Goal: Information Seeking & Learning: Learn about a topic

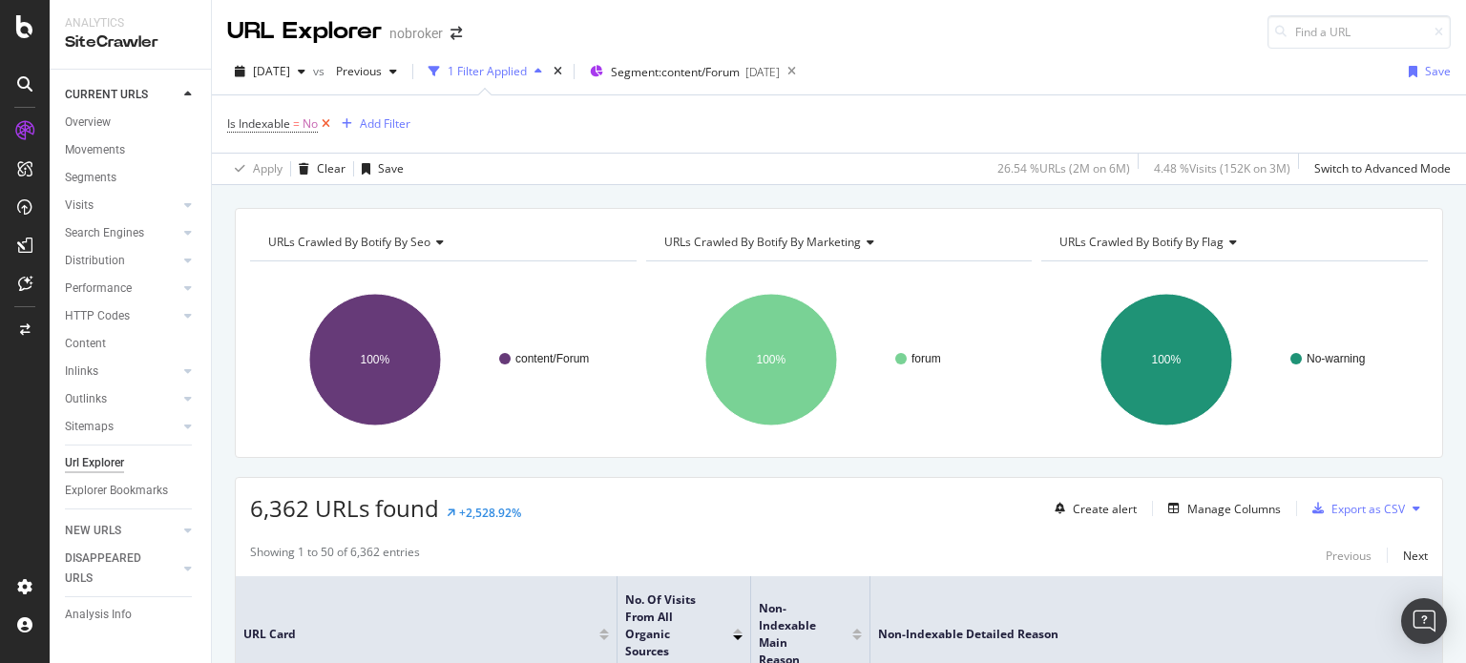
click at [324, 115] on icon at bounding box center [326, 124] width 16 height 19
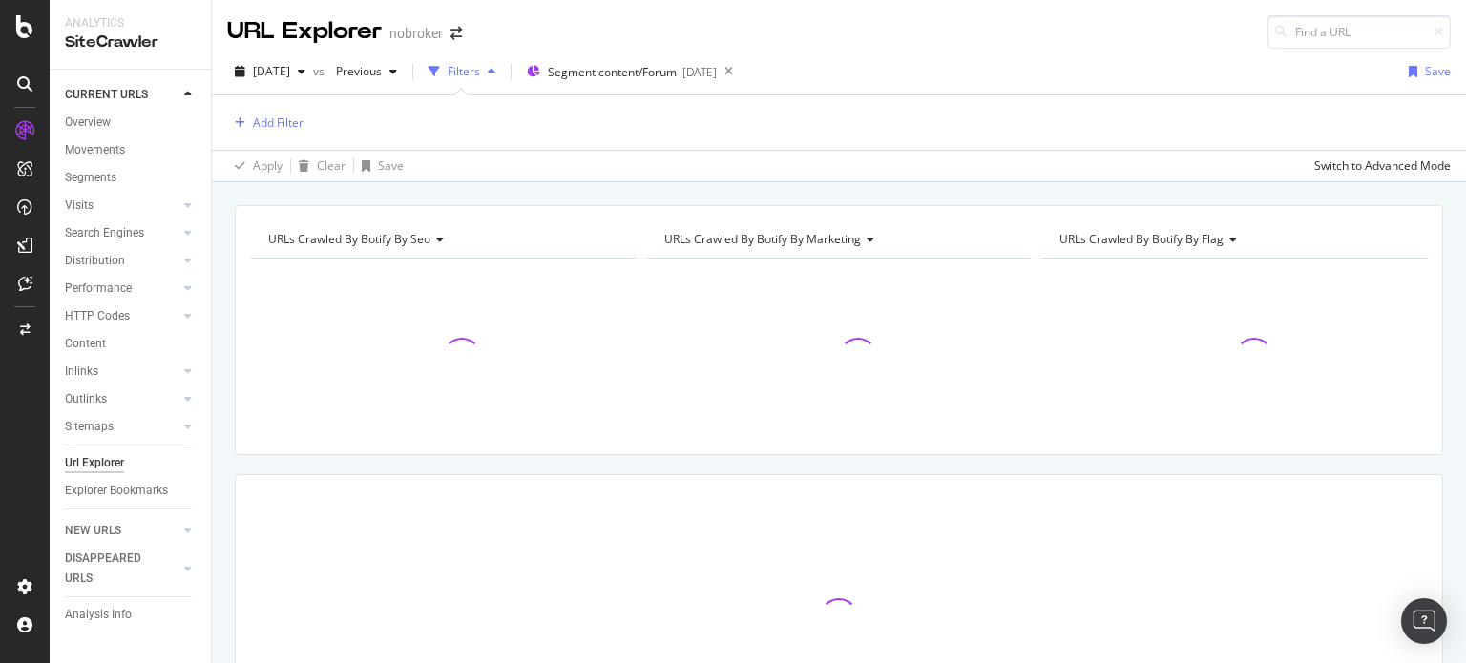
scroll to position [162, 0]
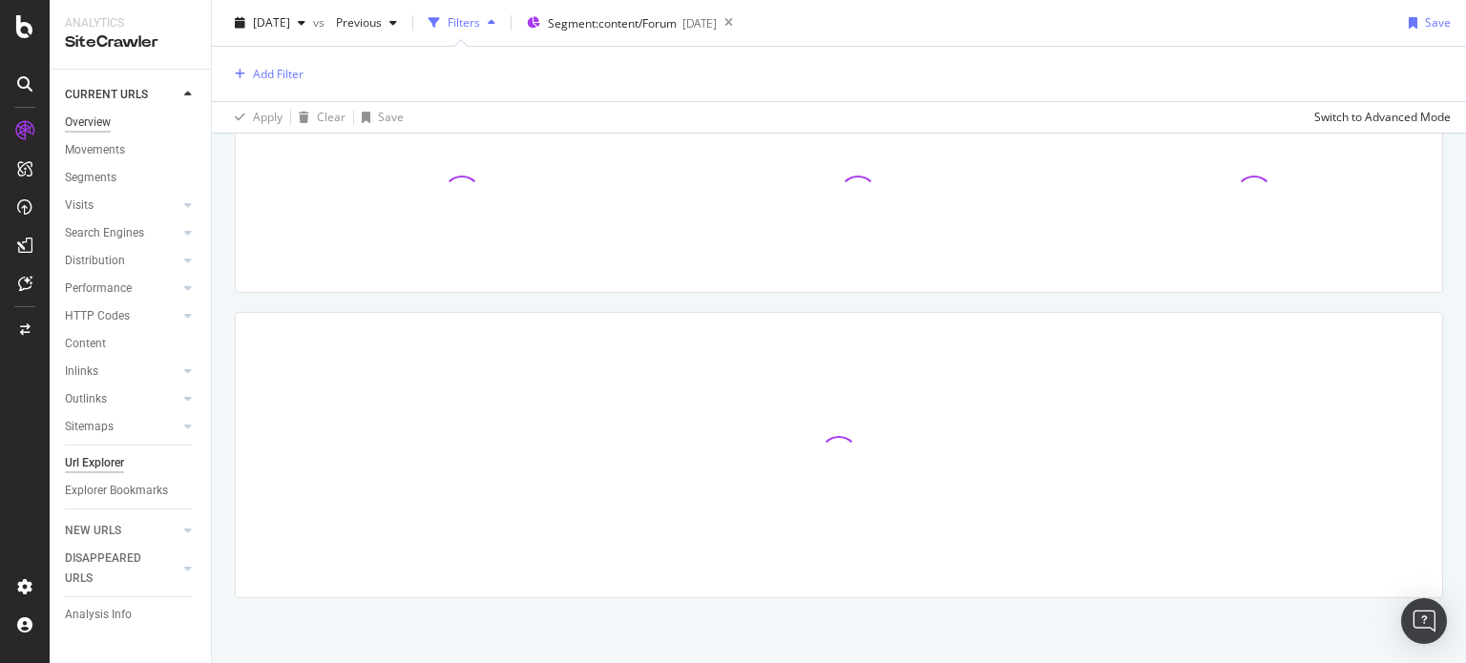
click at [69, 117] on div "Overview" at bounding box center [88, 123] width 46 height 20
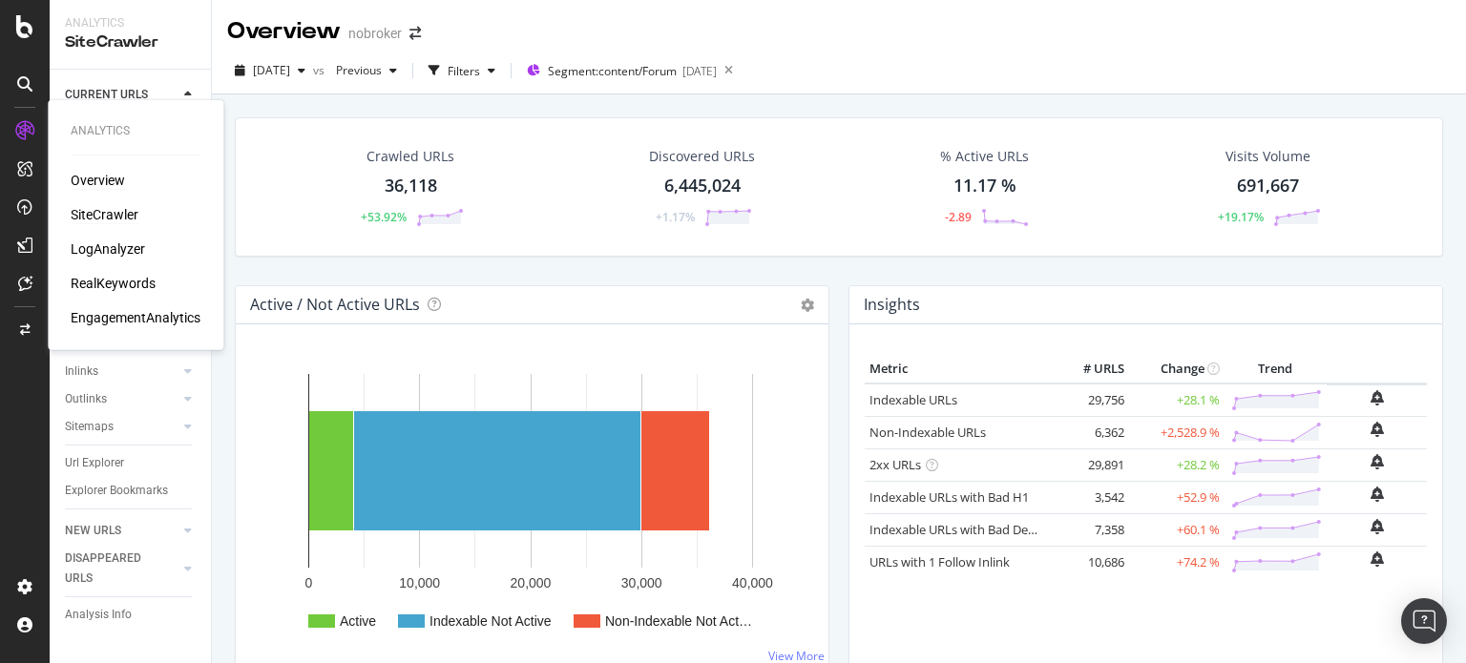
click at [88, 183] on div "Overview" at bounding box center [98, 180] width 54 height 19
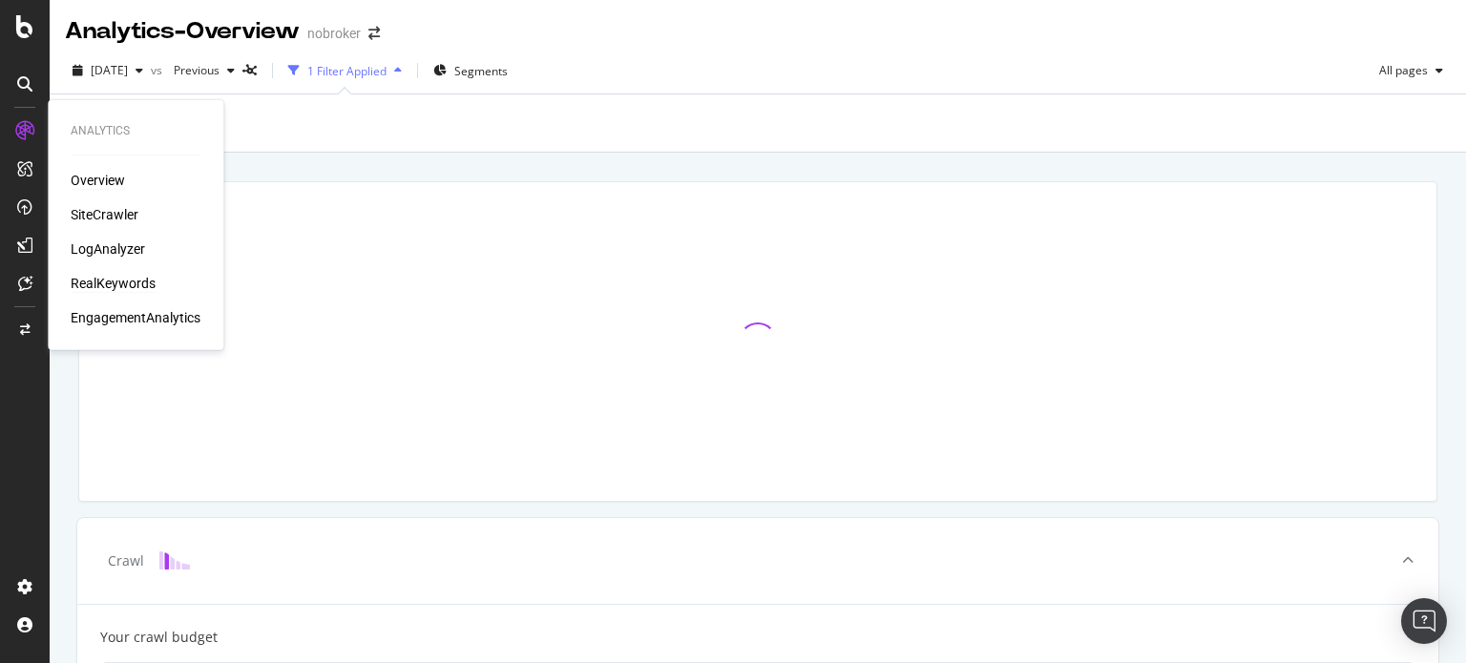
click at [120, 278] on div "RealKeywords" at bounding box center [113, 283] width 85 height 19
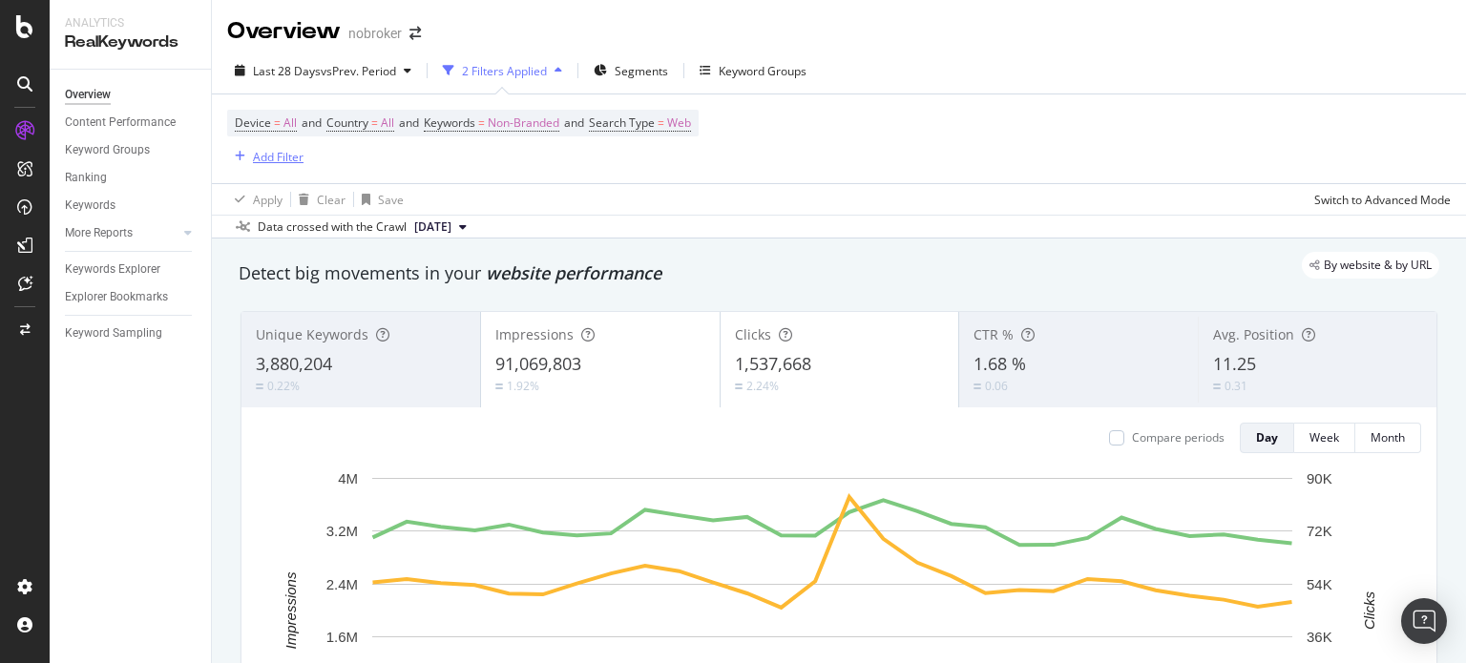
click at [279, 157] on div "Add Filter" at bounding box center [278, 157] width 51 height 16
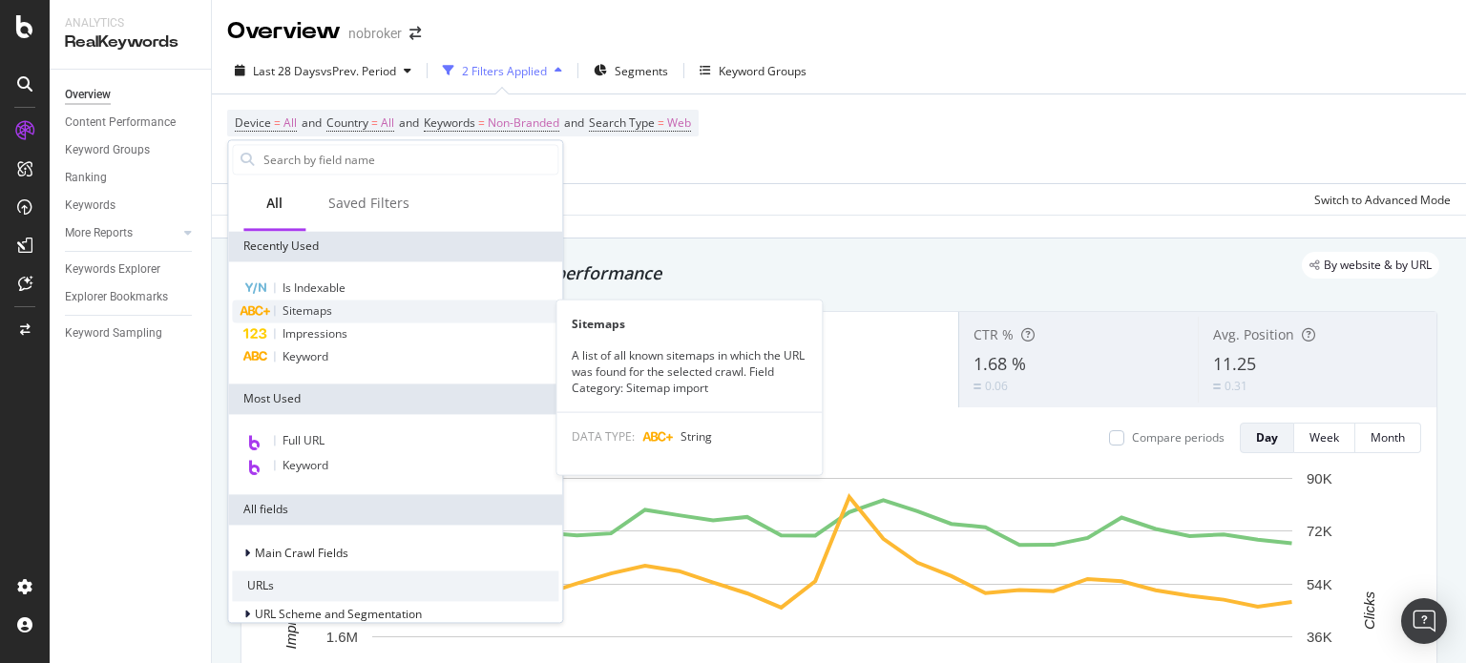
click at [307, 311] on span "Sitemaps" at bounding box center [307, 311] width 50 height 16
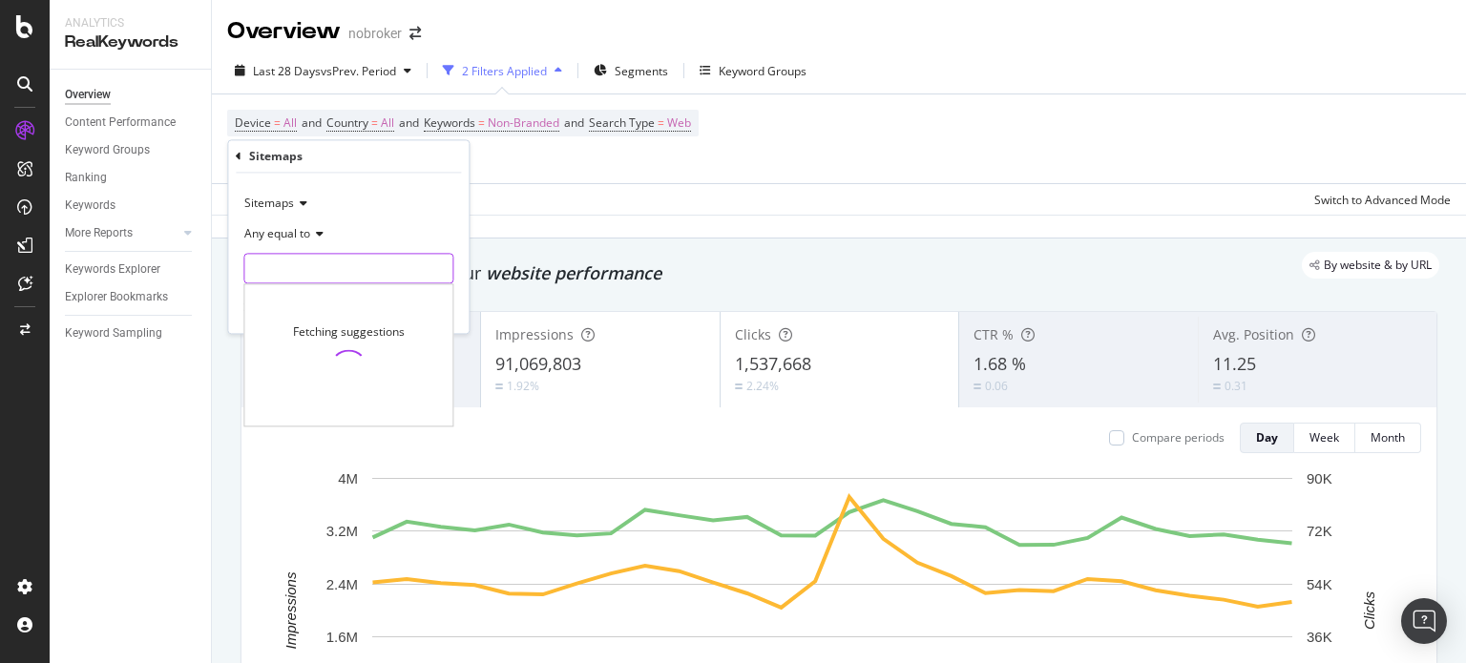
click at [278, 272] on input "text" at bounding box center [348, 269] width 208 height 31
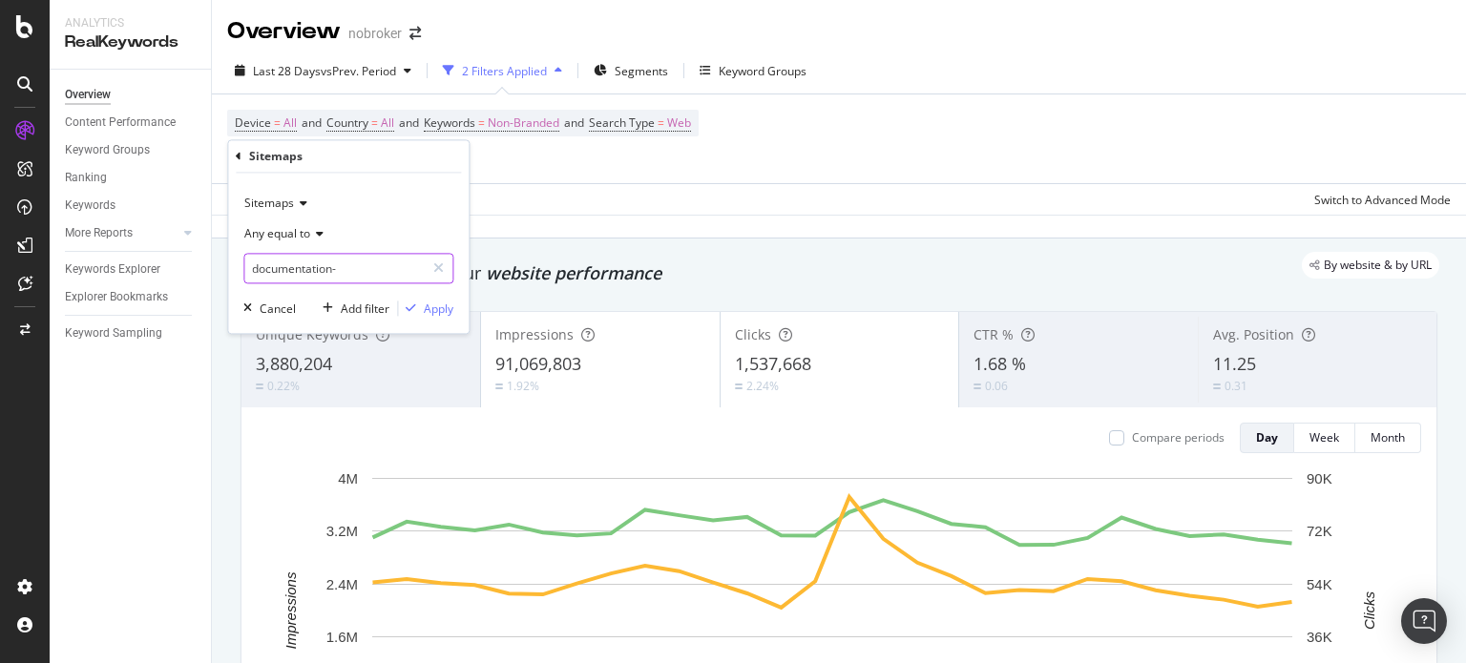
type input "documentation-"
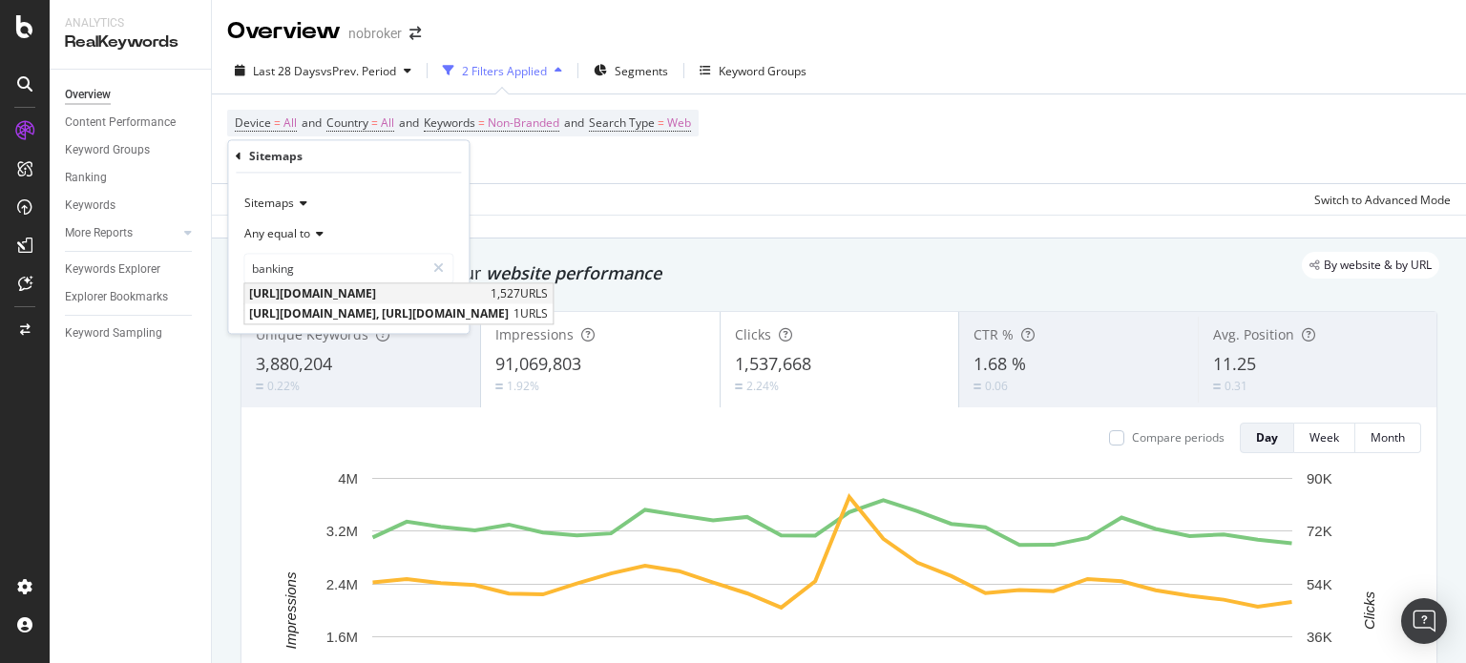
click at [367, 289] on span "https://www.nobroker.in/forum/sitemap-index/?id=banking.xml" at bounding box center [367, 294] width 237 height 16
type input "https://www.nobroker.in/forum/sitemap-index/?id=banking.xml"
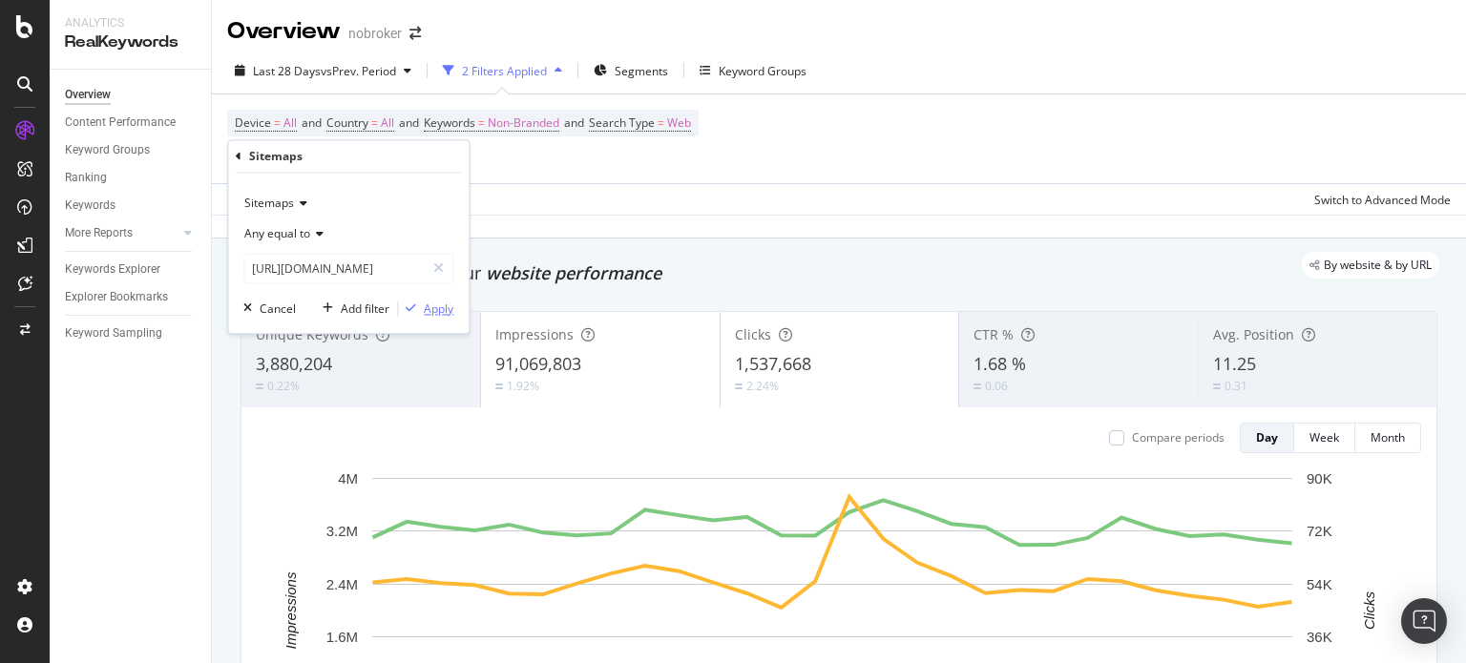
click at [418, 306] on div "button" at bounding box center [411, 308] width 26 height 11
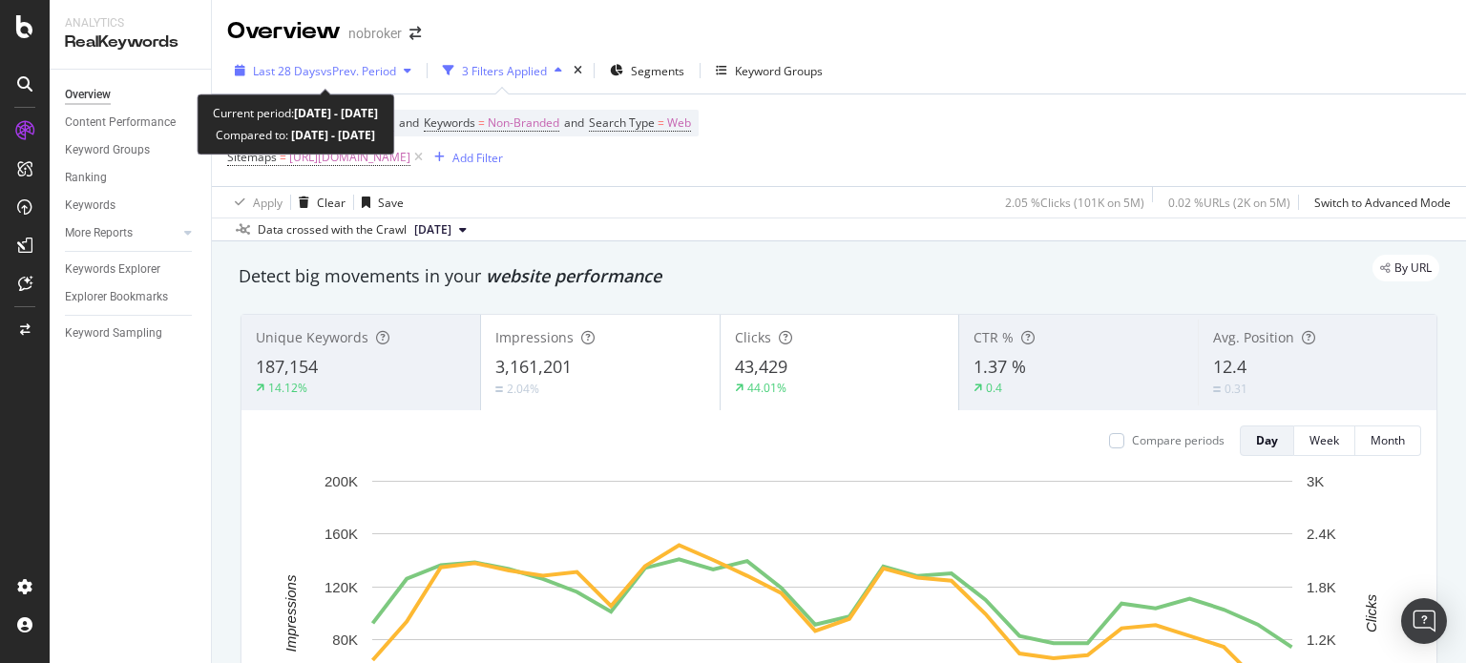
click at [328, 63] on span "vs Prev. Period" at bounding box center [358, 71] width 75 height 16
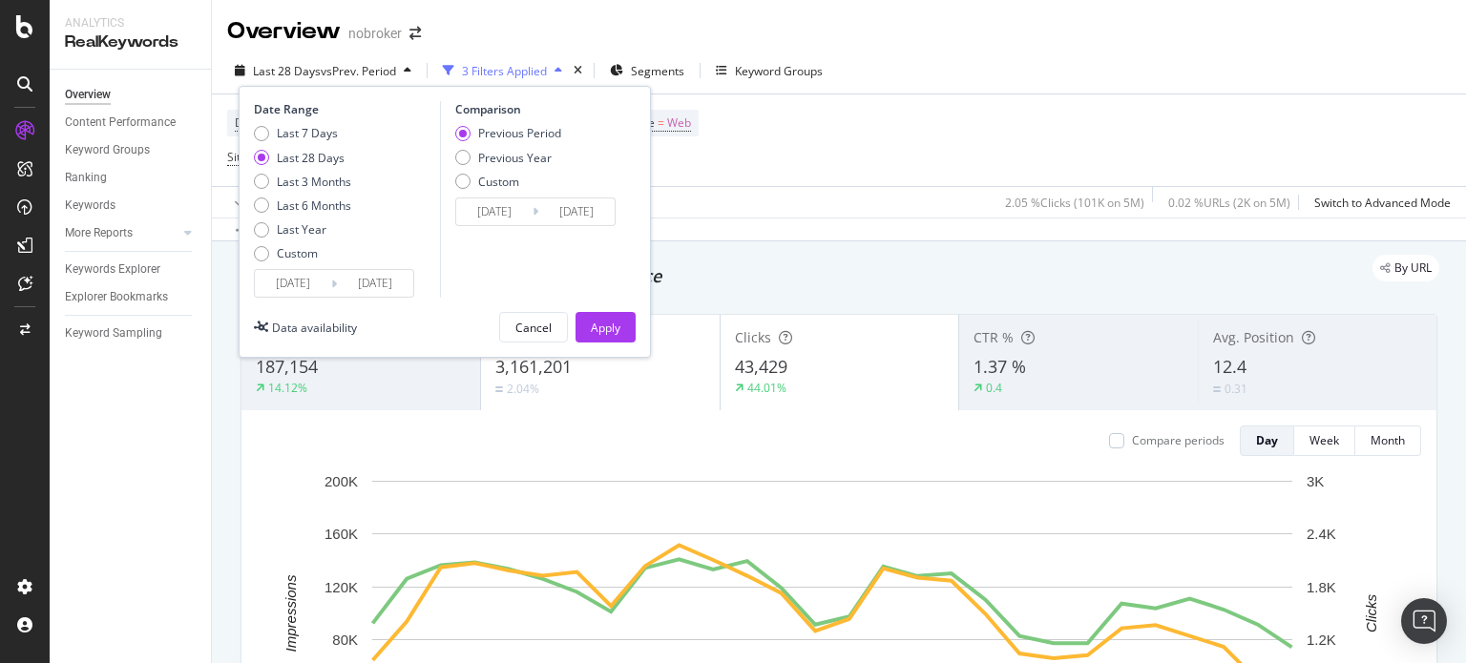
click at [369, 301] on div "Date Range Last 7 Days Last 28 Days Last 3 Months Last 6 Months Last Year Custo…" at bounding box center [445, 222] width 412 height 272
click at [366, 281] on input "[DATE]" at bounding box center [375, 283] width 76 height 27
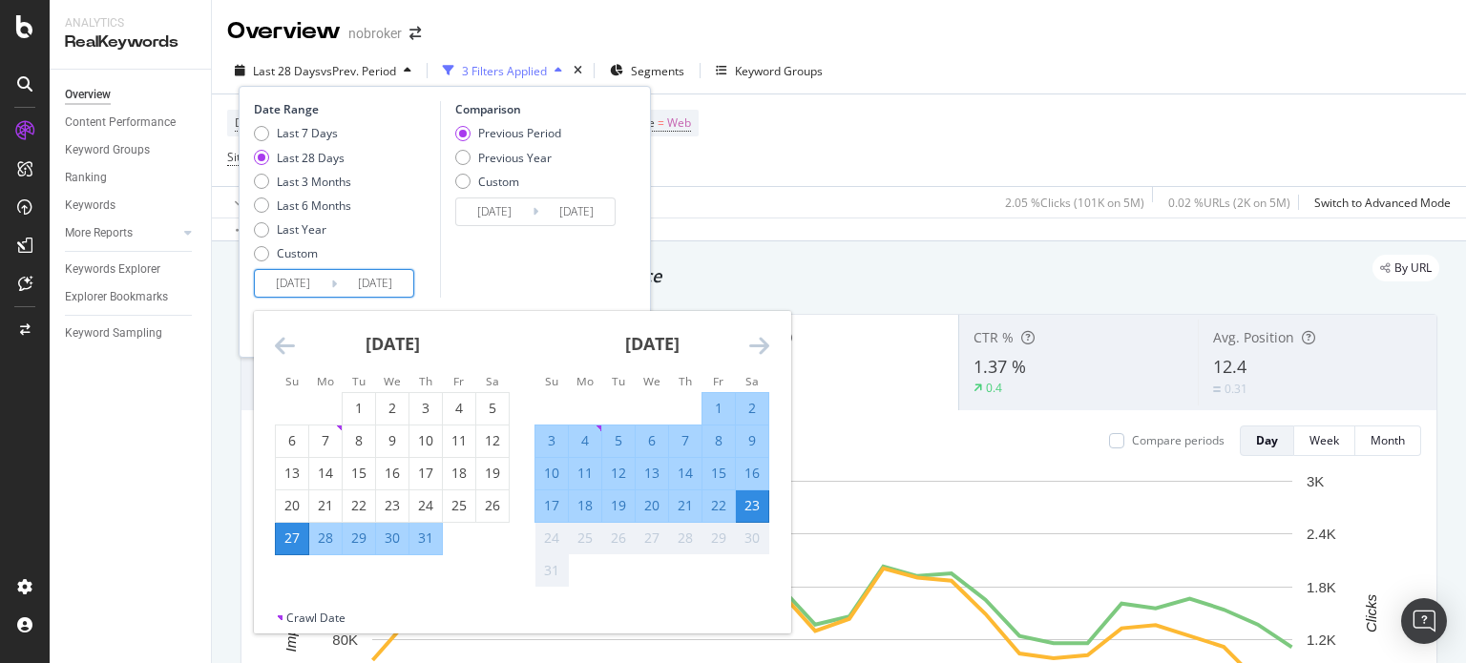
click at [291, 286] on input "[DATE]" at bounding box center [293, 283] width 76 height 27
click at [710, 400] on div "1" at bounding box center [718, 408] width 32 height 19
type input "[DATE]"
type input "2025/07/09"
type input "[DATE]"
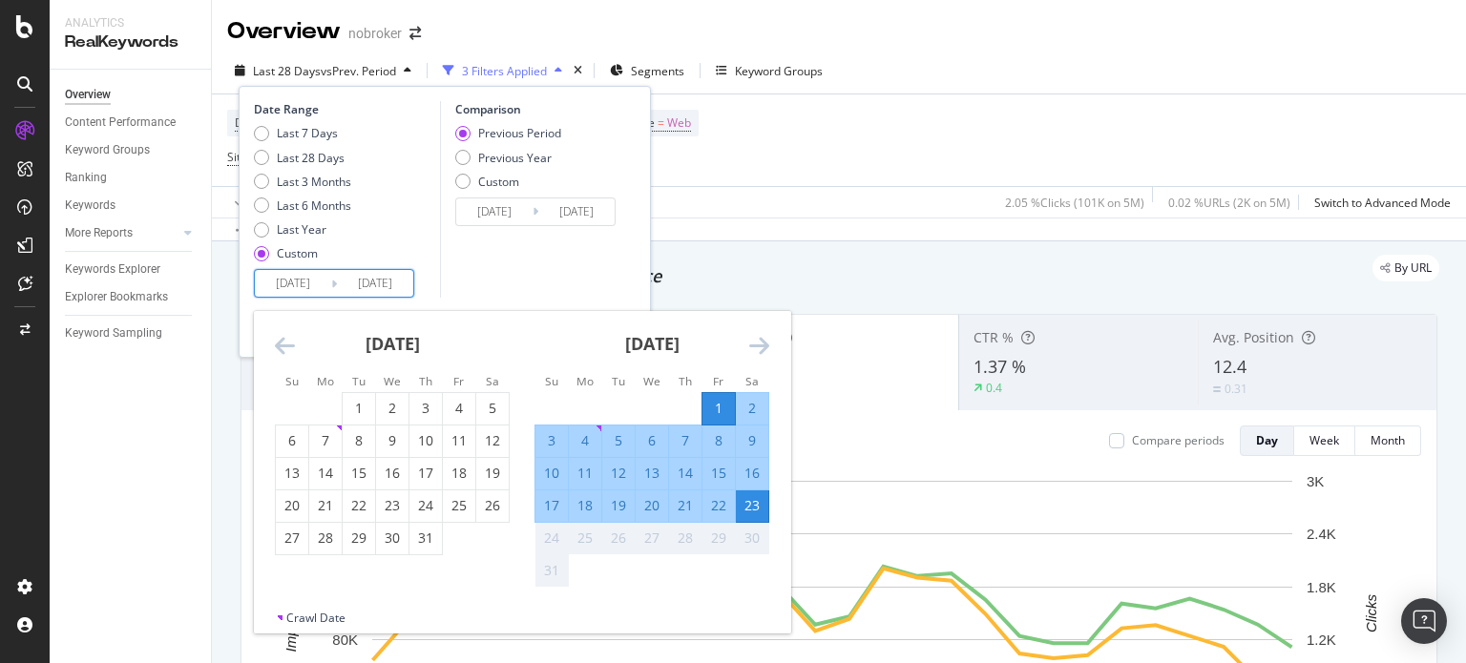
click at [507, 280] on div "Comparison Previous Period Previous Year Custom 2025/07/09 Navigate forward to …" at bounding box center [530, 199] width 181 height 197
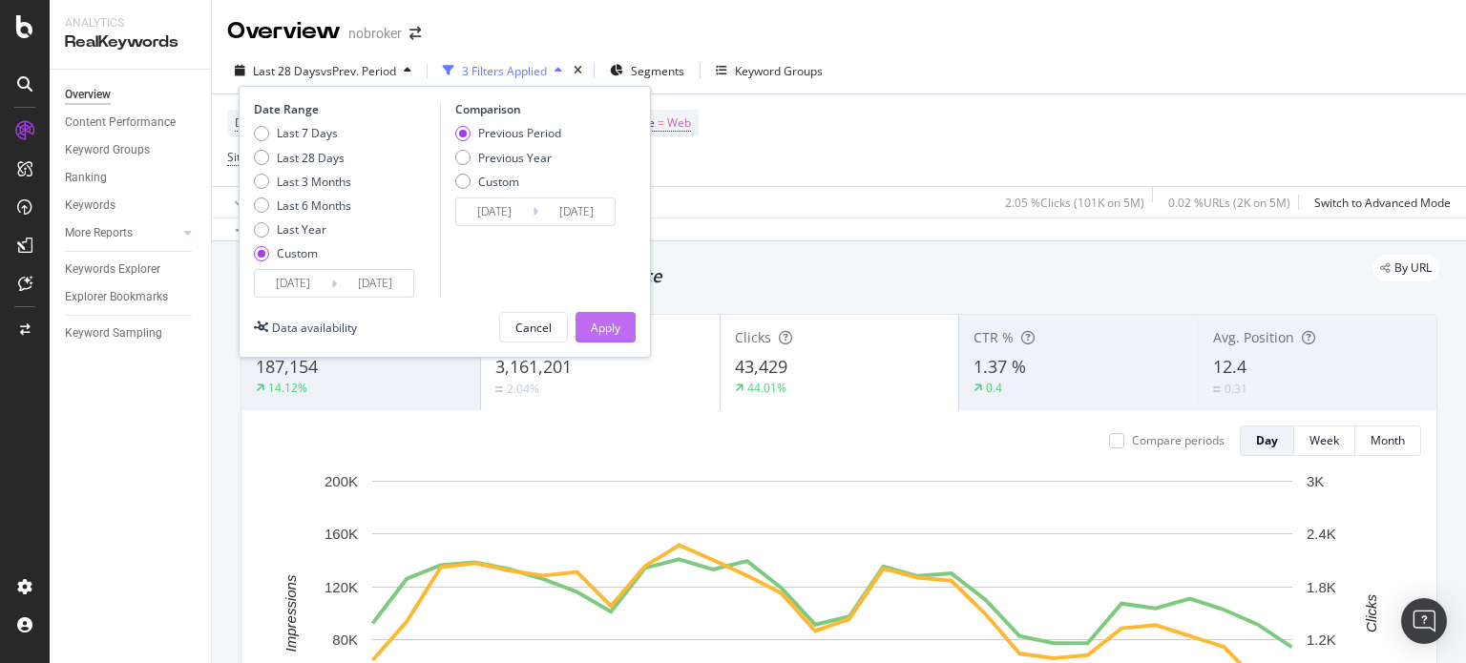
click at [601, 329] on div "Apply" at bounding box center [606, 328] width 30 height 16
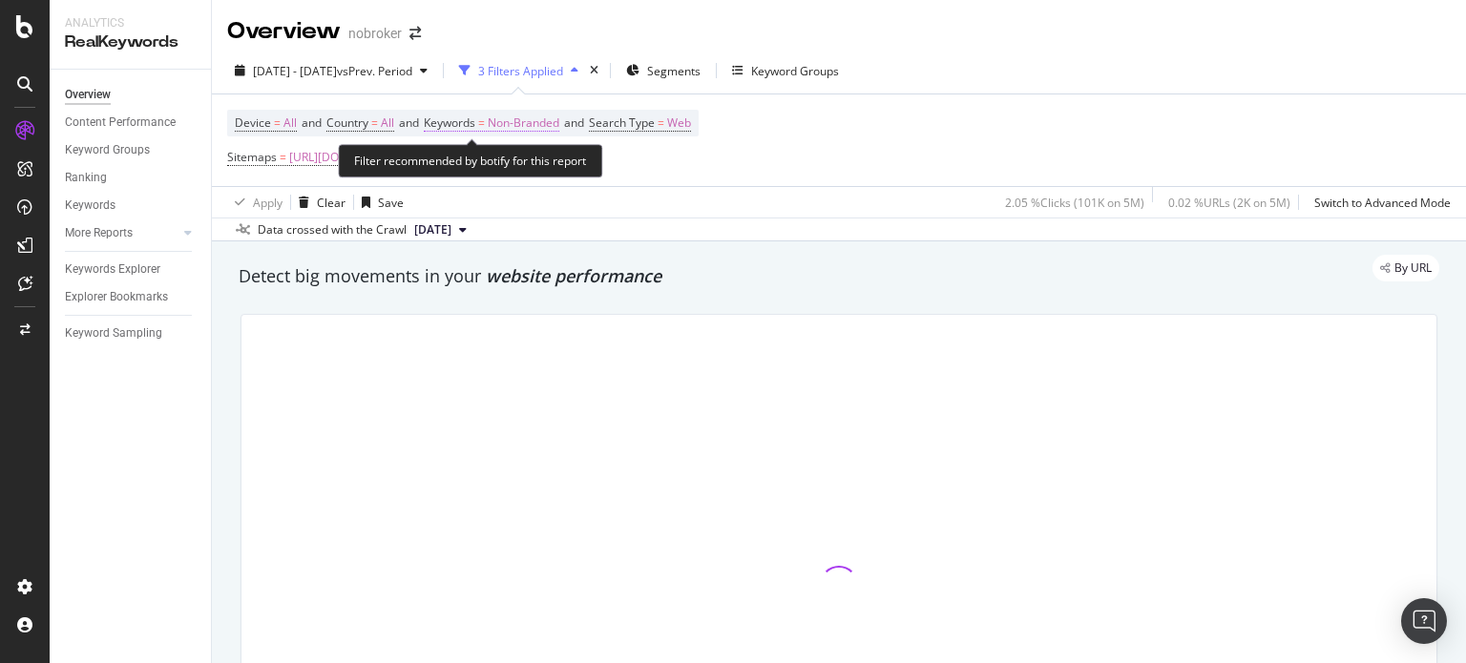
click at [515, 115] on span "Non-Branded" at bounding box center [524, 123] width 72 height 27
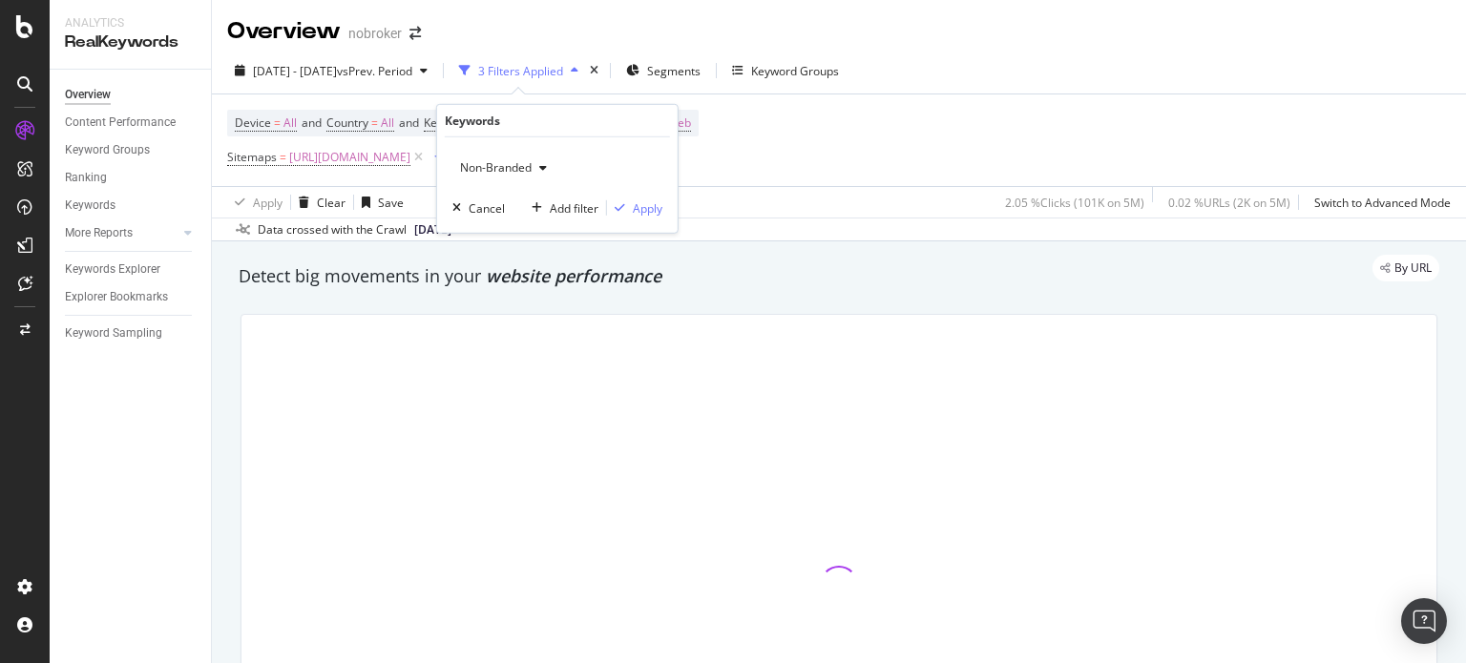
click at [492, 167] on span "Non-Branded" at bounding box center [491, 167] width 79 height 16
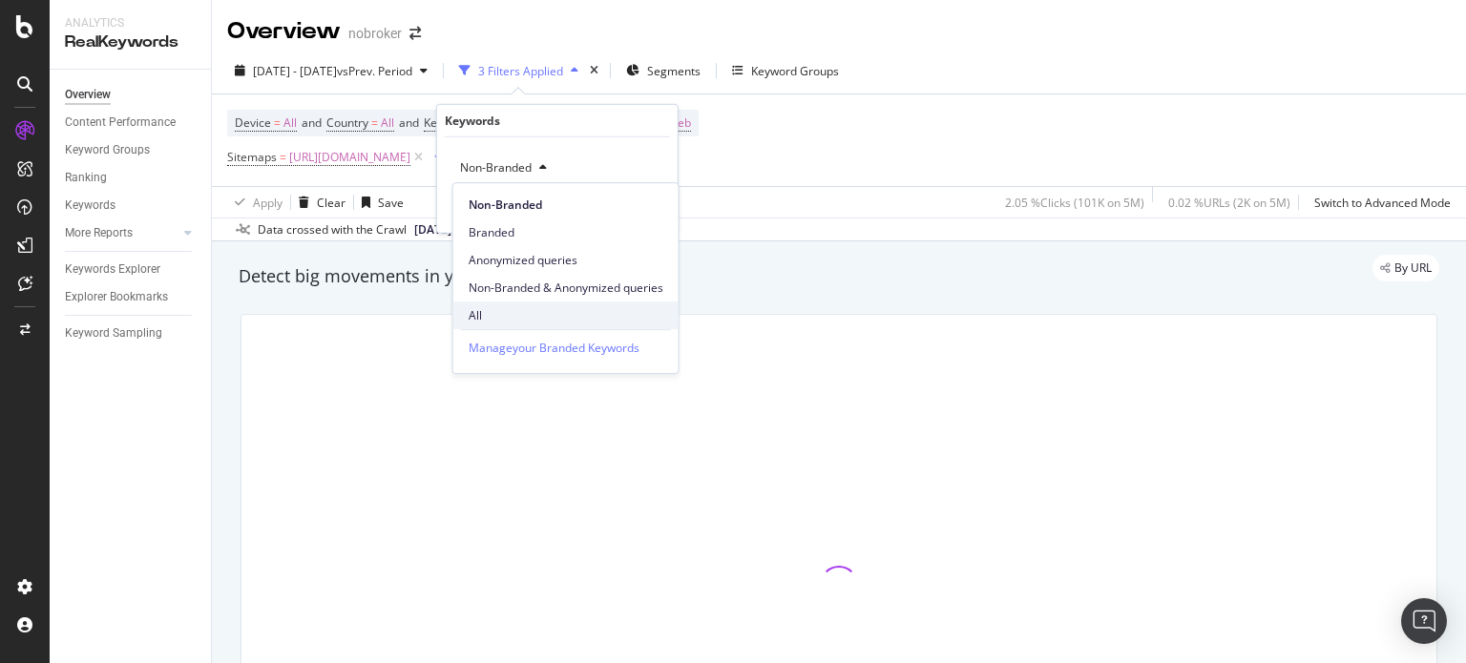
click at [504, 311] on span "All" at bounding box center [566, 315] width 195 height 17
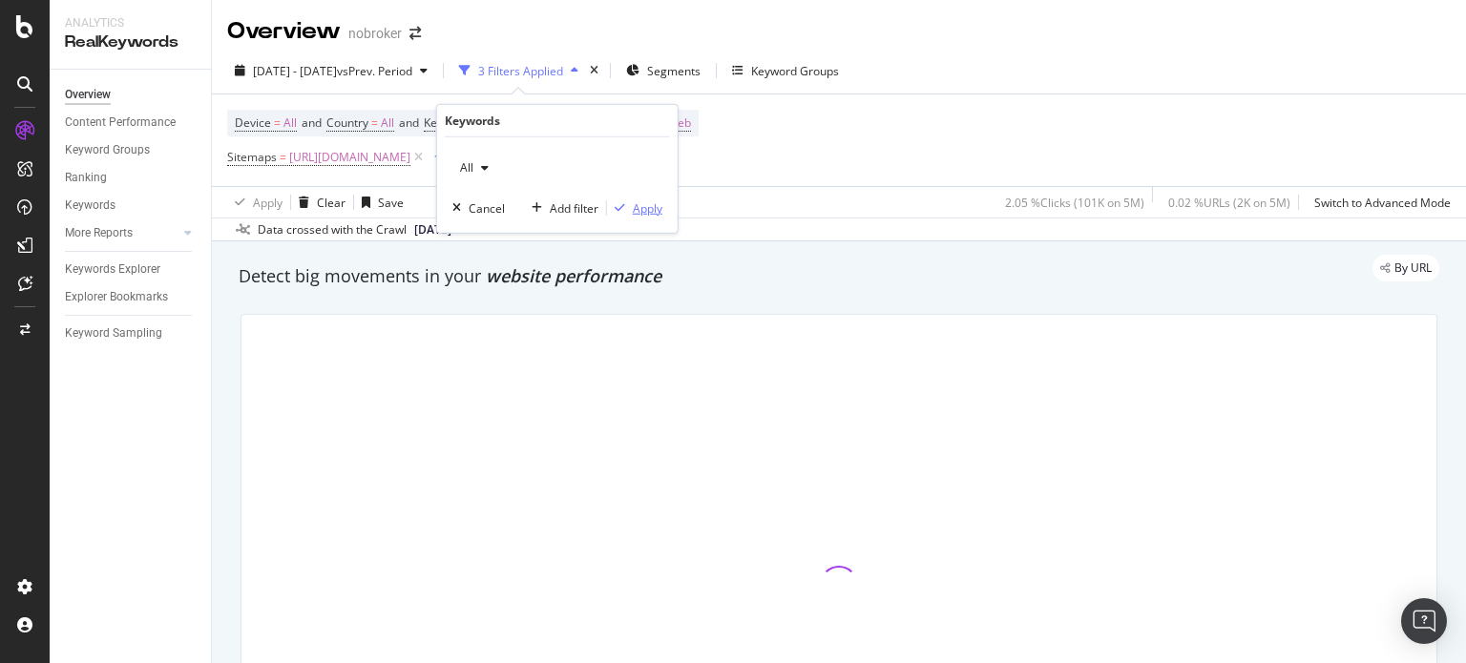
click at [639, 201] on div "Apply" at bounding box center [648, 207] width 30 height 16
click at [700, 66] on span "Segments" at bounding box center [673, 71] width 53 height 16
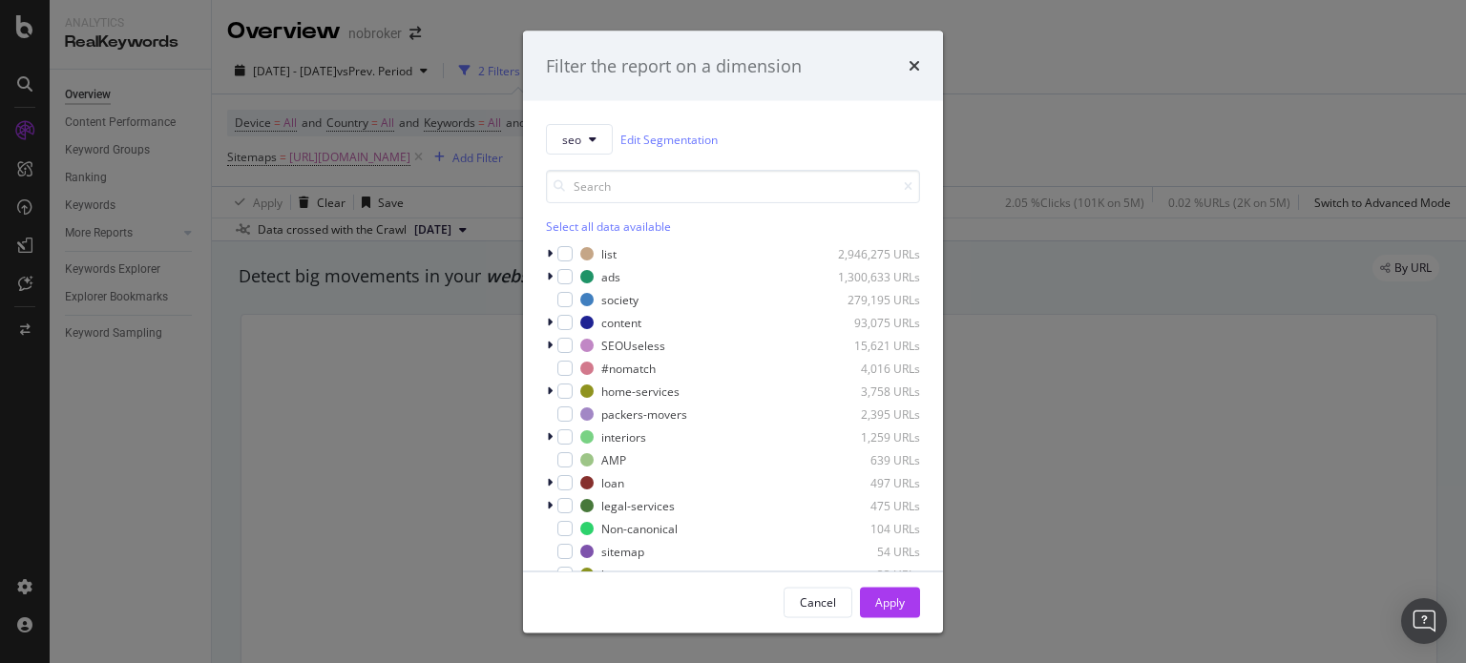
click at [1057, 115] on div "Filter the report on a dimension seo Edit Segmentation Select all data availabl…" at bounding box center [733, 331] width 1466 height 663
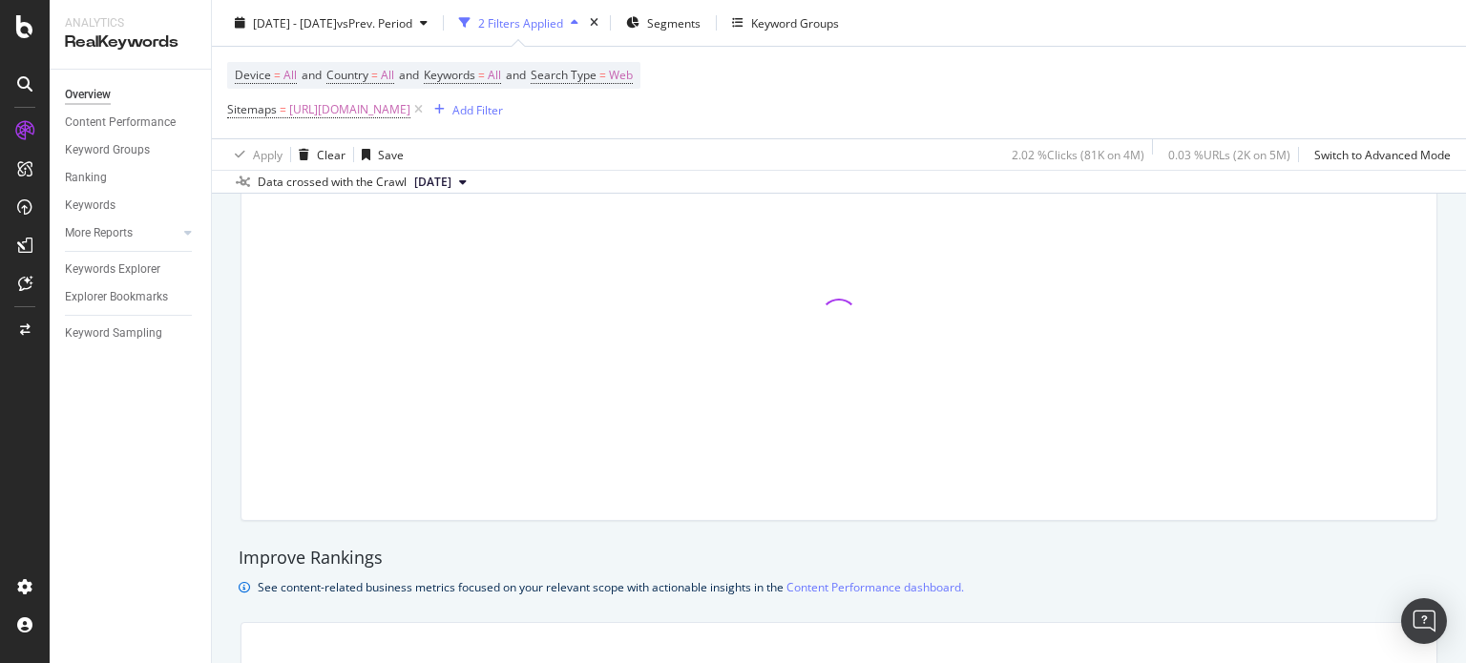
scroll to position [1035, 0]
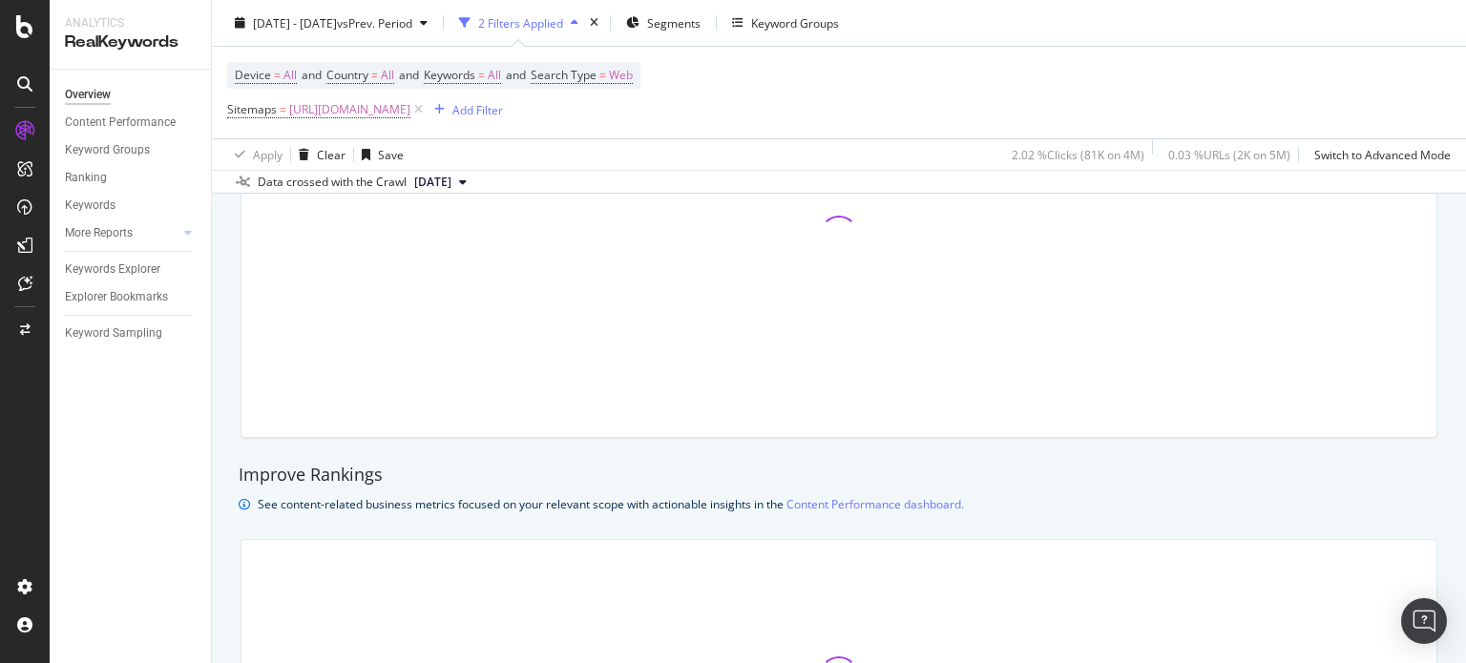
drag, startPoint x: 1465, startPoint y: 87, endPoint x: 1465, endPoint y: 240, distance: 152.7
click at [1465, 240] on div "Overview nobroker 2025 Aug. 1st - Aug. 23rd vs Prev. Period 2 Filters Applied S…" at bounding box center [839, 331] width 1254 height 663
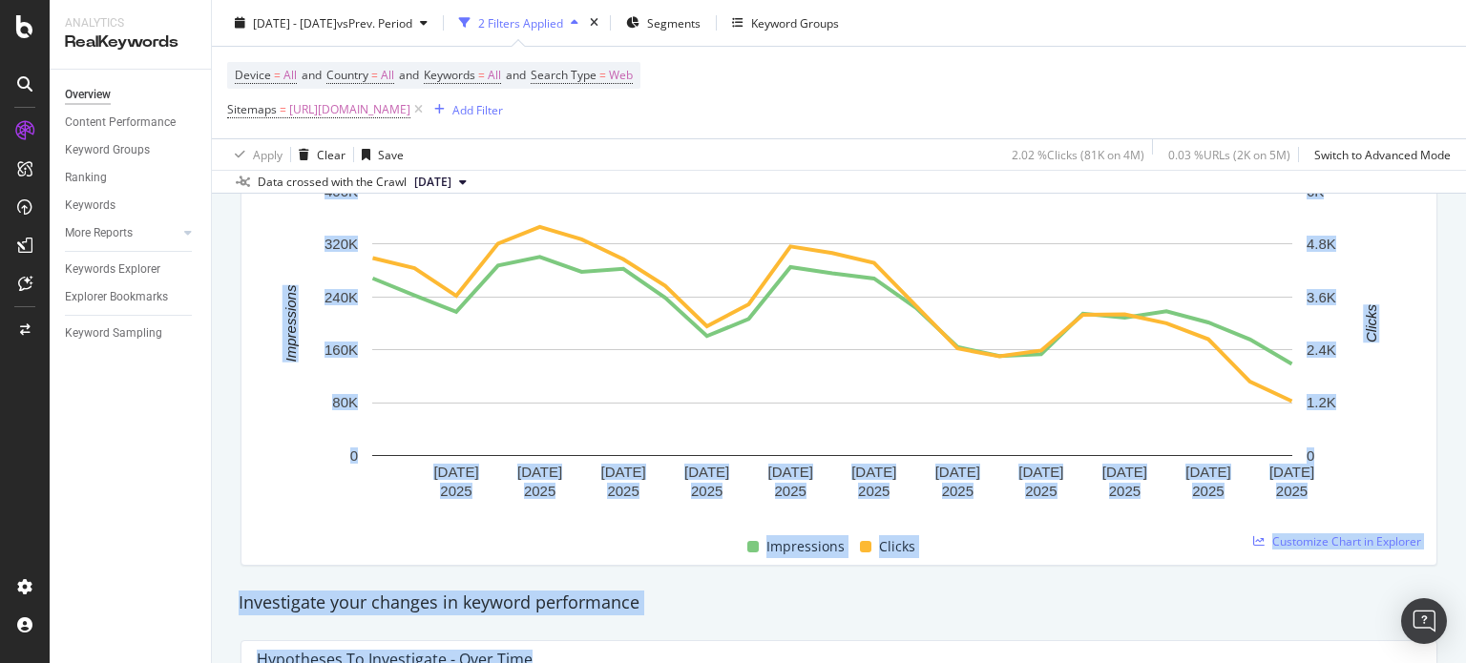
scroll to position [254, 0]
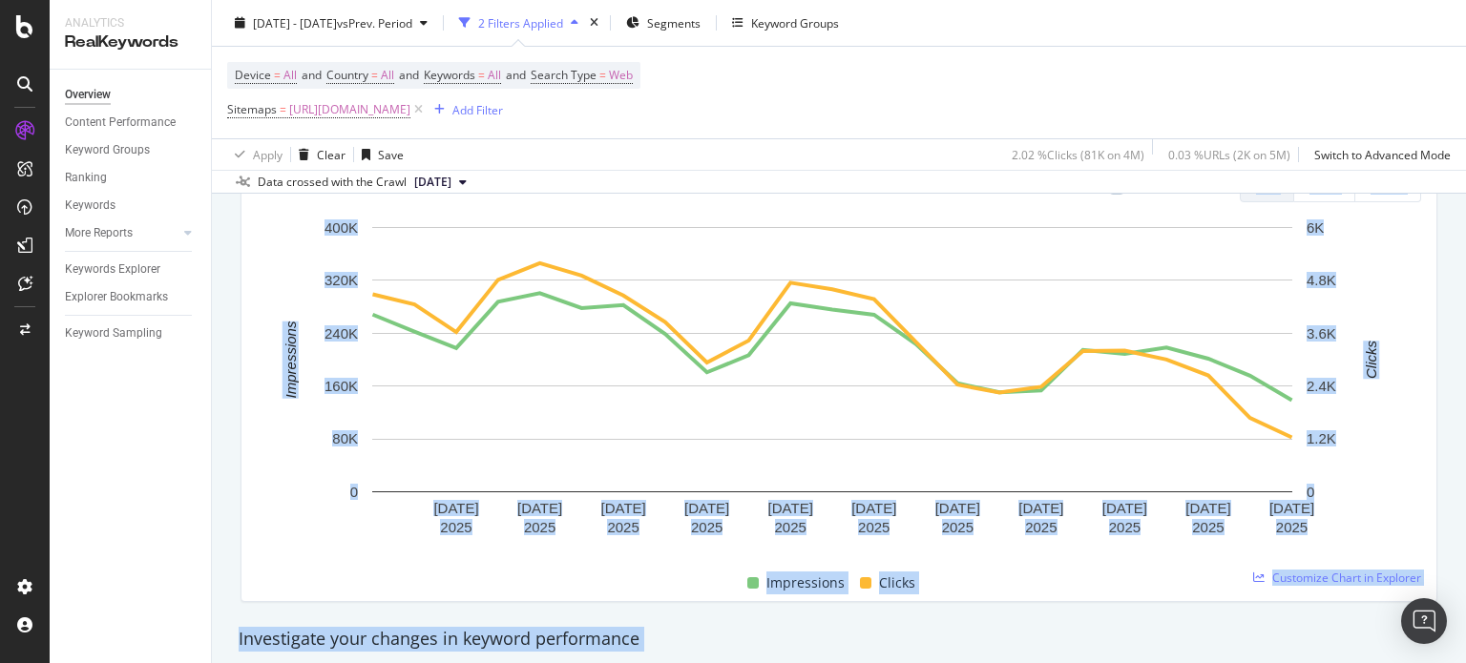
click at [1430, 199] on div "Unique Keywords 170,024 6.81% Impressions 5,181,373 8.73% Clicks 81,105 24.92% …" at bounding box center [839, 331] width 1220 height 573
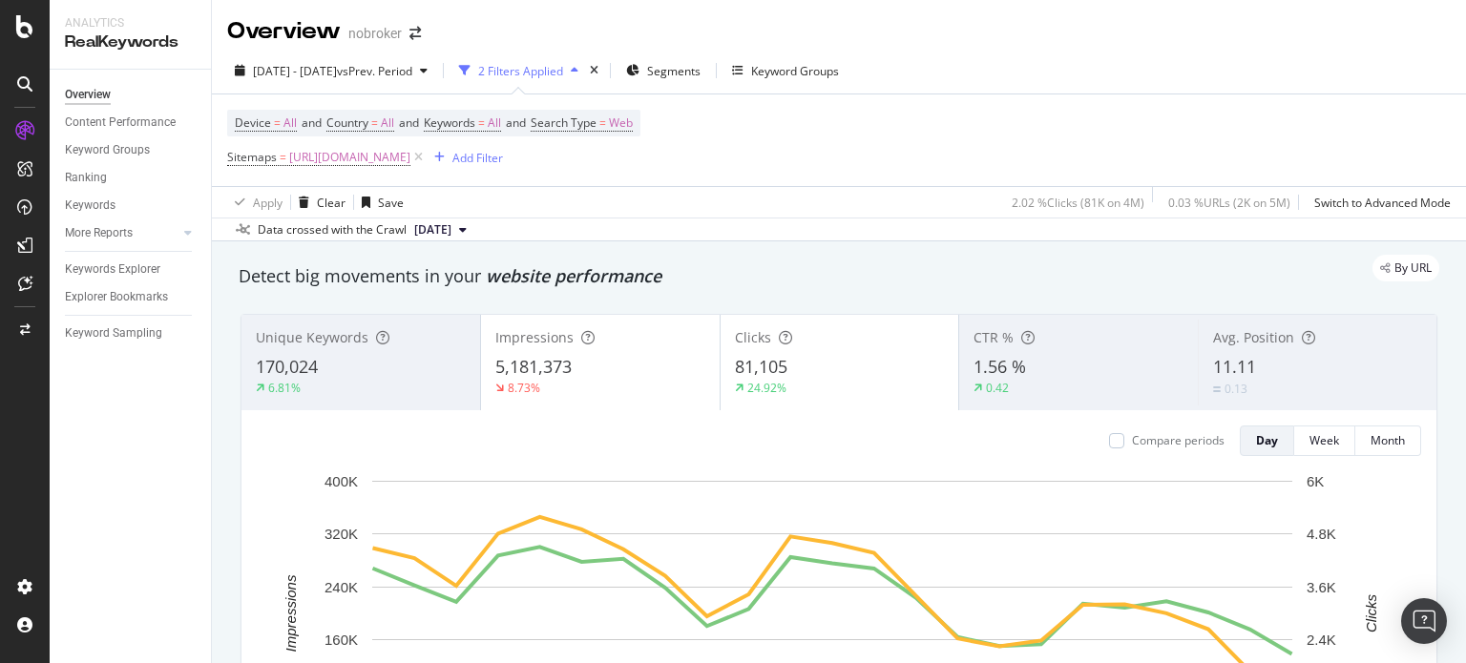
scroll to position [38, 0]
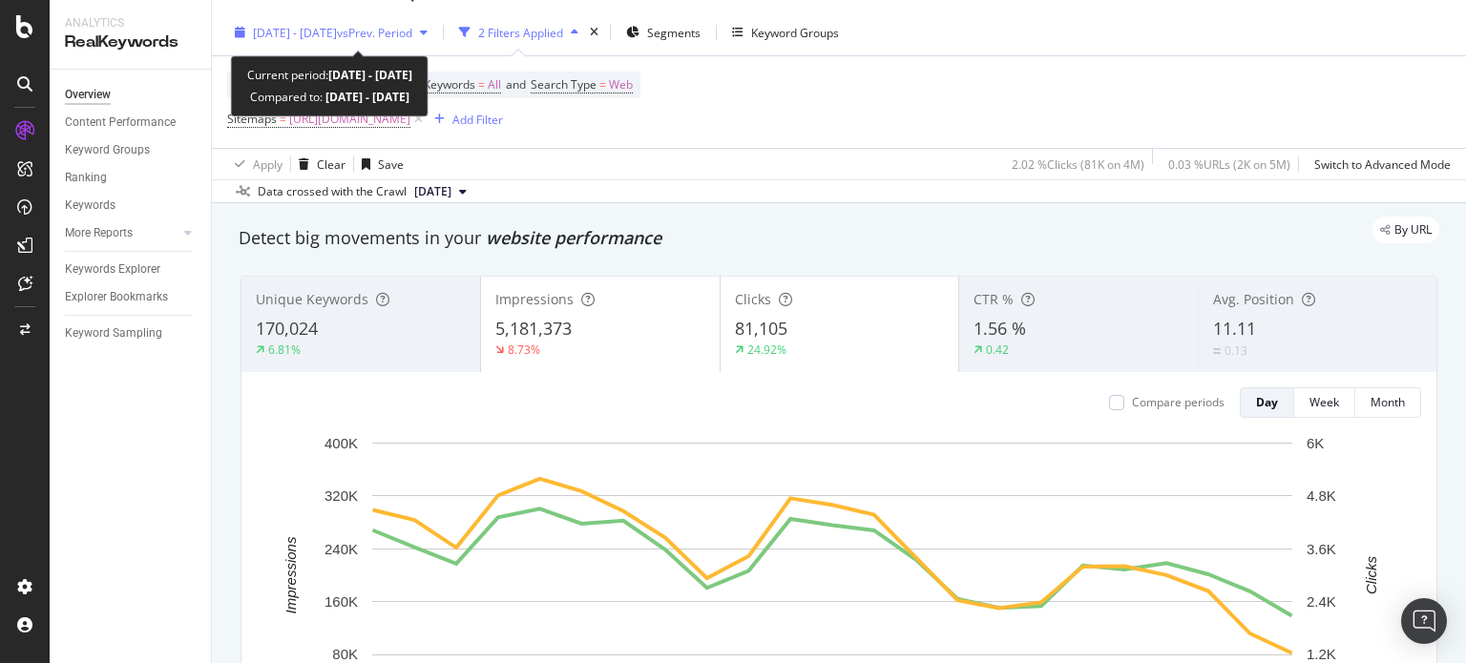
click at [407, 40] on div "2025 Aug. 1st - Aug. 23rd vs Prev. Period" at bounding box center [332, 33] width 159 height 16
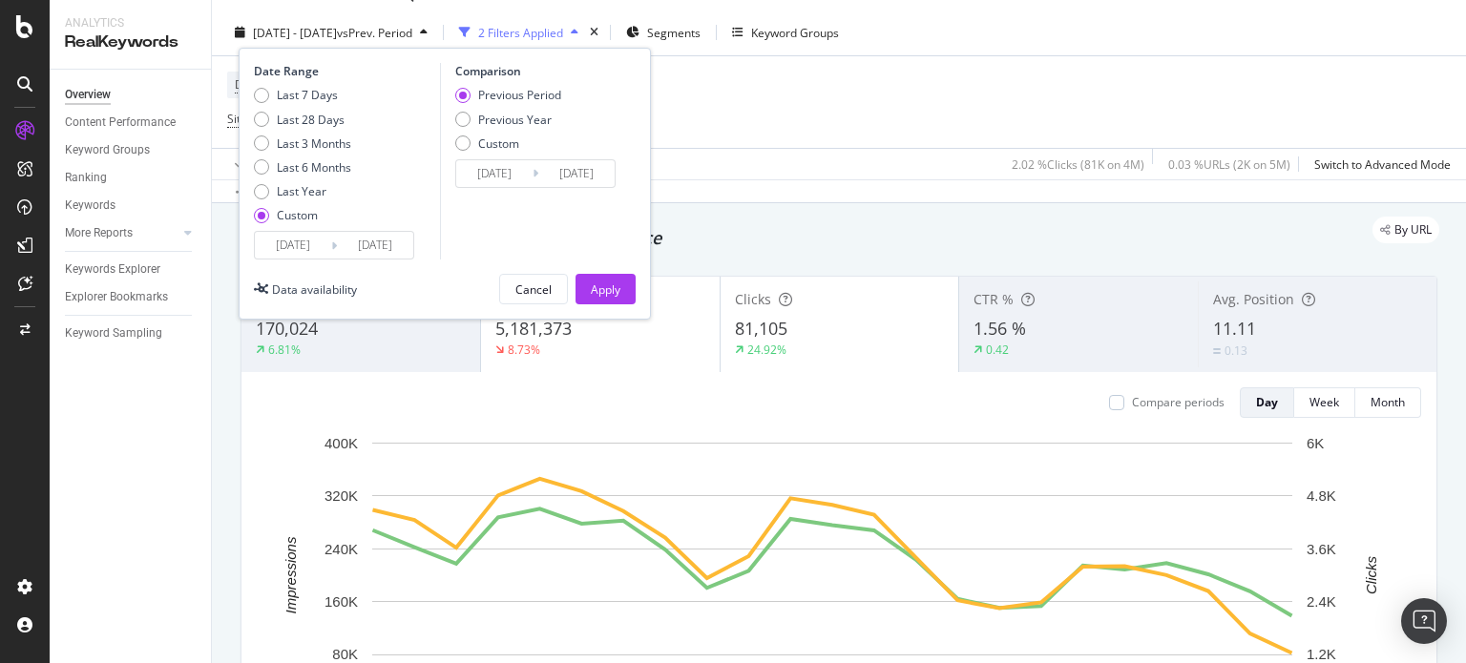
click at [386, 240] on input "[DATE]" at bounding box center [375, 245] width 76 height 27
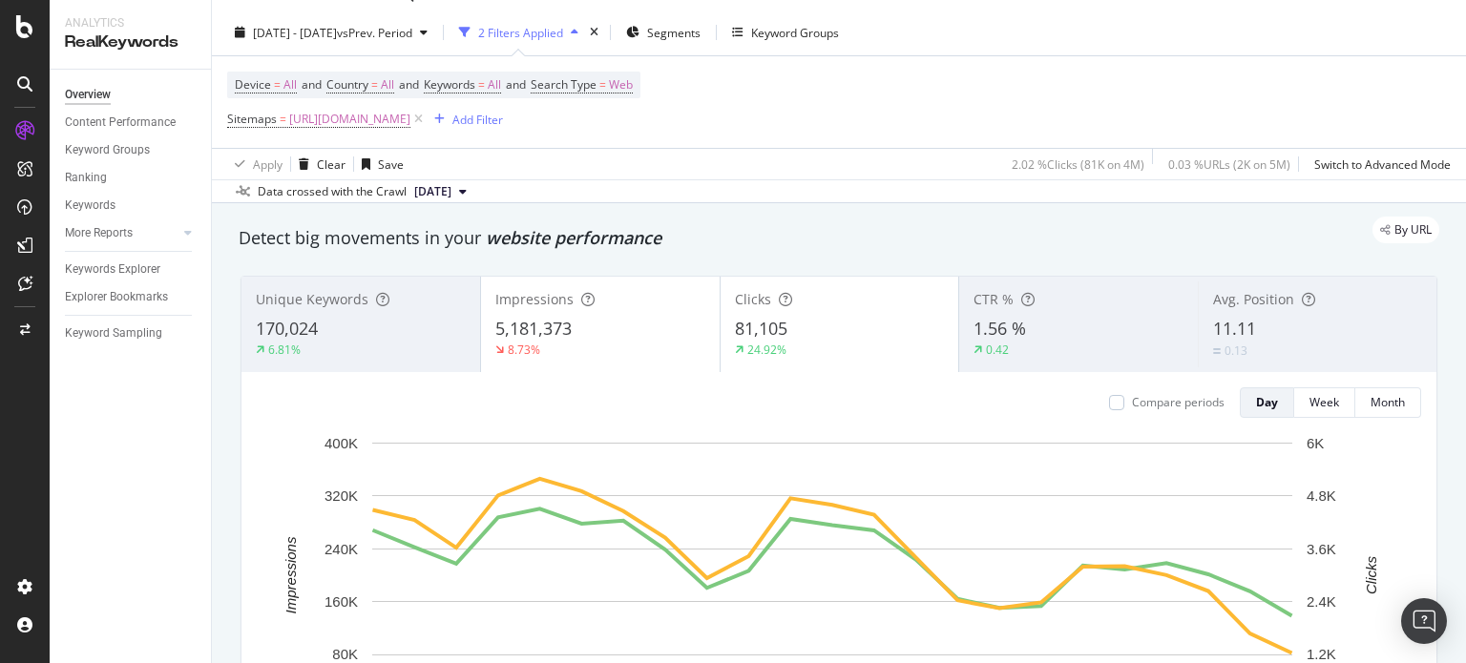
click at [725, 182] on div "Data crossed with the Crawl 2025 Aug. 4th" at bounding box center [839, 190] width 1254 height 23
click at [410, 121] on span "https://www.nobroker.in/forum/sitemap-index/?id=banking.xml" at bounding box center [349, 119] width 121 height 27
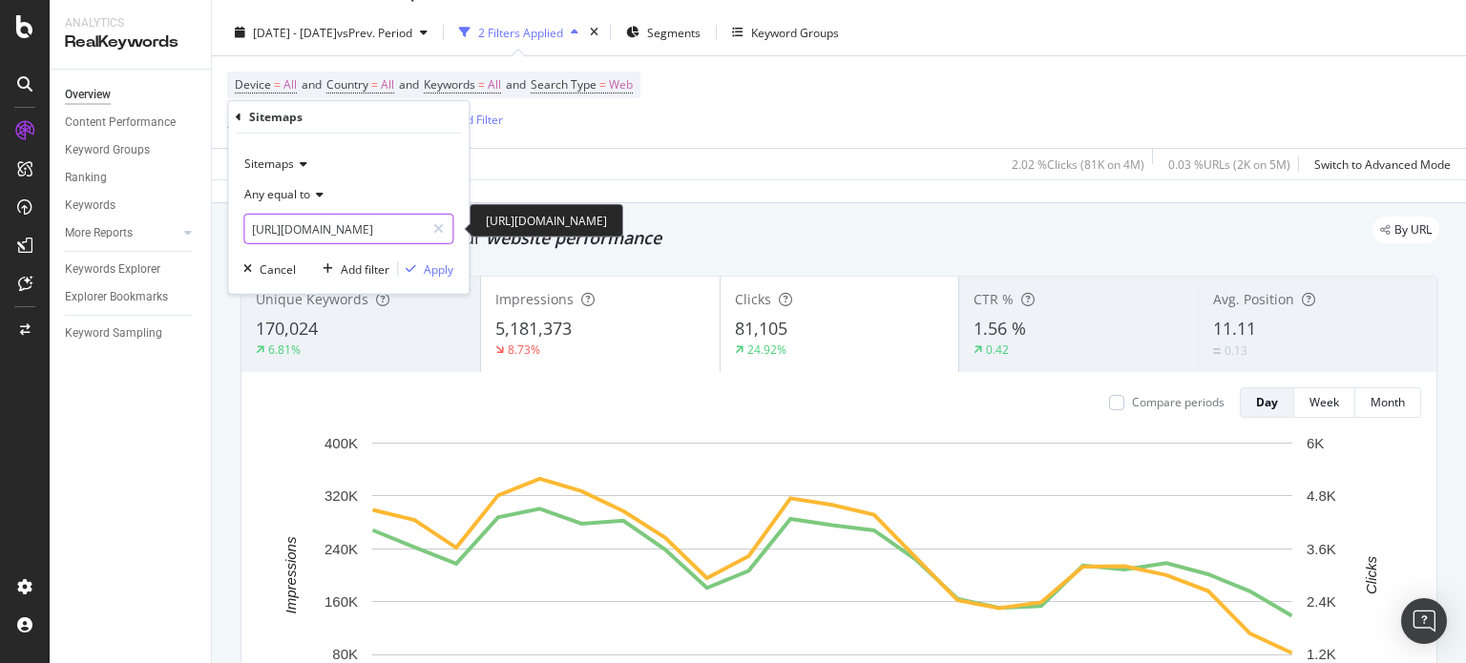
click at [382, 230] on input "https://www.nobroker.in/forum/sitemap-index/?id=banking.xml" at bounding box center [334, 229] width 180 height 31
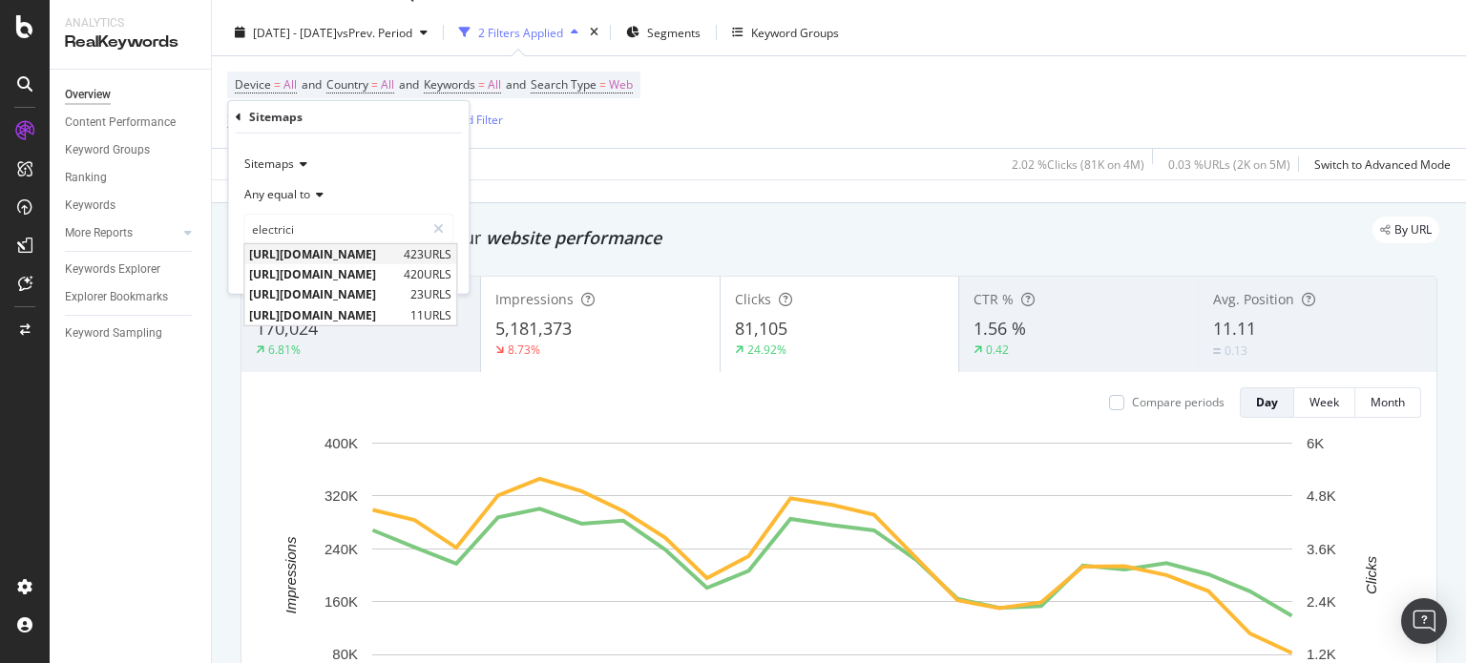
click at [399, 250] on span "https://www.nobroker.in/forum/sitemap-index/?id=electricity-bill.xml" at bounding box center [324, 254] width 150 height 16
type input "https://www.nobroker.in/forum/sitemap-index/?id=electricity-bill.xml"
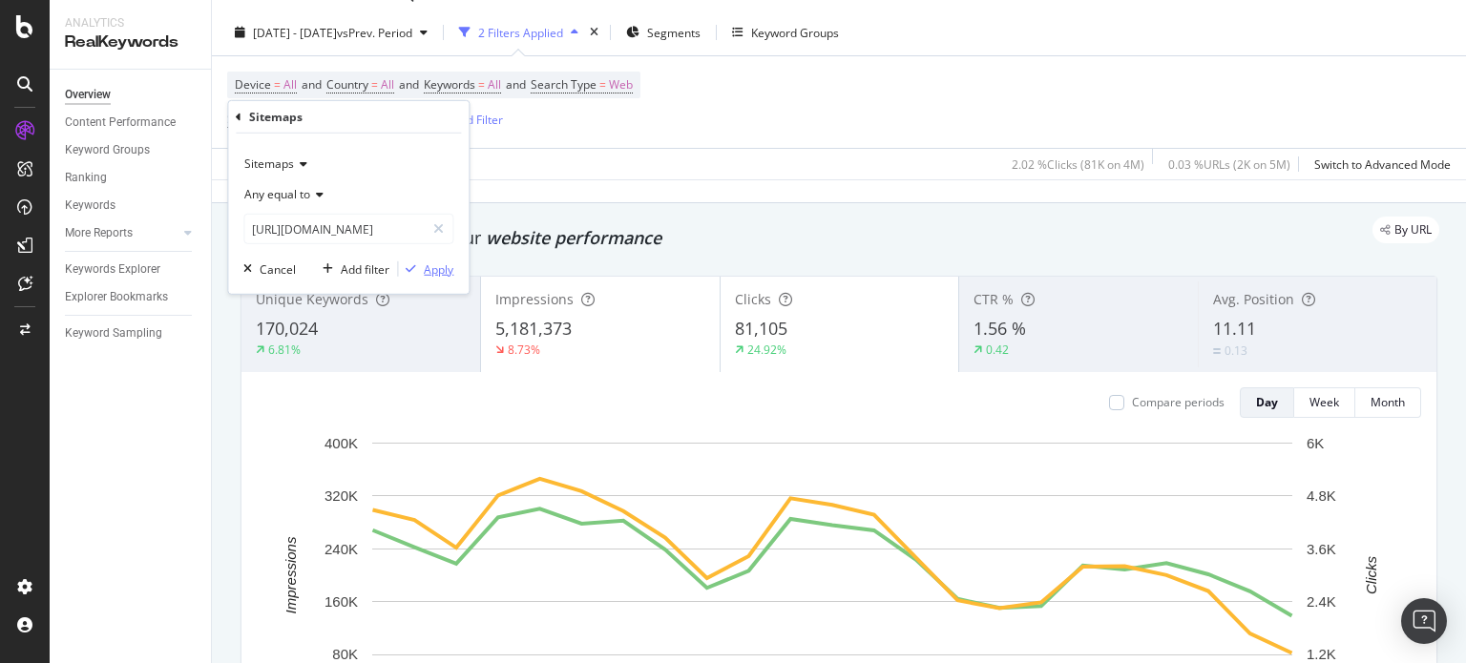
click at [444, 266] on div "Apply" at bounding box center [439, 269] width 30 height 16
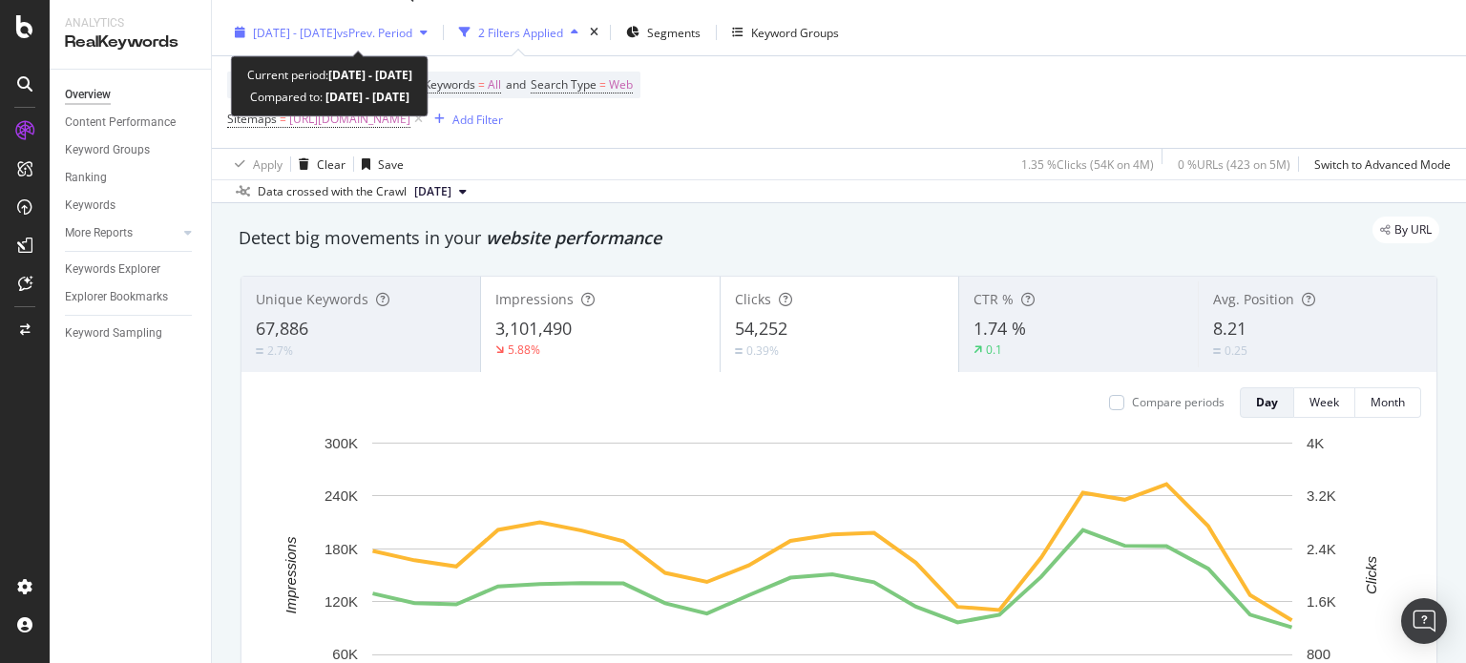
click at [337, 39] on span "2025 Aug. 1st - Aug. 23rd" at bounding box center [295, 33] width 84 height 16
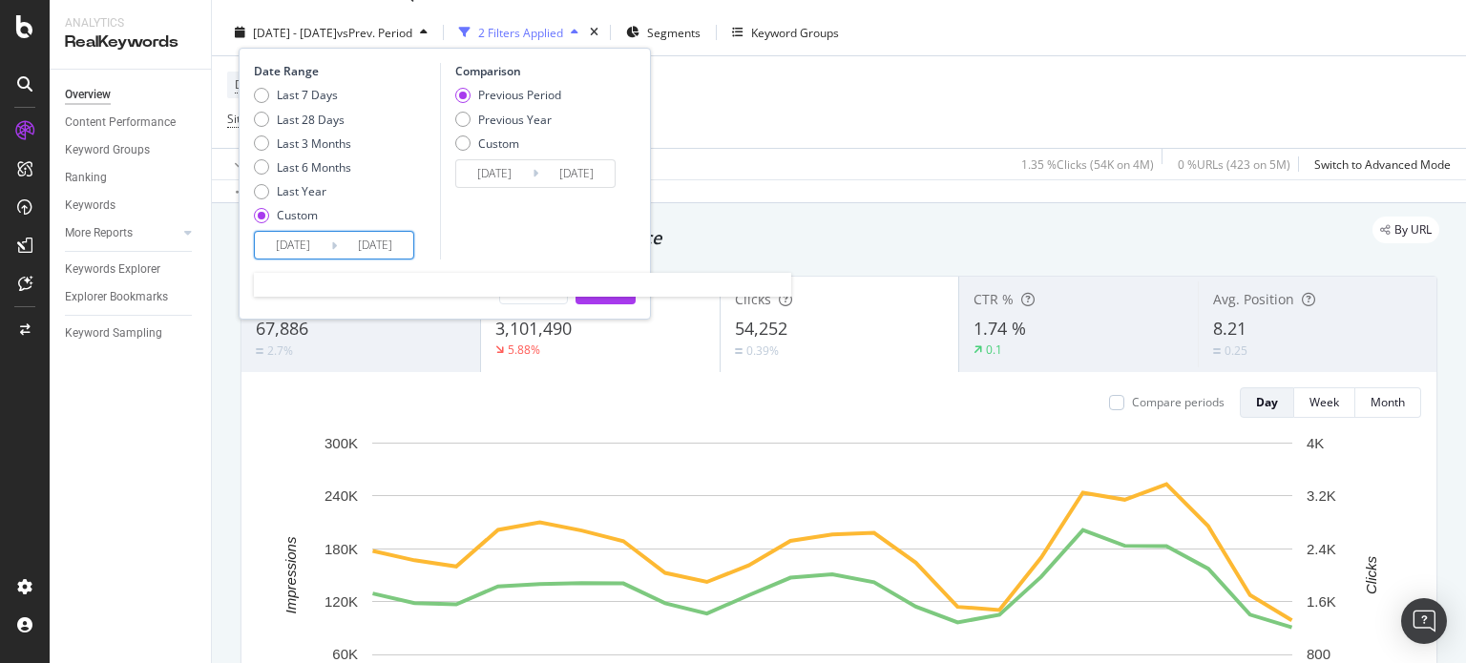
click at [351, 241] on input "[DATE]" at bounding box center [375, 245] width 76 height 27
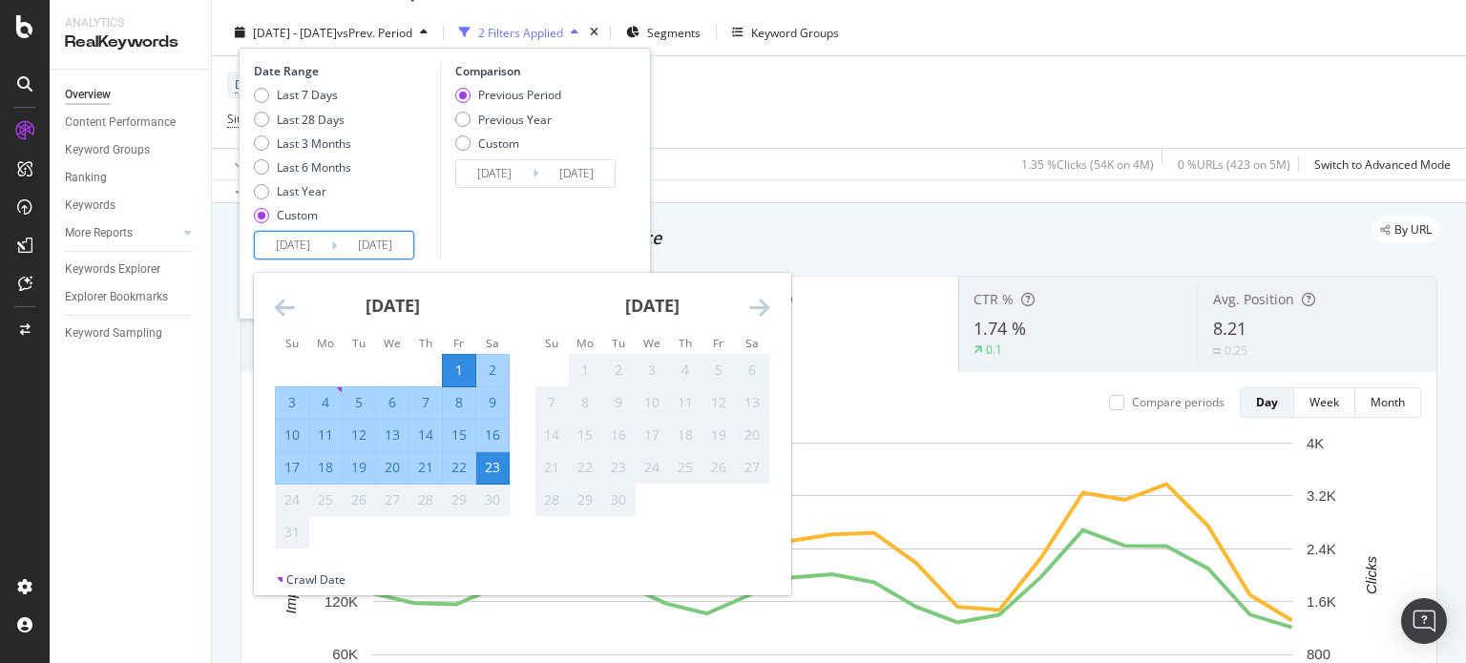
click at [359, 437] on div "12" at bounding box center [359, 435] width 32 height 19
type input "[DATE]"
type input "2025/07/20"
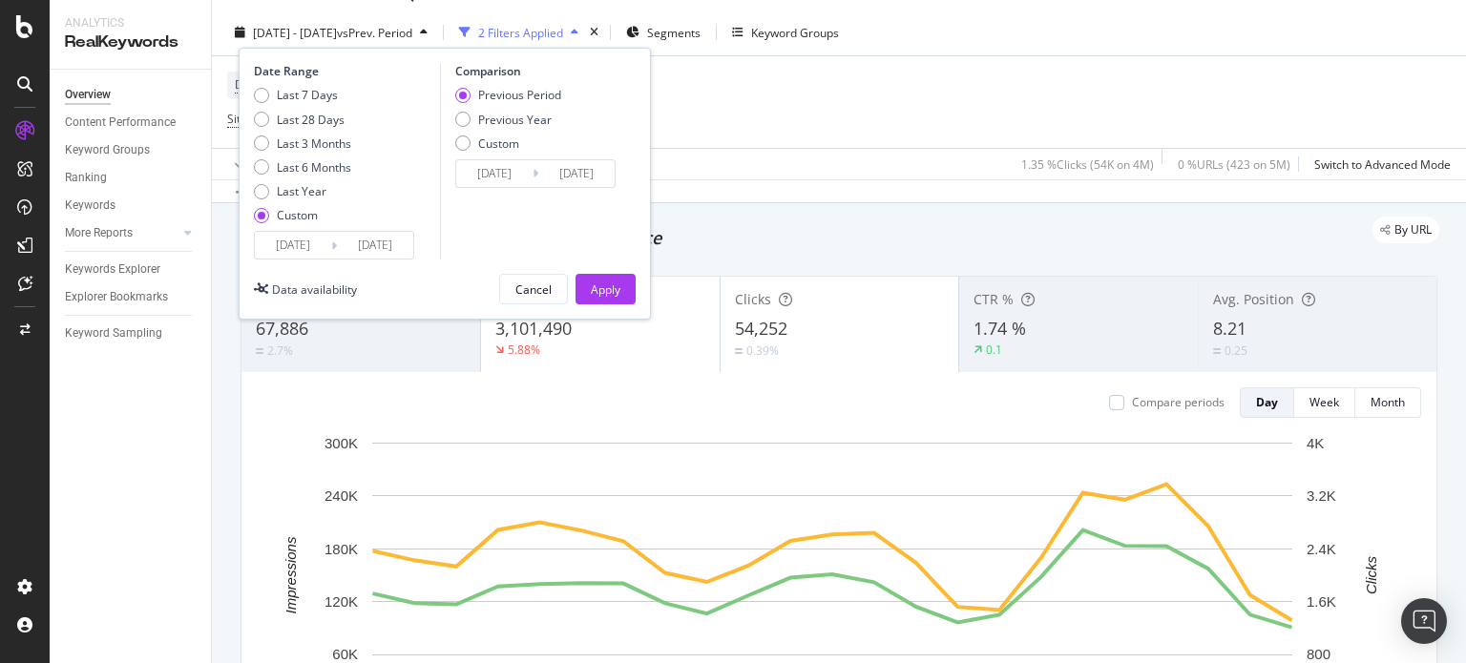
click at [402, 236] on input "[DATE]" at bounding box center [375, 245] width 76 height 27
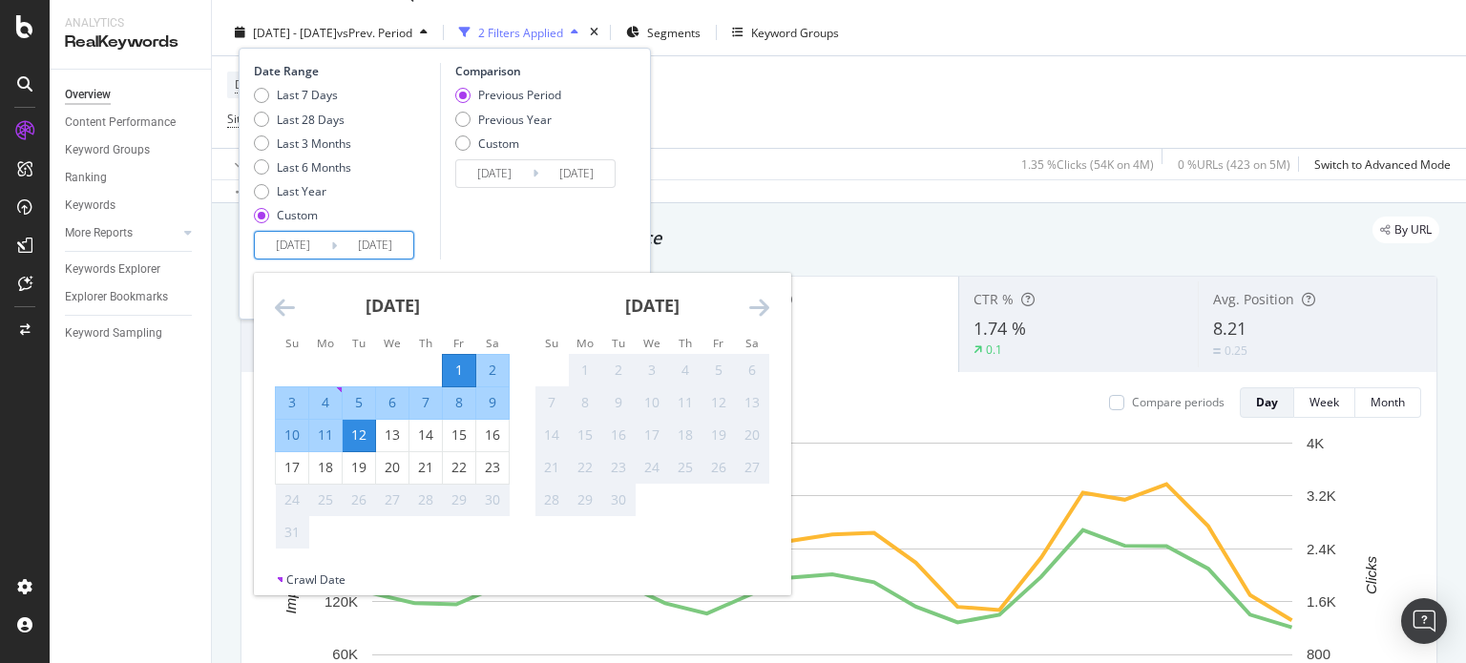
click at [361, 436] on div "12" at bounding box center [359, 435] width 32 height 19
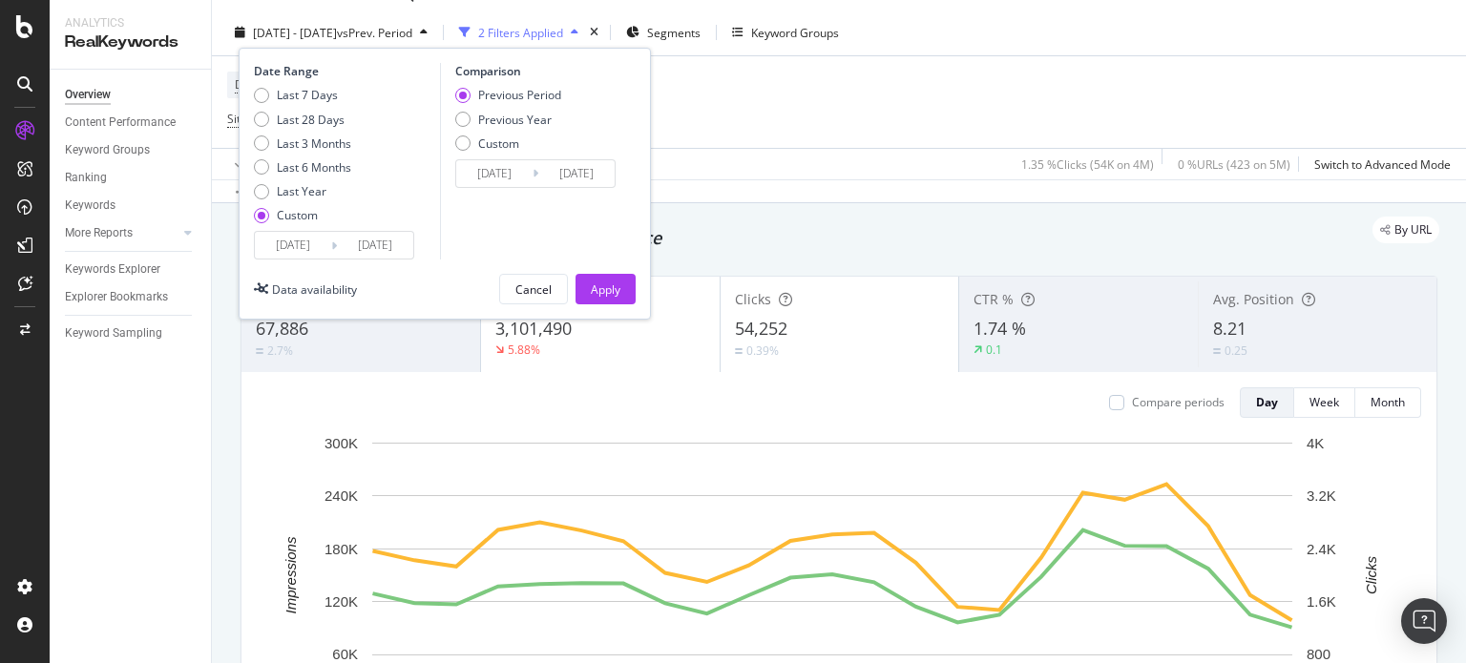
click at [309, 243] on input "[DATE]" at bounding box center [293, 245] width 76 height 27
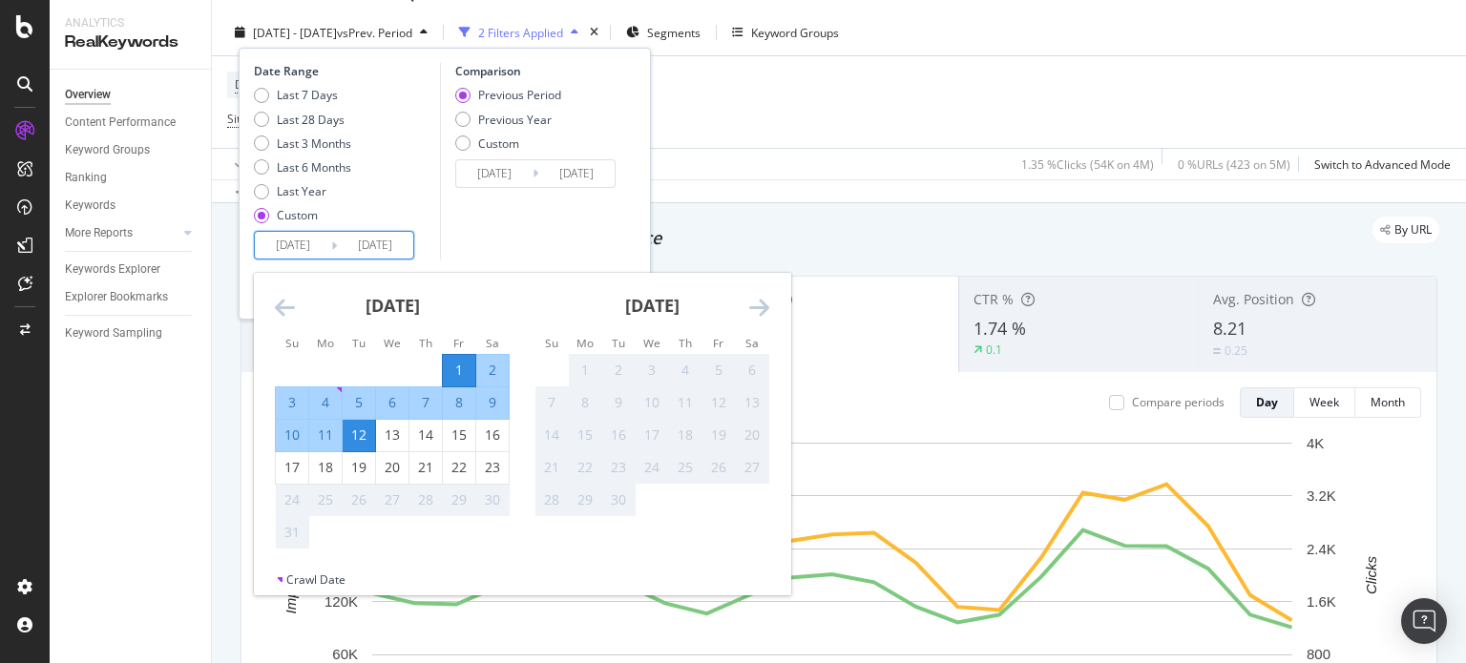
click at [358, 430] on div "12" at bounding box center [359, 435] width 32 height 19
type input "[DATE]"
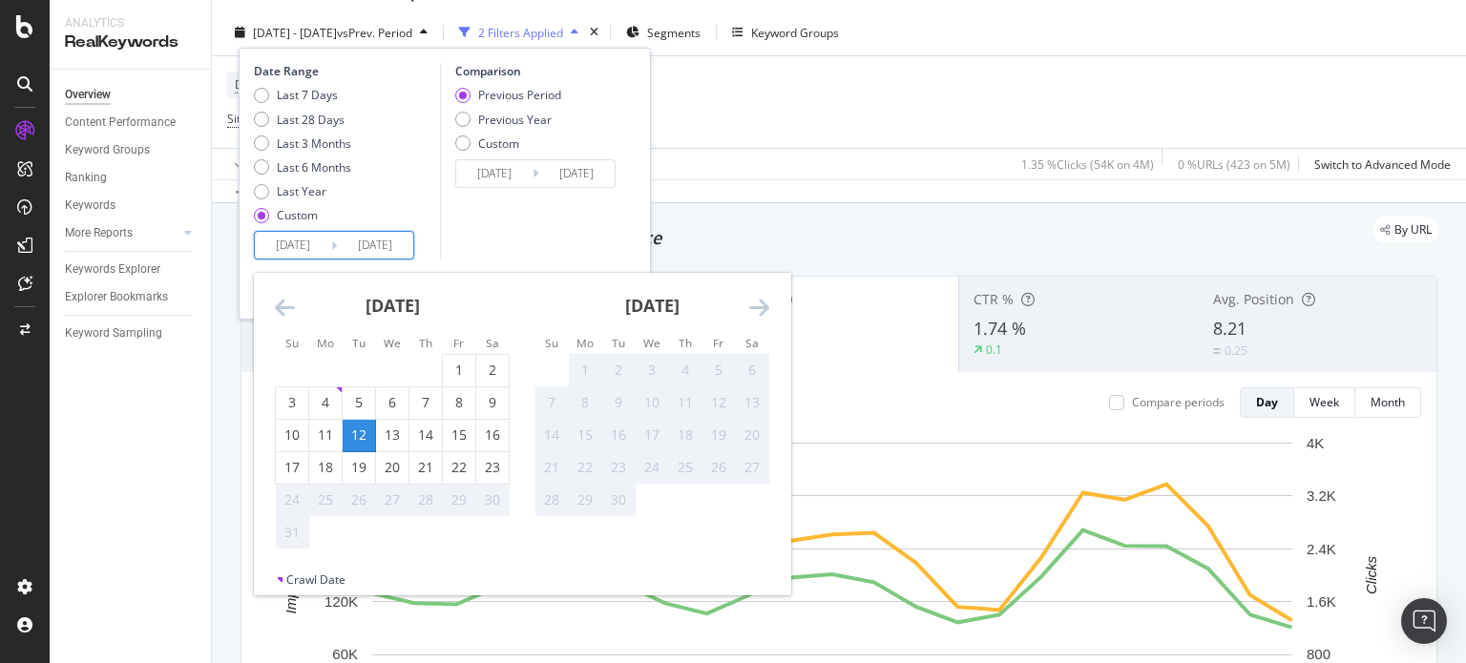
click at [378, 250] on input "[DATE]" at bounding box center [375, 245] width 76 height 27
click at [494, 463] on div "23" at bounding box center [492, 467] width 32 height 19
type input "[DATE]"
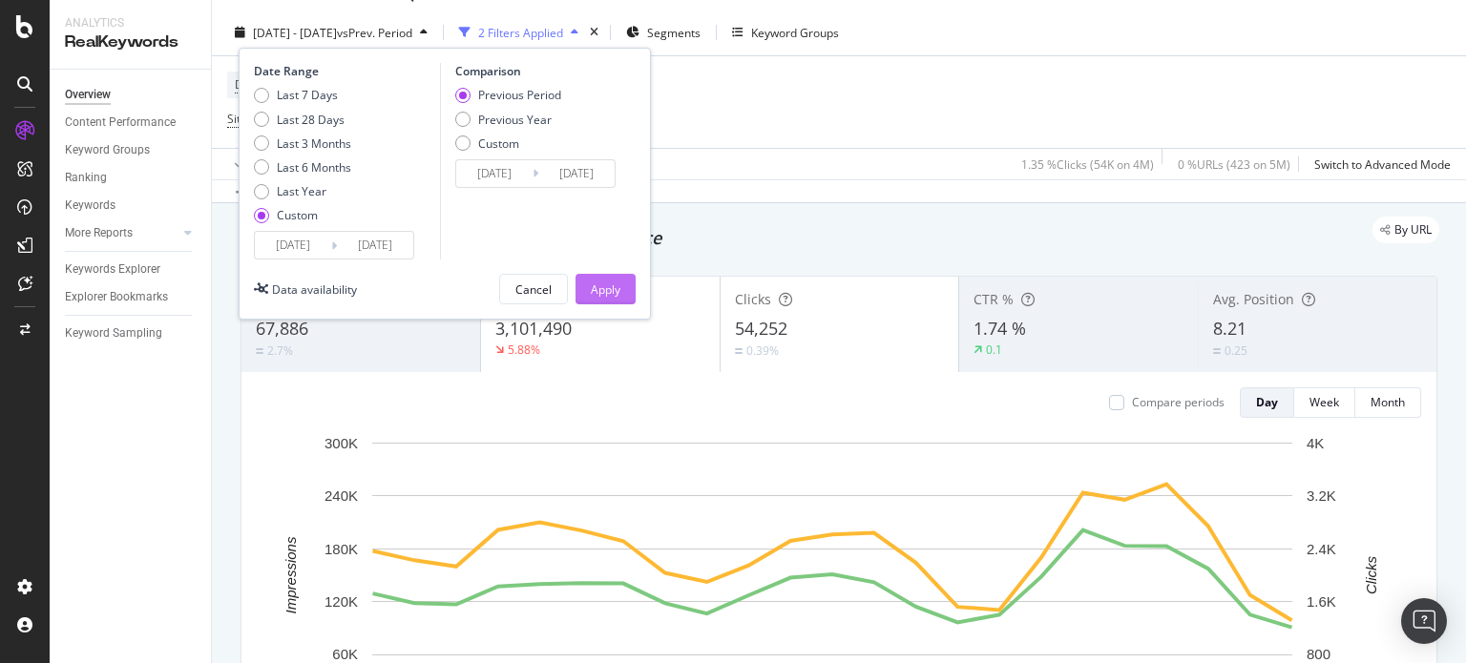
click at [607, 276] on div "Apply" at bounding box center [606, 289] width 30 height 29
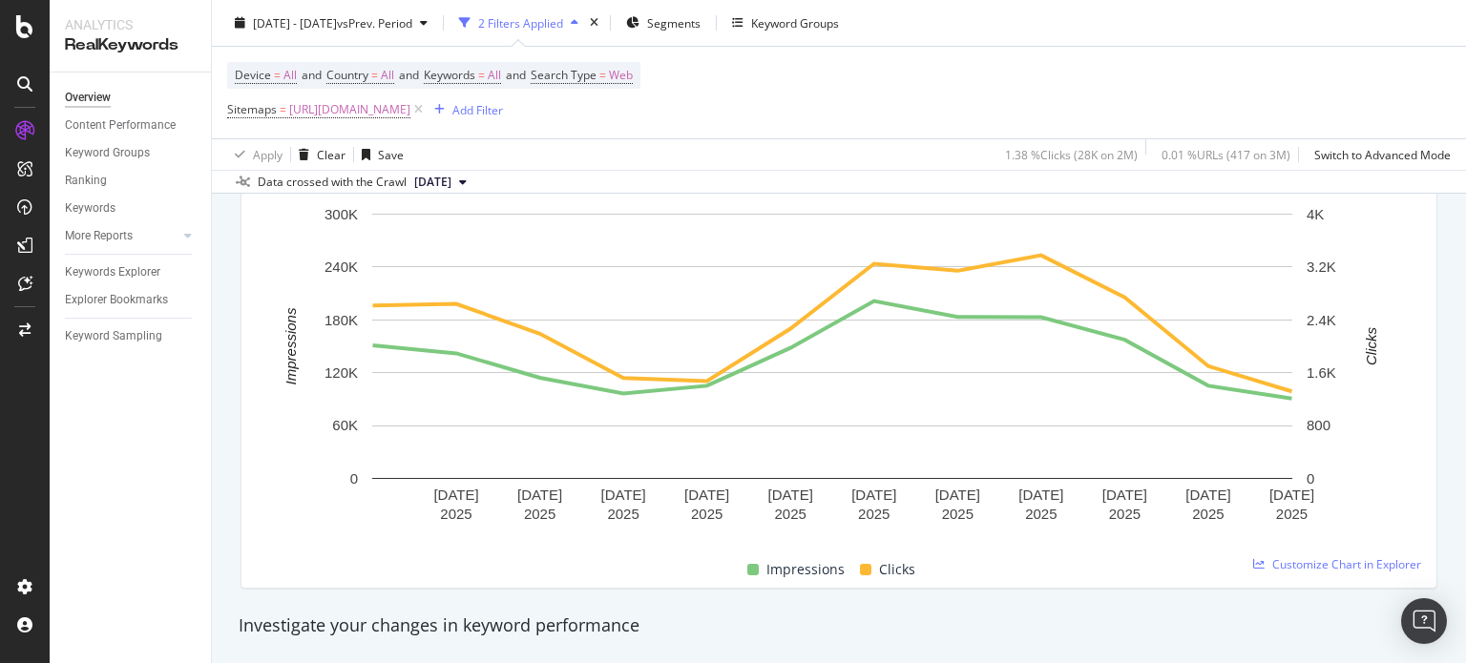
scroll to position [257, 0]
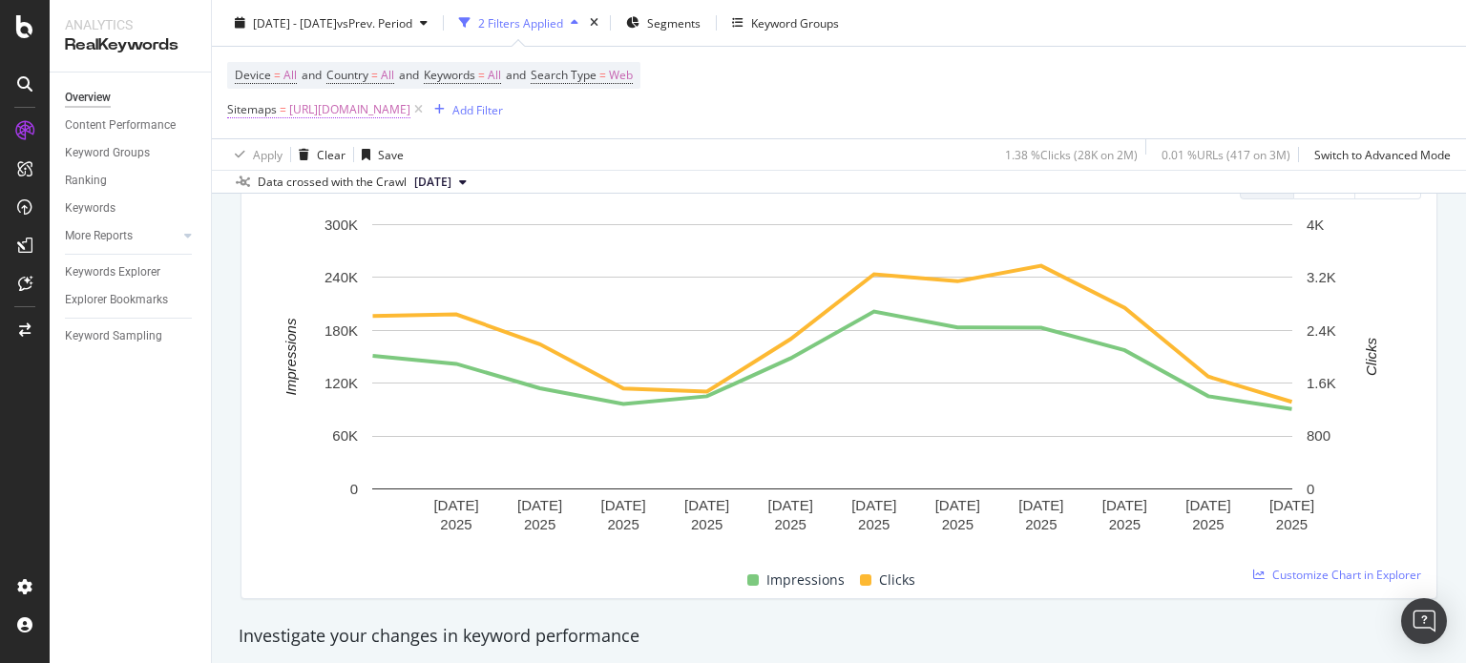
click at [410, 108] on span "[URL][DOMAIN_NAME]" at bounding box center [349, 109] width 121 height 27
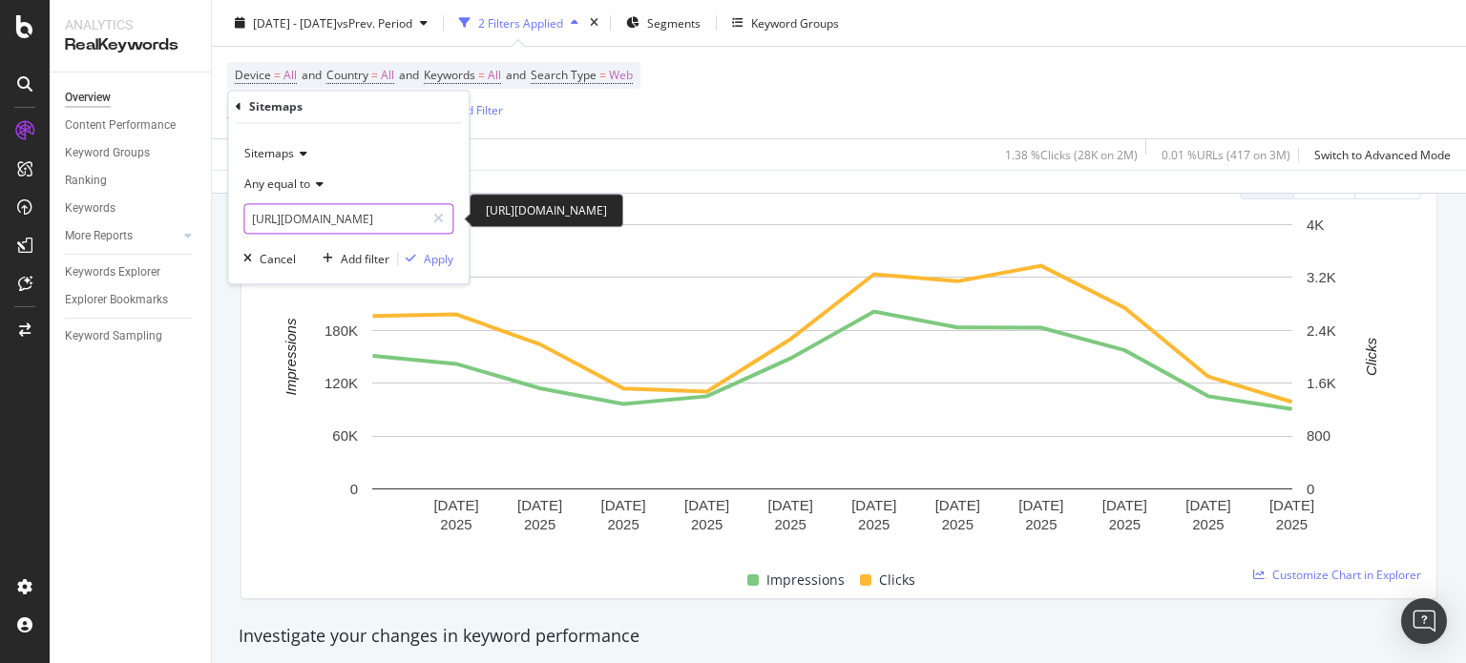
click at [386, 213] on input "[URL][DOMAIN_NAME]" at bounding box center [334, 219] width 180 height 31
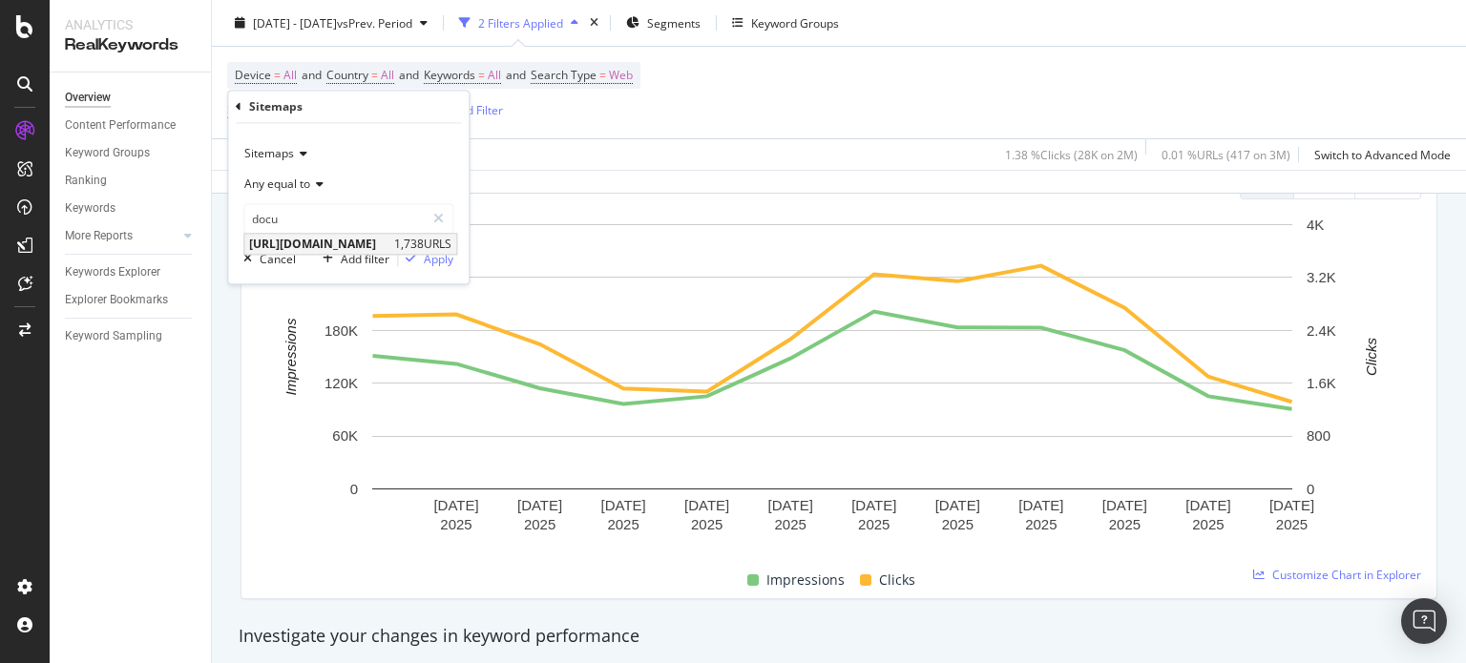
click at [389, 240] on span "https://www.nobroker.in/forum/sitemap-index/?id=documentation.xml" at bounding box center [319, 245] width 140 height 16
type input "https://www.nobroker.in/forum/sitemap-index/?id=documentation.xml"
click at [432, 260] on div "Apply" at bounding box center [439, 259] width 30 height 16
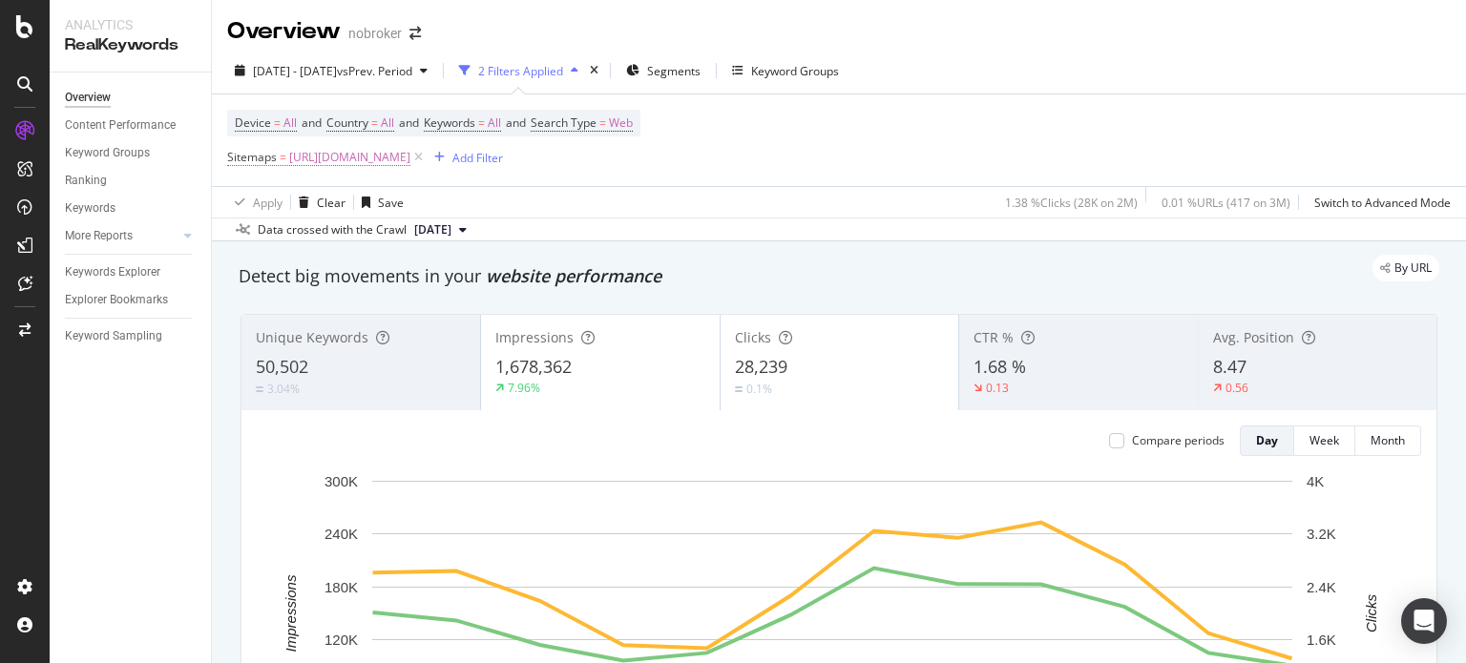
click at [410, 157] on span "[URL][DOMAIN_NAME]" at bounding box center [349, 157] width 121 height 27
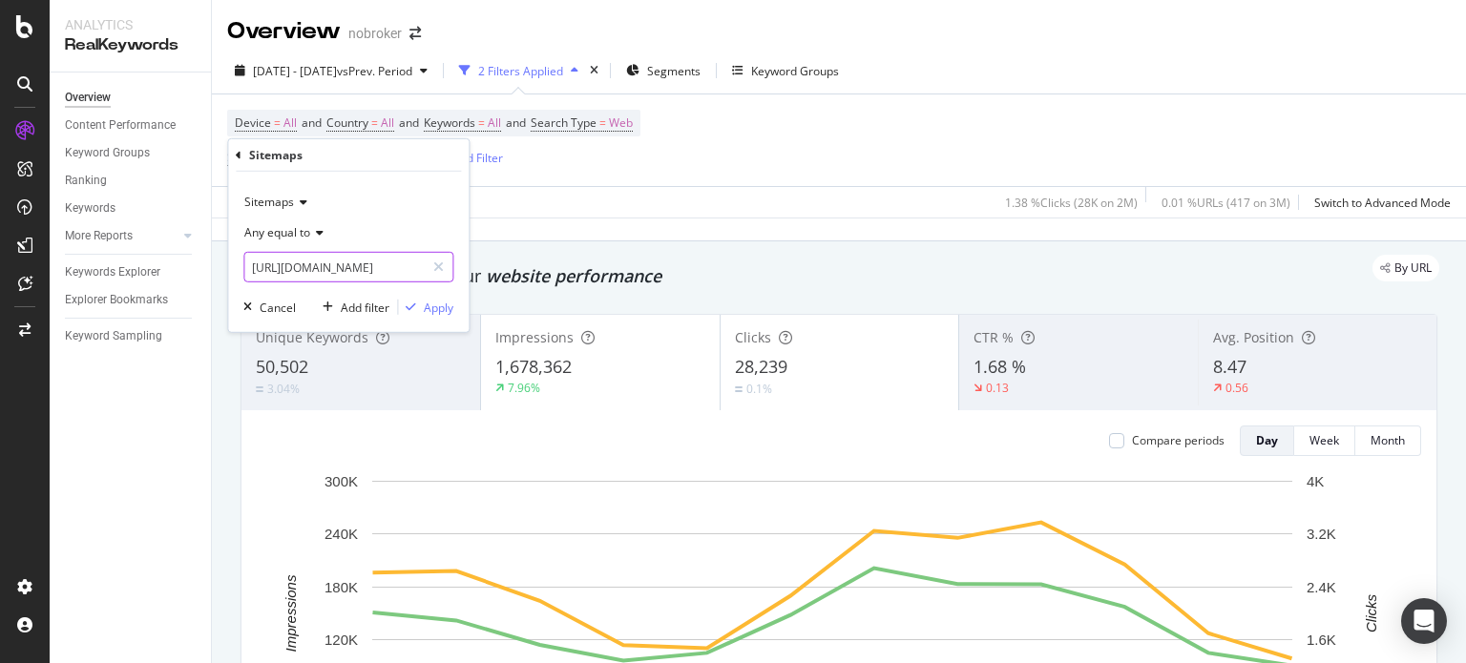
click at [363, 266] on input "[URL][DOMAIN_NAME]" at bounding box center [334, 267] width 180 height 31
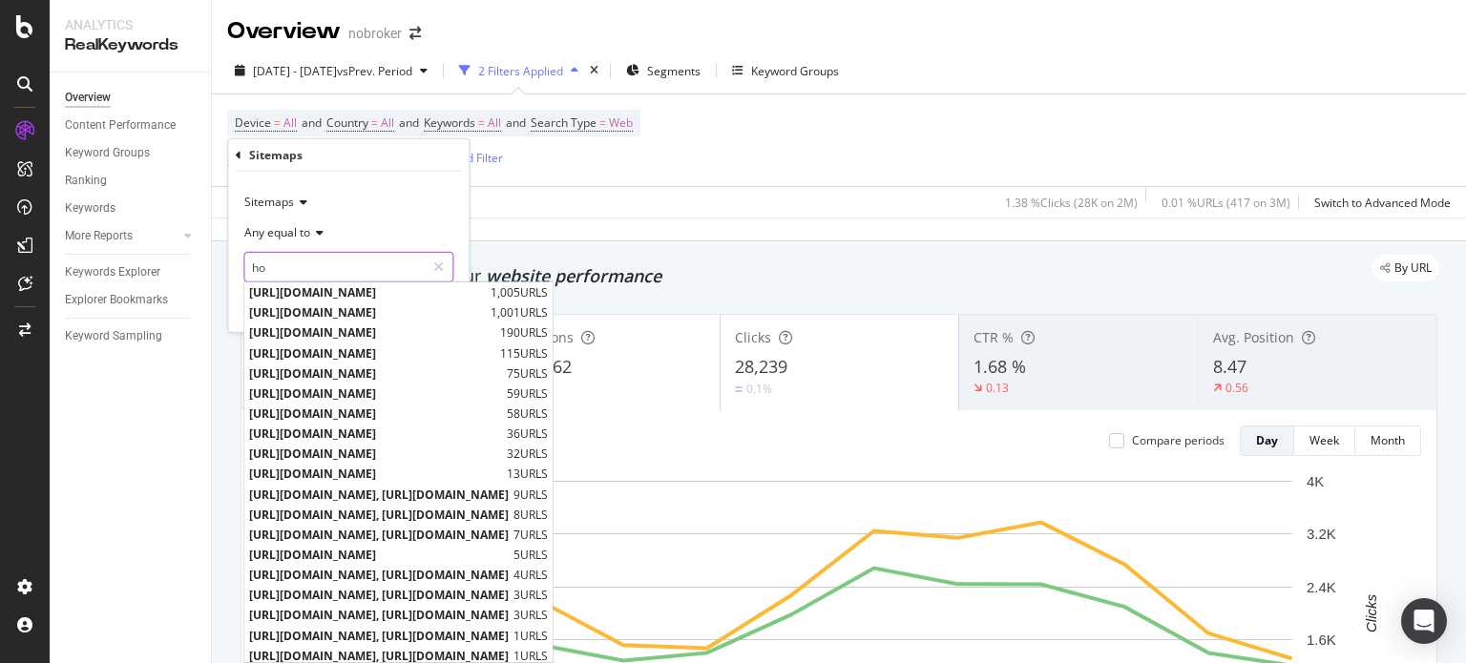
type input "h"
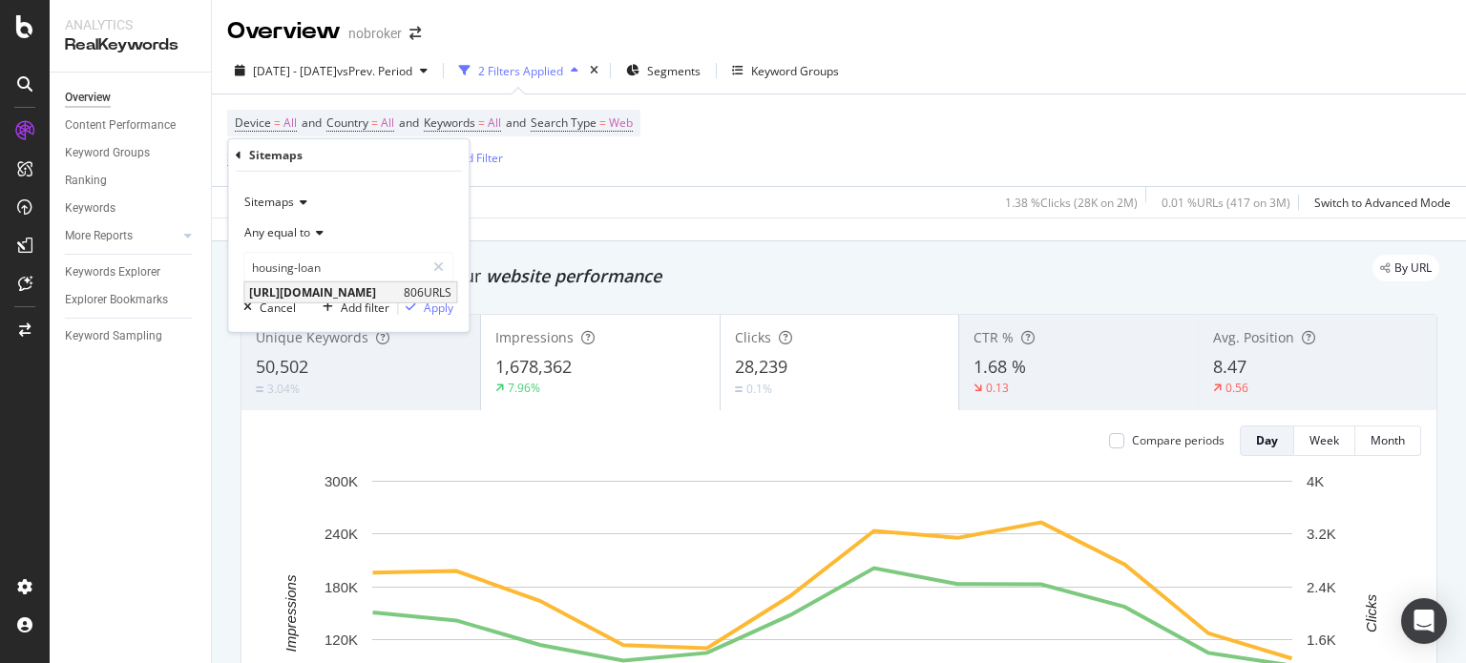
click at [376, 288] on span "[URL][DOMAIN_NAME]" at bounding box center [324, 292] width 150 height 16
type input "[URL][DOMAIN_NAME]"
click at [425, 311] on div "Apply" at bounding box center [439, 307] width 30 height 16
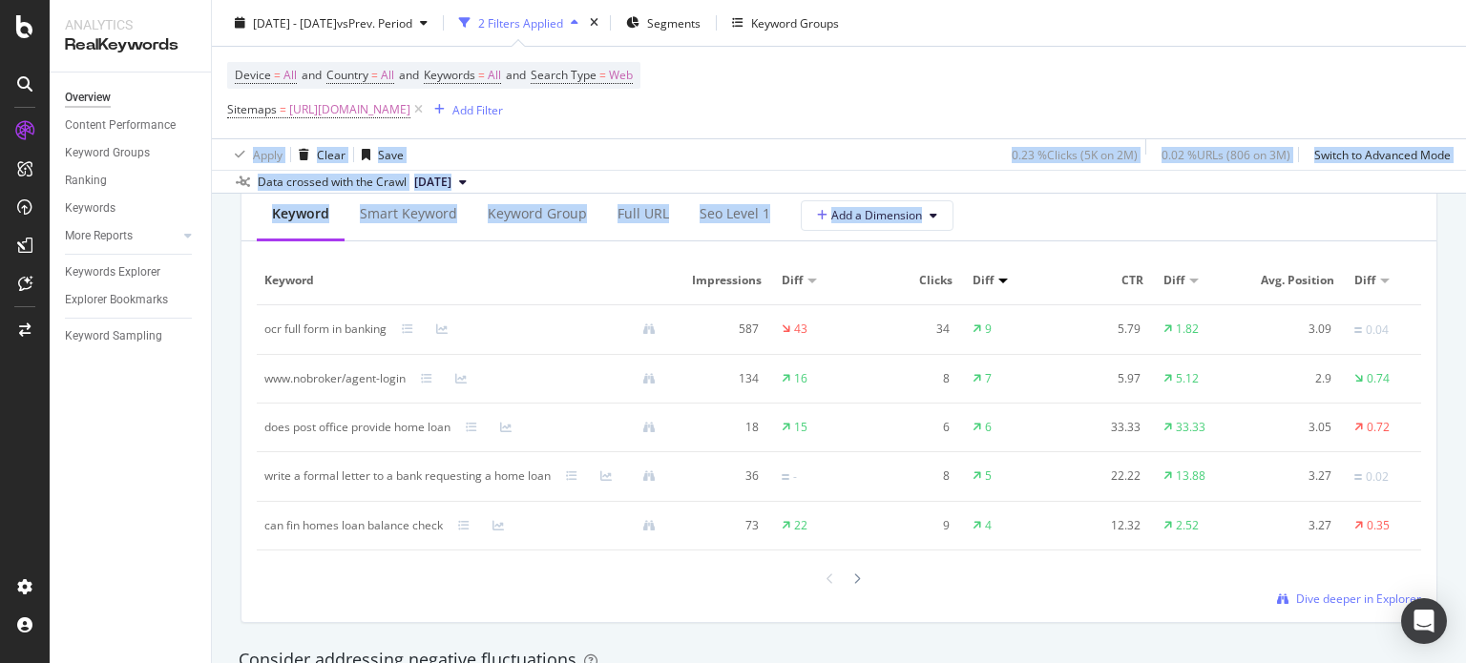
scroll to position [1790, 0]
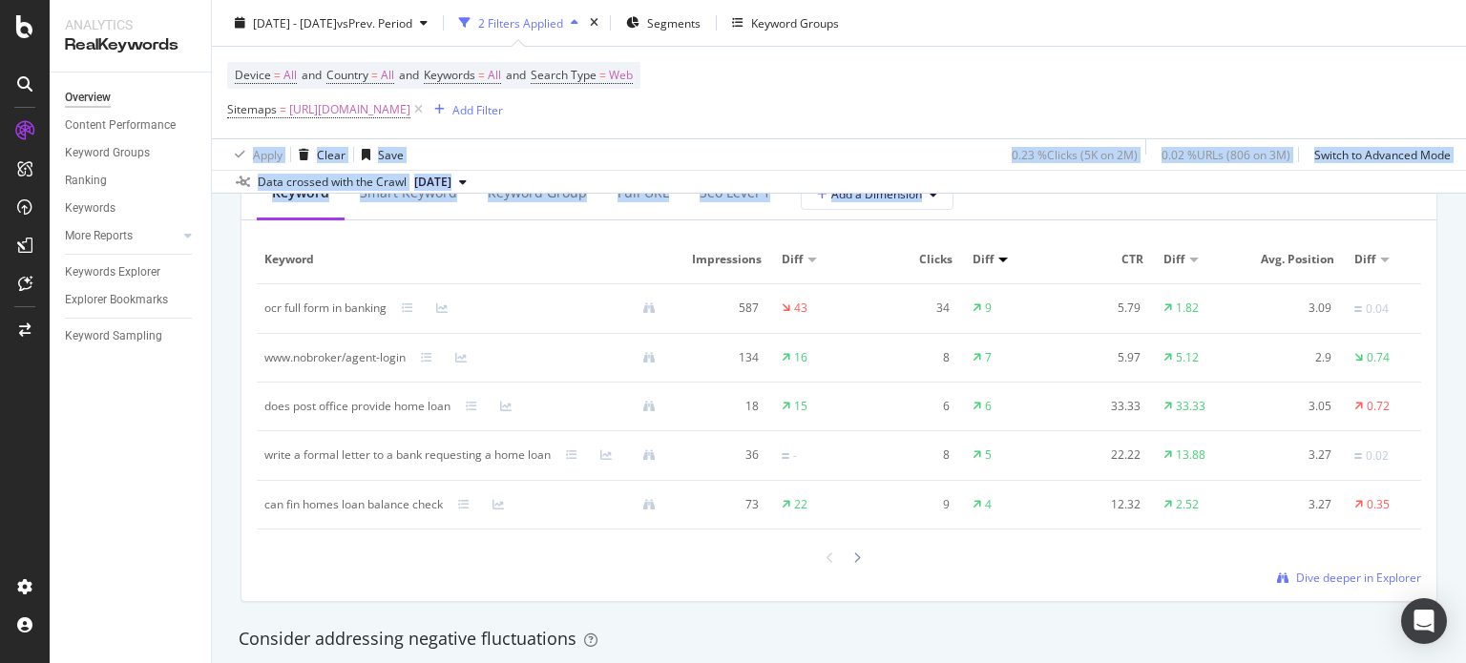
drag, startPoint x: 1465, startPoint y: 64, endPoint x: 1464, endPoint y: 311, distance: 247.2
click at [1464, 311] on div "Overview nobroker 2025 Aug. 12th - Aug. 23rd vs Prev. Period 2 Filters Applied …" at bounding box center [839, 331] width 1254 height 663
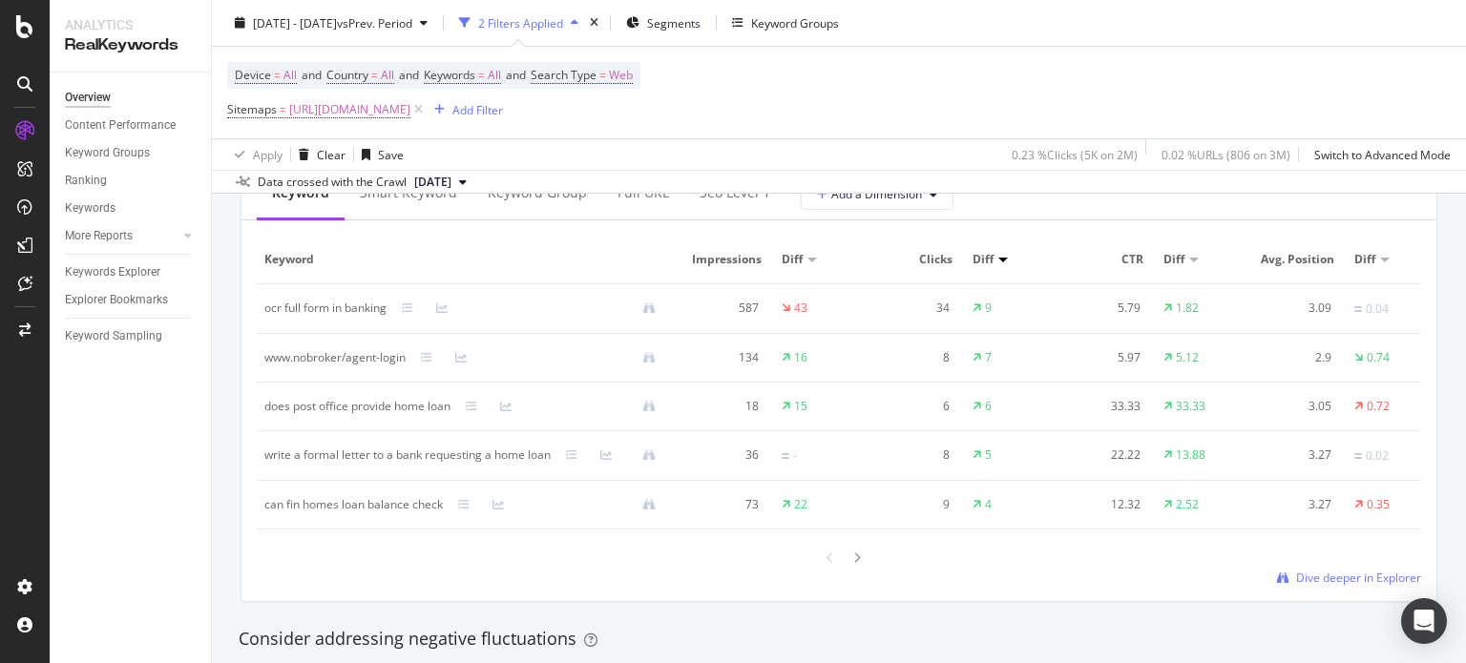
click at [181, 479] on div "Overview Content Performance Keyword Groups Ranking Keywords More Reports Count…" at bounding box center [130, 368] width 161 height 591
click at [848, 568] on div at bounding box center [856, 558] width 17 height 26
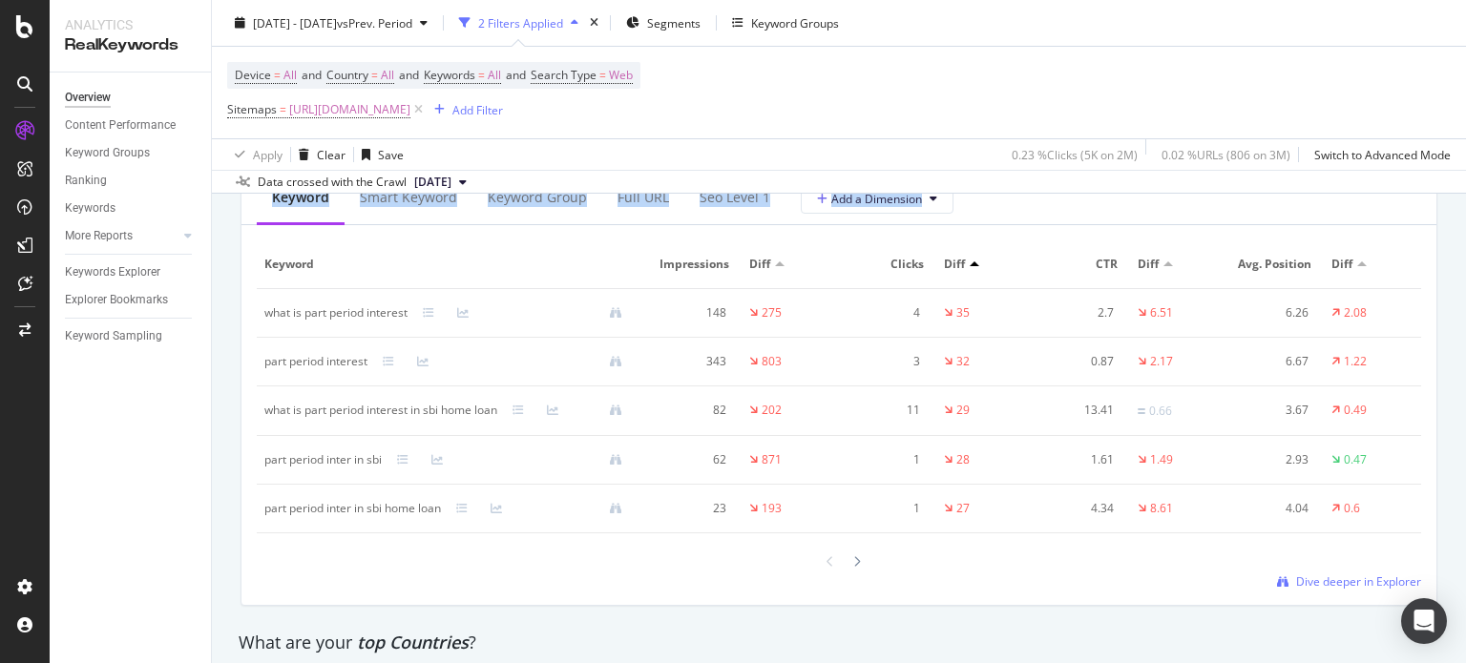
scroll to position [2338, 0]
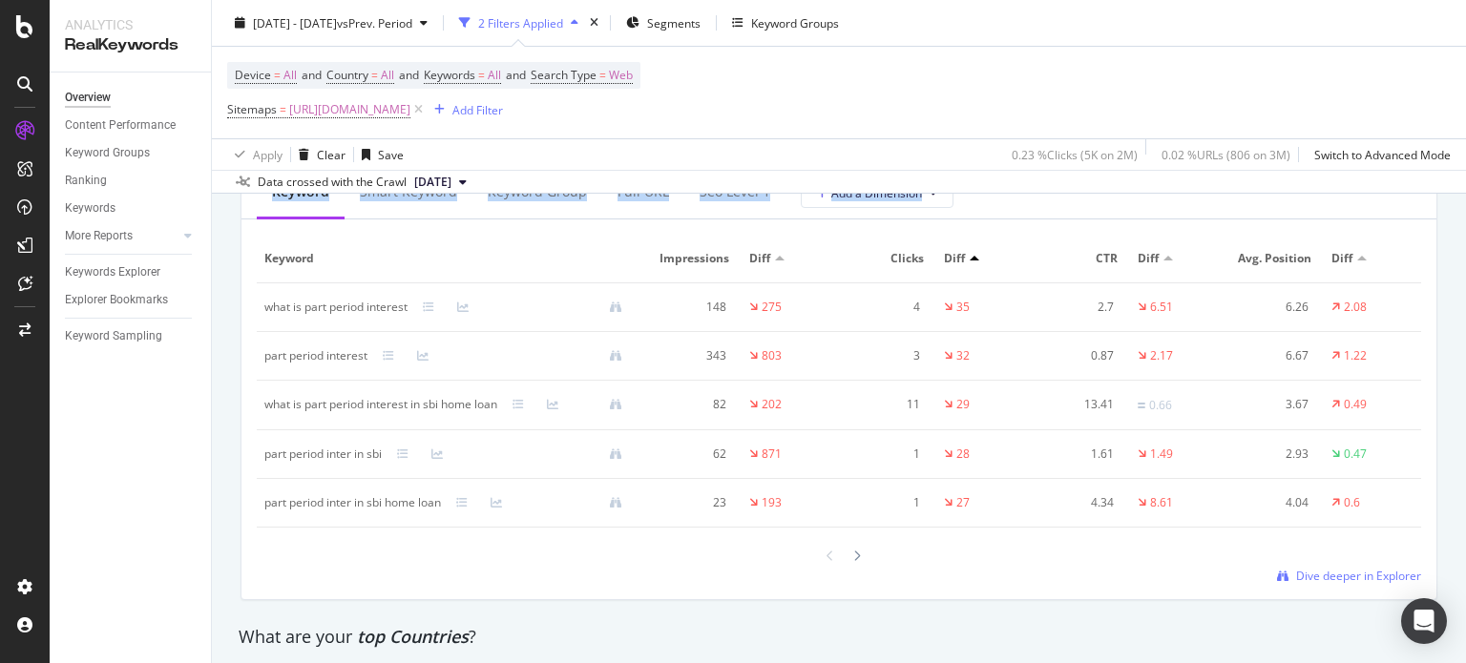
drag, startPoint x: 1465, startPoint y: 354, endPoint x: 1465, endPoint y: 434, distance: 80.2
click at [1465, 434] on div "Overview nobroker 2025 Aug. 12th - Aug. 23rd vs Prev. Period 2 Filters Applied …" at bounding box center [839, 331] width 1254 height 663
click at [174, 495] on div "Overview Content Performance Keyword Groups Ranking Keywords More Reports Count…" at bounding box center [130, 368] width 161 height 591
click at [853, 562] on icon at bounding box center [857, 556] width 8 height 11
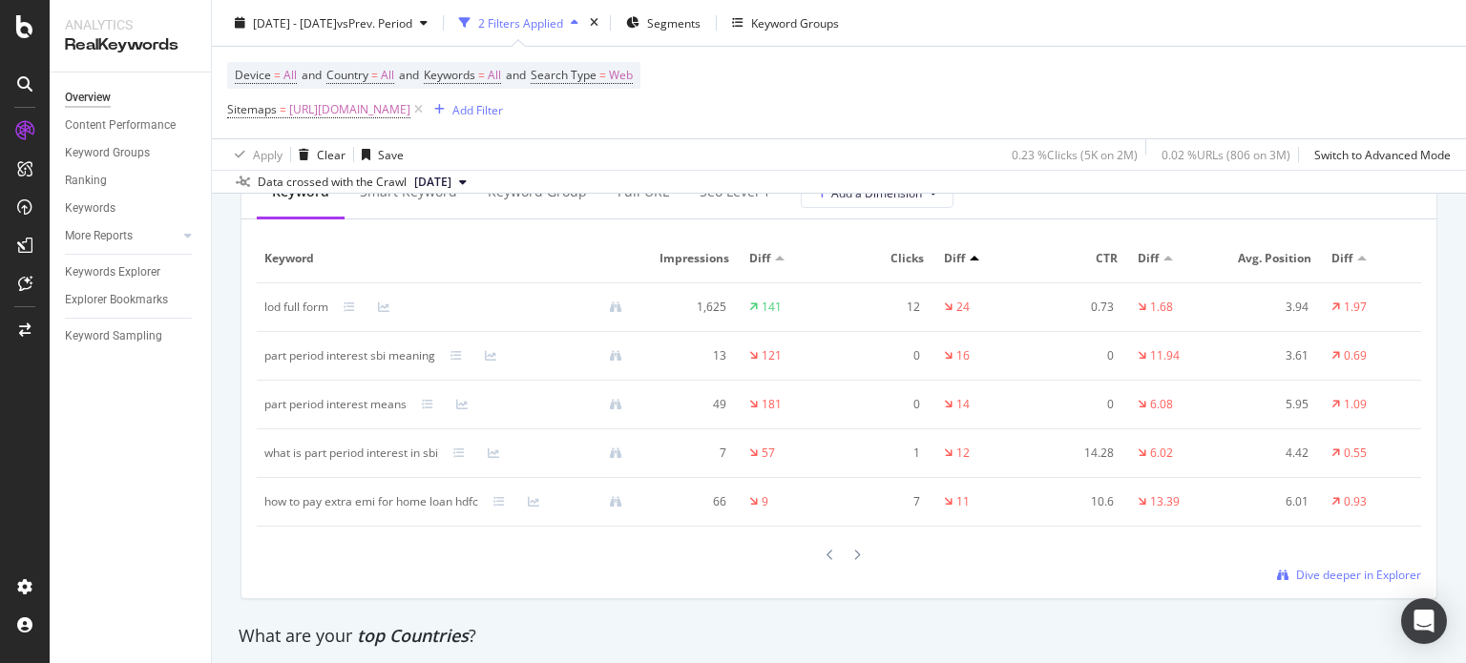
click at [859, 566] on div at bounding box center [839, 555] width 1164 height 26
click at [853, 561] on icon at bounding box center [857, 555] width 8 height 11
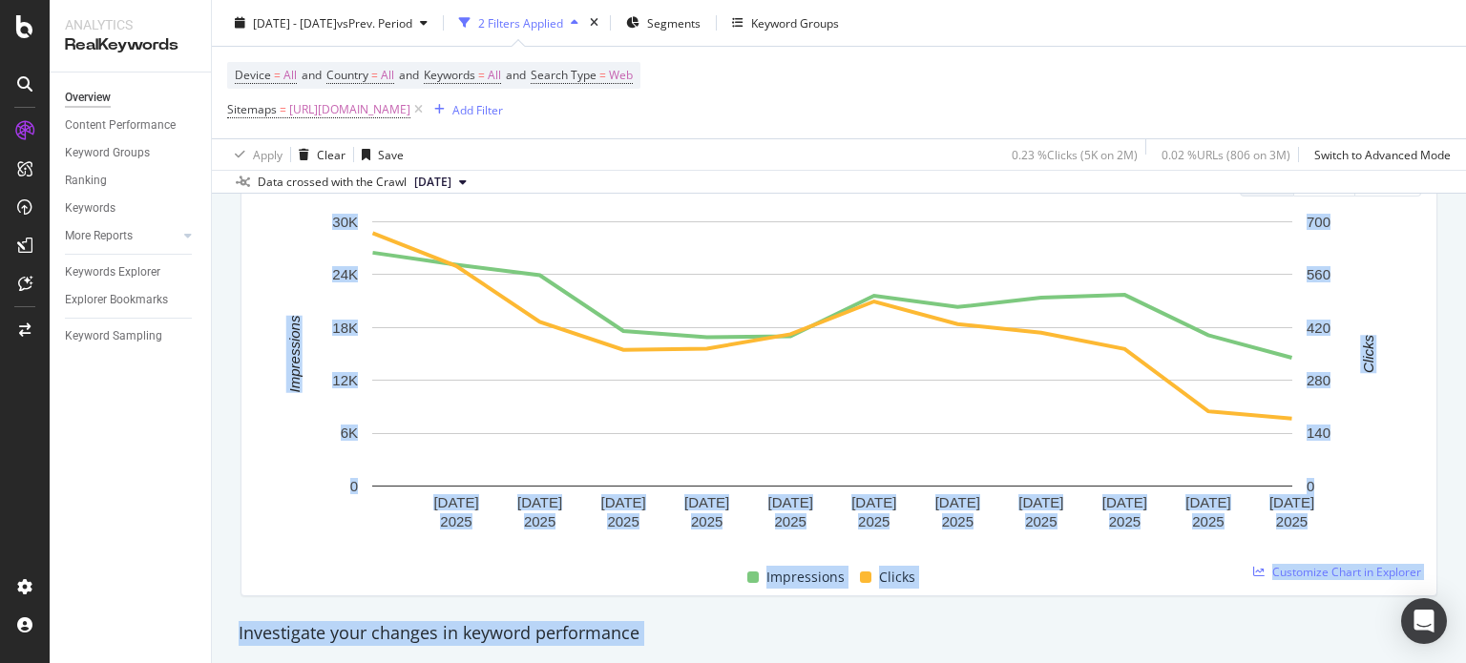
drag, startPoint x: 1465, startPoint y: 441, endPoint x: 1451, endPoint y: 136, distance: 304.8
click at [1451, 136] on div "Overview nobroker 2025 Aug. 12th - Aug. 23rd vs Prev. Period 2 Filters Applied …" at bounding box center [839, 331] width 1254 height 663
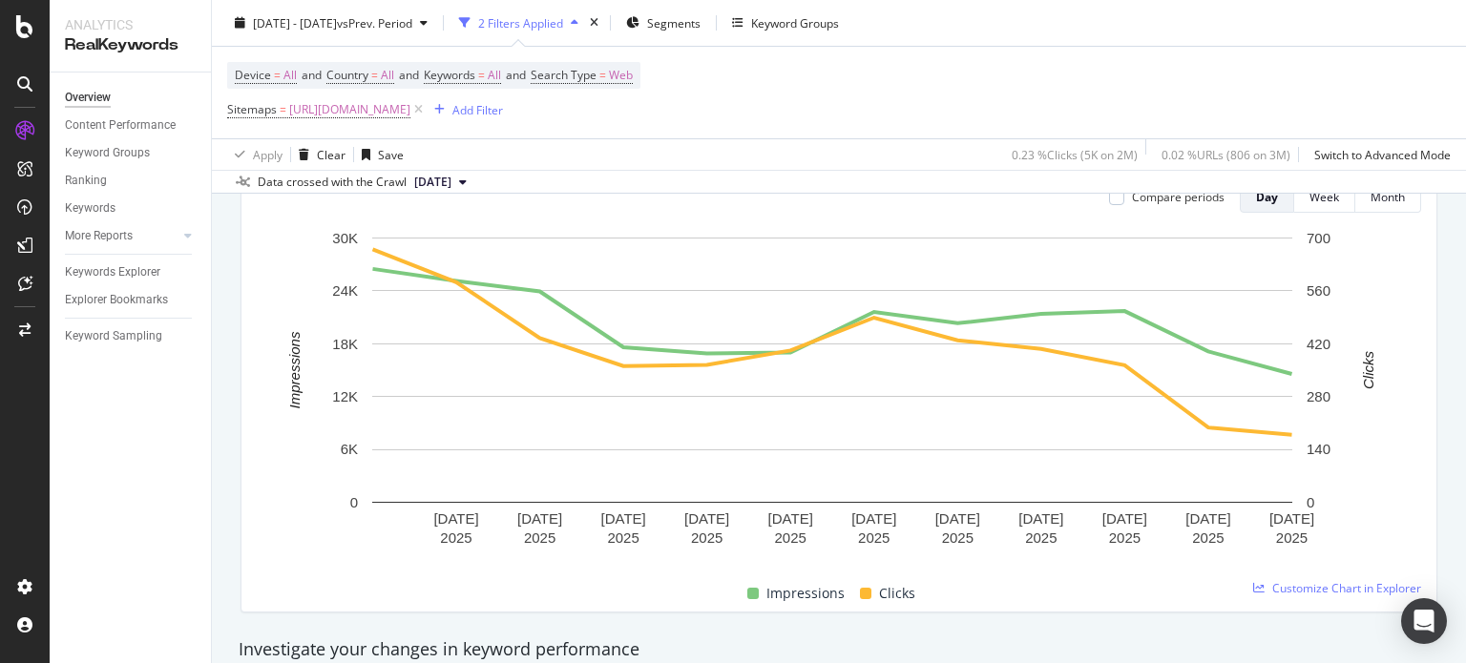
click at [1294, 133] on div "Device = All and Country = All and Keywords = All and Search Type = Web Sitemap…" at bounding box center [838, 93] width 1223 height 92
click at [992, 95] on div "Device = All and Country = All and Keywords = All and Search Type = Web Sitemap…" at bounding box center [838, 93] width 1223 height 92
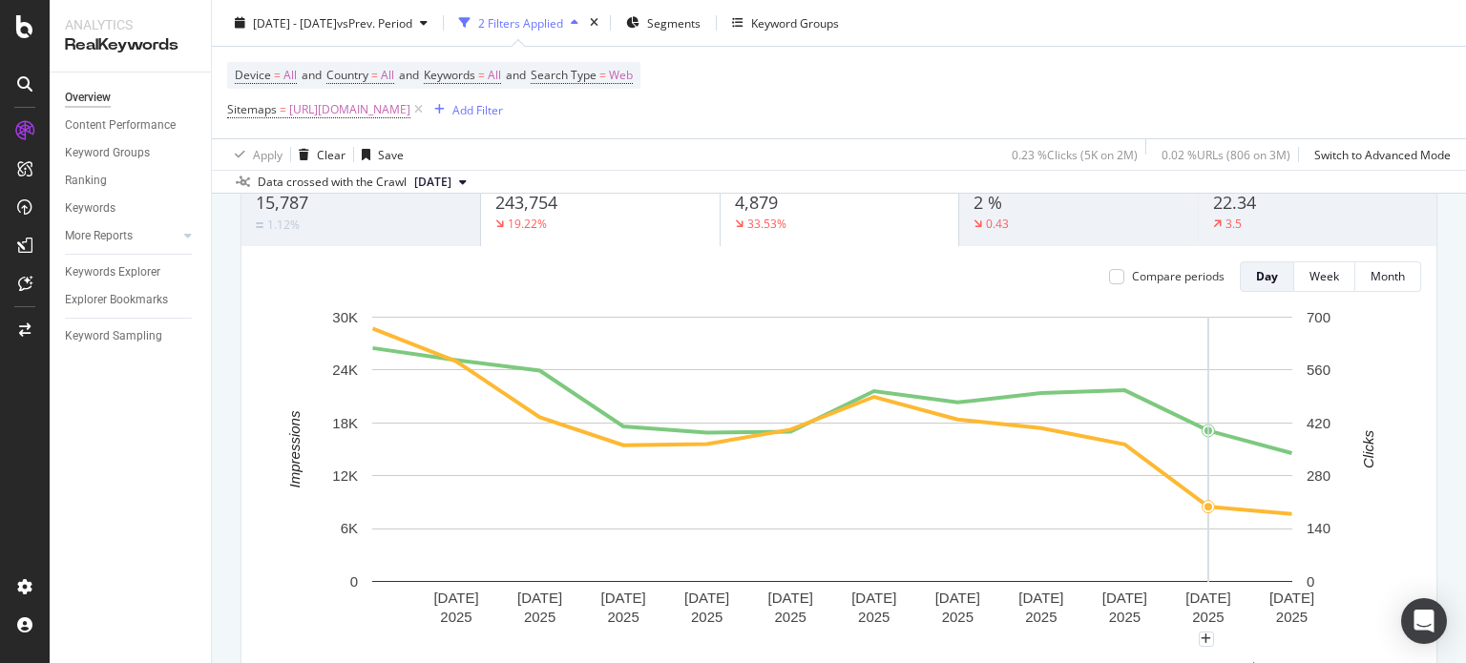
scroll to position [0, 0]
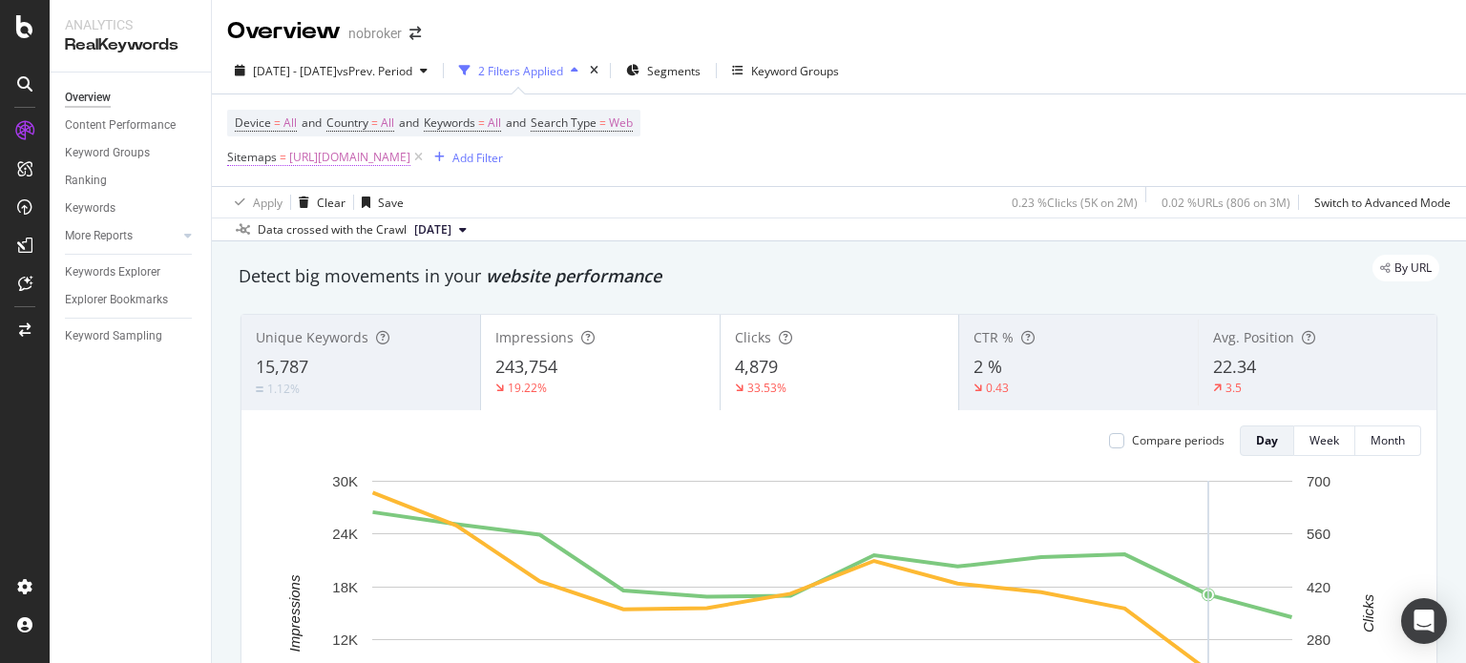
click at [410, 163] on span "https://www.nobroker.in/forum/sitemap-index/?id=housing-loan.xml" at bounding box center [349, 157] width 121 height 27
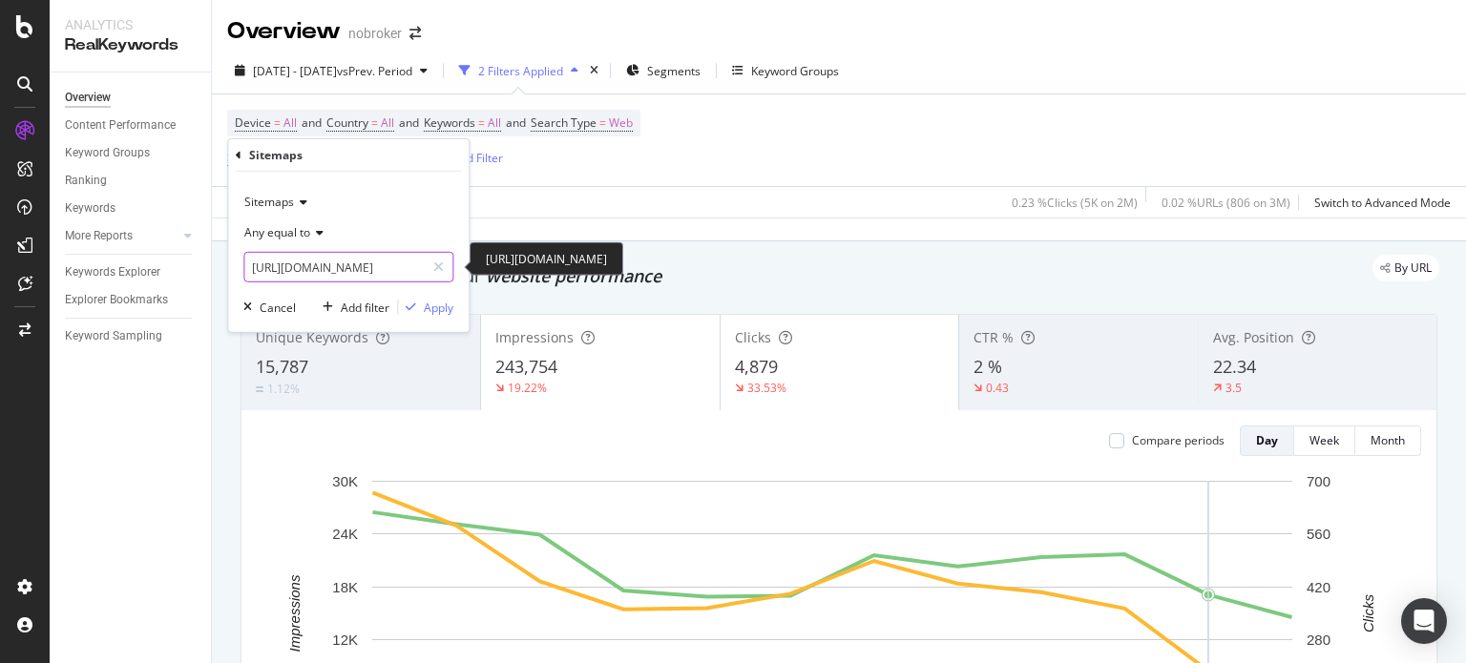
click at [366, 261] on input "https://www.nobroker.in/forum/sitemap-index/?id=housing-loan.xml" at bounding box center [334, 267] width 180 height 31
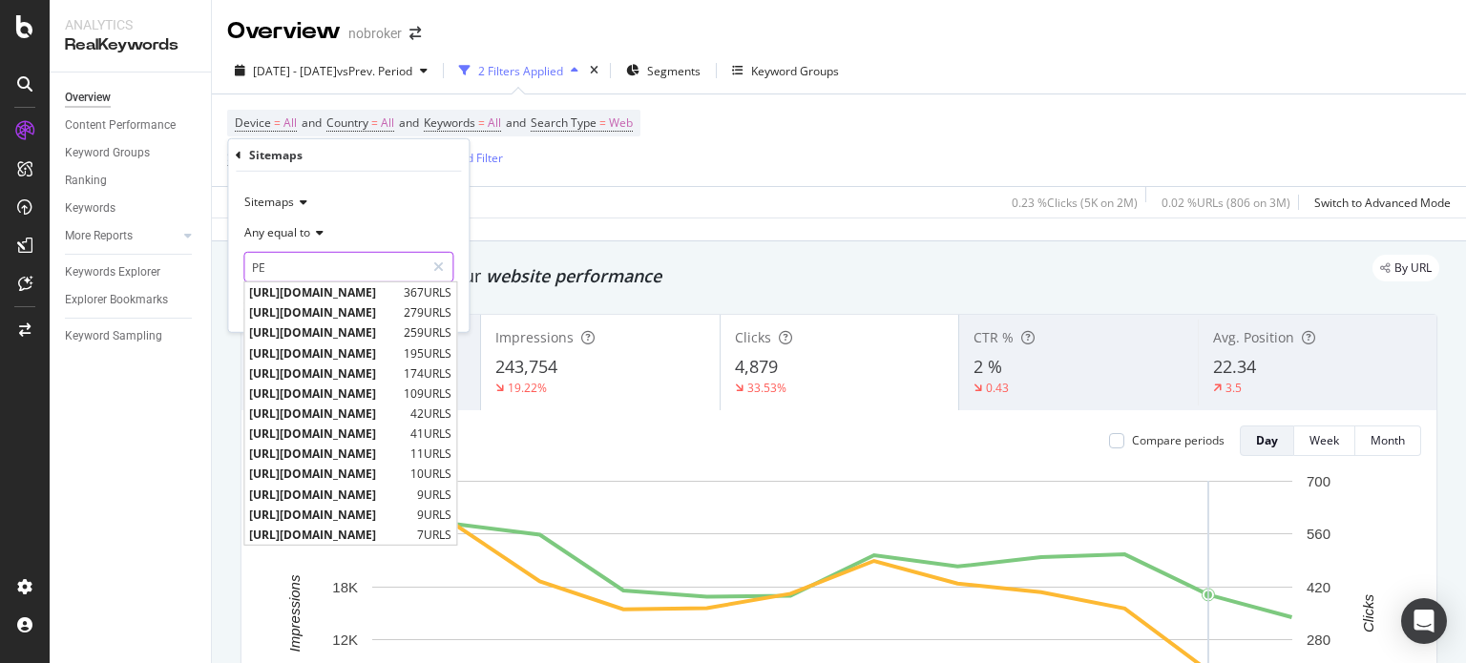
type input "P"
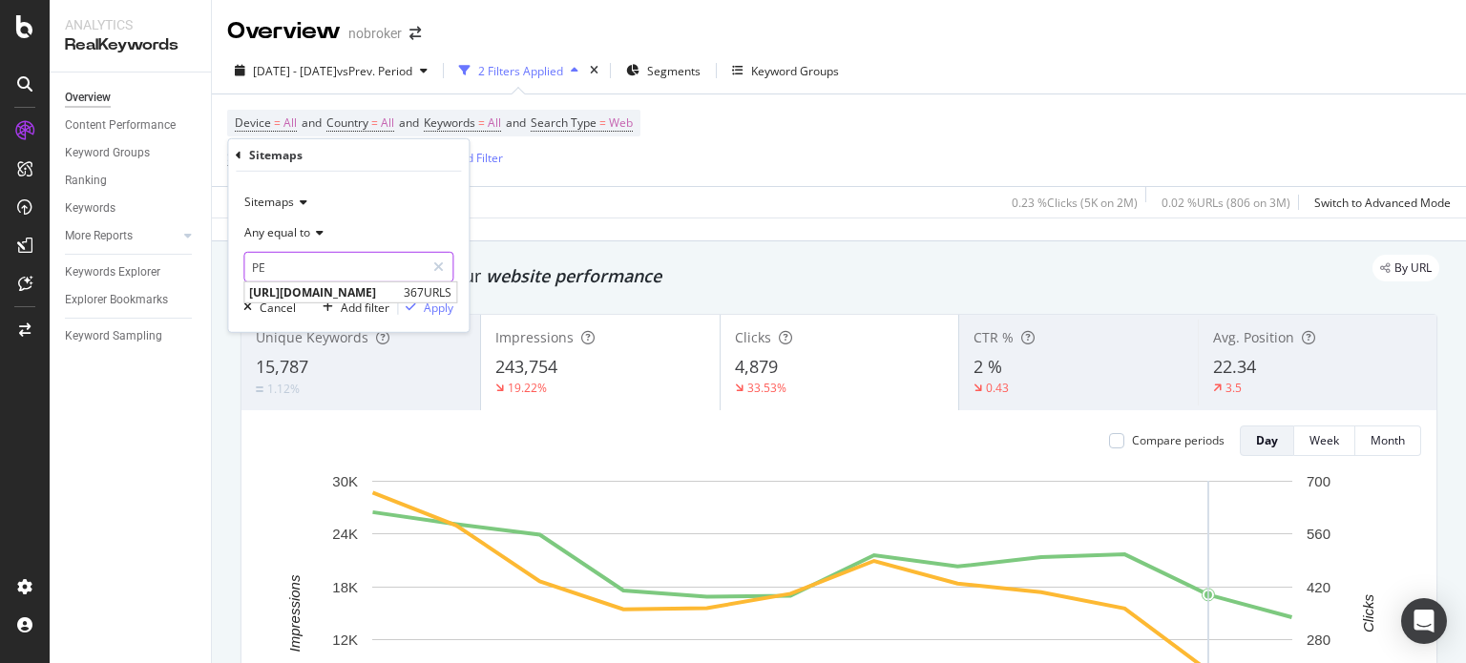
type input "P"
click at [344, 261] on input "AC-" at bounding box center [334, 267] width 180 height 31
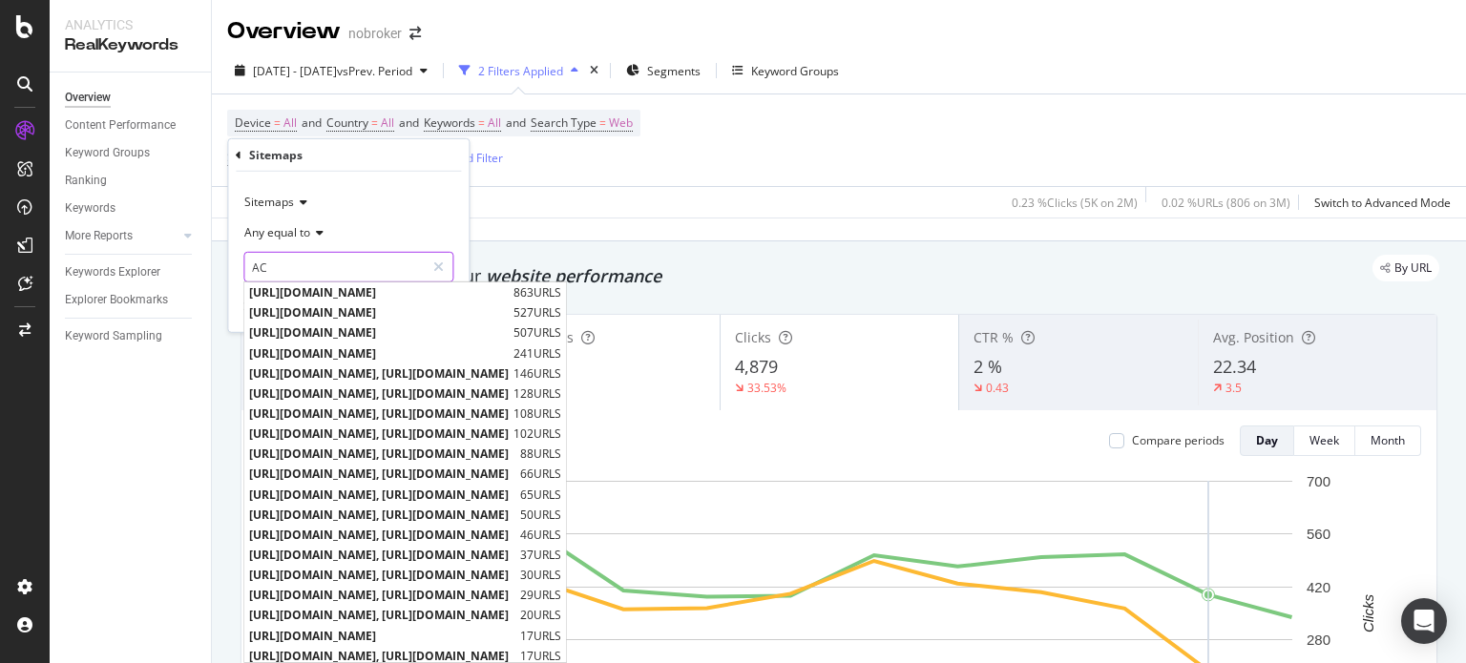
type input "A"
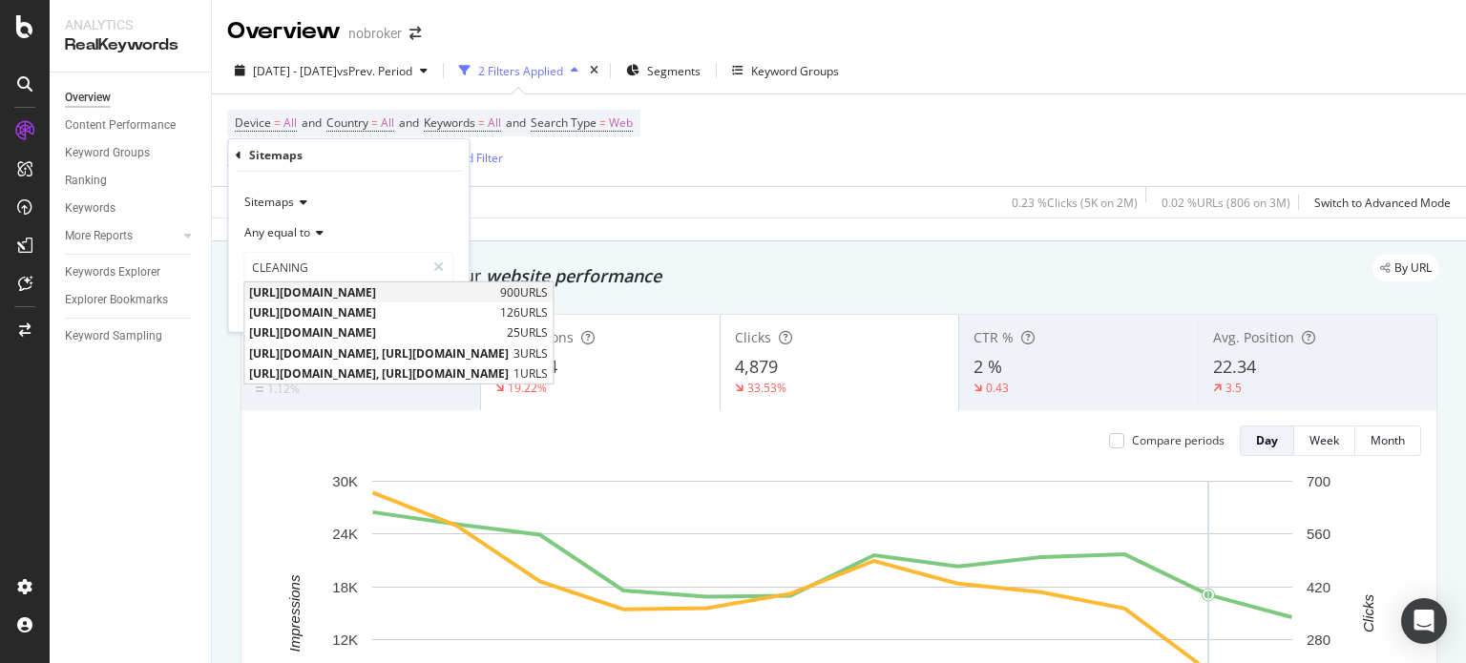
click at [431, 289] on span "https://www.nobroker.in/forum/sitemap-index/?id=cleaning.xml" at bounding box center [372, 292] width 246 height 16
type input "https://www.nobroker.in/forum/sitemap-index/?id=cleaning.xml"
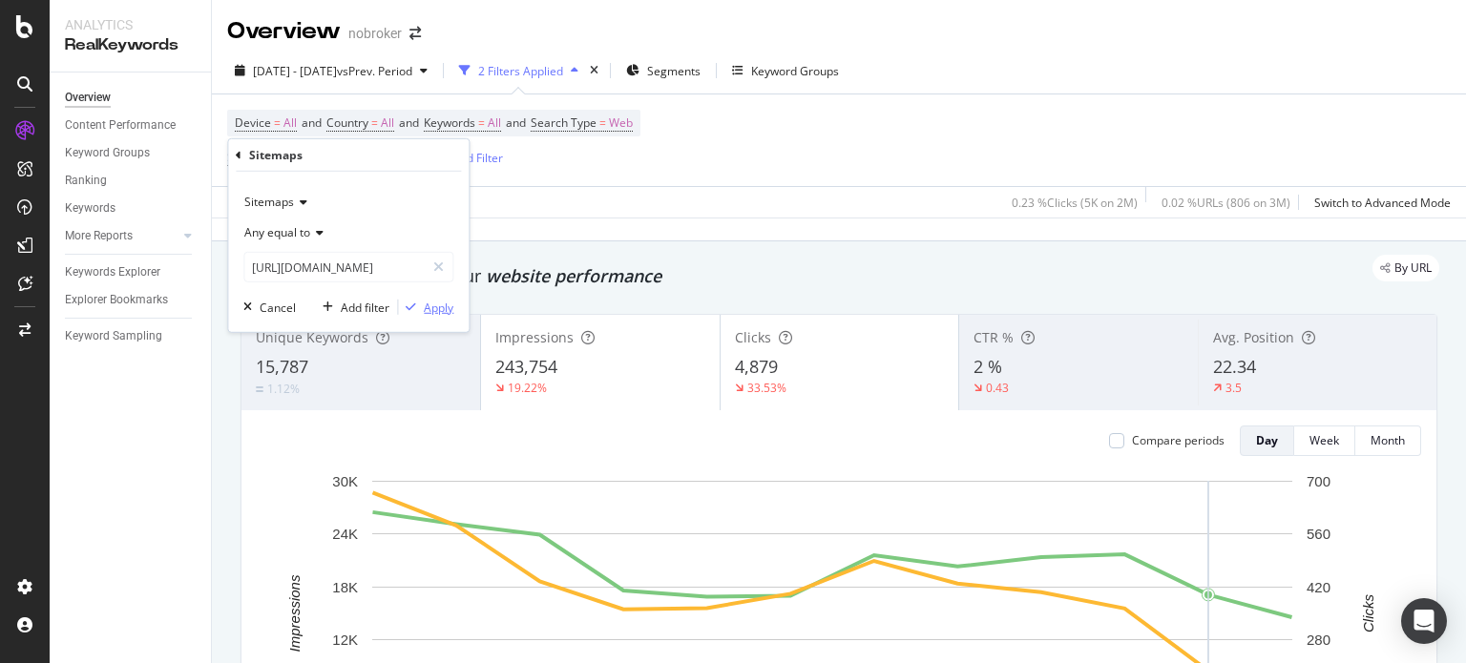
click at [426, 308] on div "Apply" at bounding box center [439, 307] width 30 height 16
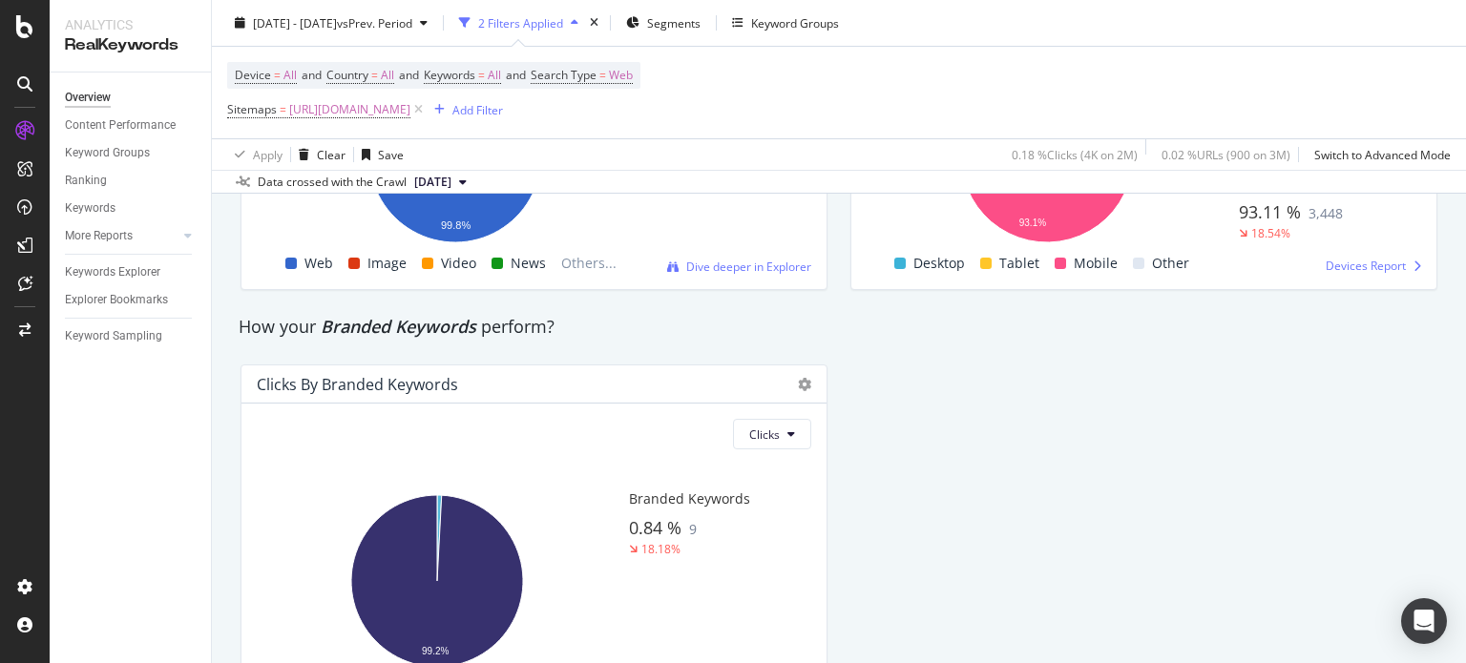
scroll to position [3505, 0]
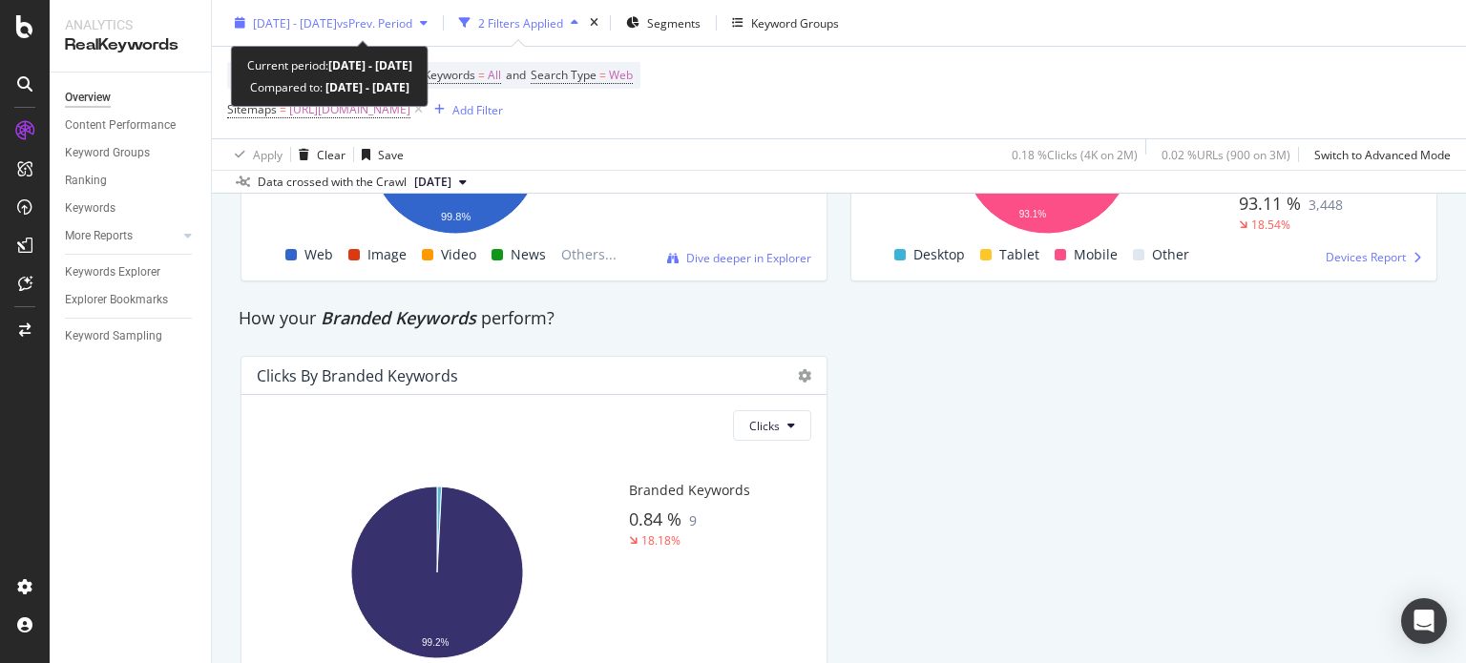
click at [337, 25] on span "[DATE] - [DATE]" at bounding box center [295, 22] width 84 height 16
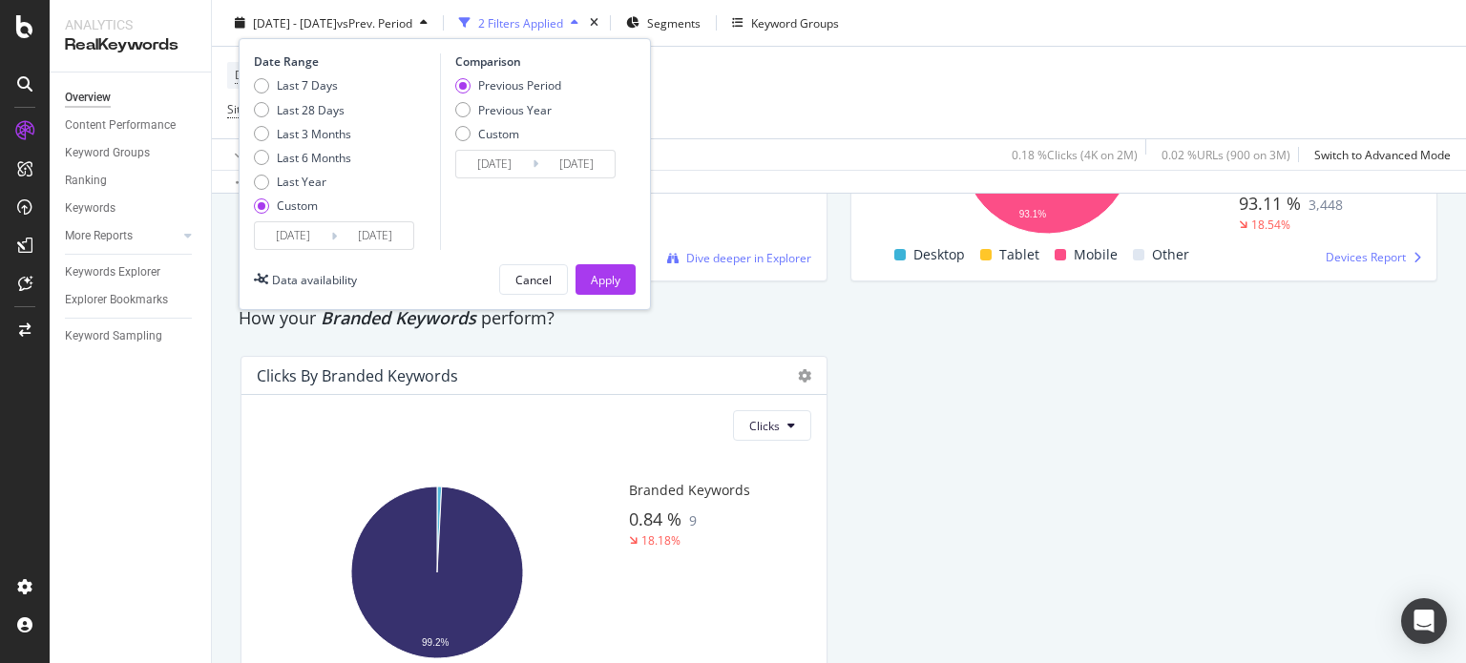
click at [369, 239] on input "[DATE]" at bounding box center [375, 235] width 76 height 27
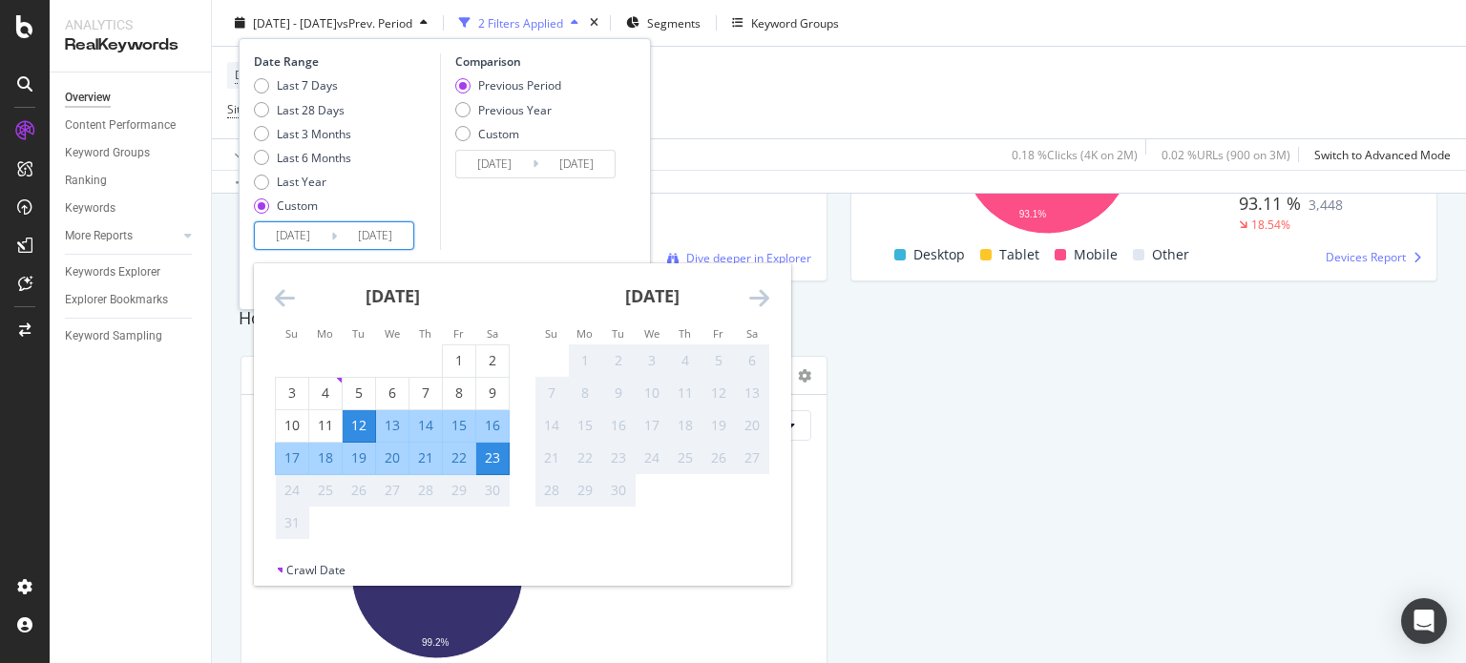
click at [388, 427] on div "13" at bounding box center [392, 425] width 32 height 19
type input "[DATE]"
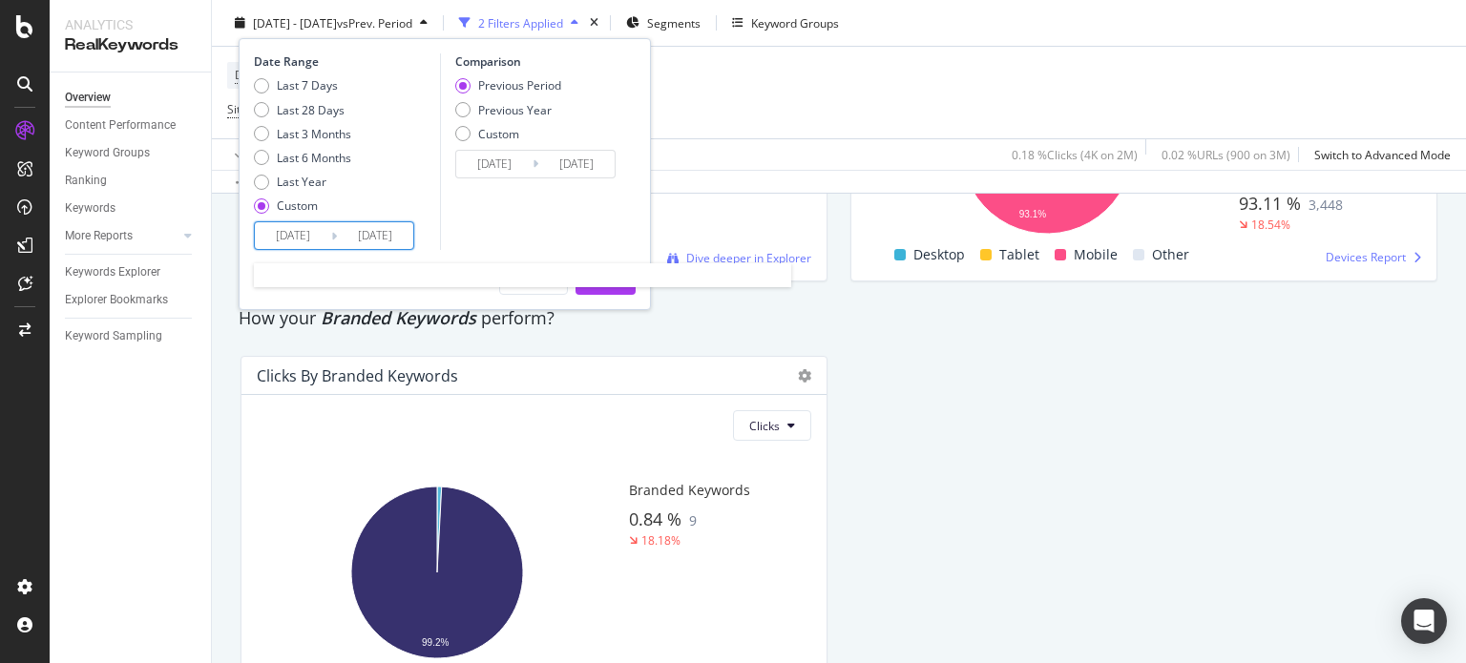
click at [302, 239] on input "[DATE]" at bounding box center [293, 235] width 76 height 27
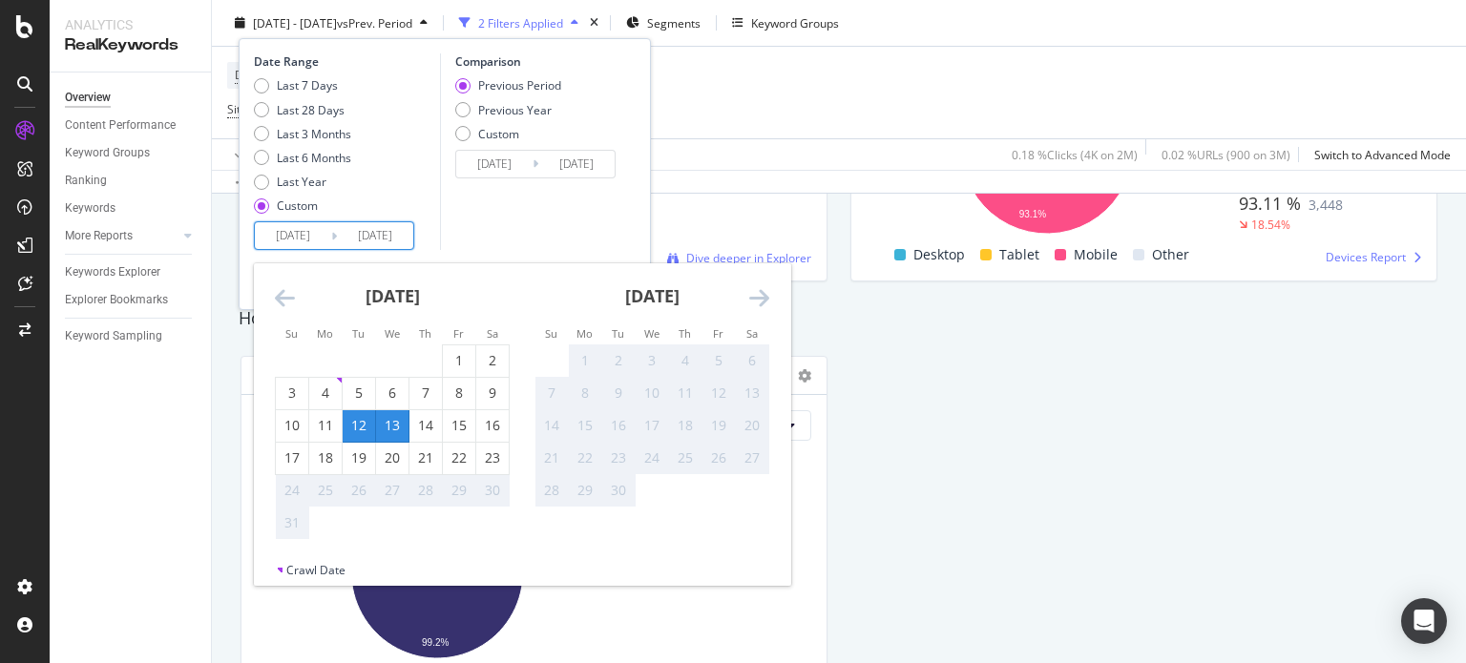
click at [386, 419] on div "13" at bounding box center [392, 425] width 32 height 19
type input "[DATE]"
click at [291, 232] on input "[DATE]" at bounding box center [293, 235] width 76 height 27
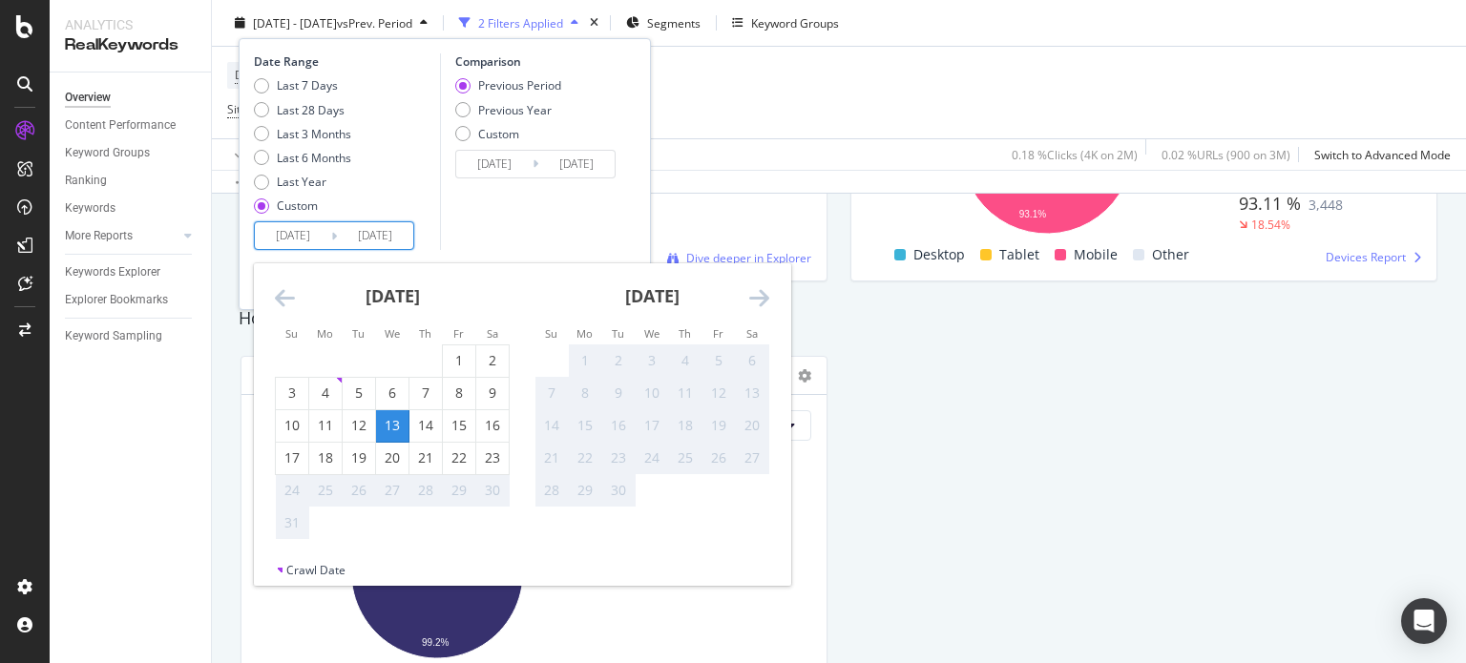
click at [387, 420] on div "13" at bounding box center [392, 425] width 32 height 19
click at [369, 235] on input "[DATE]" at bounding box center [375, 235] width 76 height 27
click at [481, 449] on div "23" at bounding box center [492, 458] width 32 height 19
type input "[DATE]"
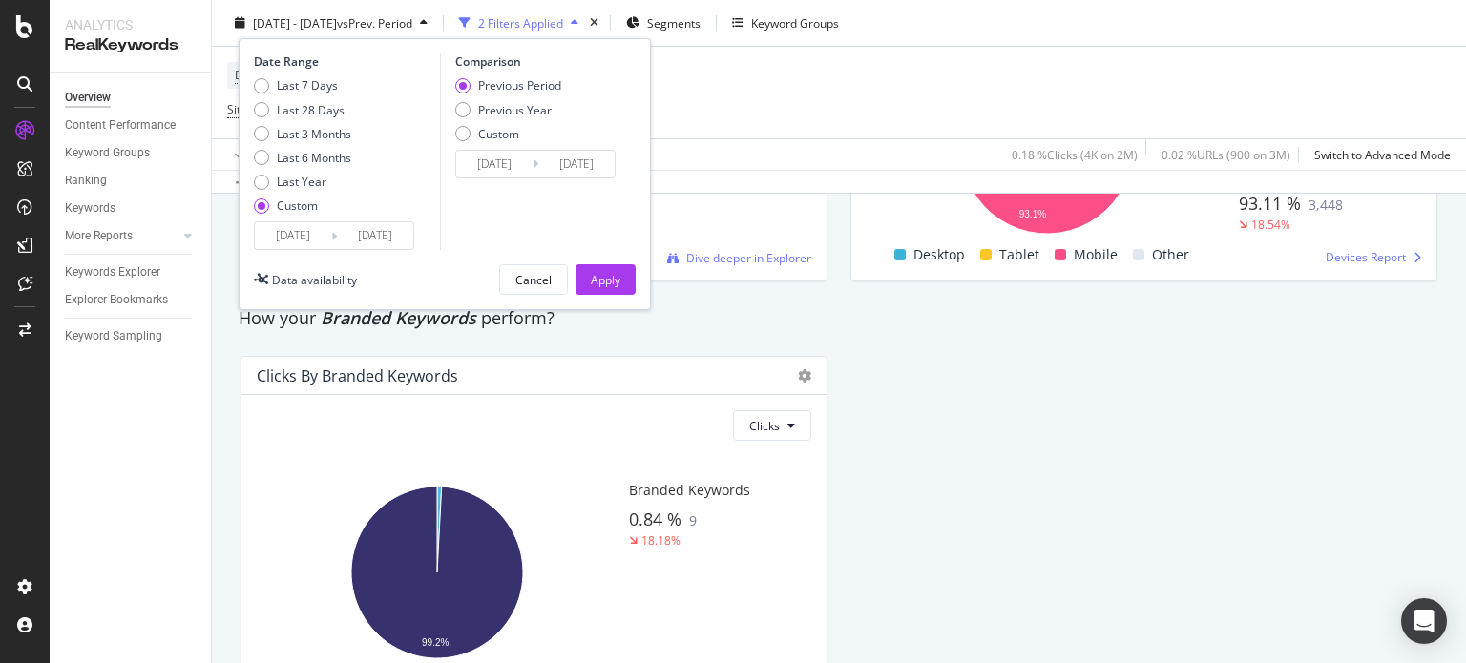
click at [366, 235] on input "[DATE]" at bounding box center [375, 235] width 76 height 27
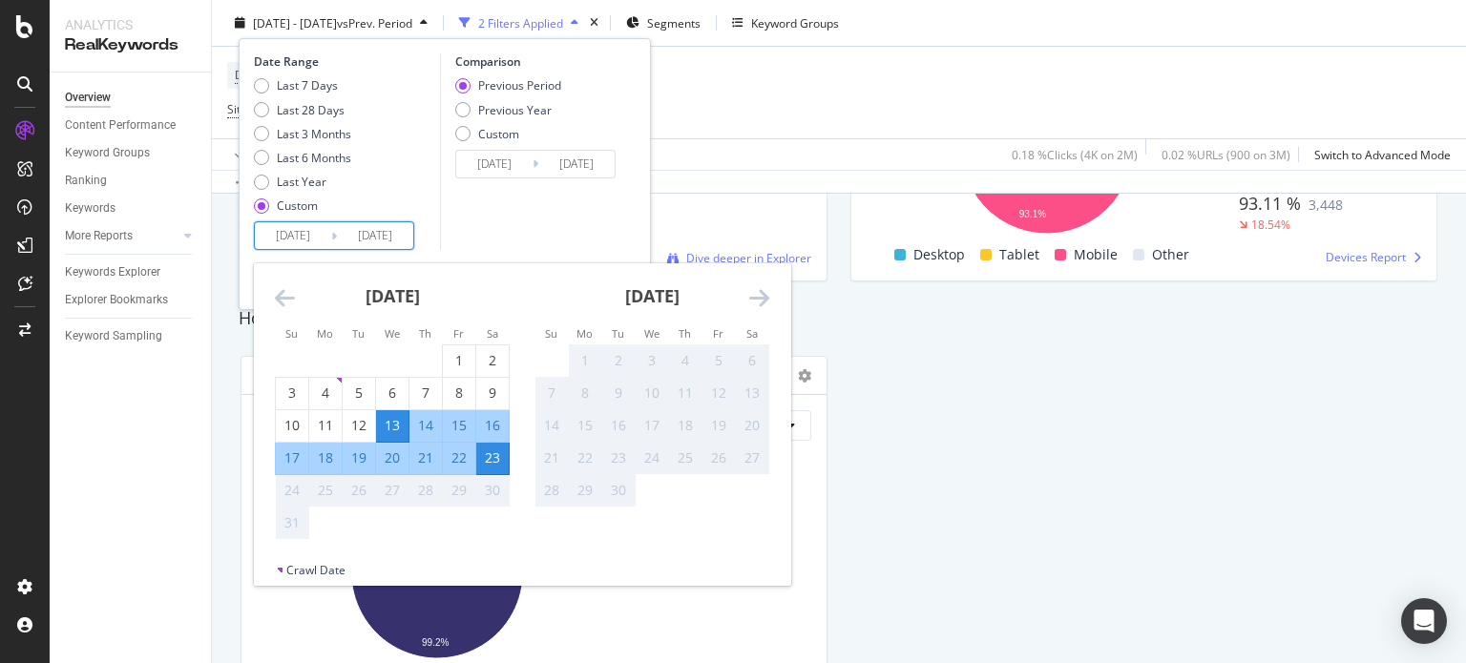
click at [524, 233] on div "Comparison Previous Period Previous Year Custom 2025/08/02 Navigate forward to …" at bounding box center [530, 151] width 181 height 197
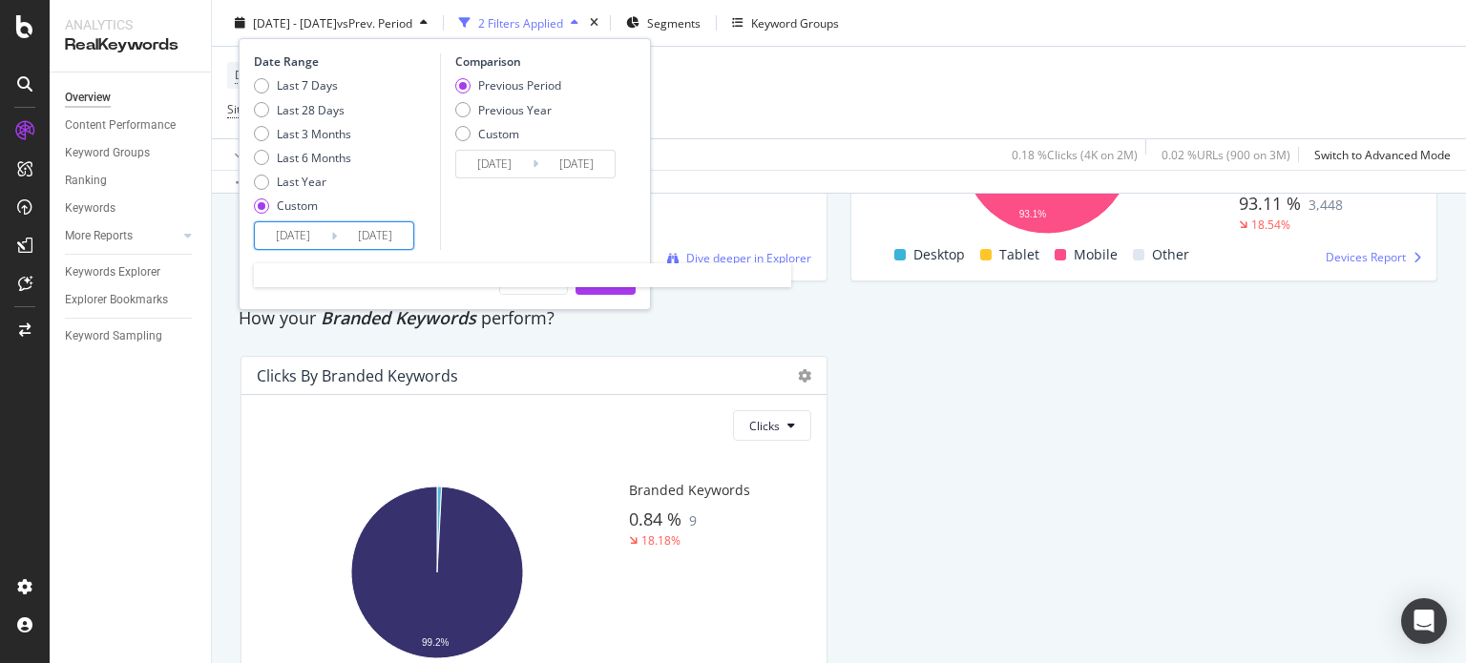
click at [363, 240] on input "[DATE]" at bounding box center [375, 235] width 76 height 27
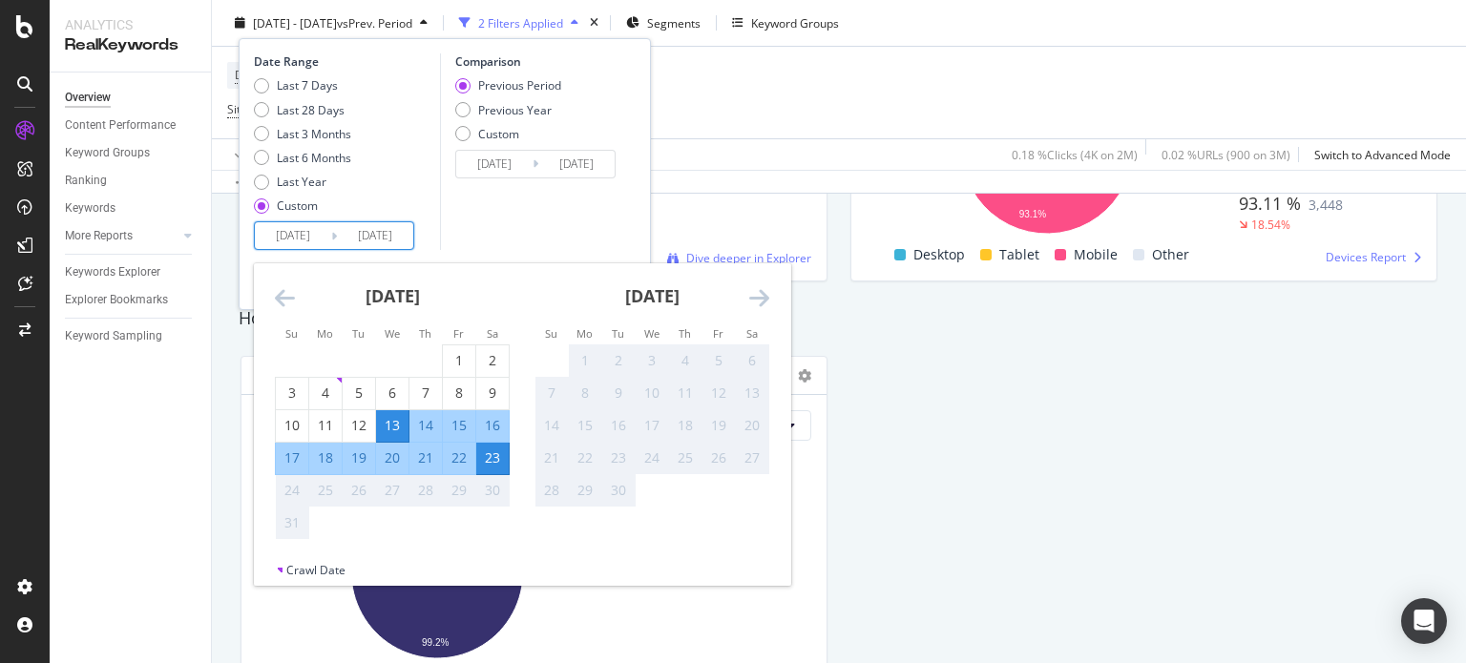
click at [522, 186] on div "Comparison Previous Period Previous Year Custom 2025/08/02 Navigate forward to …" at bounding box center [530, 151] width 181 height 197
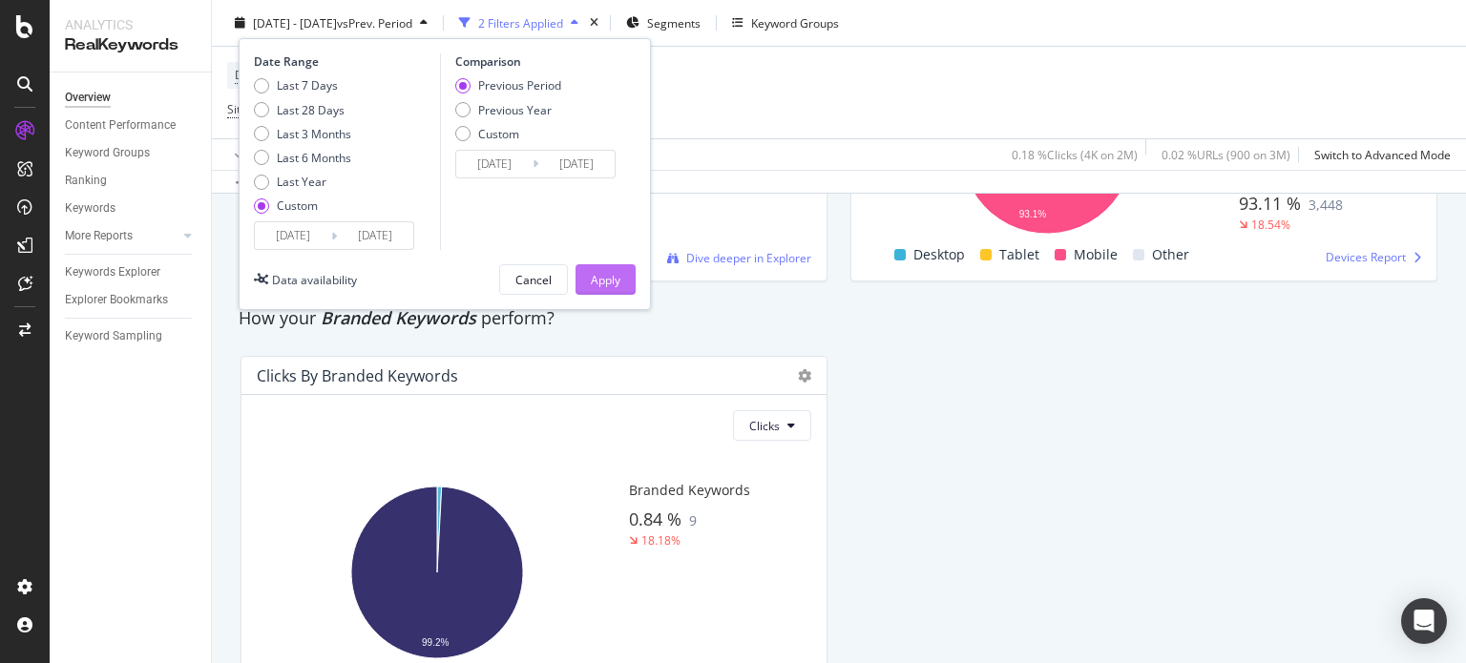
click at [609, 279] on div "Apply" at bounding box center [606, 279] width 30 height 16
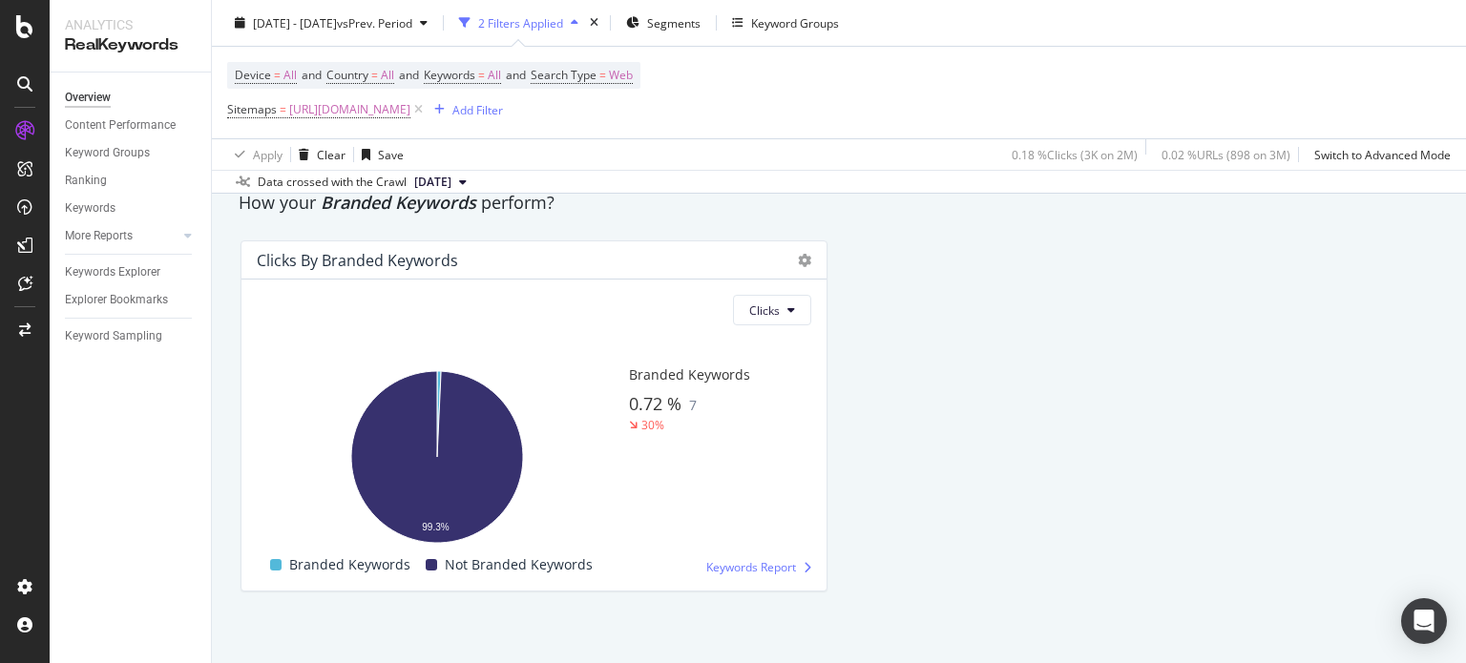
scroll to position [3644, 0]
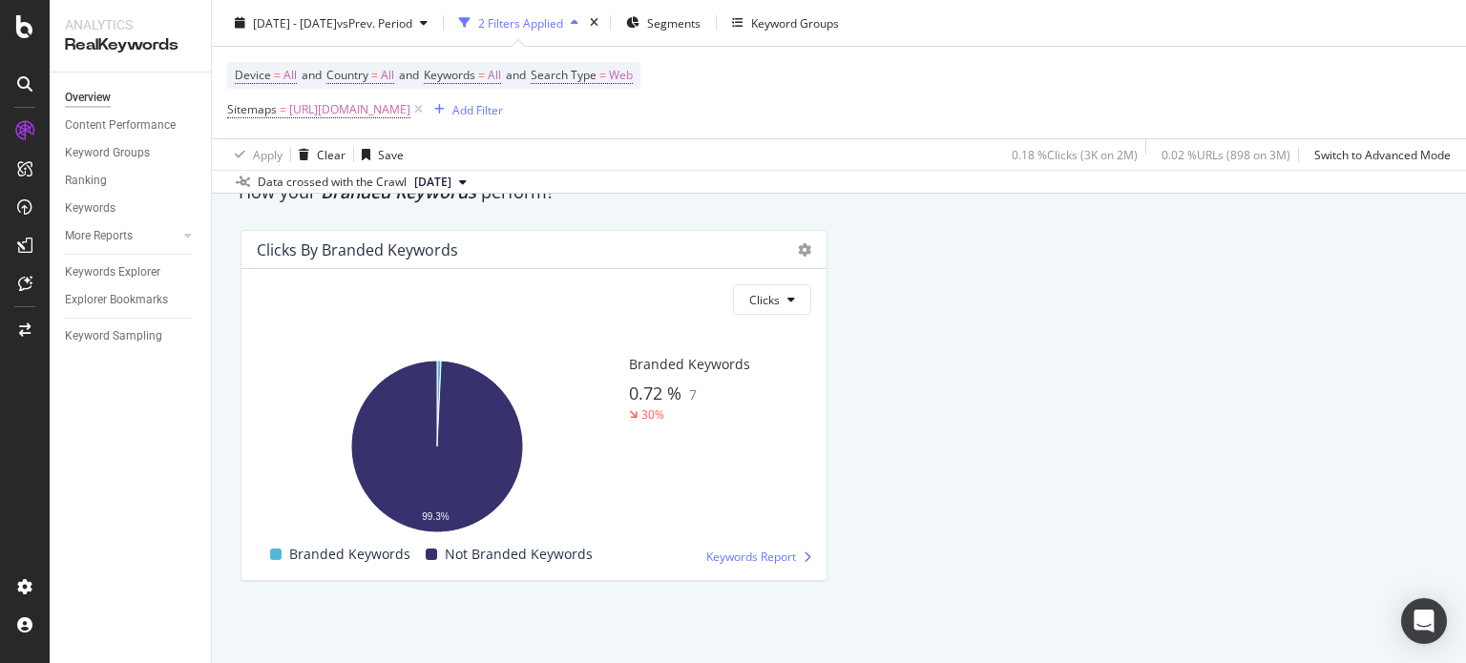
click at [1465, 386] on div "Overview nobroker 2025 Aug. 13th - Aug. 23rd vs Prev. Period 2 Filters Applied …" at bounding box center [839, 331] width 1254 height 663
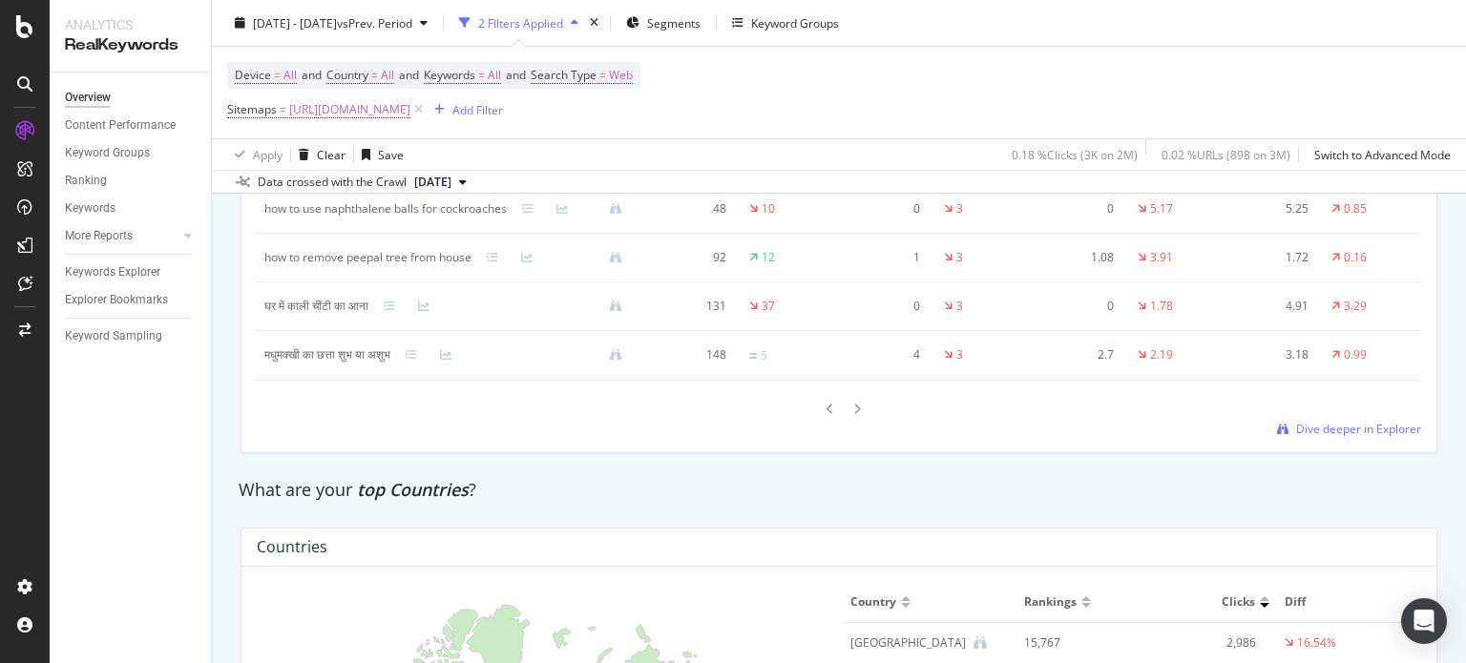
click at [1465, 386] on div "Overview nobroker 2025 Aug. 13th - Aug. 23rd vs Prev. Period 2 Filters Applied …" at bounding box center [839, 331] width 1254 height 663
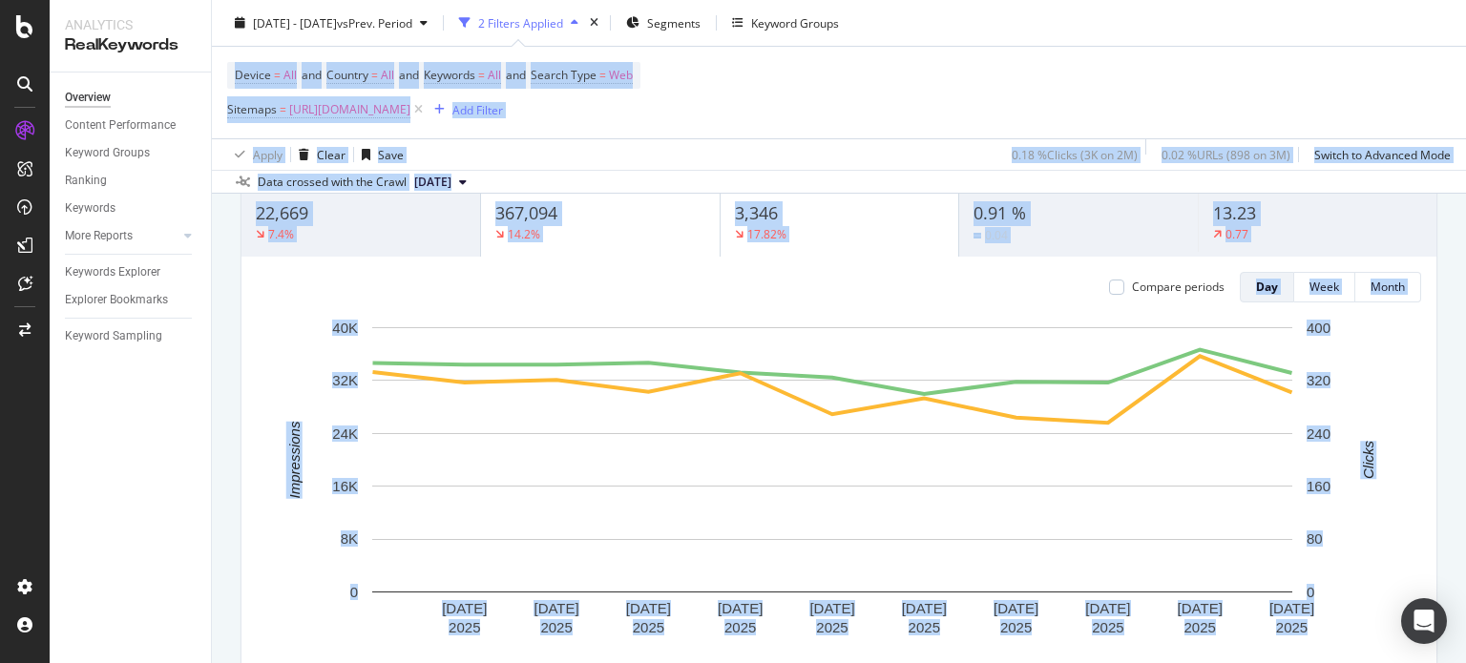
scroll to position [102, 0]
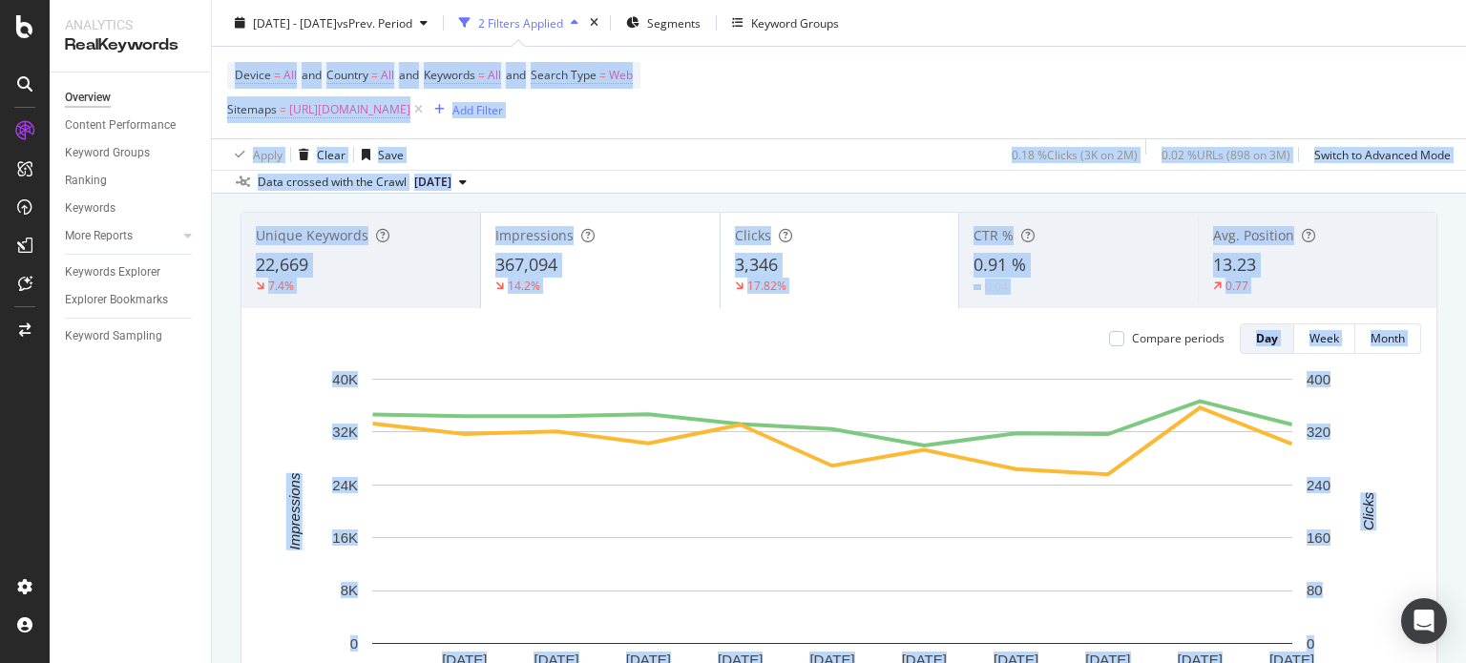
drag, startPoint x: 1465, startPoint y: 386, endPoint x: 1440, endPoint y: 39, distance: 347.3
click at [1440, 39] on div "Overview nobroker 2025 Aug. 13th - Aug. 23rd vs Prev. Period 2 Filters Applied …" at bounding box center [839, 331] width 1254 height 663
click at [1281, 55] on div "Device = All and Country = All and Keywords = All and Search Type = Web Sitemap…" at bounding box center [838, 93] width 1223 height 92
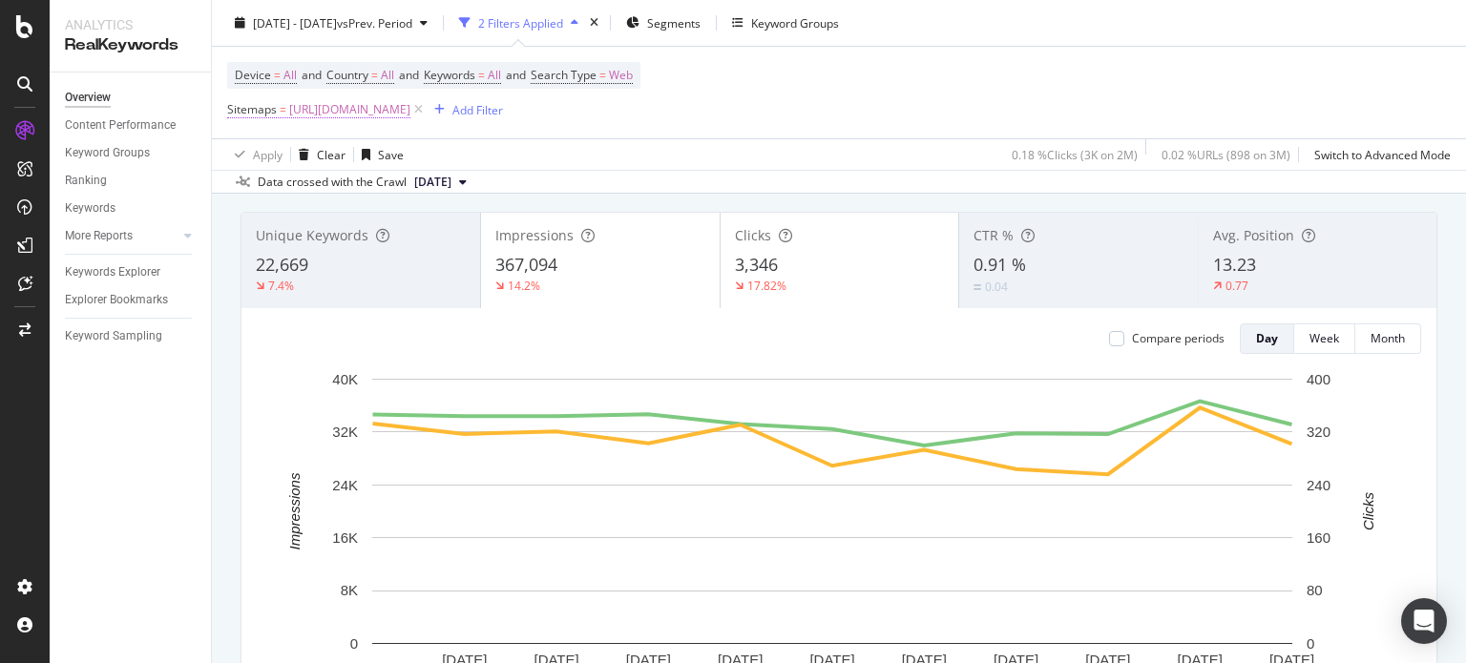
click at [410, 107] on span "https://www.nobroker.in/forum/sitemap-index/?id=cleaning.xml" at bounding box center [349, 109] width 121 height 27
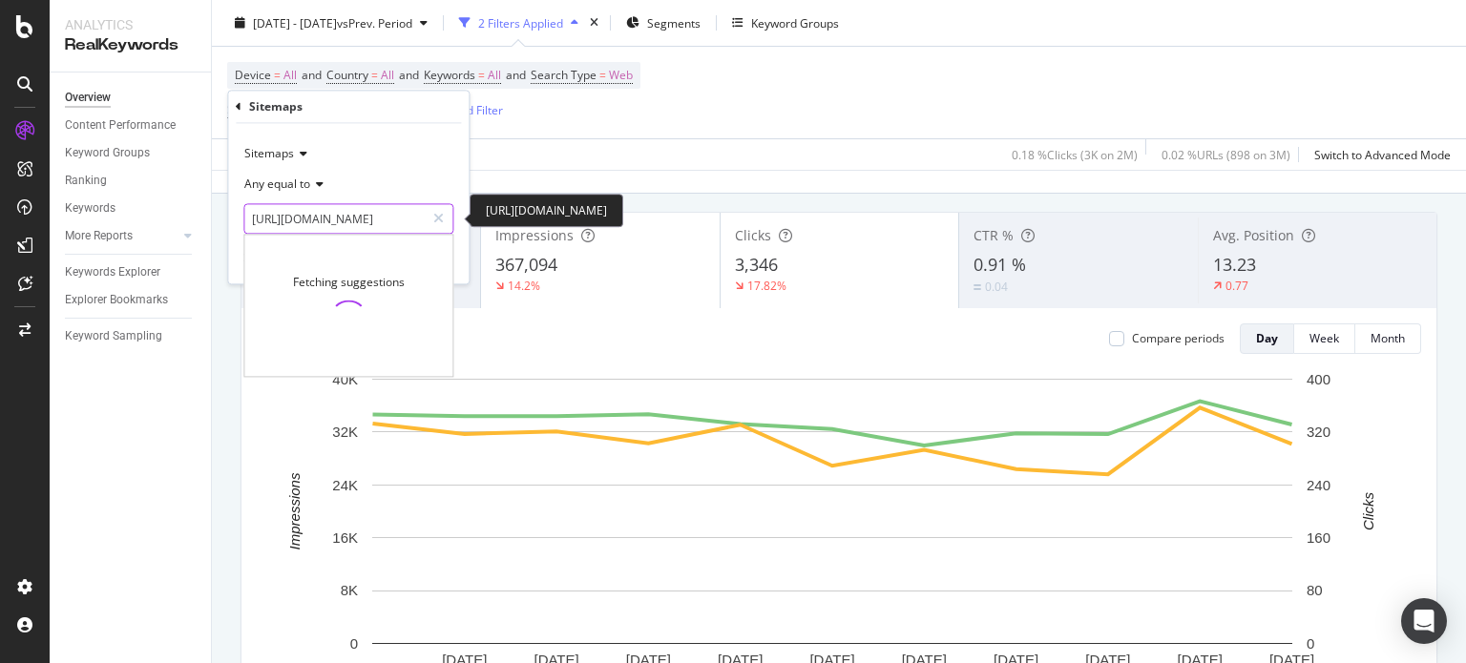
click at [370, 227] on input "https://www.nobroker.in/forum/sitemap-index/?id=cleaning.xml" at bounding box center [334, 219] width 180 height 31
type input "P"
click at [326, 221] on input "AC" at bounding box center [334, 219] width 180 height 31
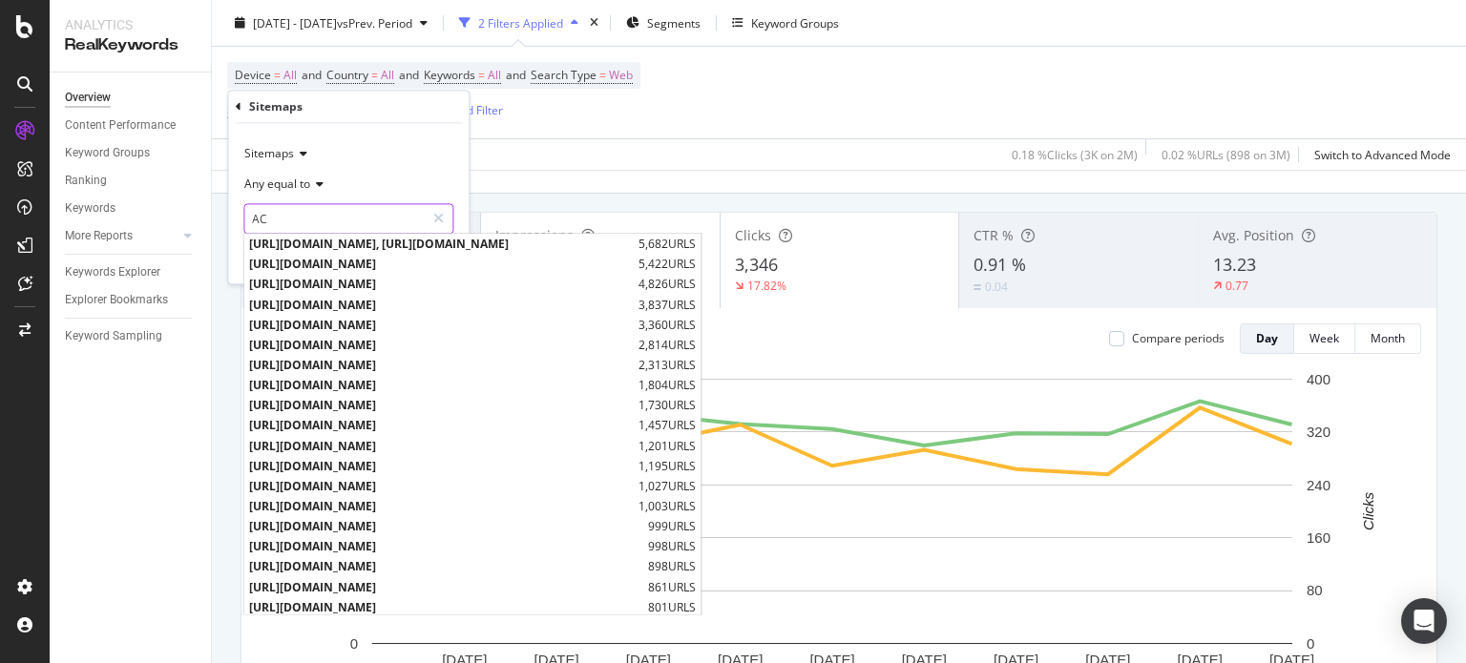
type input "A"
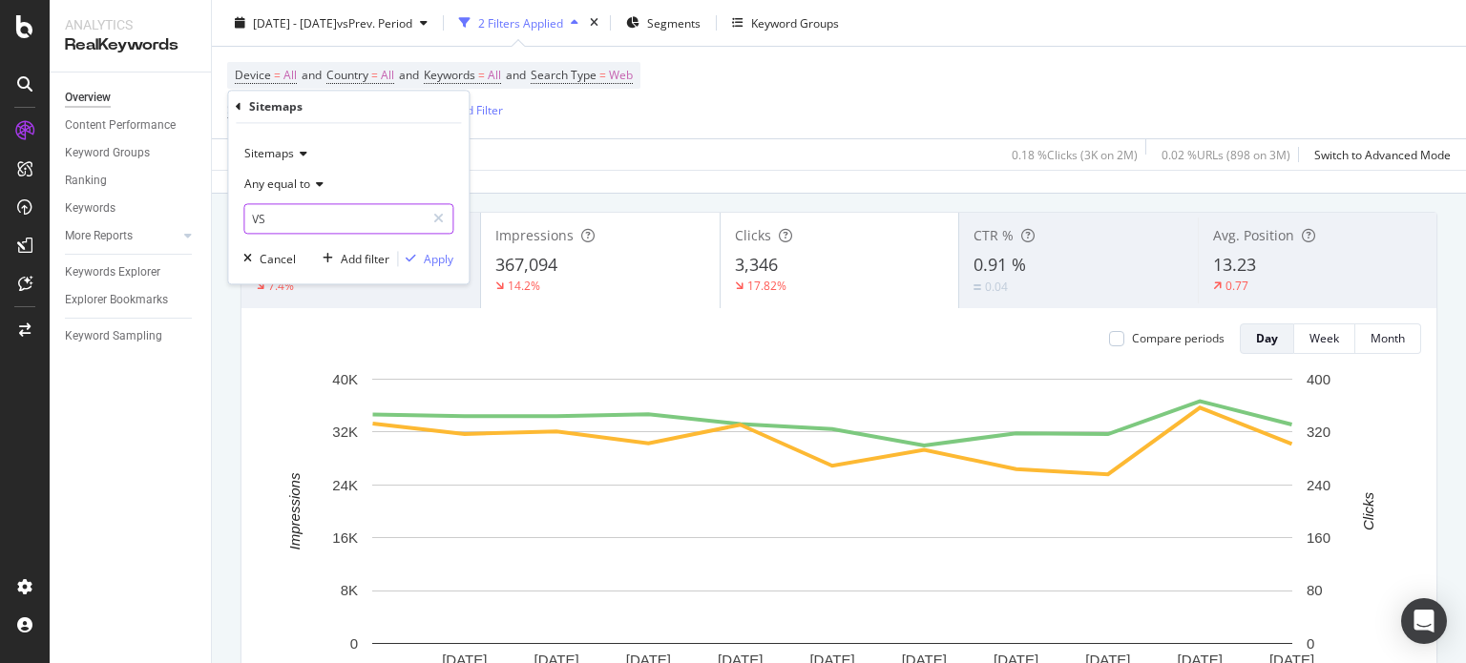
type input "V"
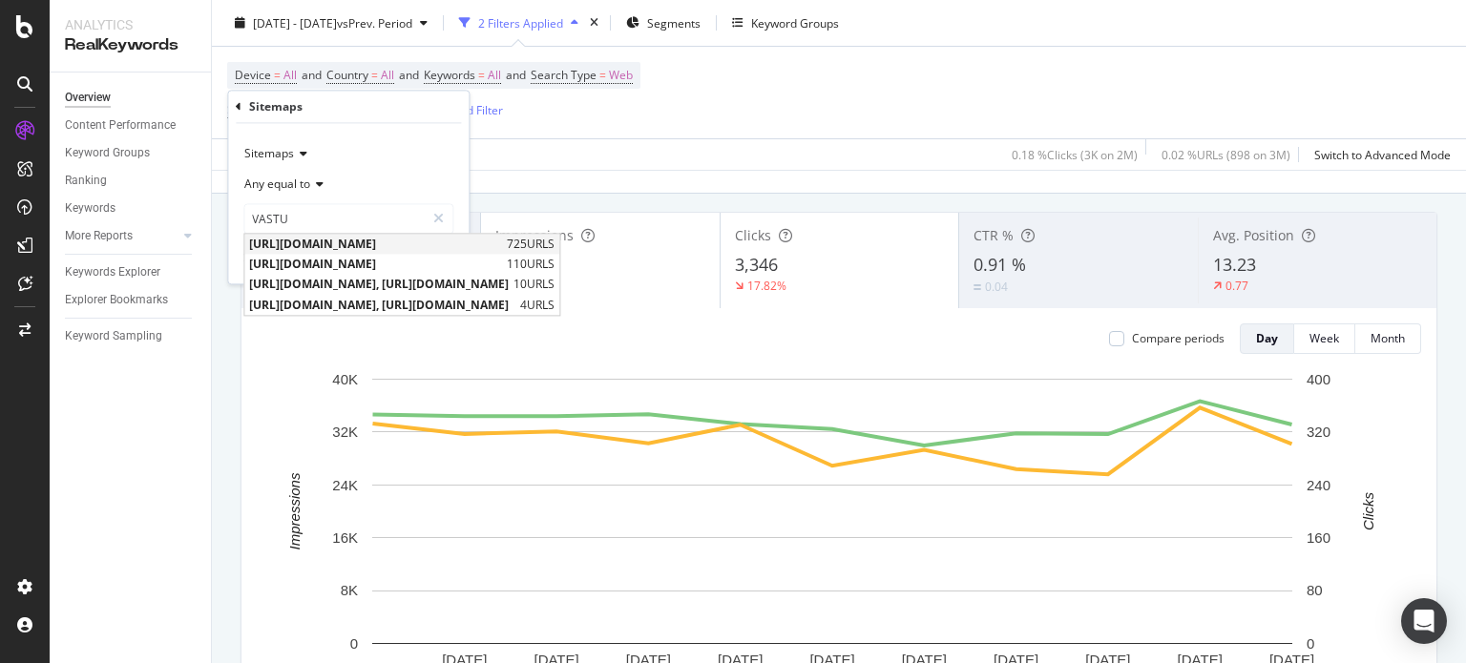
click at [370, 240] on span "https://www.nobroker.in/forum/sitemap-index/?id=vastu-queries.xml" at bounding box center [375, 245] width 253 height 16
type input "https://www.nobroker.in/forum/sitemap-index/?id=vastu-queries.xml"
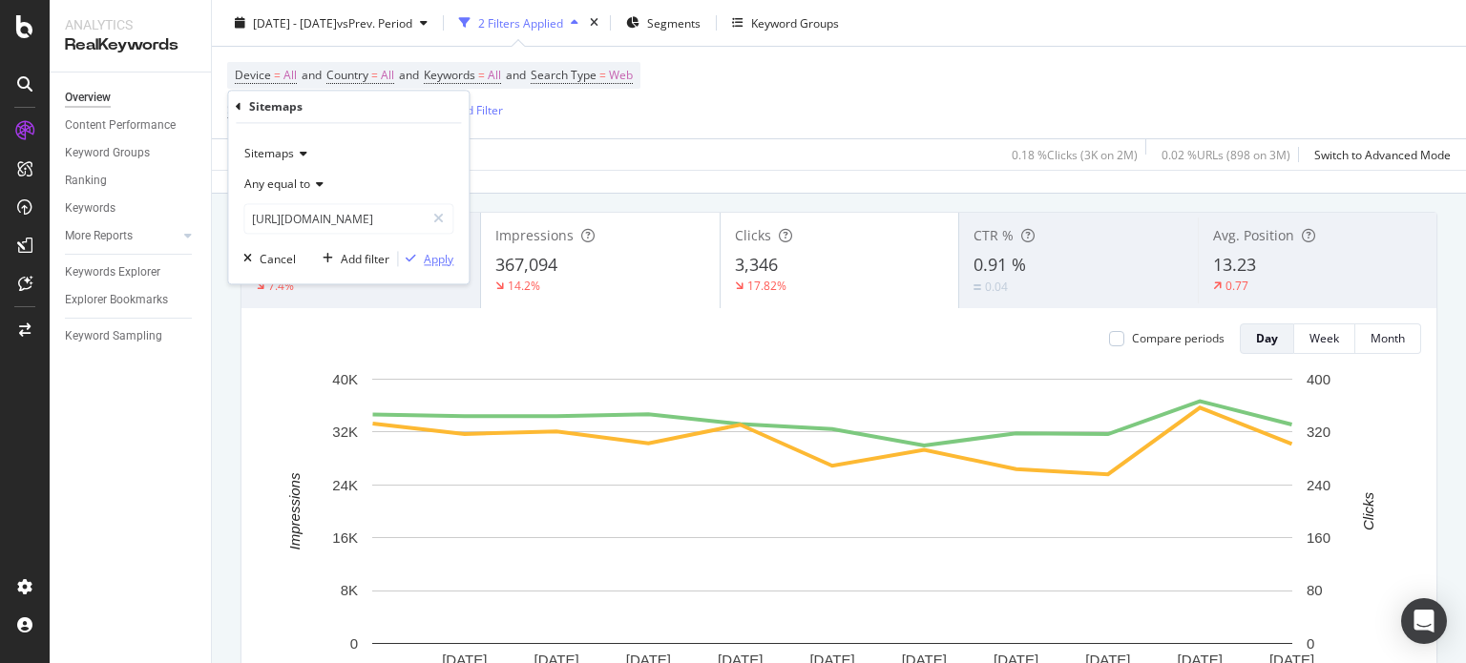
click at [411, 255] on icon "button" at bounding box center [411, 259] width 10 height 11
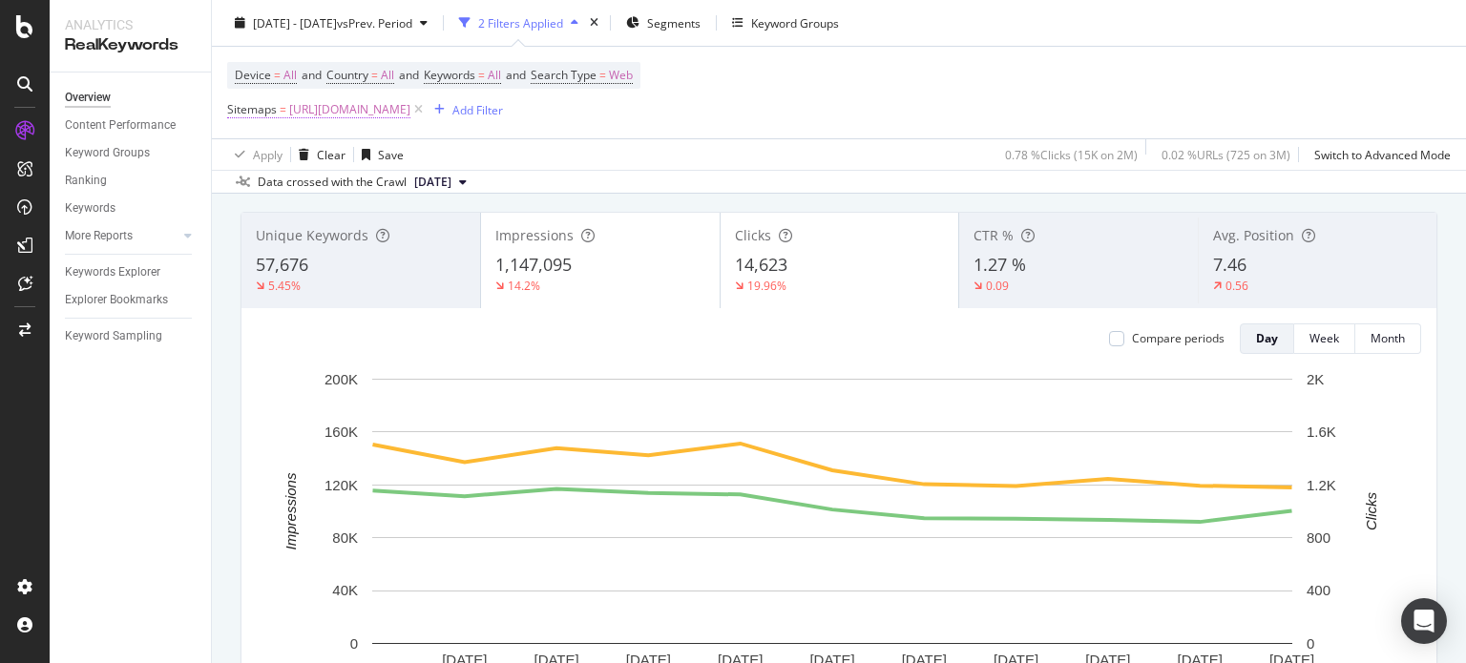
click at [410, 114] on span "https://www.nobroker.in/forum/sitemap-index/?id=vastu-queries.xml" at bounding box center [349, 109] width 121 height 27
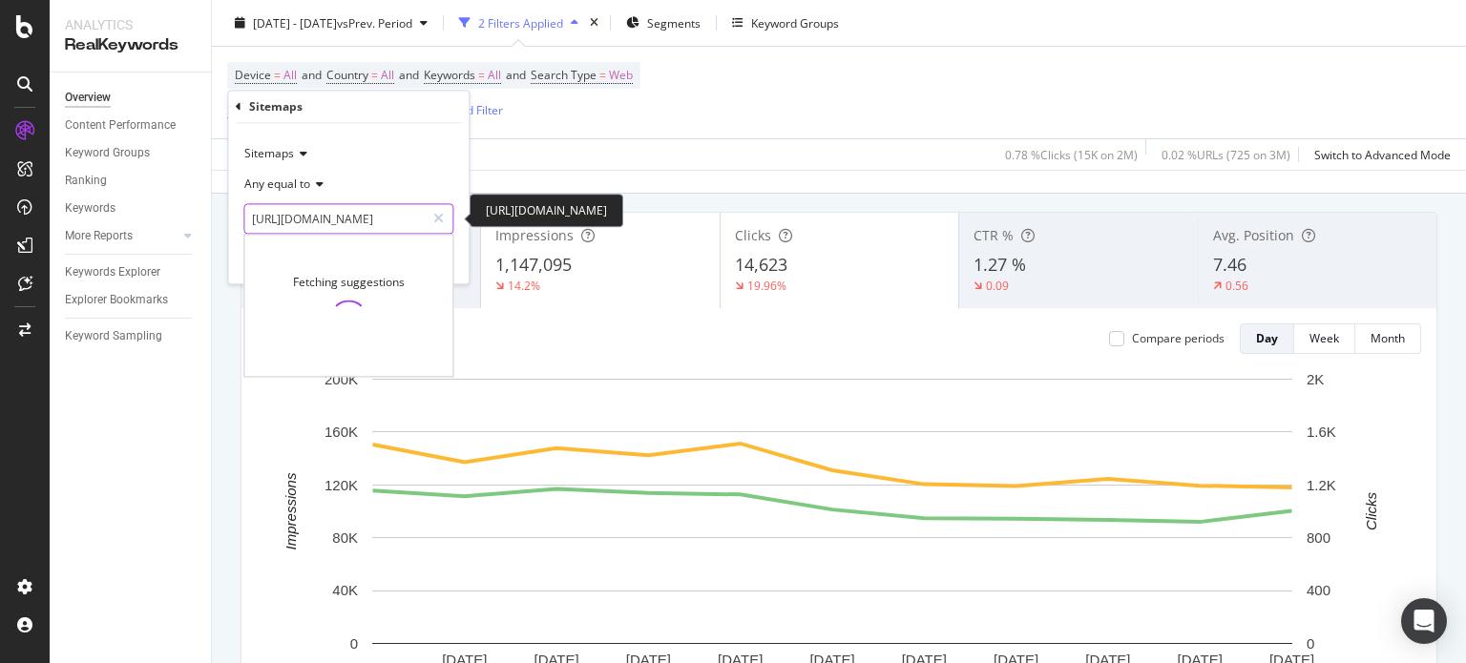
click at [364, 210] on input "https://www.nobroker.in/forum/sitemap-index/?id=vastu-queries.xml" at bounding box center [334, 219] width 180 height 31
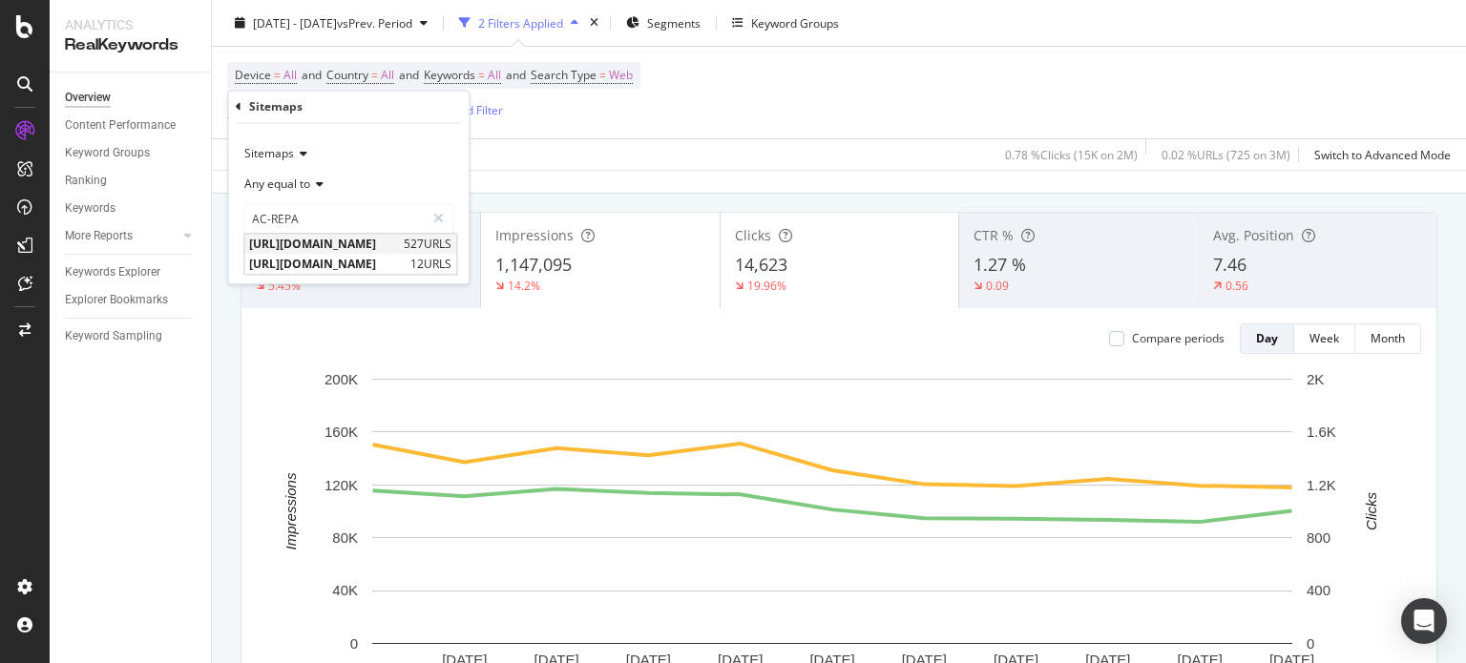
click at [399, 241] on span "https://www.nobroker.in/forum/sitemap-index/?id=ac-repair-servicing.xml" at bounding box center [324, 245] width 150 height 16
type input "https://www.nobroker.in/forum/sitemap-index/?id=ac-repair-servicing.xml"
click at [412, 259] on icon "button" at bounding box center [411, 259] width 10 height 11
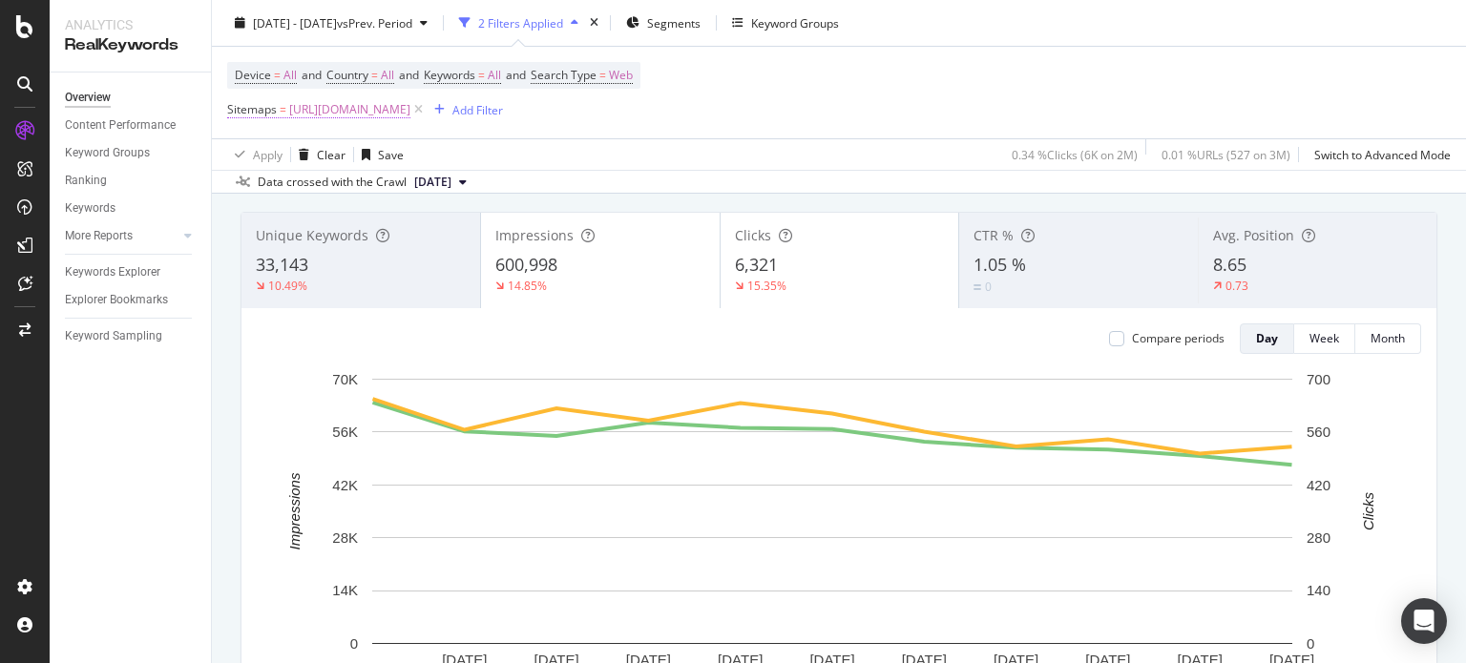
click at [410, 113] on span "https://www.nobroker.in/forum/sitemap-index/?id=ac-repair-servicing.xml" at bounding box center [349, 109] width 121 height 27
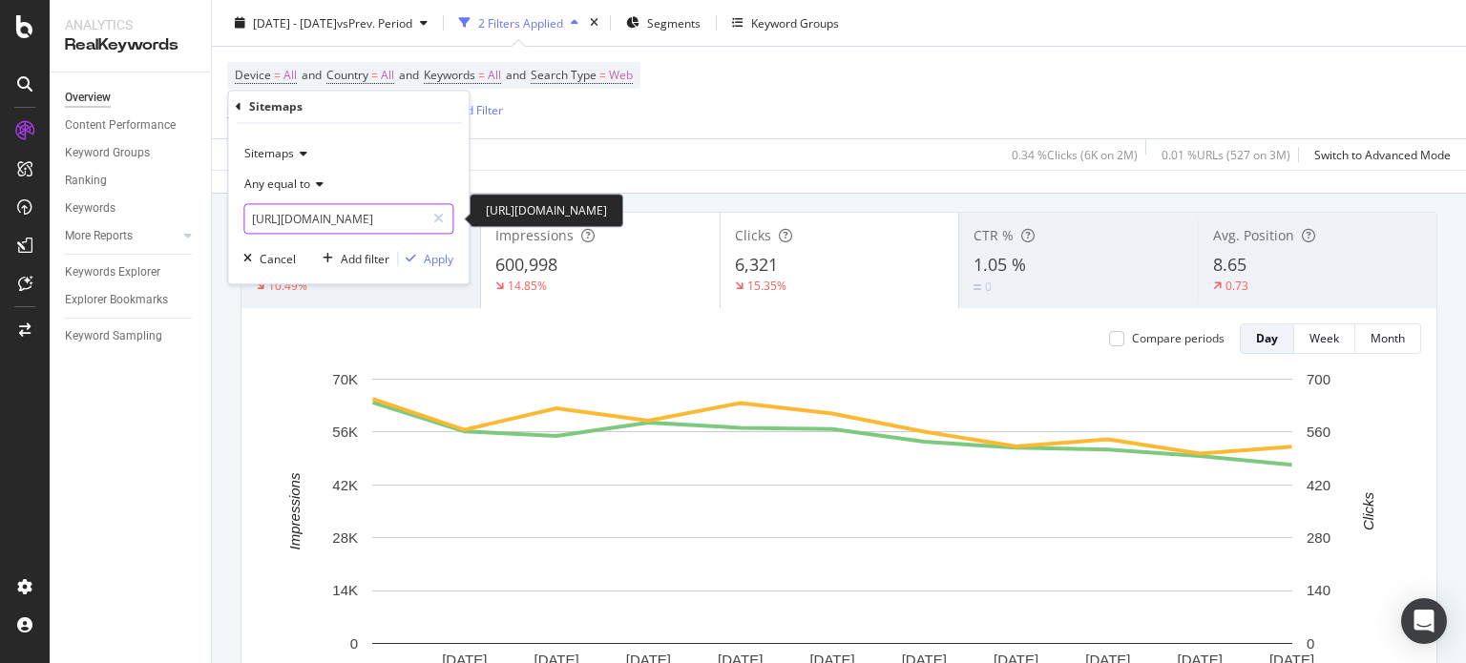
click at [380, 223] on input "https://www.nobroker.in/forum/sitemap-index/?id=ac-repair-servicing.xml" at bounding box center [334, 219] width 180 height 31
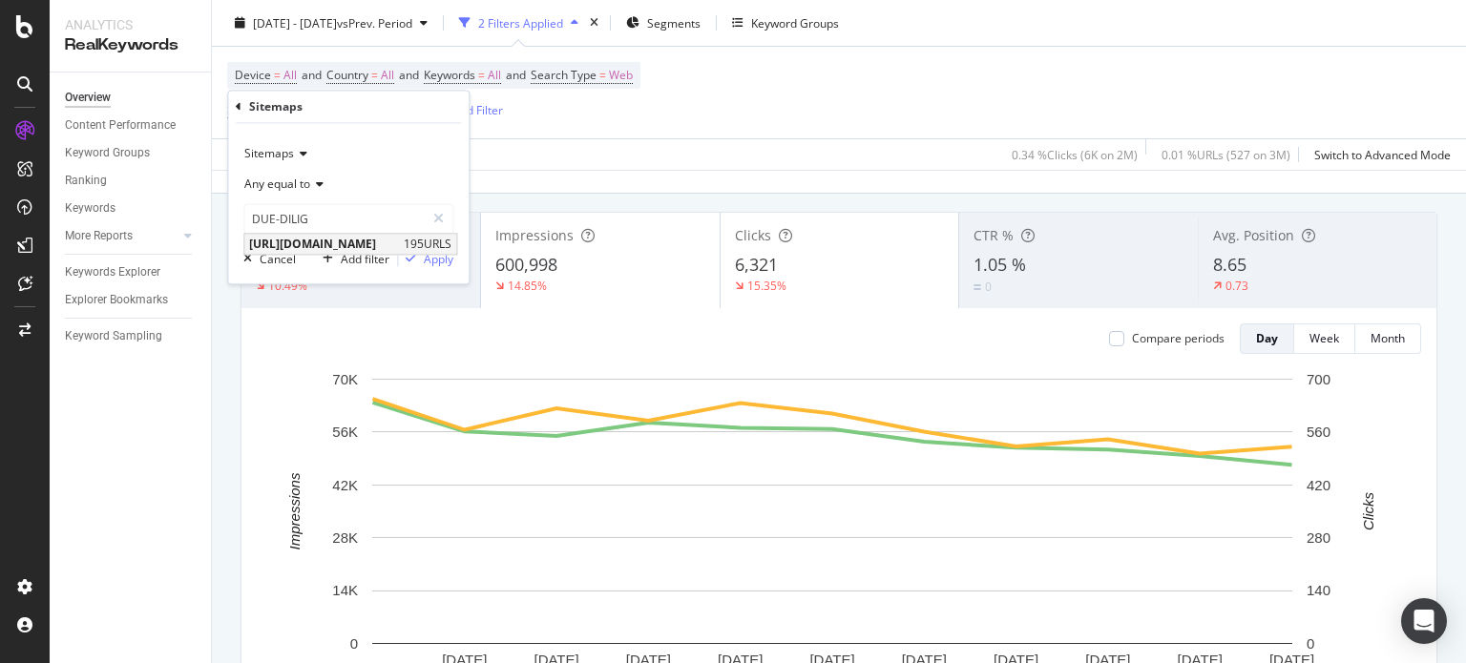
click at [399, 246] on span "https://www.nobroker.in/forum/sitemap-index/?id=due-diligence.xml" at bounding box center [324, 245] width 150 height 16
type input "https://www.nobroker.in/forum/sitemap-index/?id=due-diligence.xml"
click at [431, 261] on div "Apply" at bounding box center [439, 259] width 30 height 16
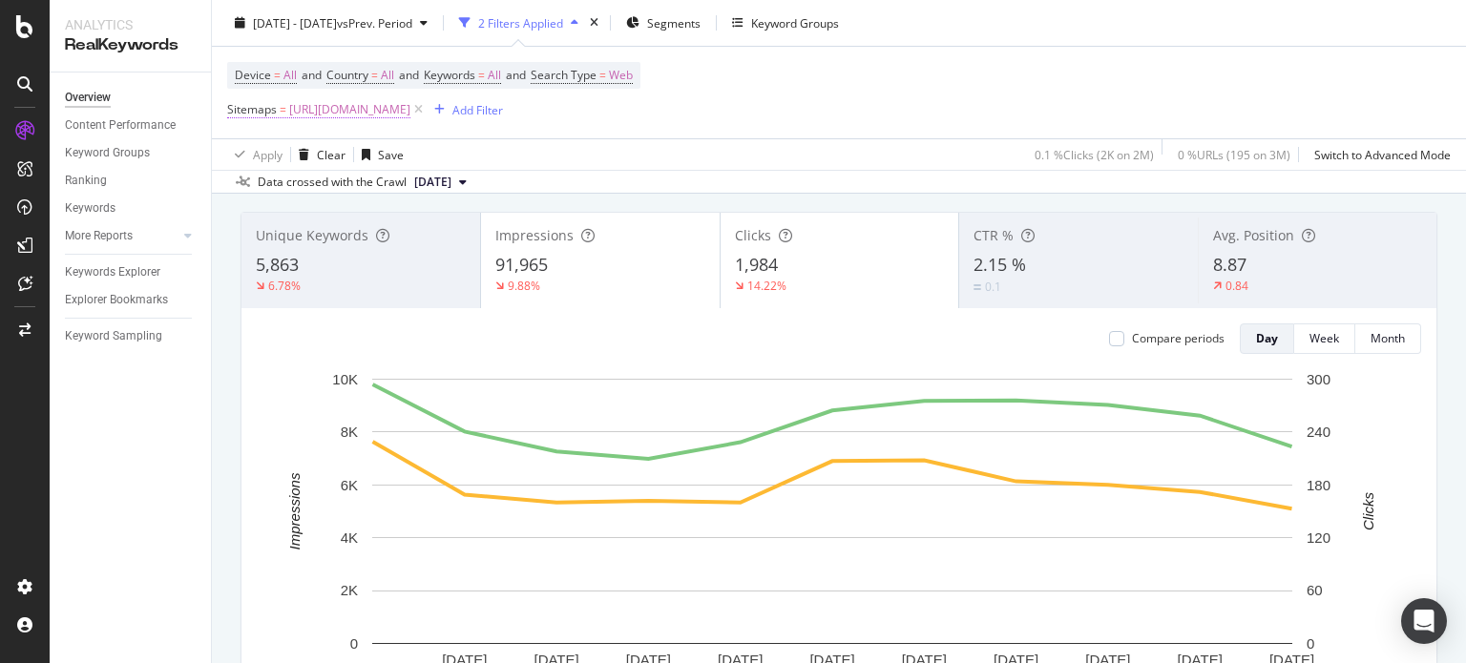
click at [410, 107] on span "https://www.nobroker.in/forum/sitemap-index/?id=due-diligence.xml" at bounding box center [349, 109] width 121 height 27
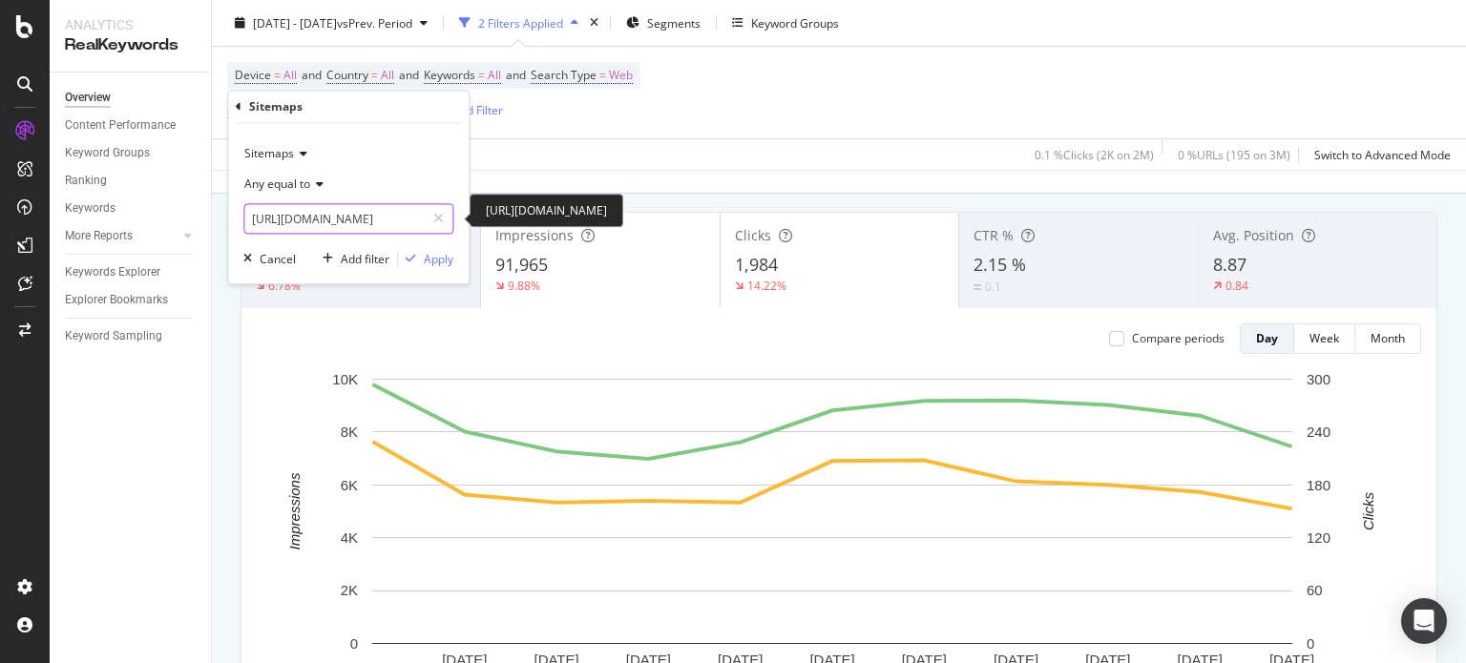
click at [409, 224] on input "https://www.nobroker.in/forum/sitemap-index/?id=due-diligence.xml" at bounding box center [334, 219] width 180 height 31
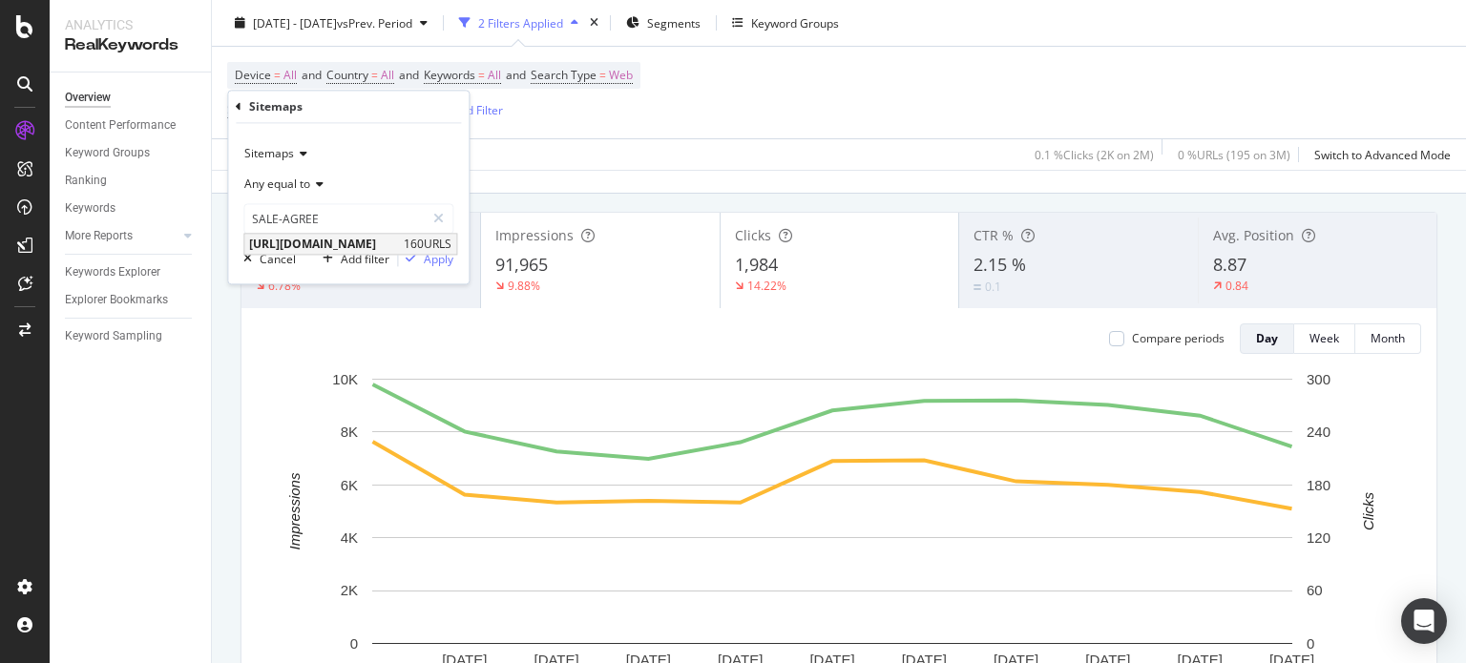
click at [399, 250] on span "[URL][DOMAIN_NAME]" at bounding box center [324, 245] width 150 height 16
type input "[URL][DOMAIN_NAME]"
click at [429, 261] on div "Apply" at bounding box center [439, 259] width 30 height 16
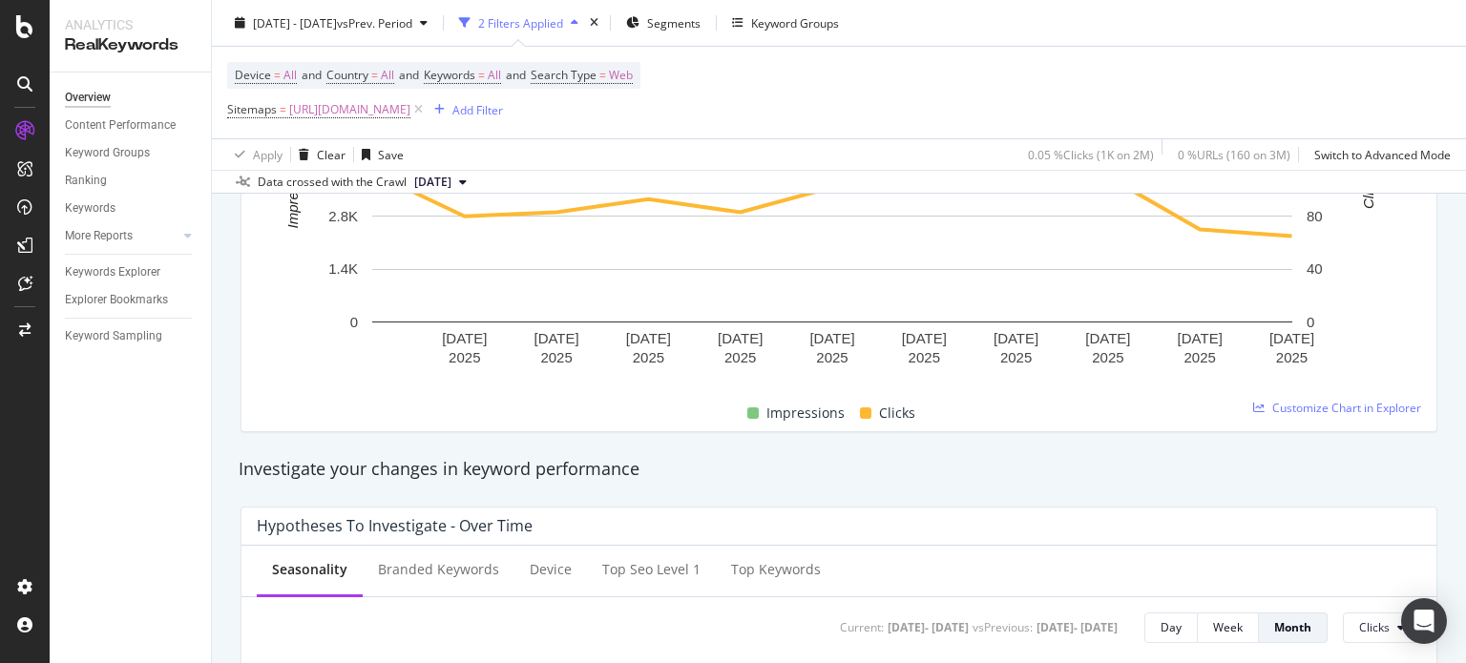
scroll to position [256, 0]
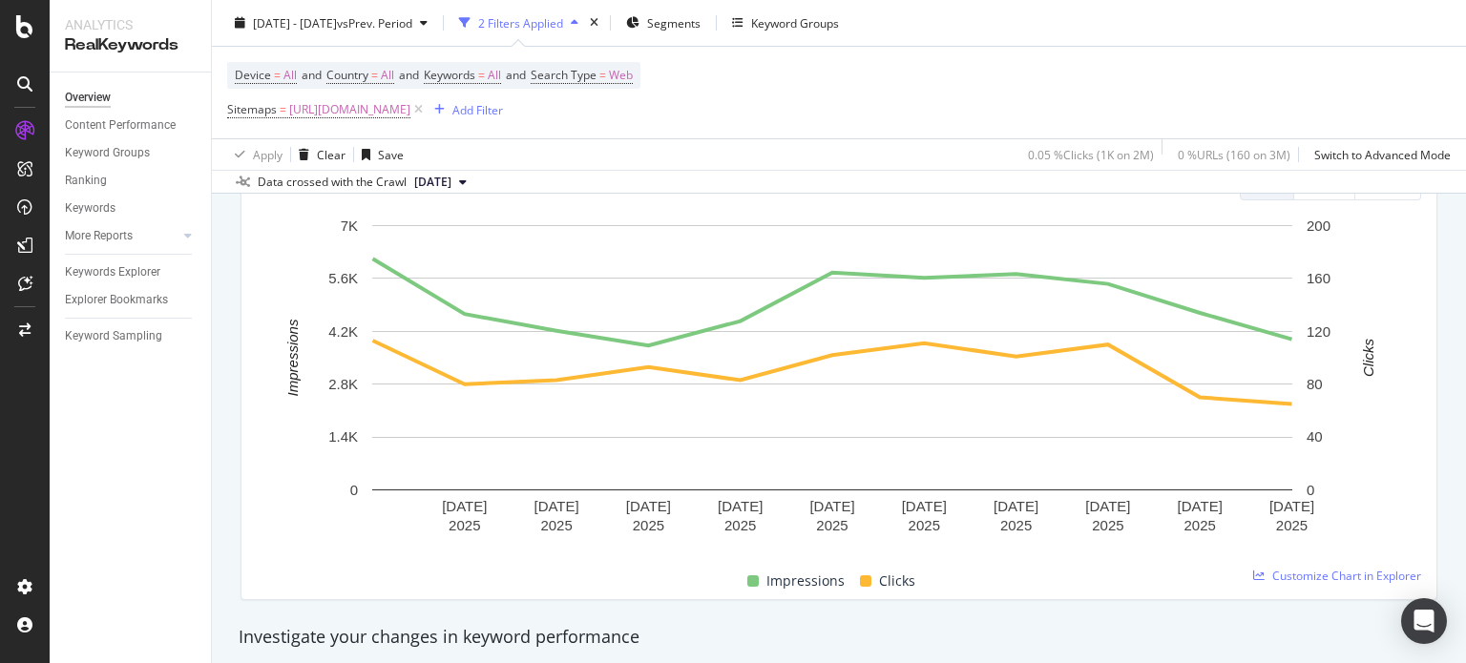
click at [410, 110] on span "[URL][DOMAIN_NAME]" at bounding box center [349, 109] width 121 height 27
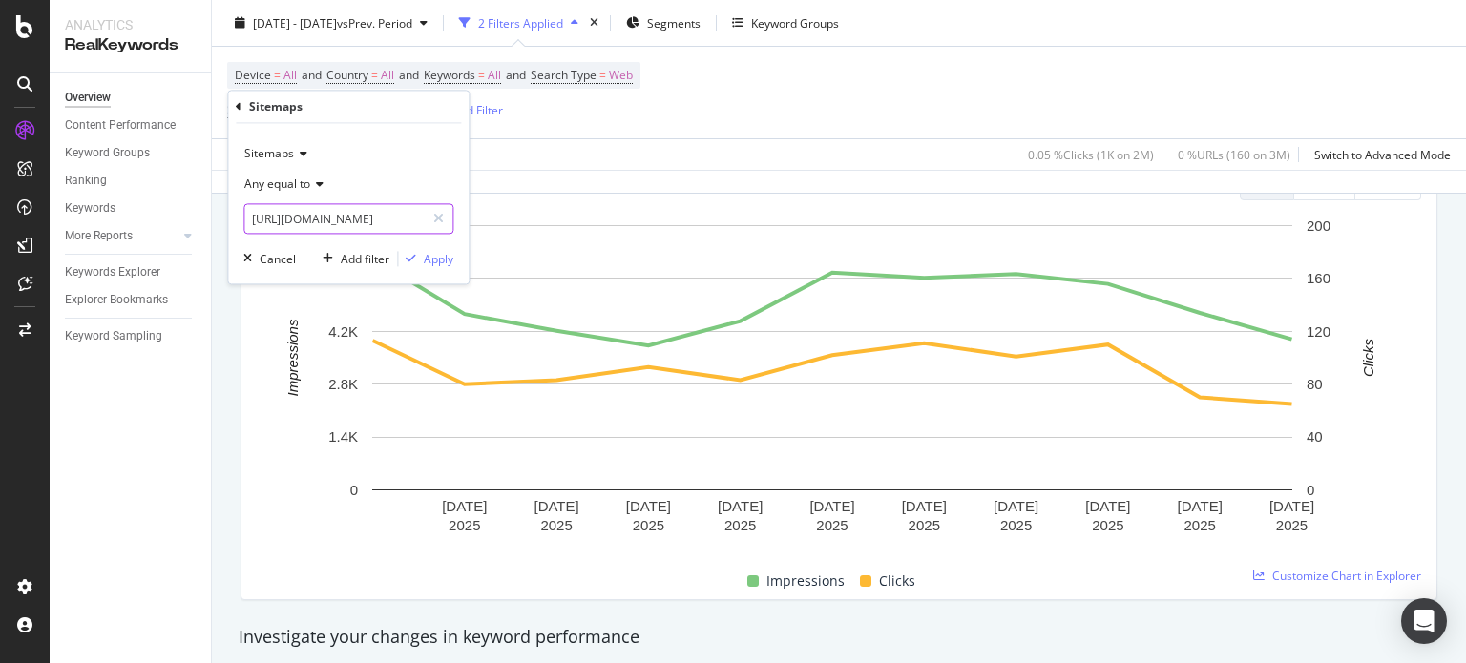
click at [301, 212] on input "[URL][DOMAIN_NAME]" at bounding box center [334, 219] width 180 height 31
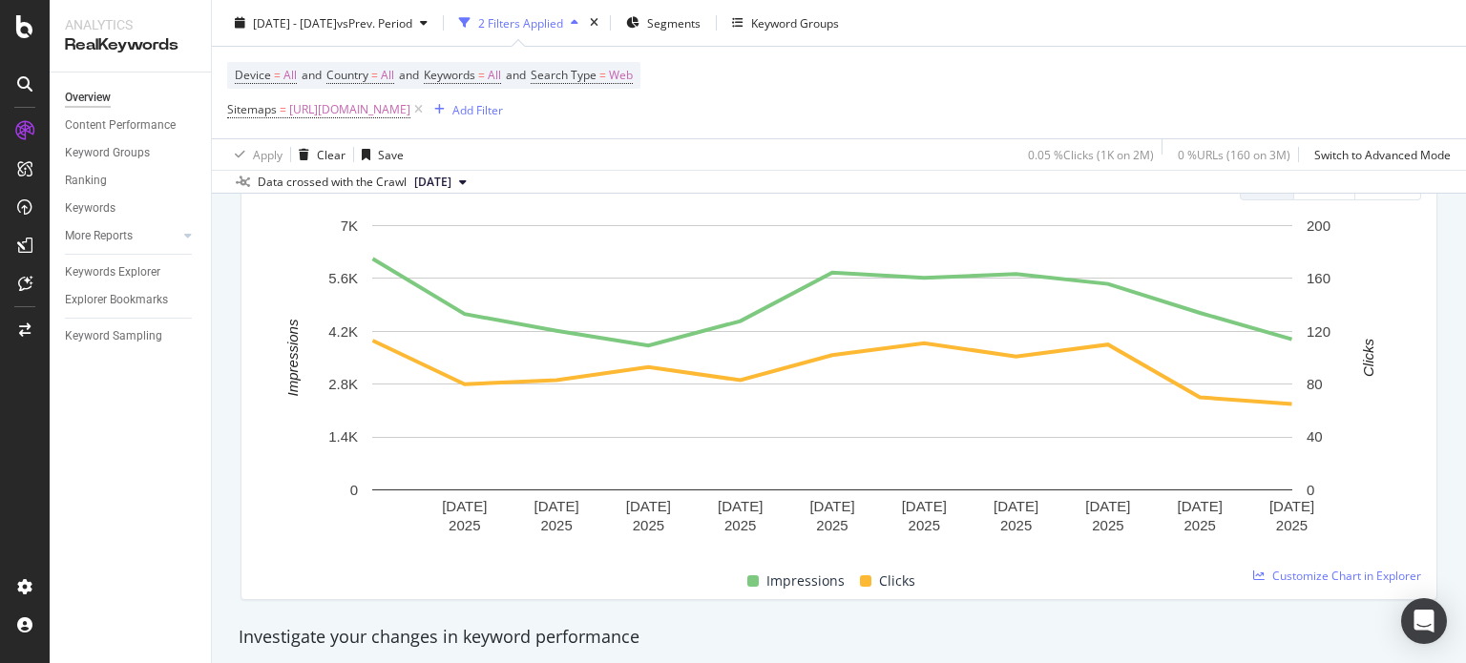
click at [622, 157] on div "Apply Clear Save 0.05 % Clicks ( 1K on 2M ) 0 % URLs ( 160 on 3M ) Switch to Ad…" at bounding box center [839, 153] width 1254 height 31
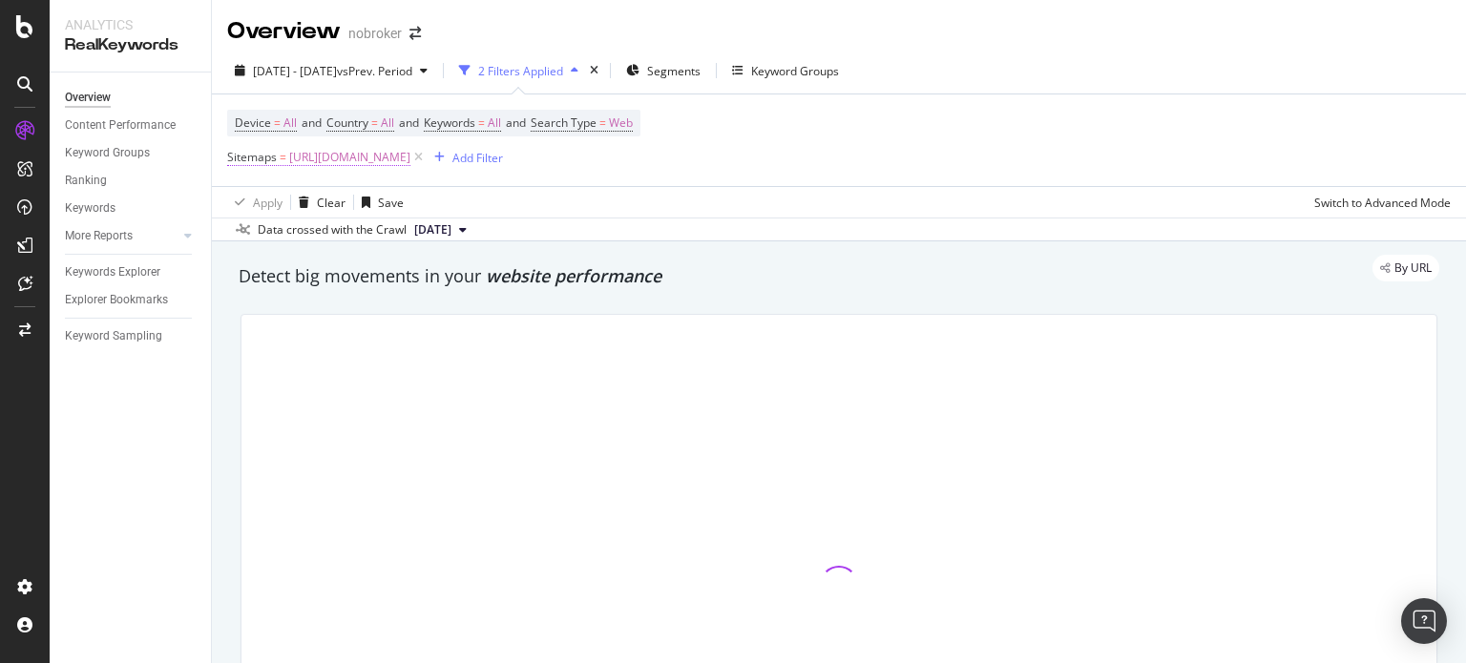
click at [410, 150] on span "[URL][DOMAIN_NAME]" at bounding box center [349, 157] width 121 height 27
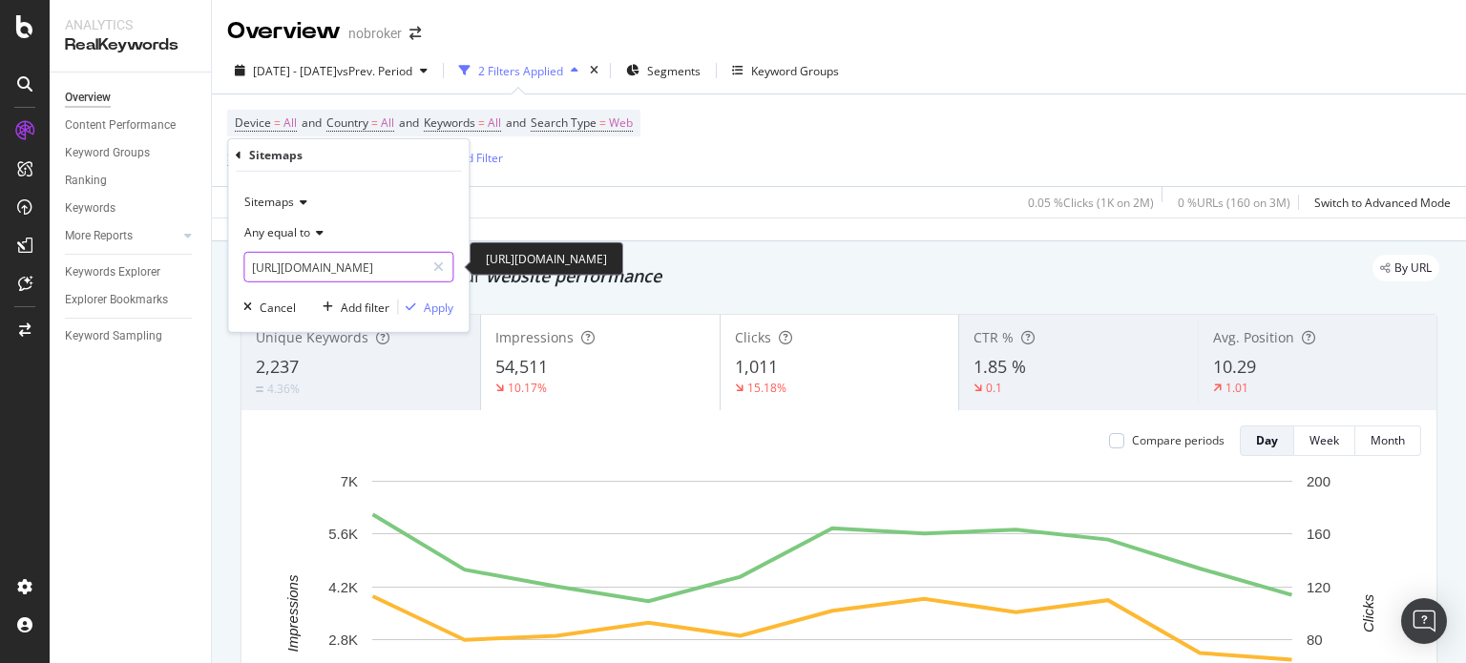
click at [351, 260] on input "[URL][DOMAIN_NAME]" at bounding box center [334, 267] width 180 height 31
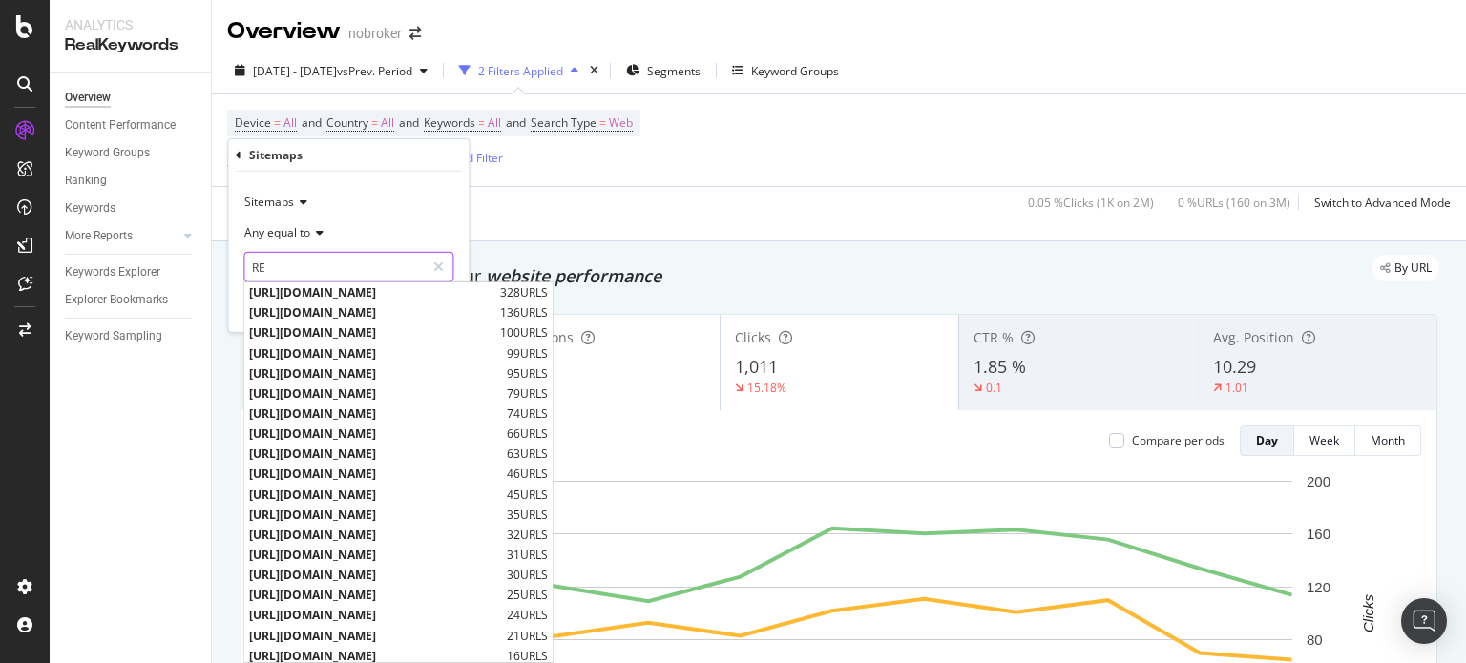
type input "R"
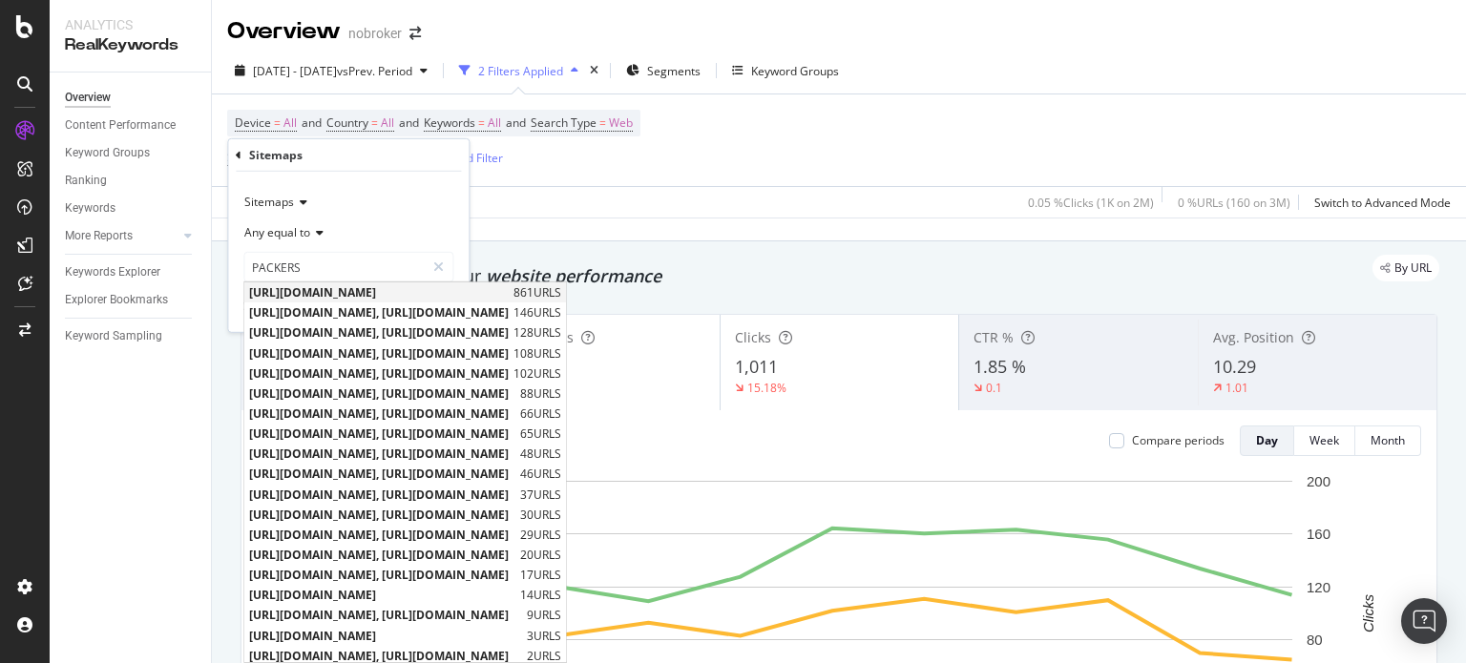
click at [392, 289] on span "[URL][DOMAIN_NAME]" at bounding box center [379, 292] width 260 height 16
type input "[URL][DOMAIN_NAME]"
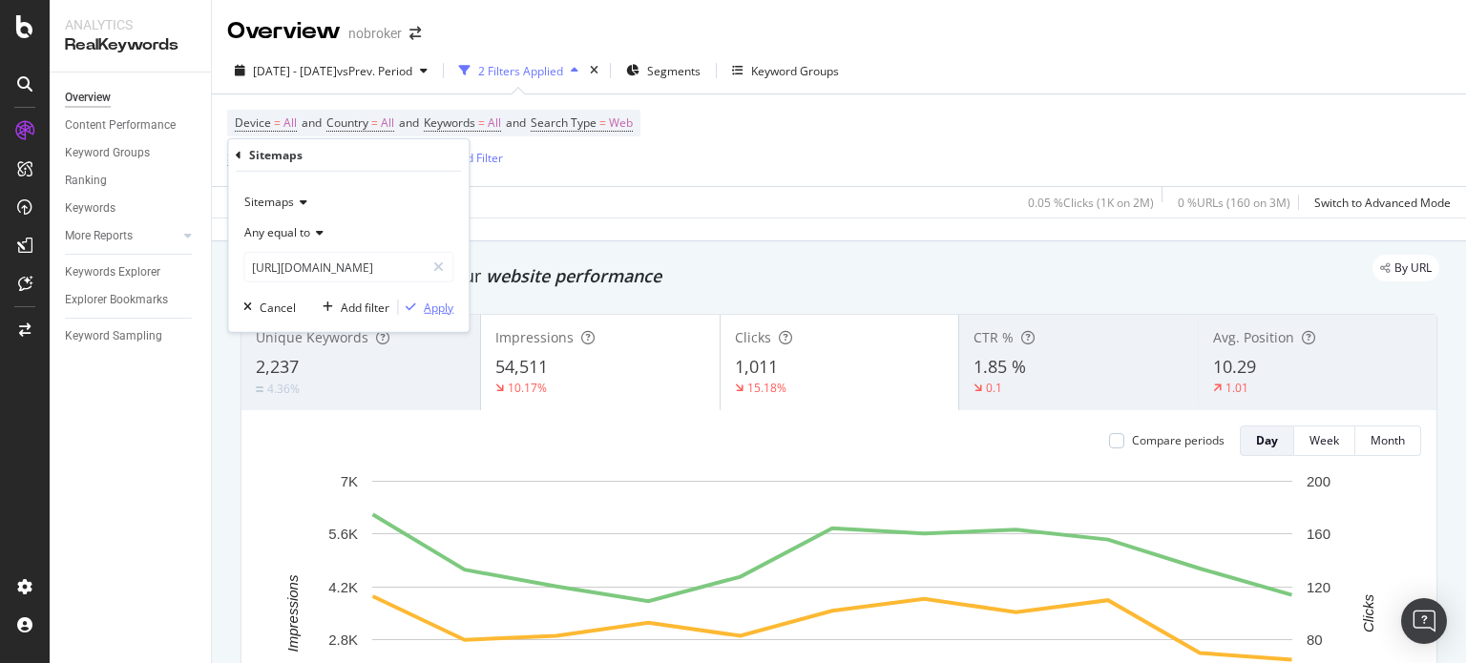
click at [433, 309] on div "Apply" at bounding box center [439, 307] width 30 height 16
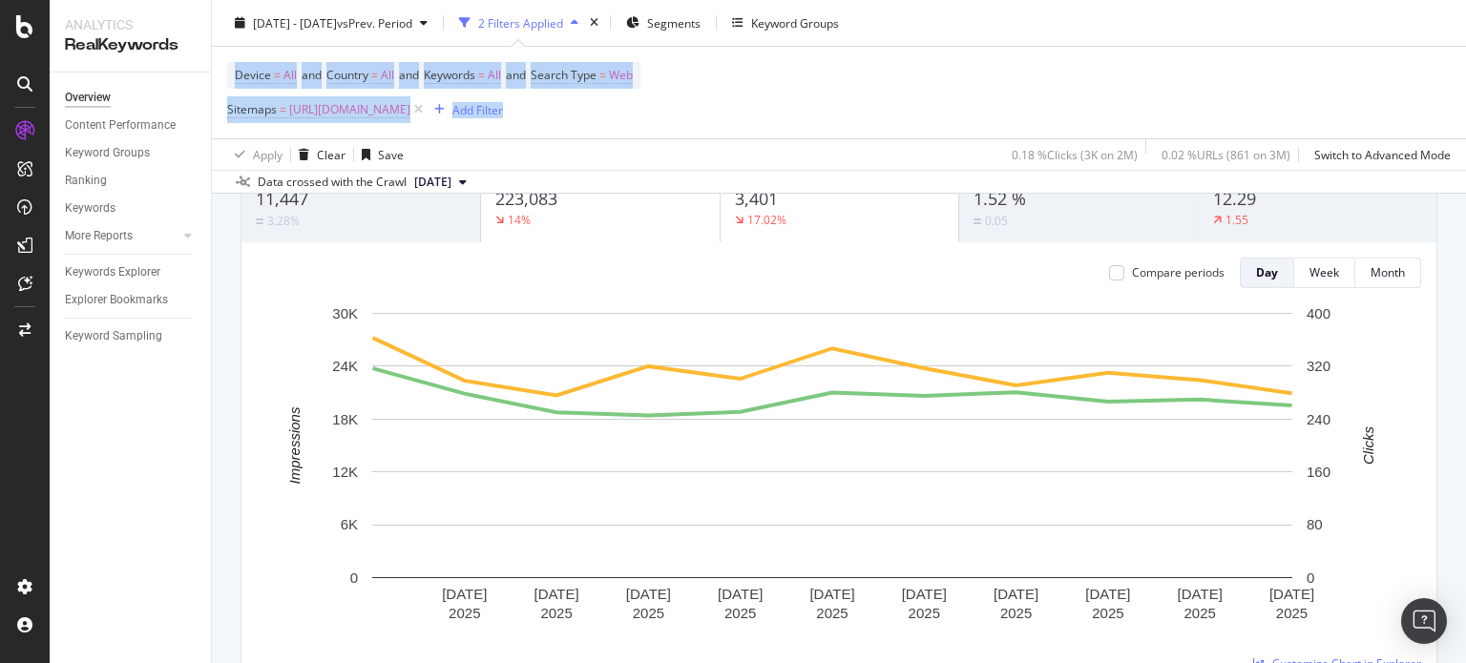
scroll to position [69, 0]
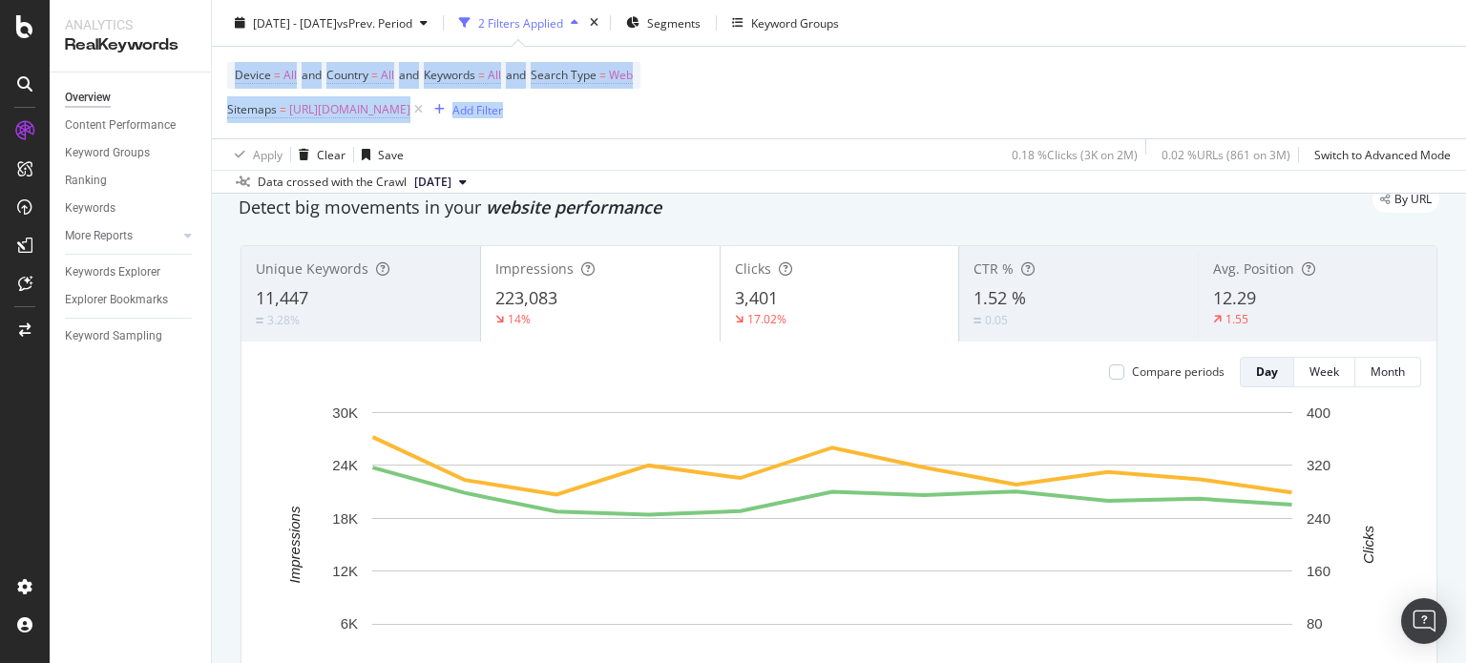
drag, startPoint x: 1465, startPoint y: 52, endPoint x: 1454, endPoint y: 64, distance: 15.5
click at [1454, 64] on div "Overview nobroker [DATE] - [DATE] vs Prev. Period 2 Filters Applied Segments Ke…" at bounding box center [839, 331] width 1254 height 663
click at [1237, 26] on div "[DATE] - [DATE] vs Prev. Period 2 Filters Applied Segments Keyword Groups" at bounding box center [839, 27] width 1254 height 38
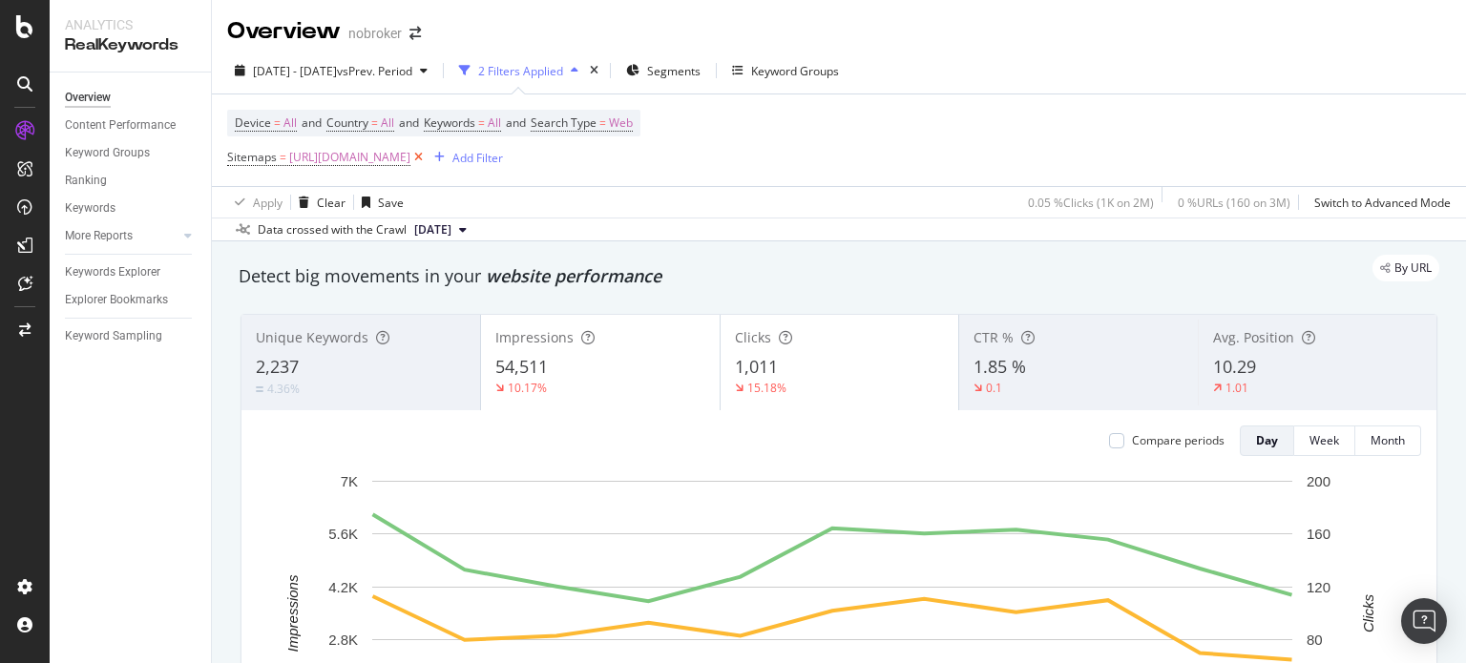
click at [427, 159] on icon at bounding box center [418, 157] width 16 height 19
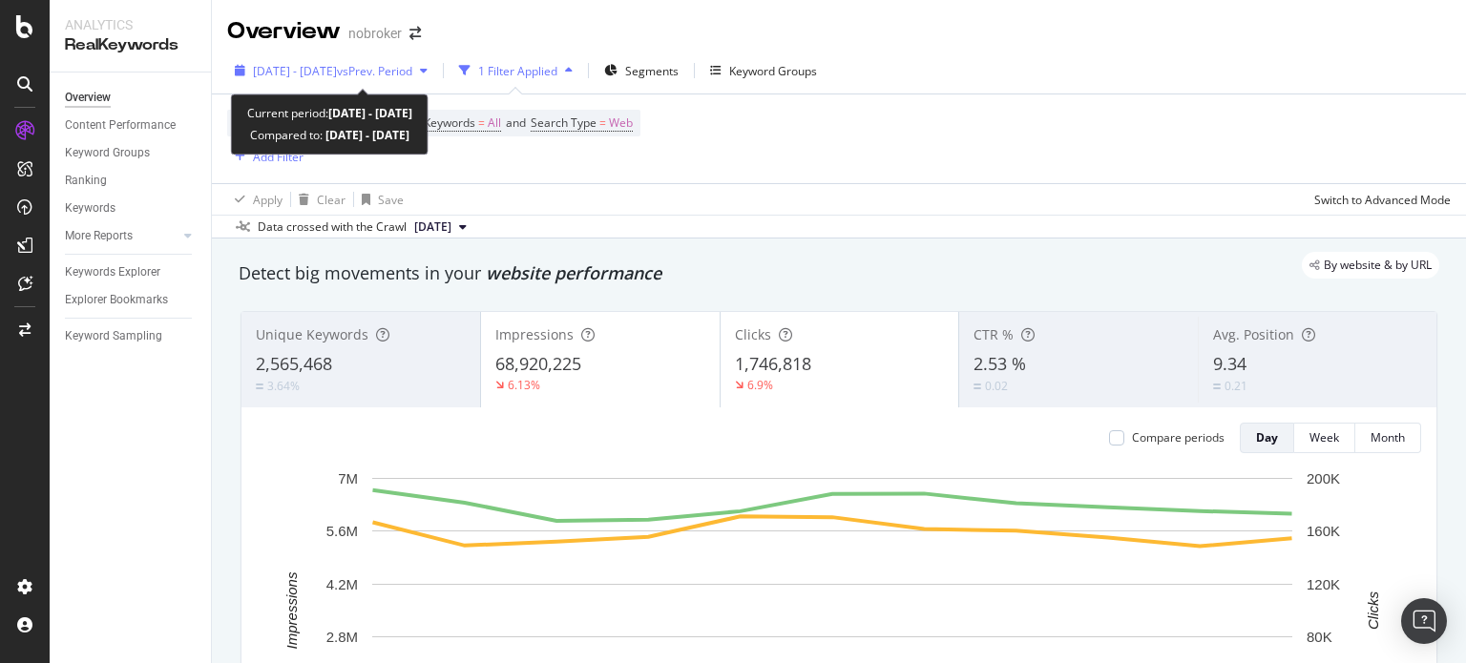
click at [337, 75] on span "[DATE] - [DATE]" at bounding box center [295, 71] width 84 height 16
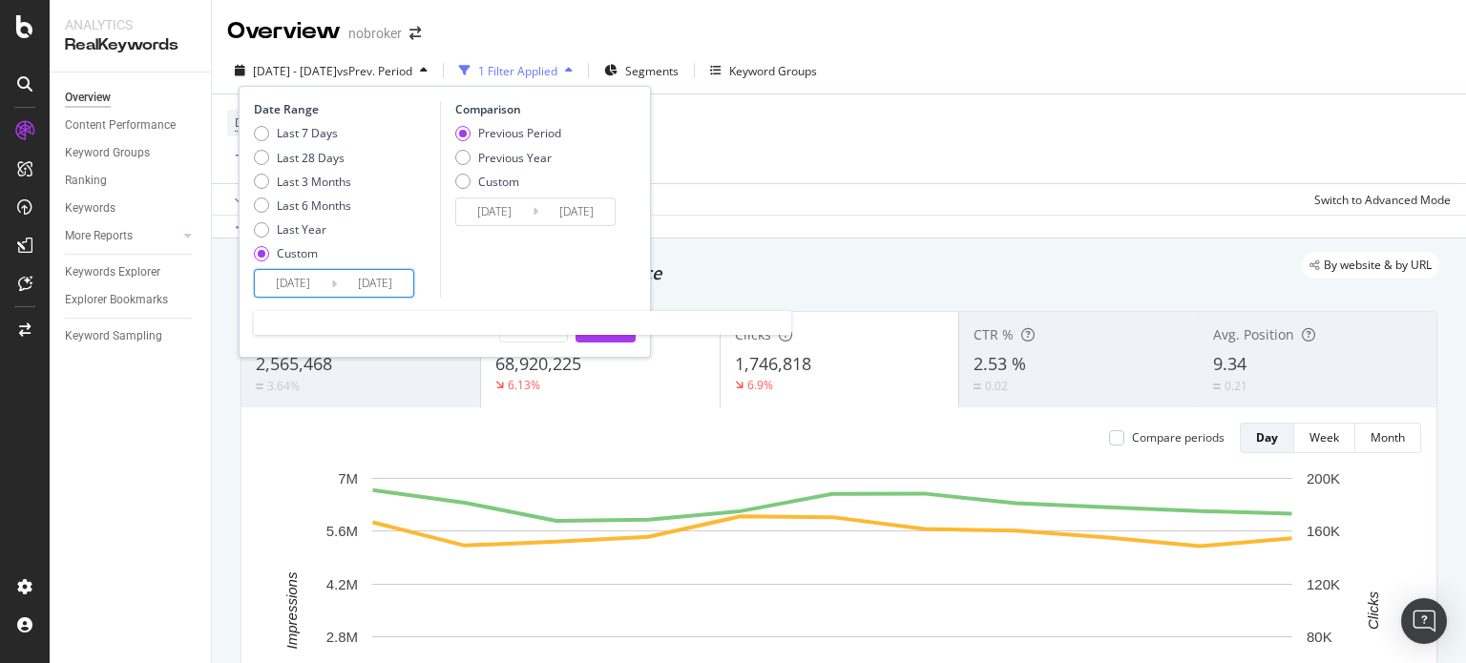
click at [405, 279] on input "[DATE]" at bounding box center [375, 283] width 76 height 27
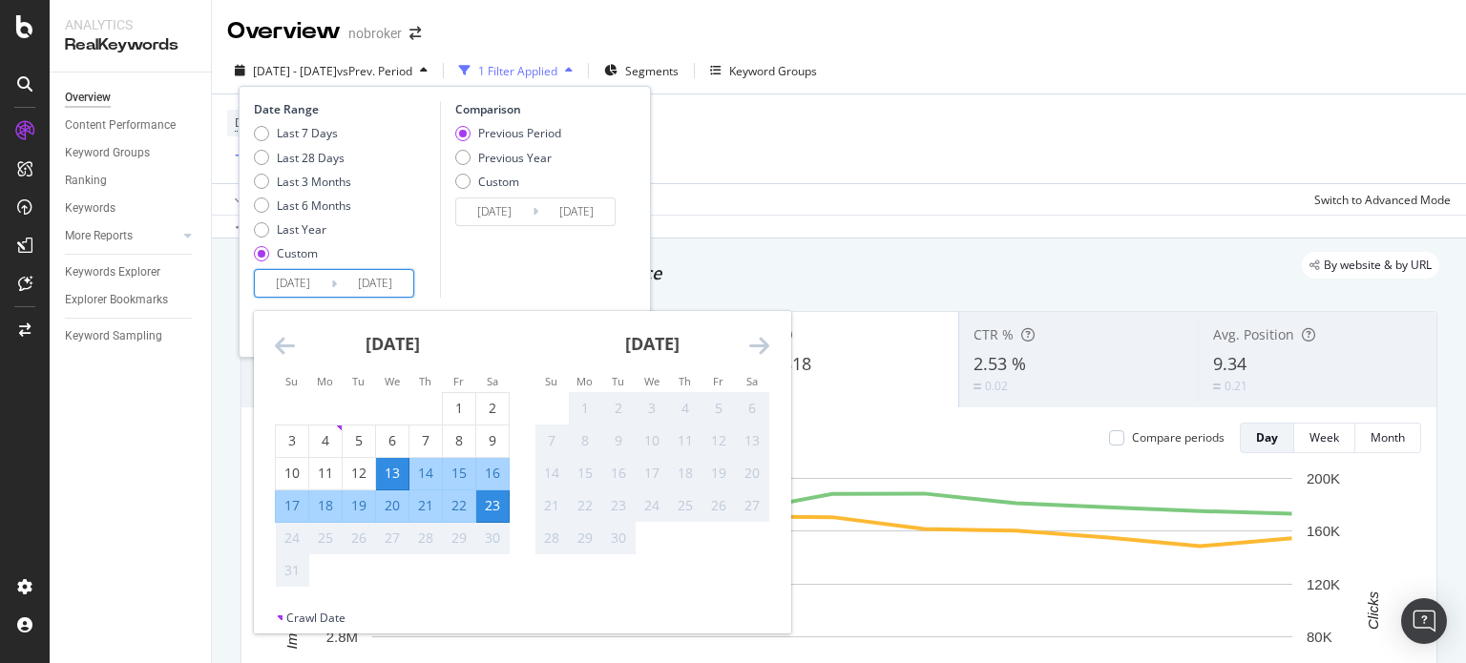
click at [288, 346] on icon "Move backward to switch to the previous month." at bounding box center [285, 345] width 20 height 23
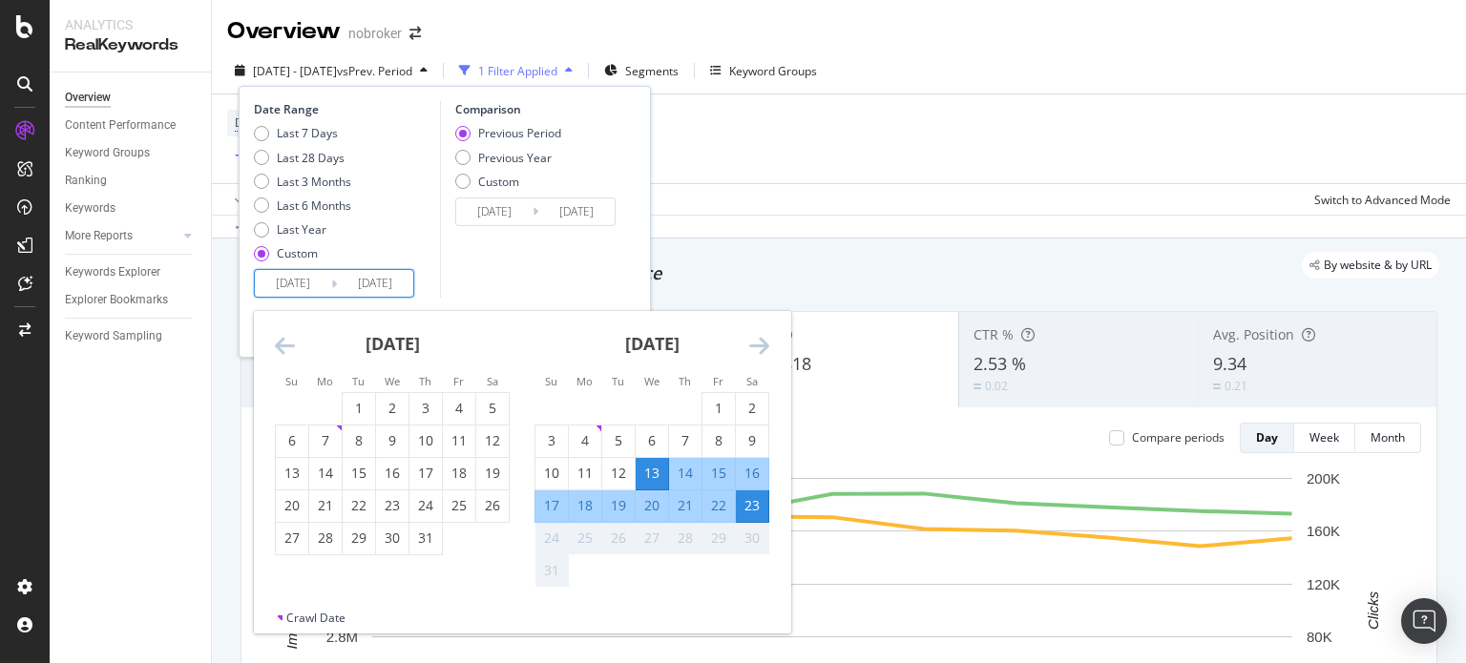
click at [288, 346] on icon "Move backward to switch to the previous month." at bounding box center [285, 345] width 20 height 23
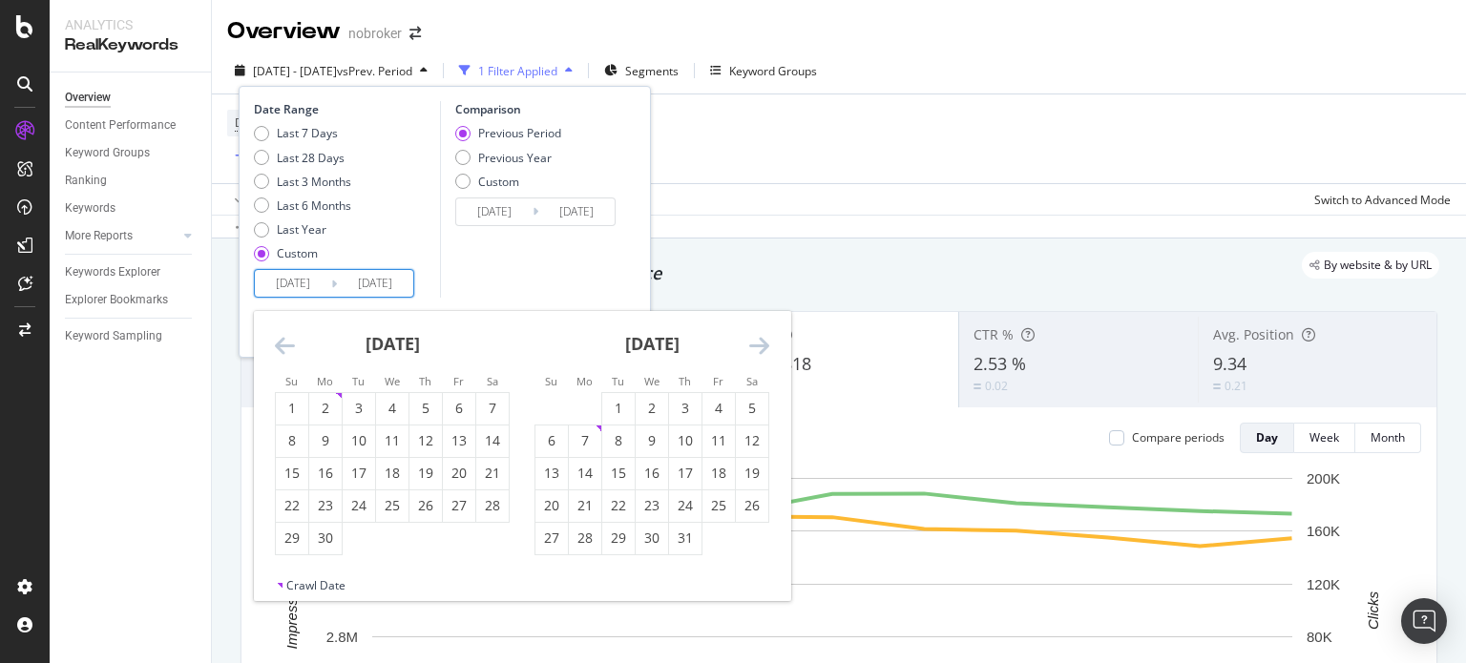
click at [288, 346] on icon "Move backward to switch to the previous month." at bounding box center [285, 345] width 20 height 23
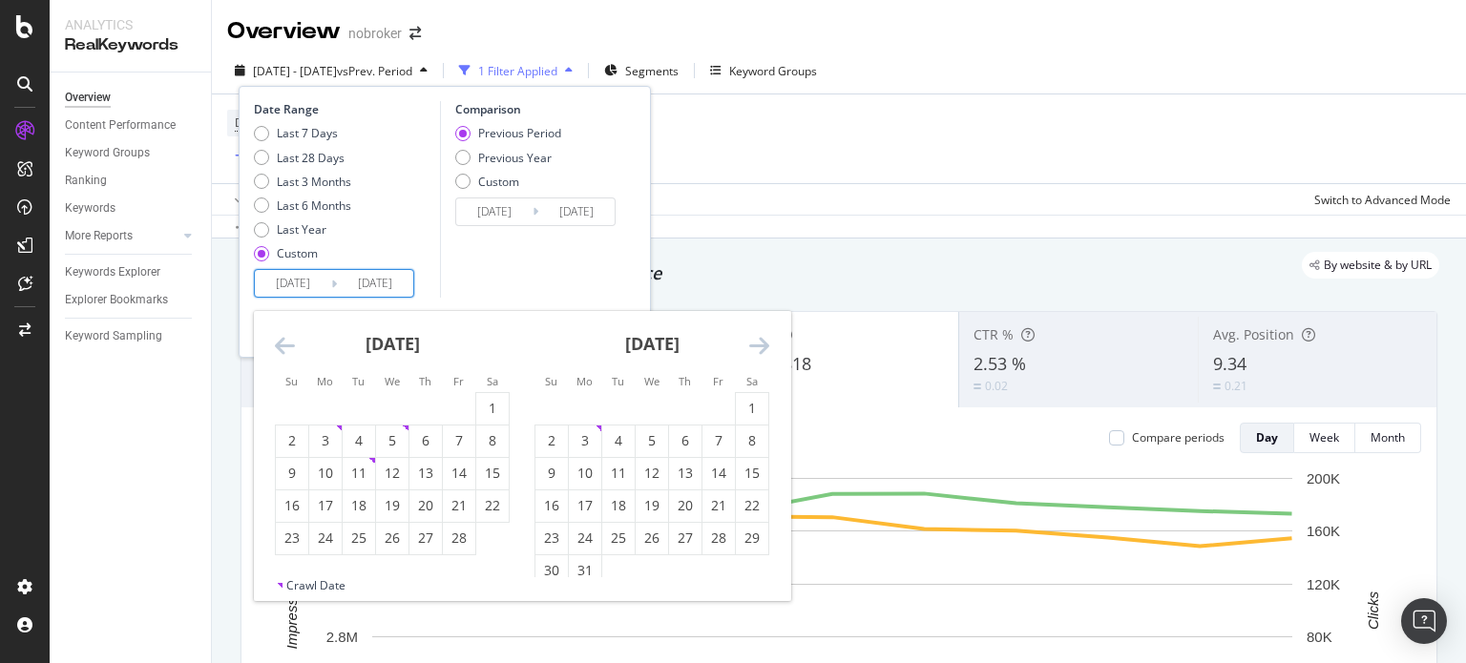
click at [288, 346] on icon "Move backward to switch to the previous month." at bounding box center [285, 345] width 20 height 23
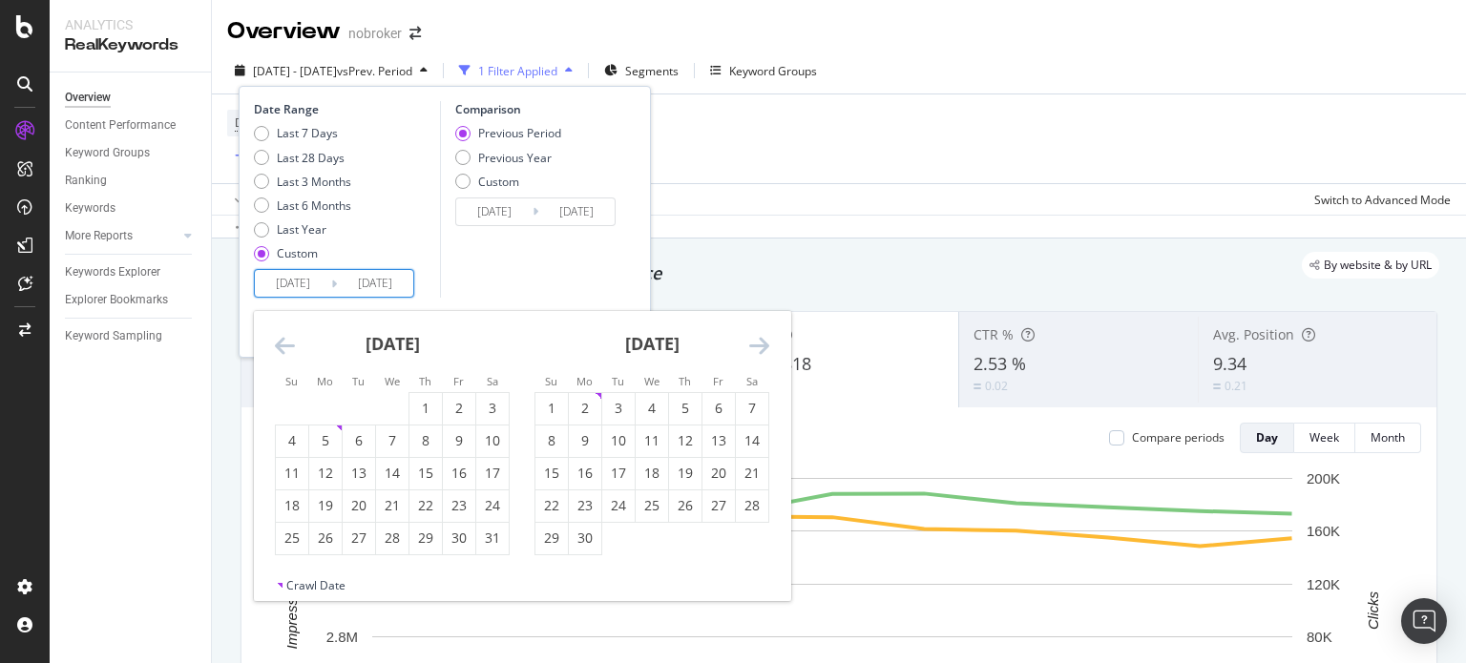
click at [288, 346] on icon "Move backward to switch to the previous month." at bounding box center [285, 345] width 20 height 23
click at [765, 342] on icon "Move forward to switch to the next month." at bounding box center [759, 345] width 20 height 23
click at [287, 283] on input "[DATE]" at bounding box center [293, 283] width 76 height 27
click at [543, 406] on div "1" at bounding box center [551, 408] width 32 height 19
type input "[DATE]"
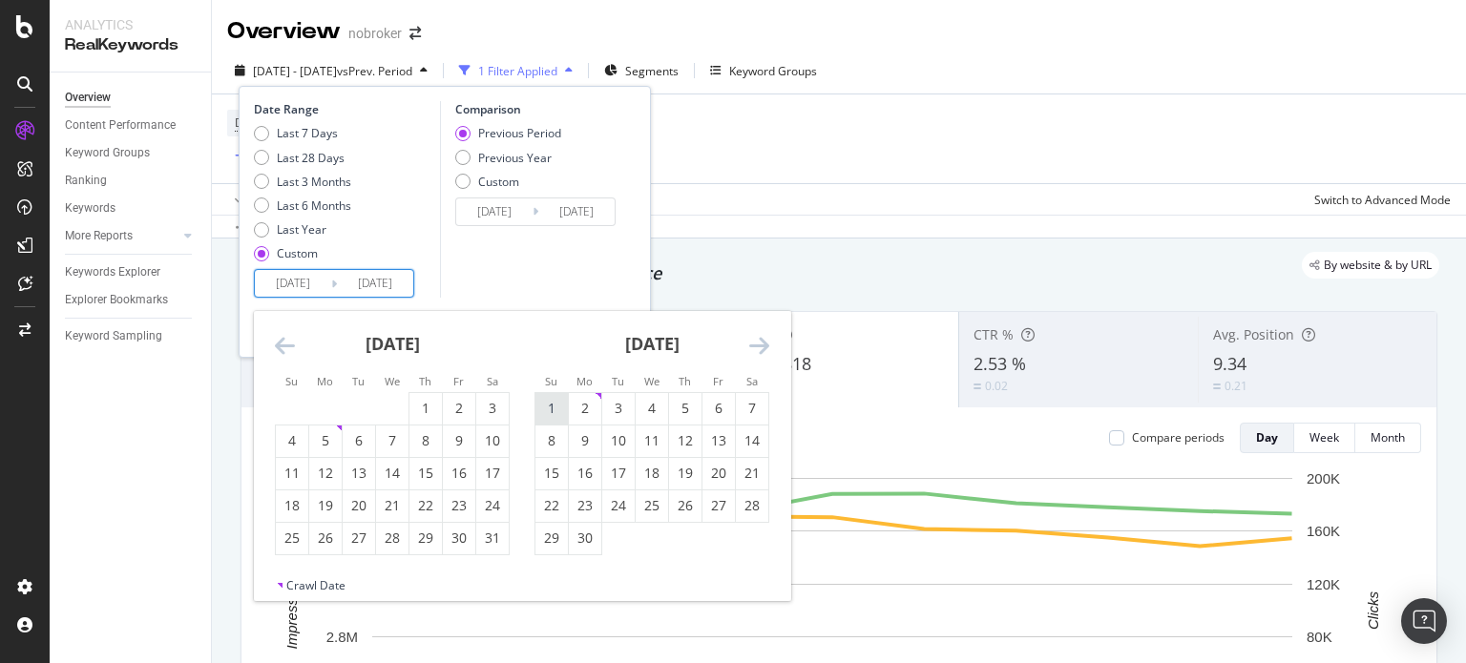
type input "[DATE]"
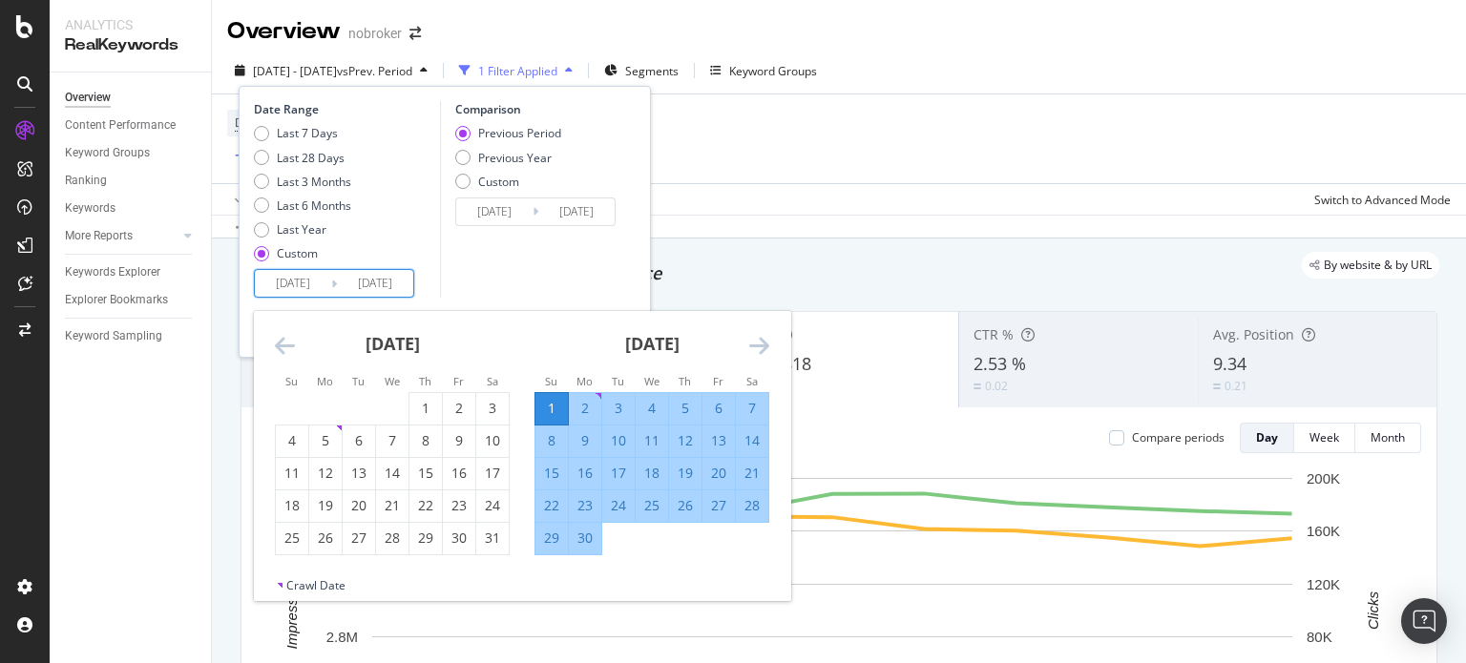
click at [389, 282] on input "[DATE]" at bounding box center [375, 283] width 76 height 27
click at [606, 447] on div "10" at bounding box center [618, 440] width 32 height 19
type input "[DATE]"
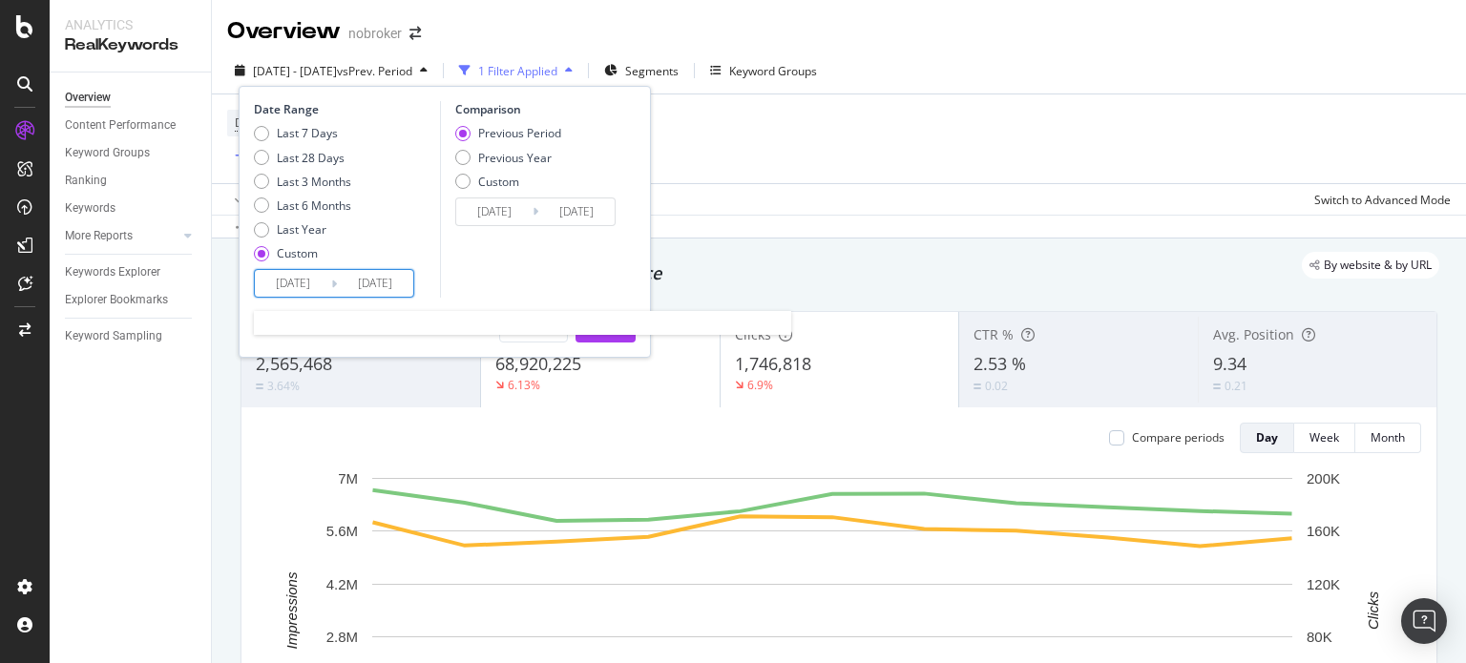
click at [397, 290] on input "[DATE]" at bounding box center [375, 283] width 76 height 27
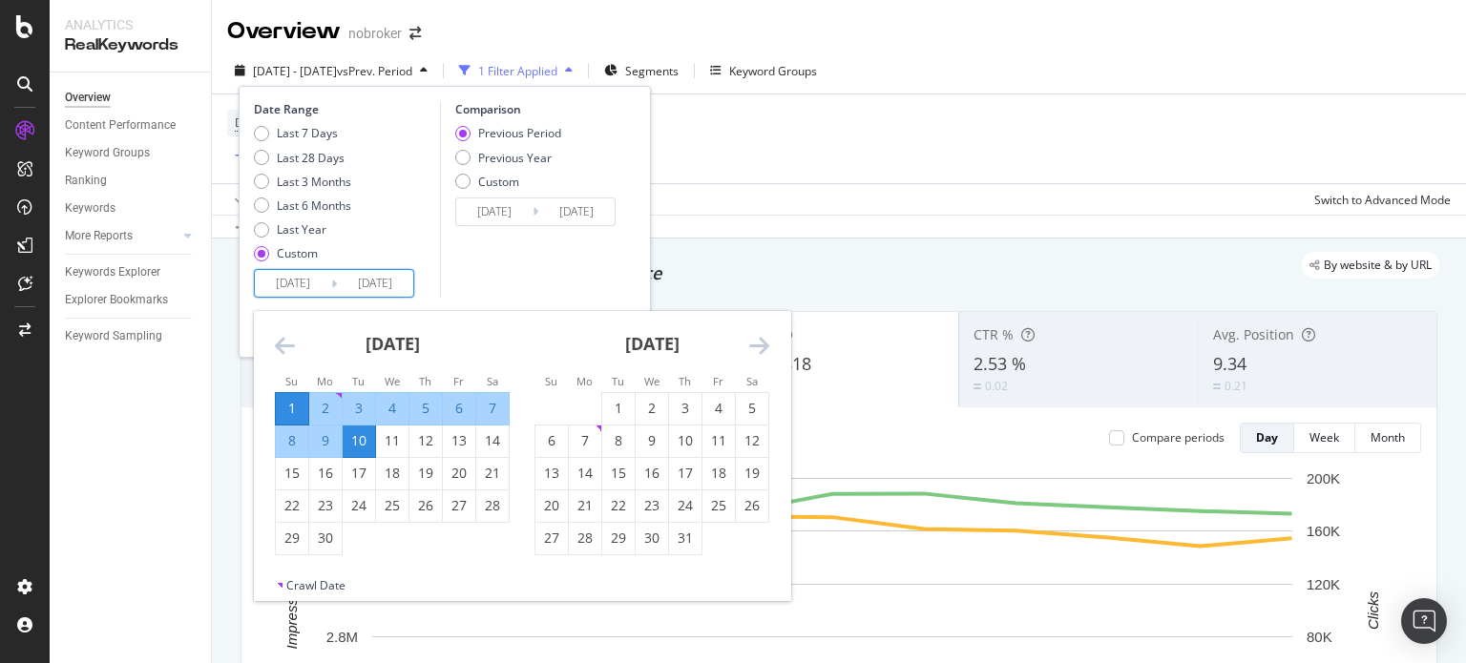
click at [560, 297] on div "Date Range Last 7 Days Last 28 Days Last 3 Months Last 6 Months Last Year Custo…" at bounding box center [445, 222] width 412 height 272
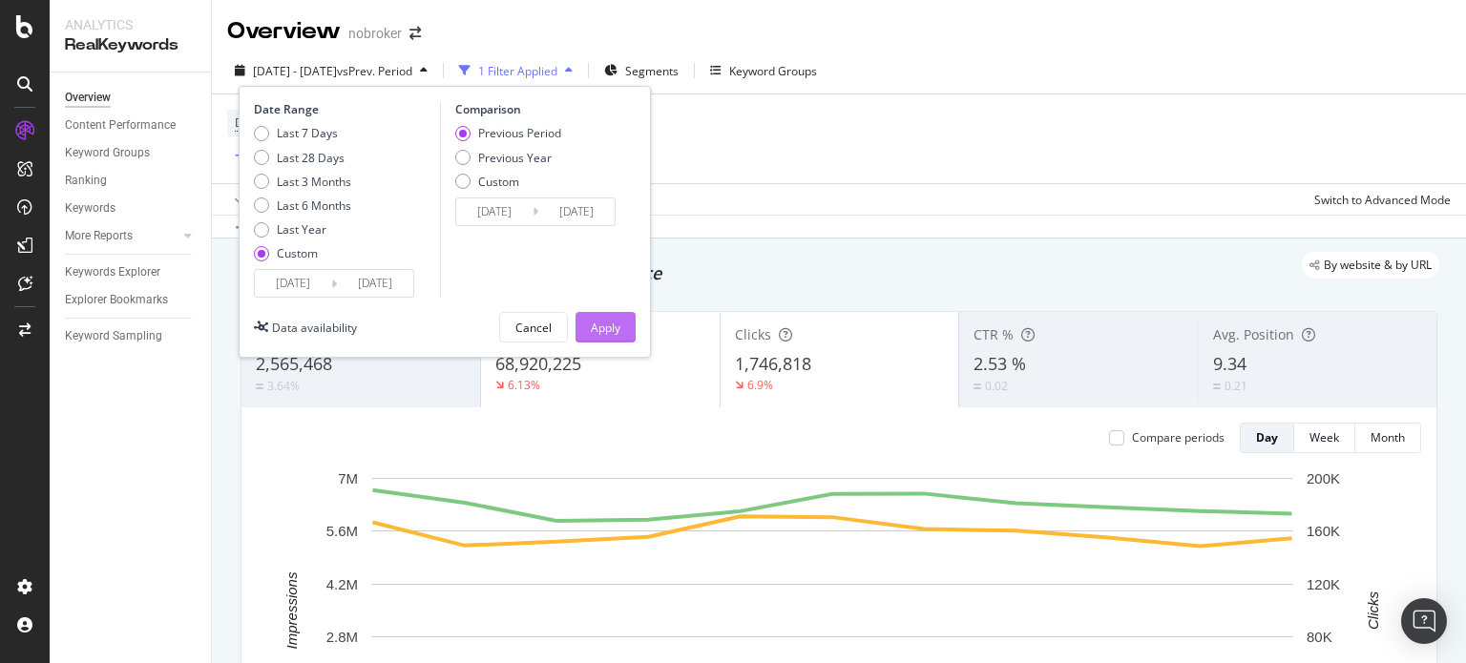
click at [595, 328] on div "Apply" at bounding box center [606, 328] width 30 height 16
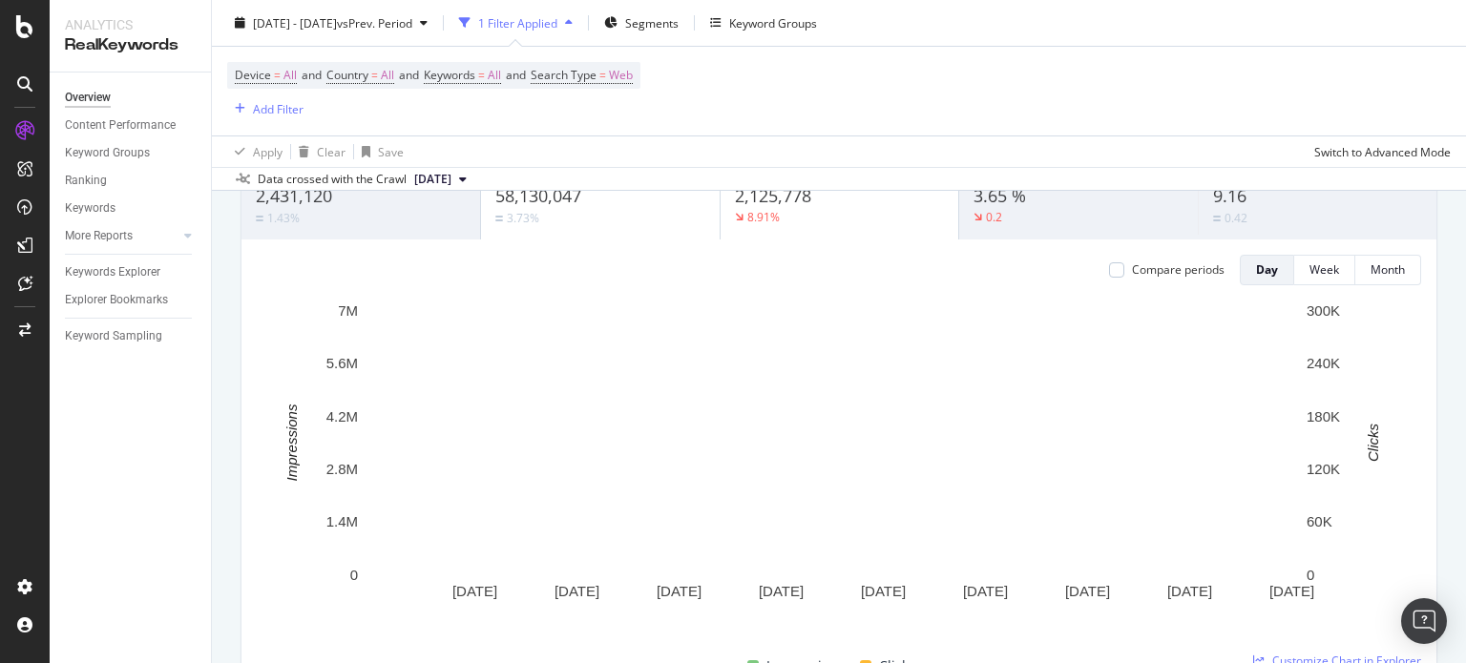
scroll to position [162, 0]
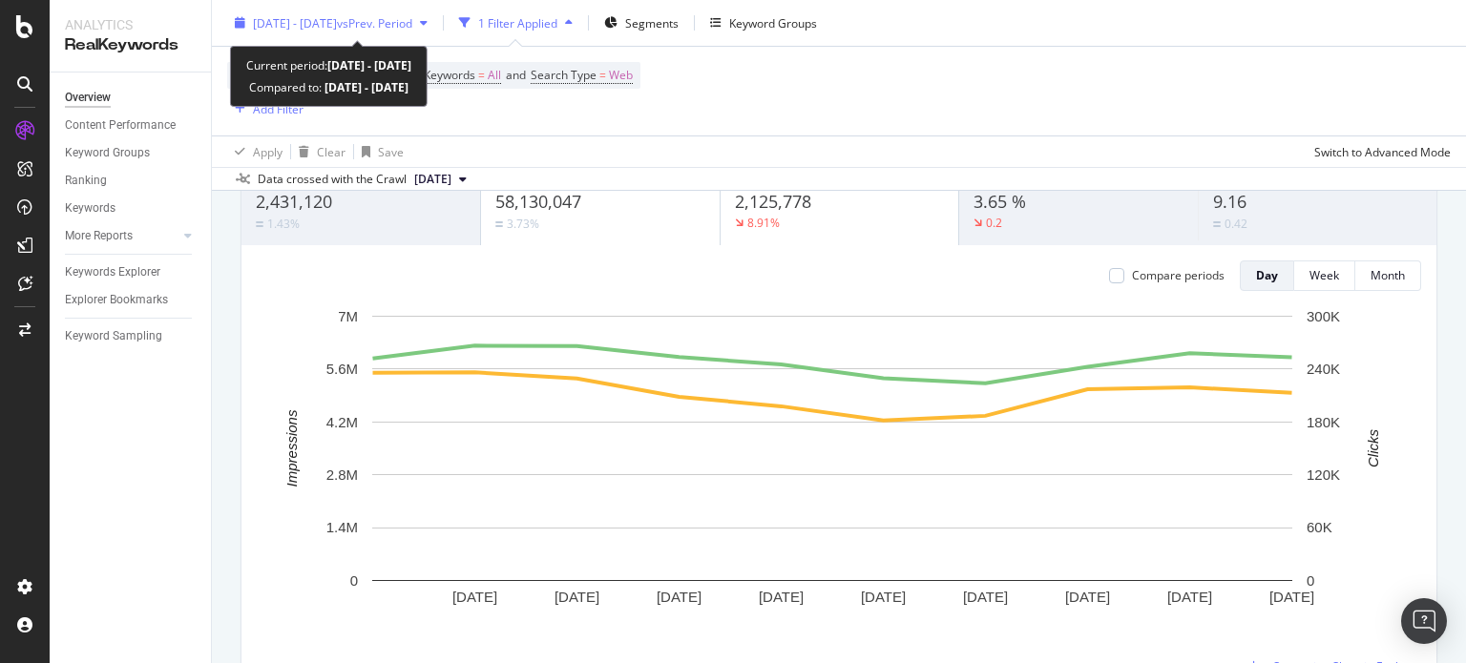
click at [337, 21] on span "[DATE] - [DATE]" at bounding box center [295, 22] width 84 height 16
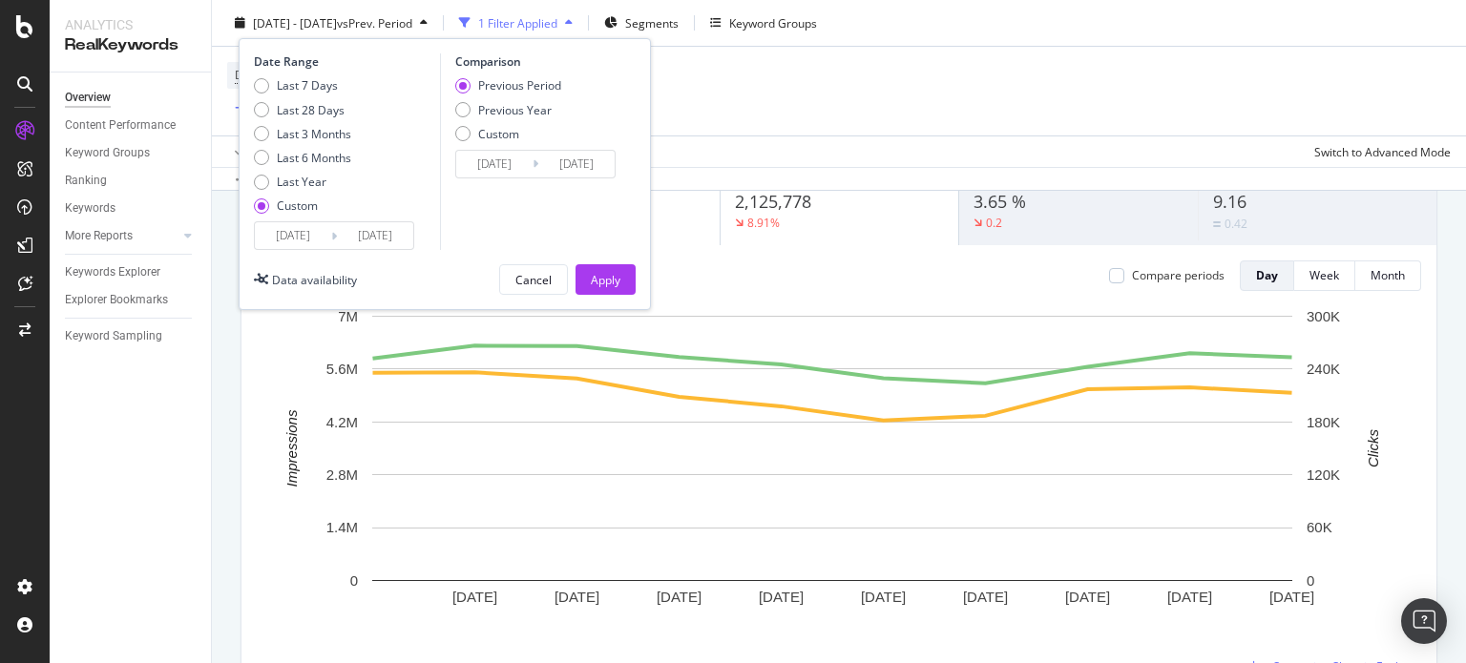
click at [296, 236] on input "[DATE]" at bounding box center [293, 235] width 76 height 27
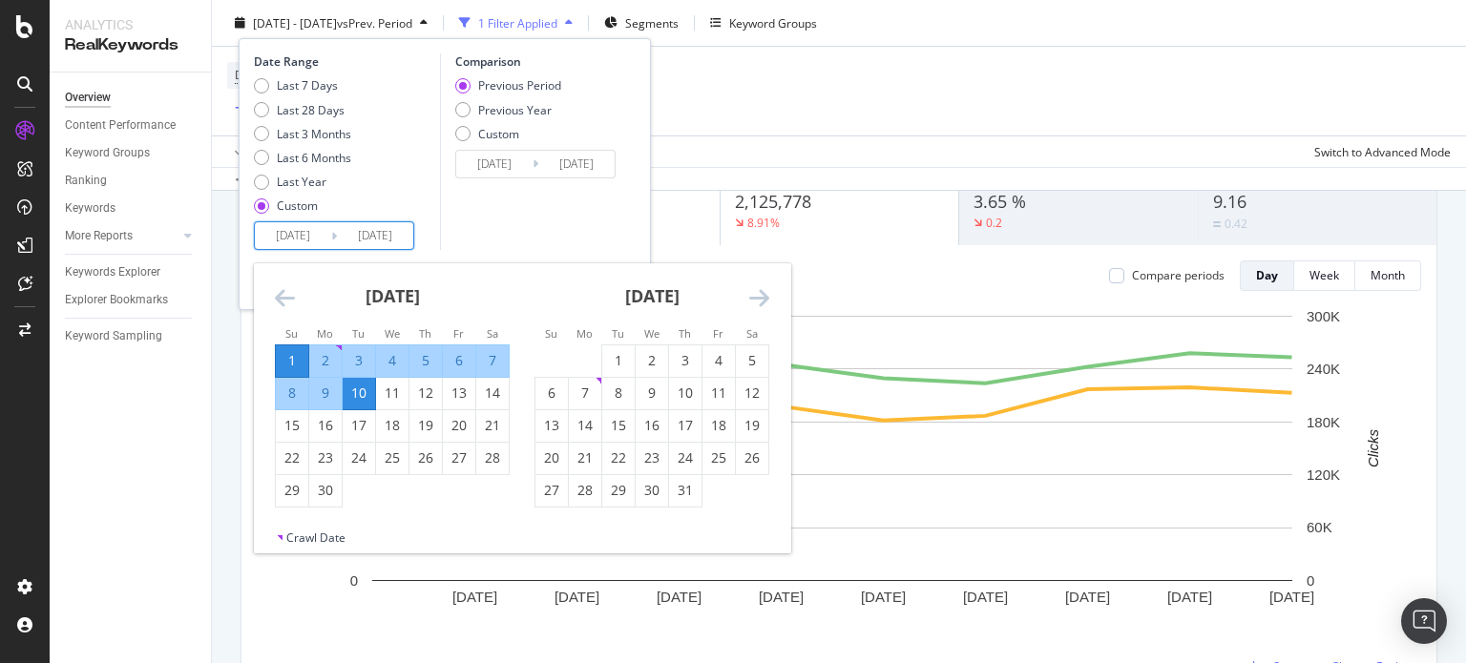
click at [282, 302] on icon "Move backward to switch to the previous month." at bounding box center [285, 297] width 20 height 23
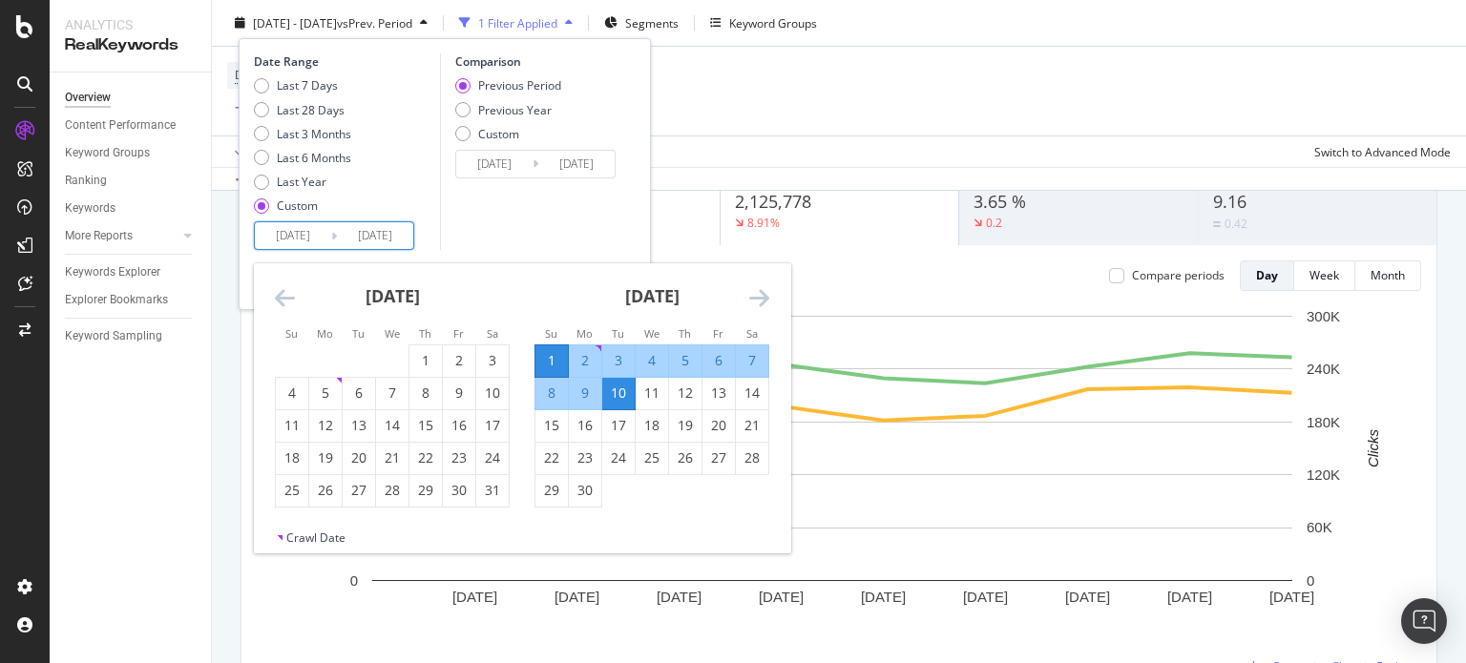
click at [291, 232] on input "[DATE]" at bounding box center [293, 235] width 76 height 27
click at [298, 423] on div "11" at bounding box center [292, 425] width 32 height 19
type input "[DATE]"
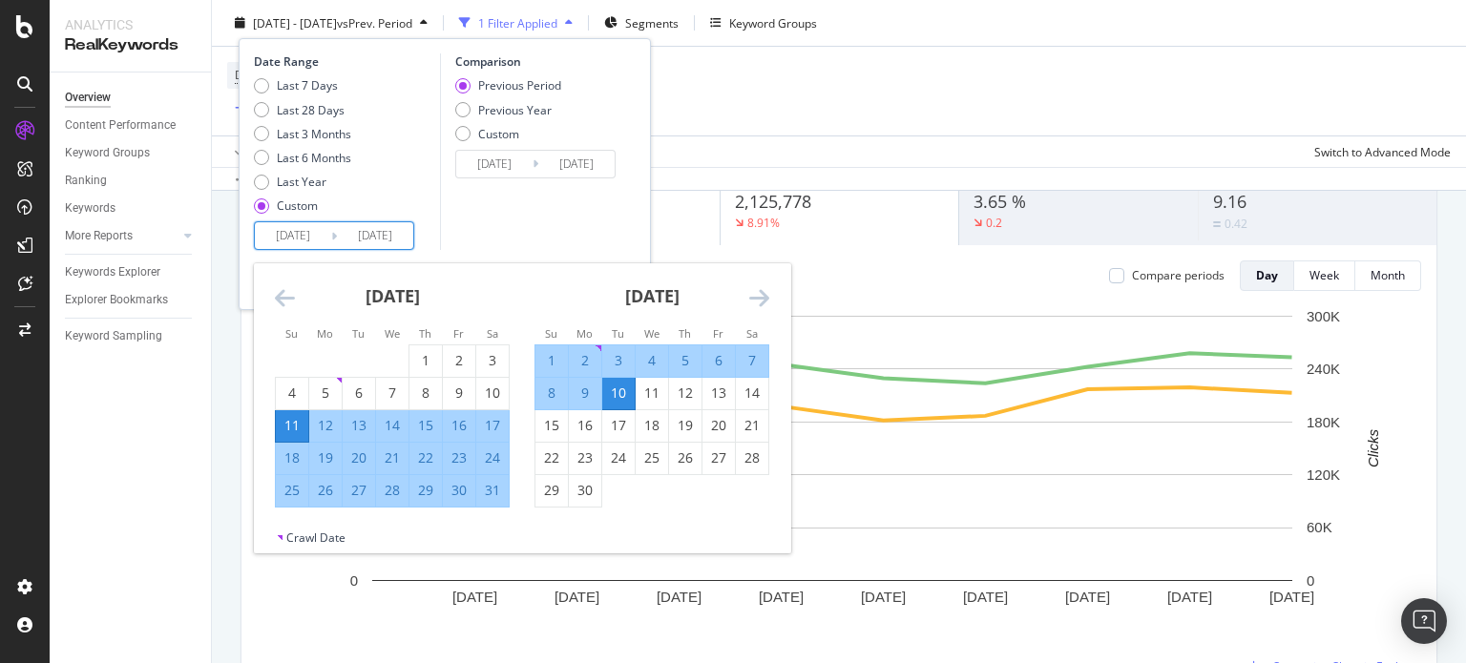
click at [358, 240] on input "[DATE]" at bounding box center [375, 235] width 76 height 27
click at [336, 451] on div "19" at bounding box center [325, 458] width 32 height 19
type input "[DATE]"
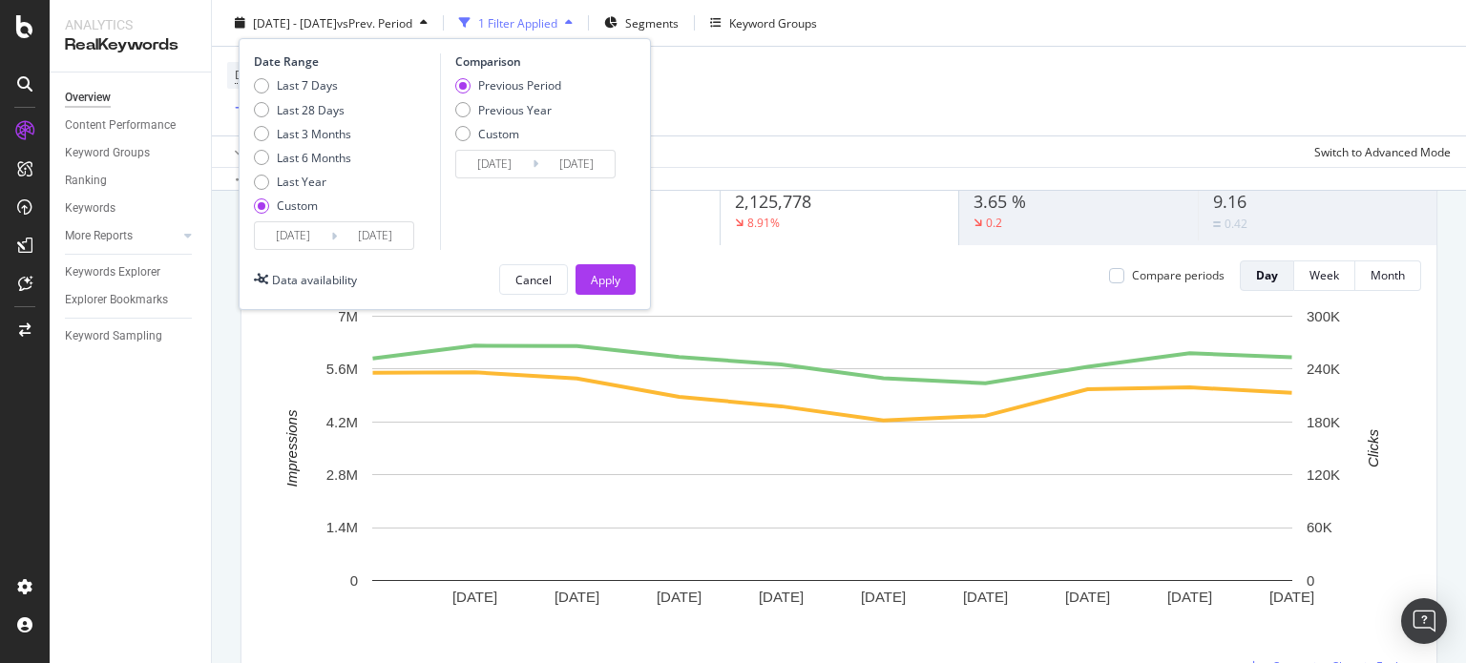
click at [370, 240] on input "[DATE]" at bounding box center [375, 235] width 76 height 27
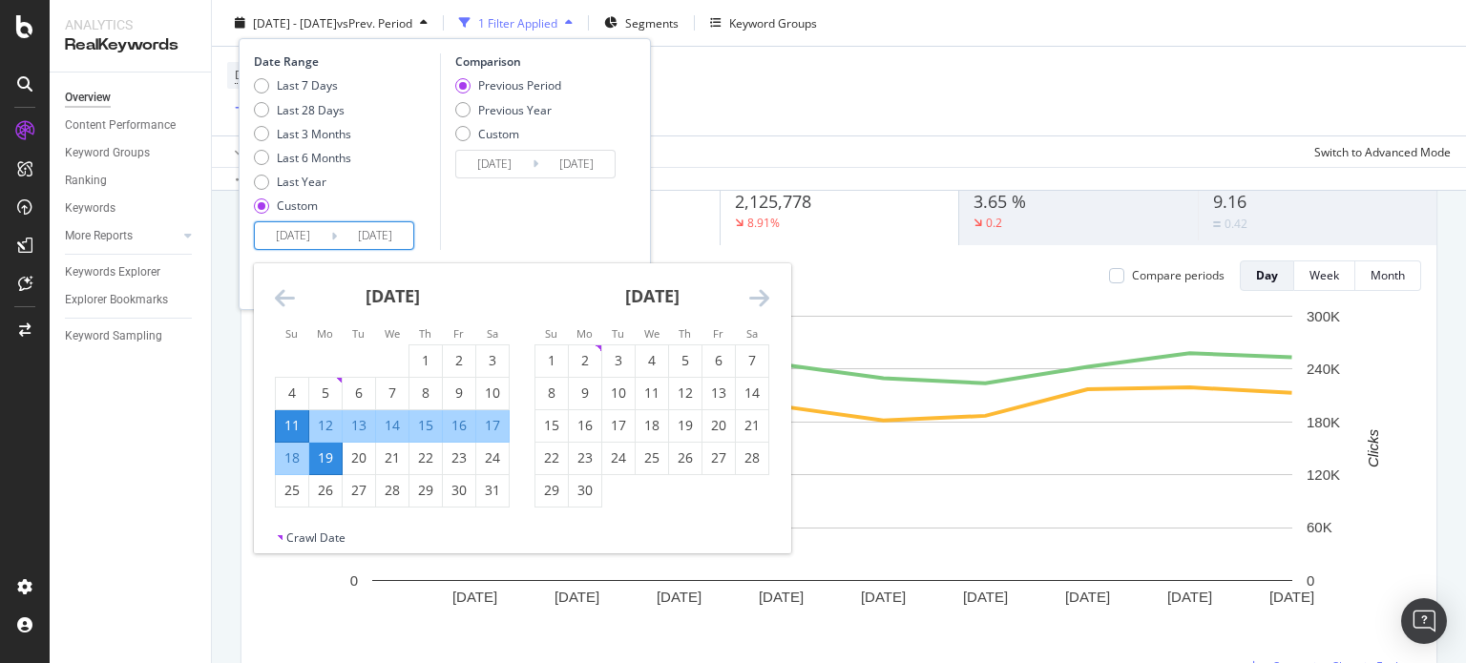
click at [509, 269] on div "[DATE] 1 2 3 4 5 6 7 8 9 10 11 12 13 14 15 16 17 18 19 20 21 22 23 24 25 26 27 …" at bounding box center [392, 385] width 260 height 244
click at [514, 245] on div "Comparison Previous Period Previous Year Custom [DATE] Navigate forward to inte…" at bounding box center [530, 151] width 181 height 197
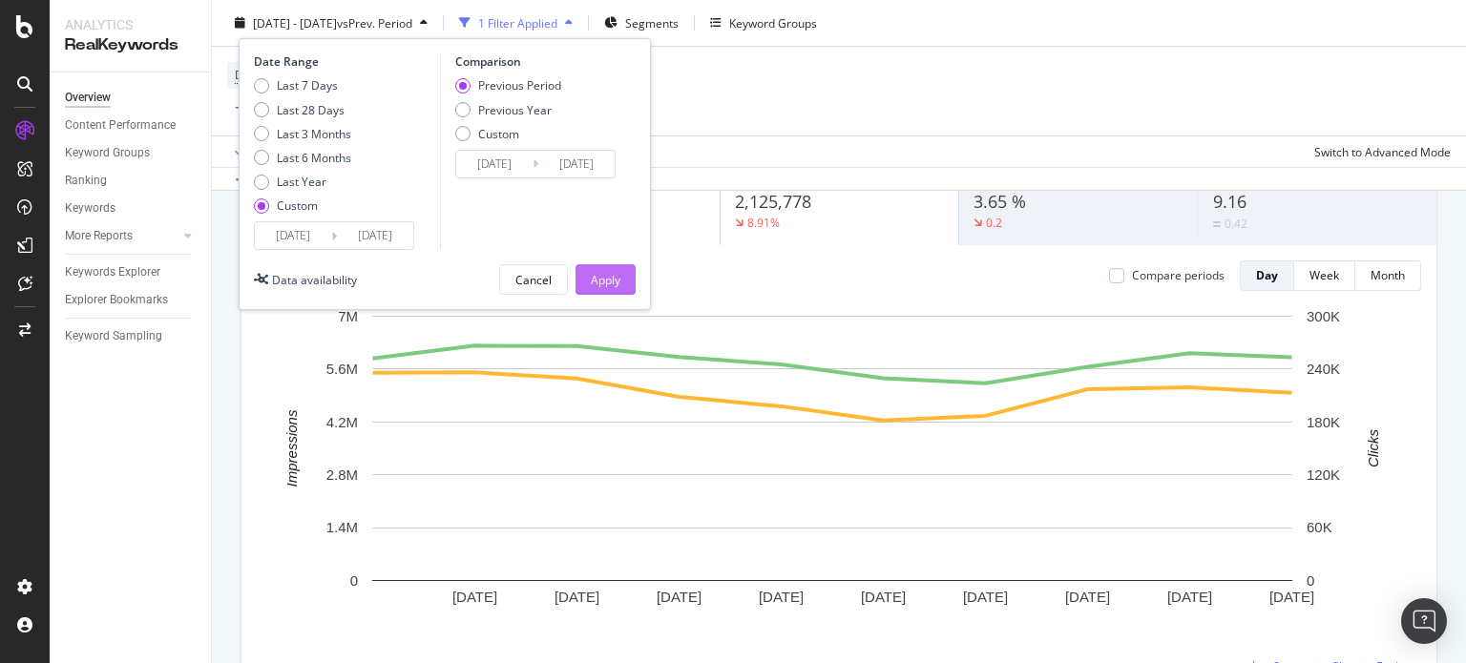
click at [599, 284] on div "Apply" at bounding box center [606, 279] width 30 height 16
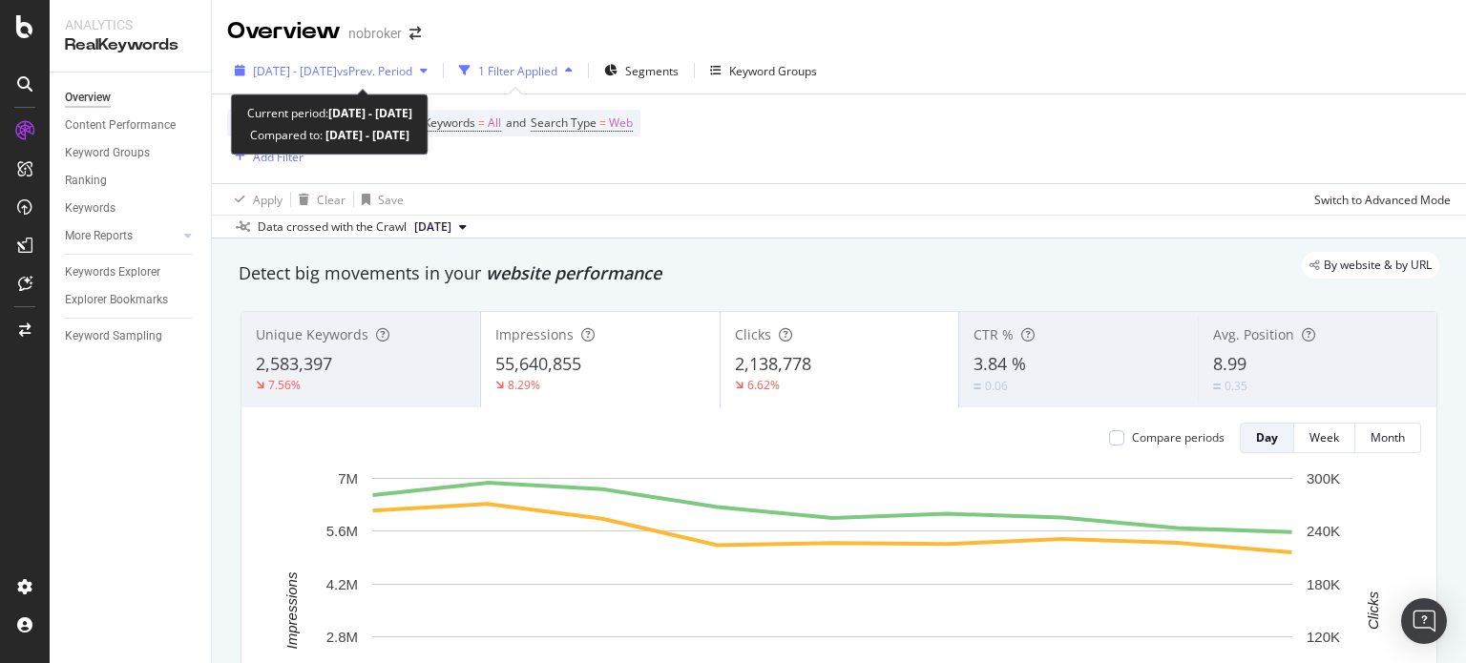
click at [408, 70] on span "vs Prev. Period" at bounding box center [374, 71] width 75 height 16
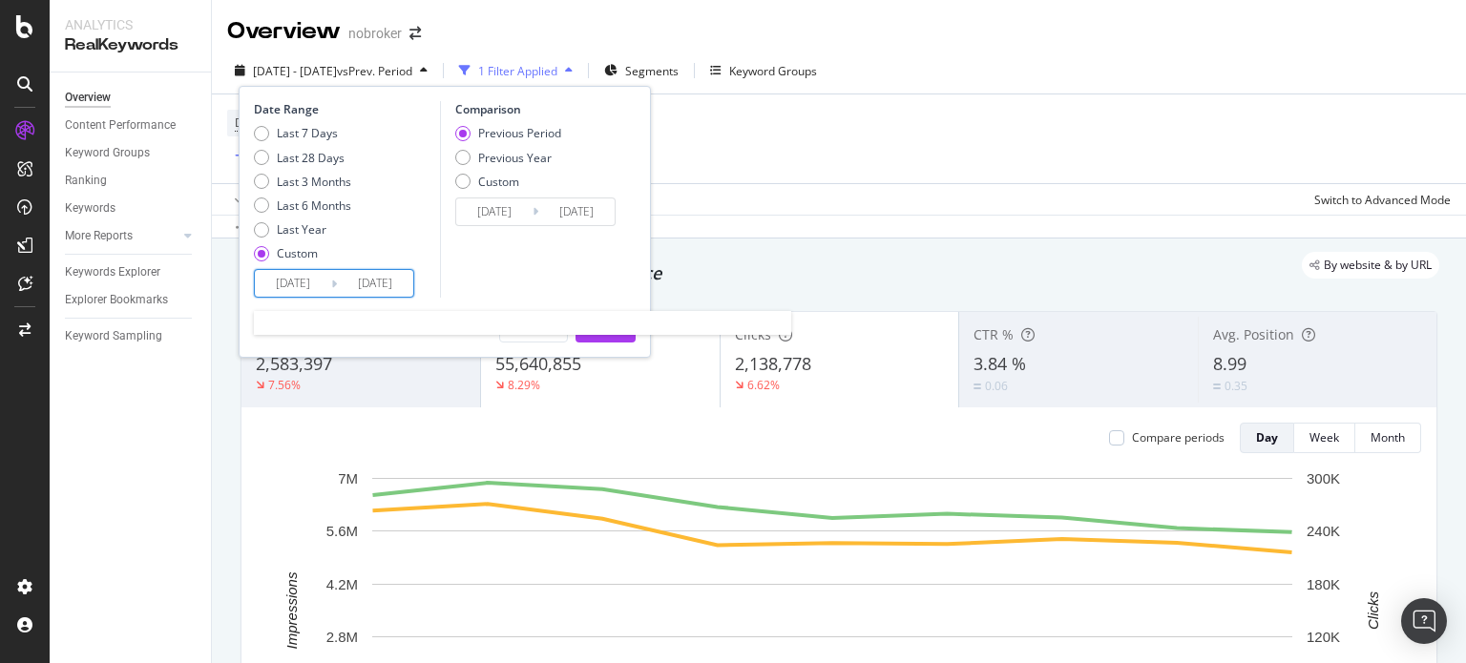
click at [295, 282] on input "[DATE]" at bounding box center [293, 283] width 76 height 27
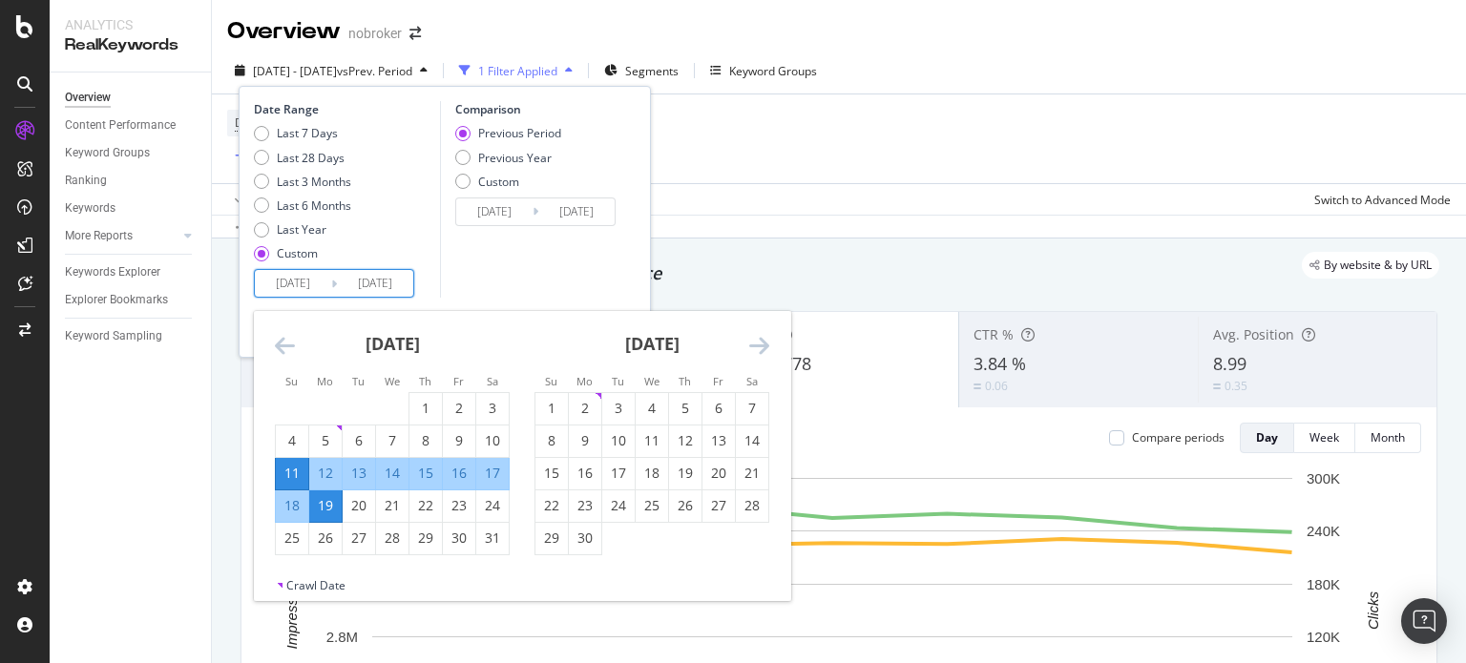
click at [386, 282] on input "[DATE]" at bounding box center [375, 283] width 76 height 27
click at [462, 472] on div "16" at bounding box center [459, 473] width 32 height 19
type input "[DATE]"
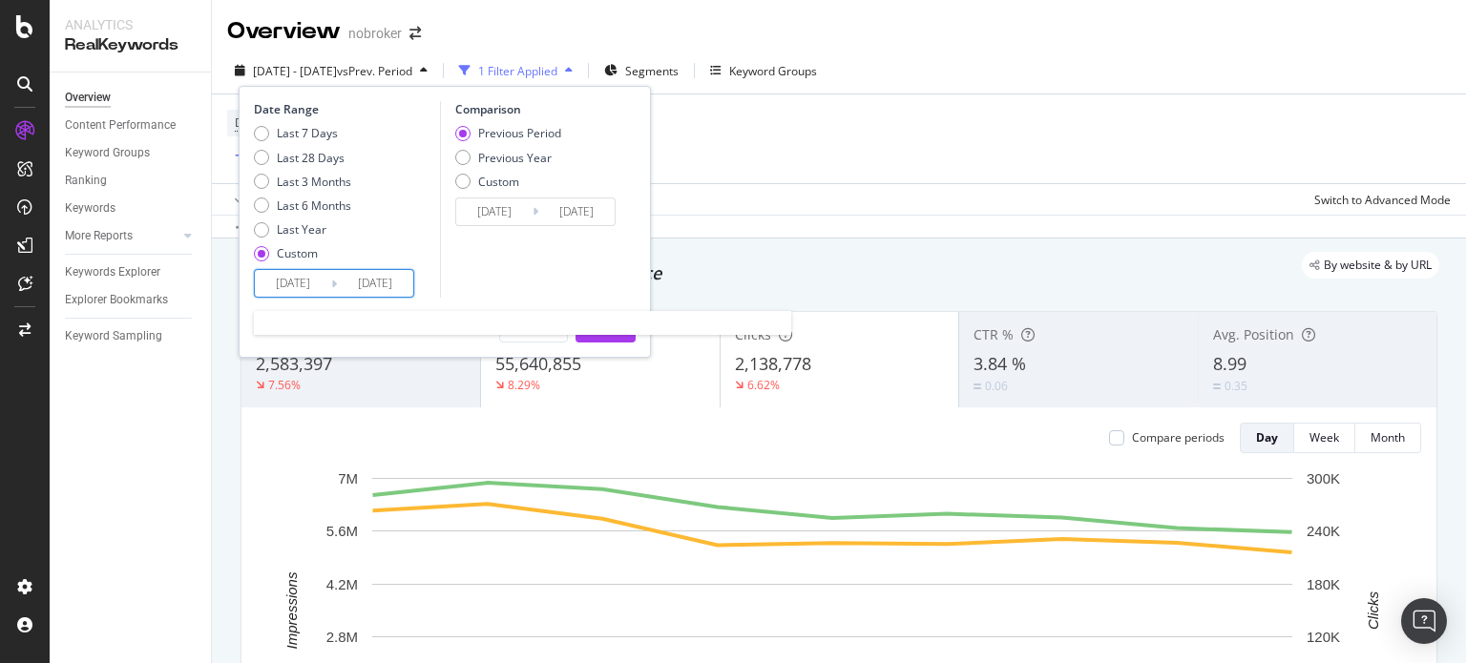
click at [387, 282] on input "[DATE]" at bounding box center [375, 283] width 76 height 27
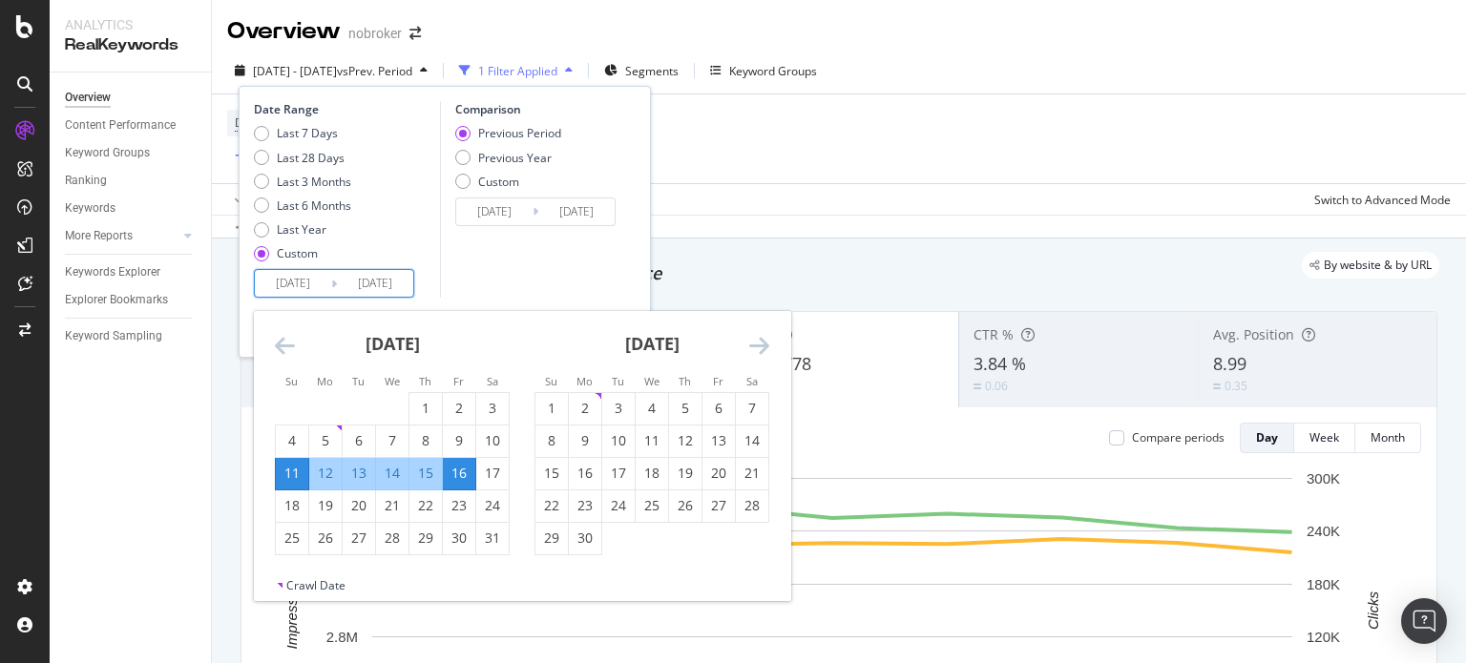
click at [502, 275] on div "Comparison Previous Period Previous Year Custom [DATE] Navigate forward to inte…" at bounding box center [530, 199] width 181 height 197
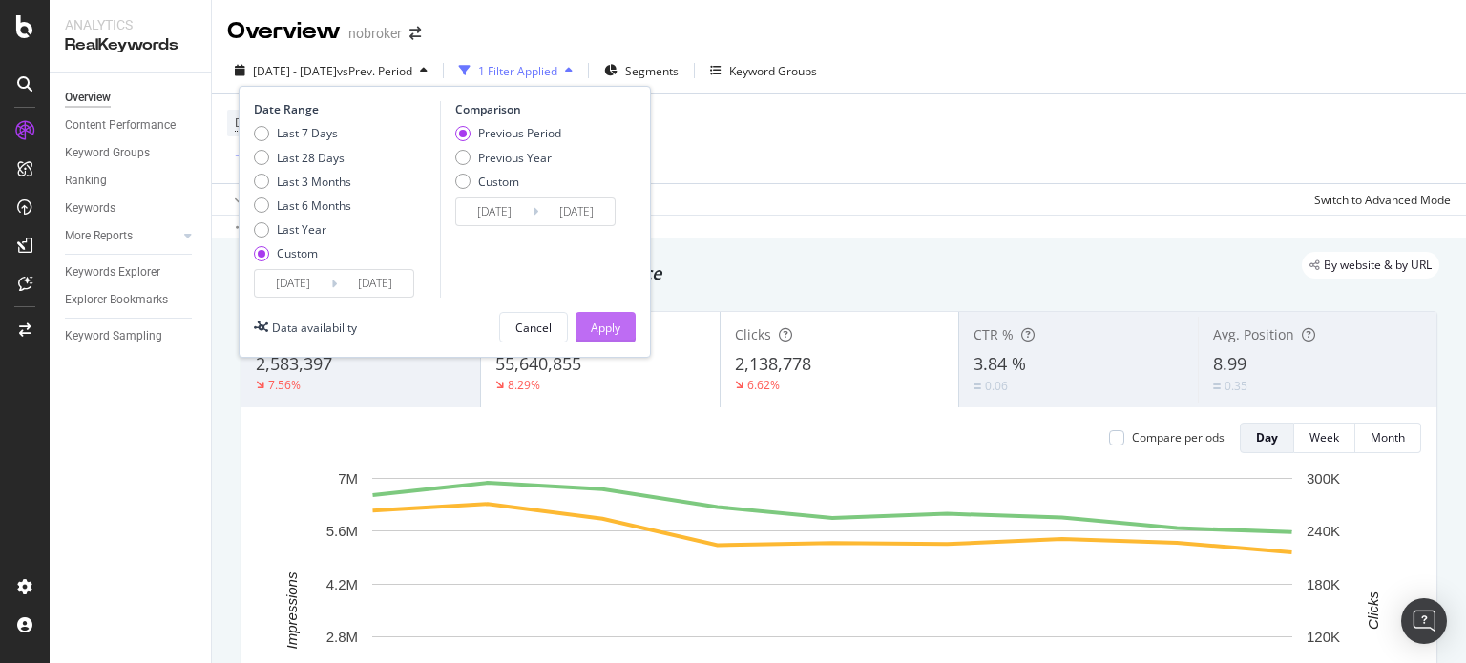
click at [602, 322] on div "Apply" at bounding box center [606, 328] width 30 height 16
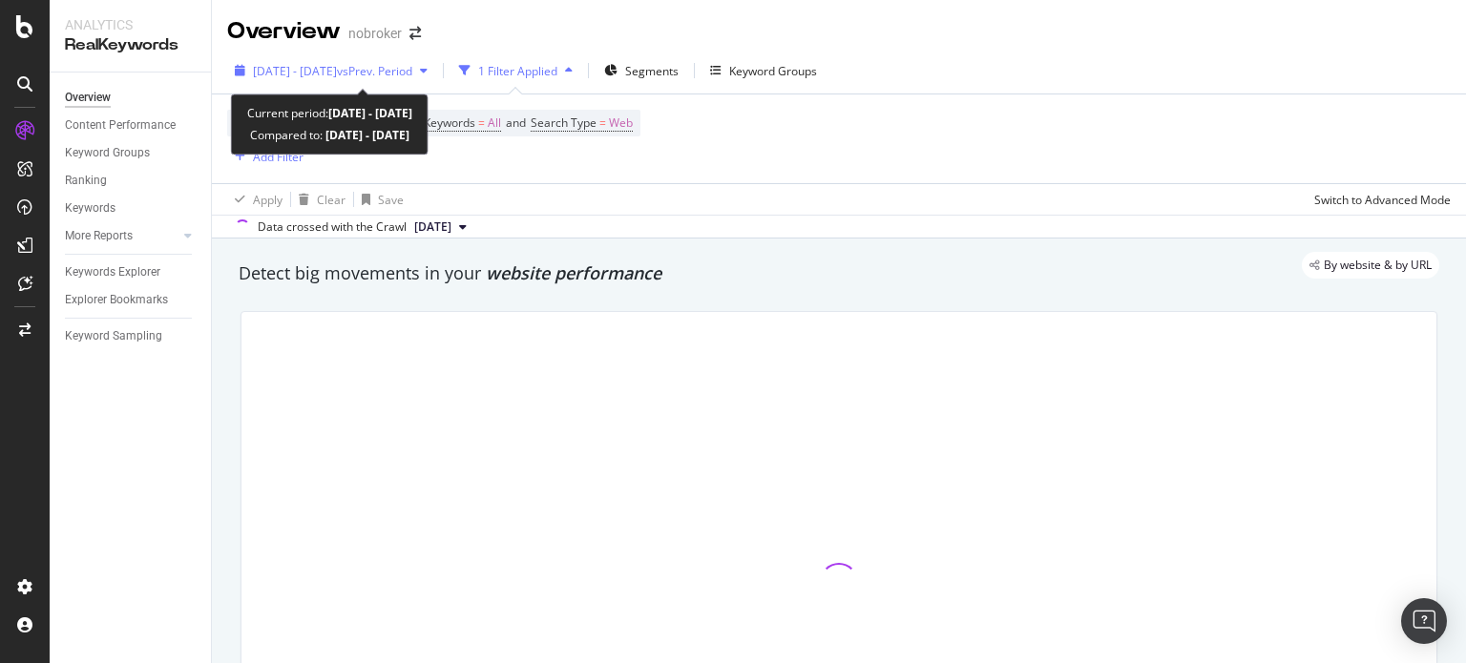
click at [412, 72] on span "vs Prev. Period" at bounding box center [374, 71] width 75 height 16
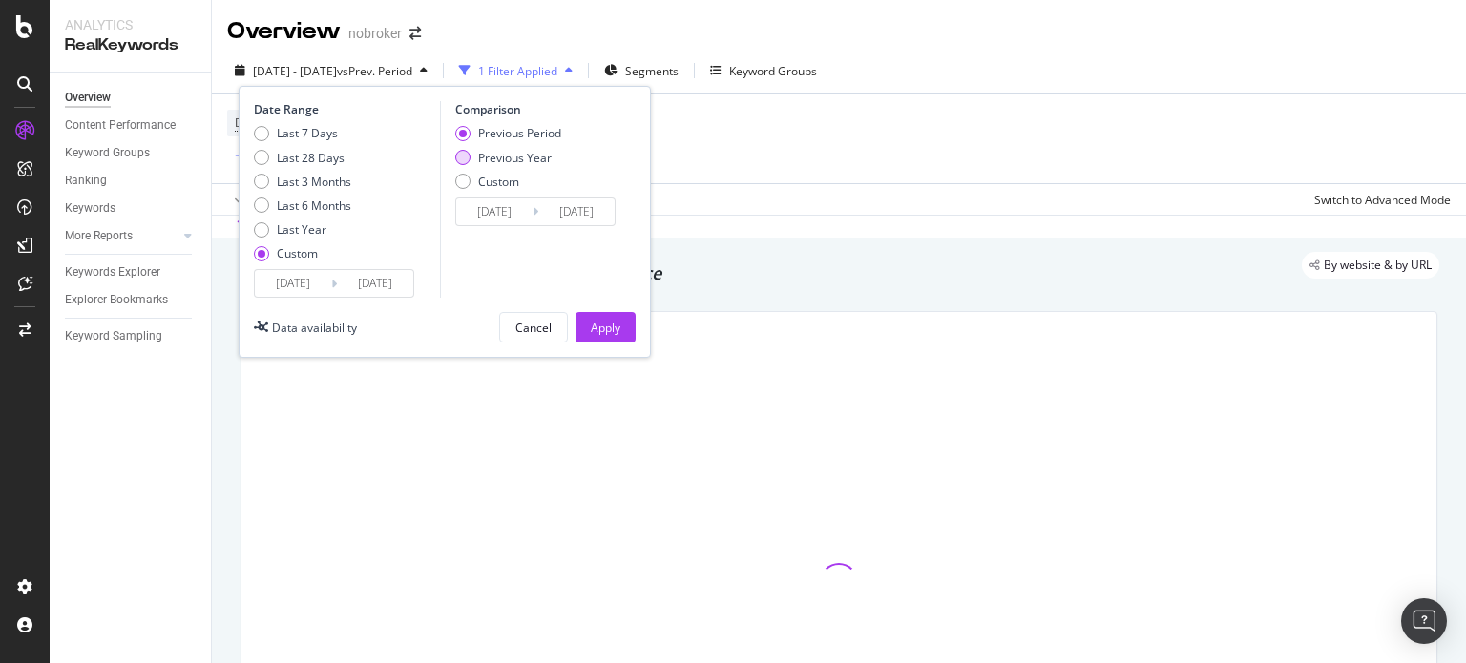
click at [527, 150] on div "Previous Year" at bounding box center [514, 158] width 73 height 16
type input "[DATE]"
click at [598, 326] on div "Apply" at bounding box center [606, 328] width 30 height 16
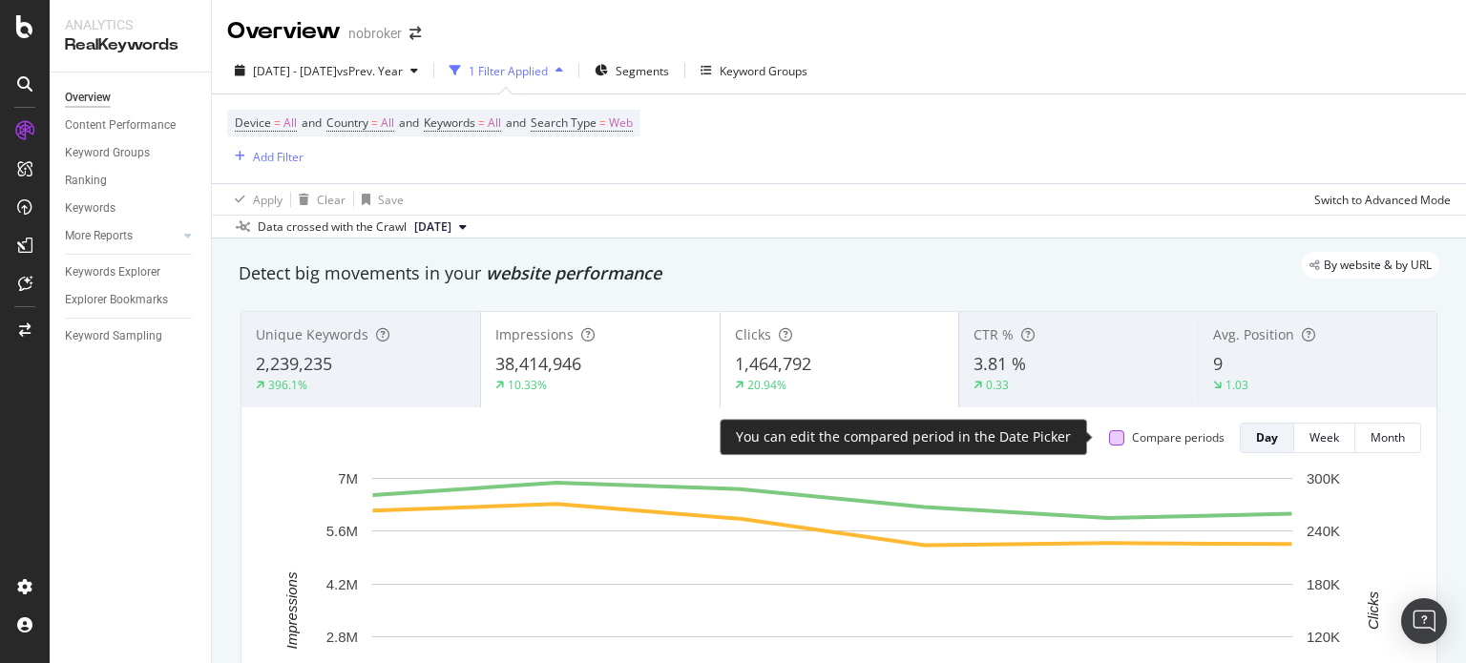
click at [1109, 436] on div at bounding box center [1116, 437] width 15 height 15
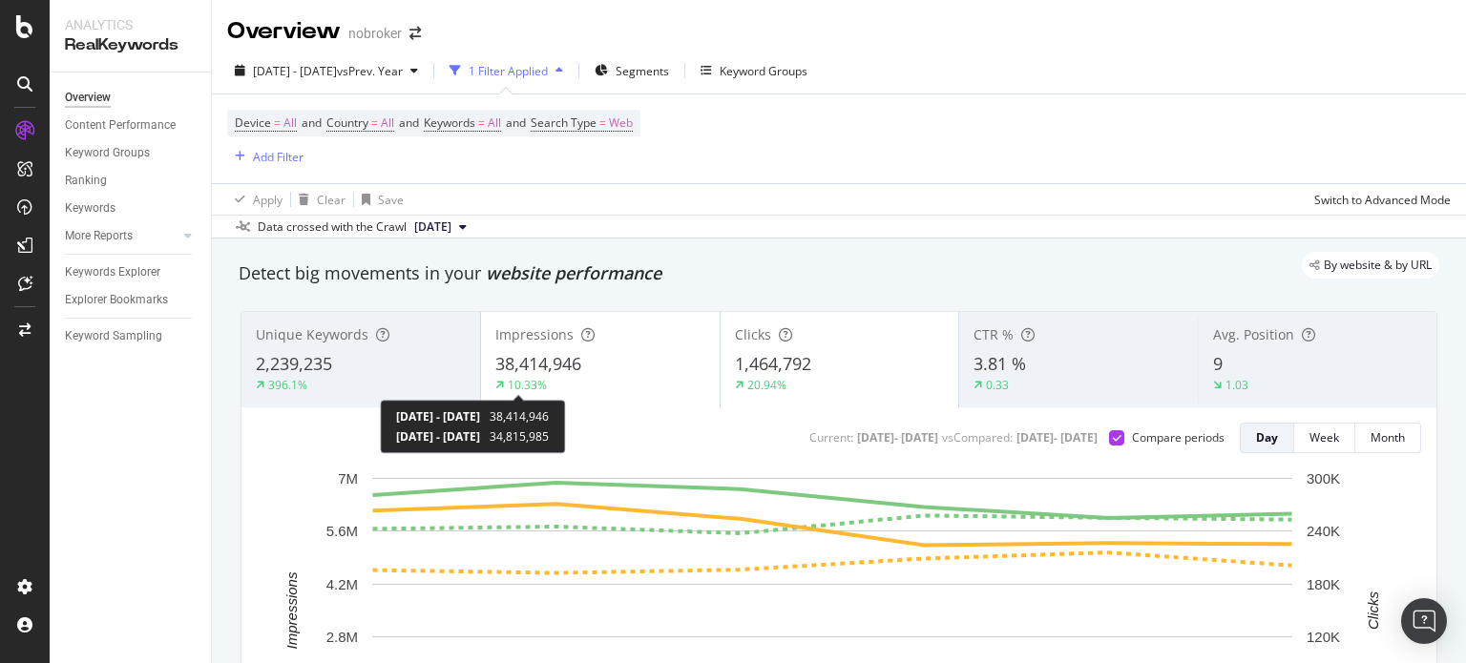
click at [512, 384] on div "10.33%" at bounding box center [527, 385] width 39 height 16
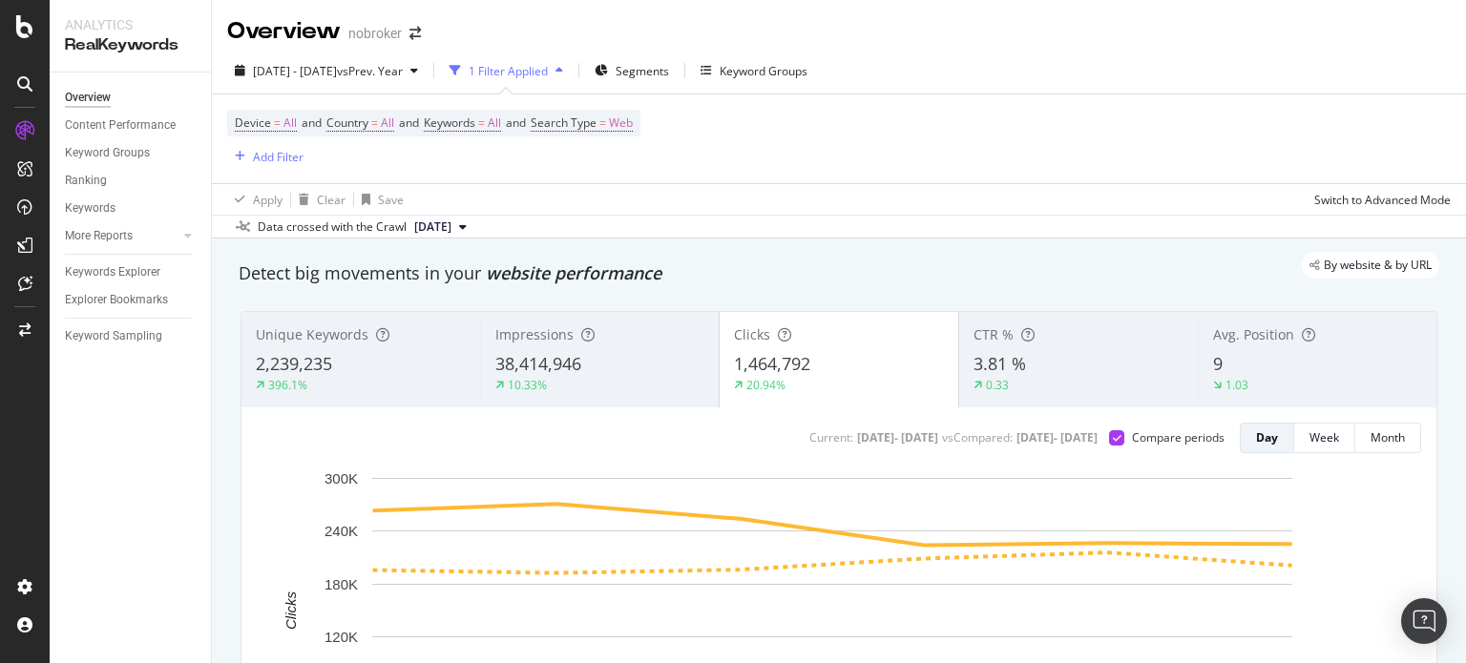
scroll to position [99, 0]
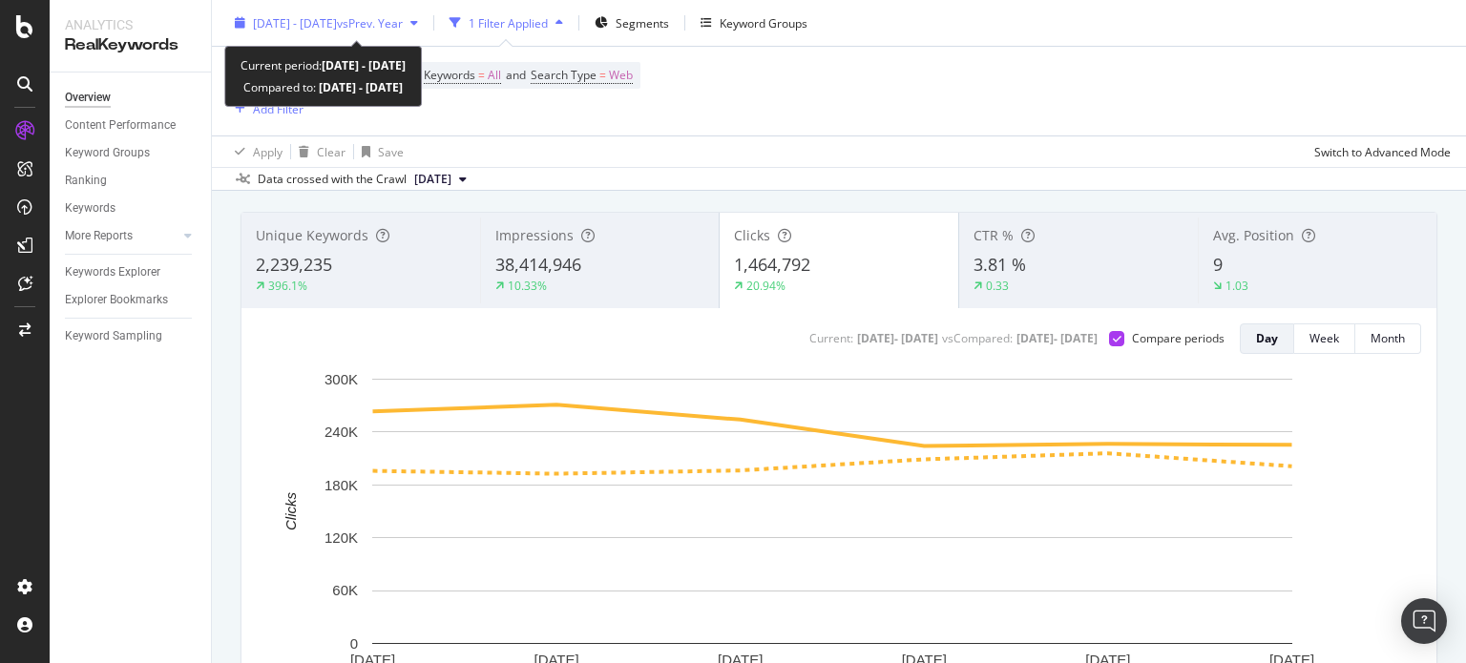
click at [337, 18] on span "[DATE] - [DATE]" at bounding box center [295, 22] width 84 height 16
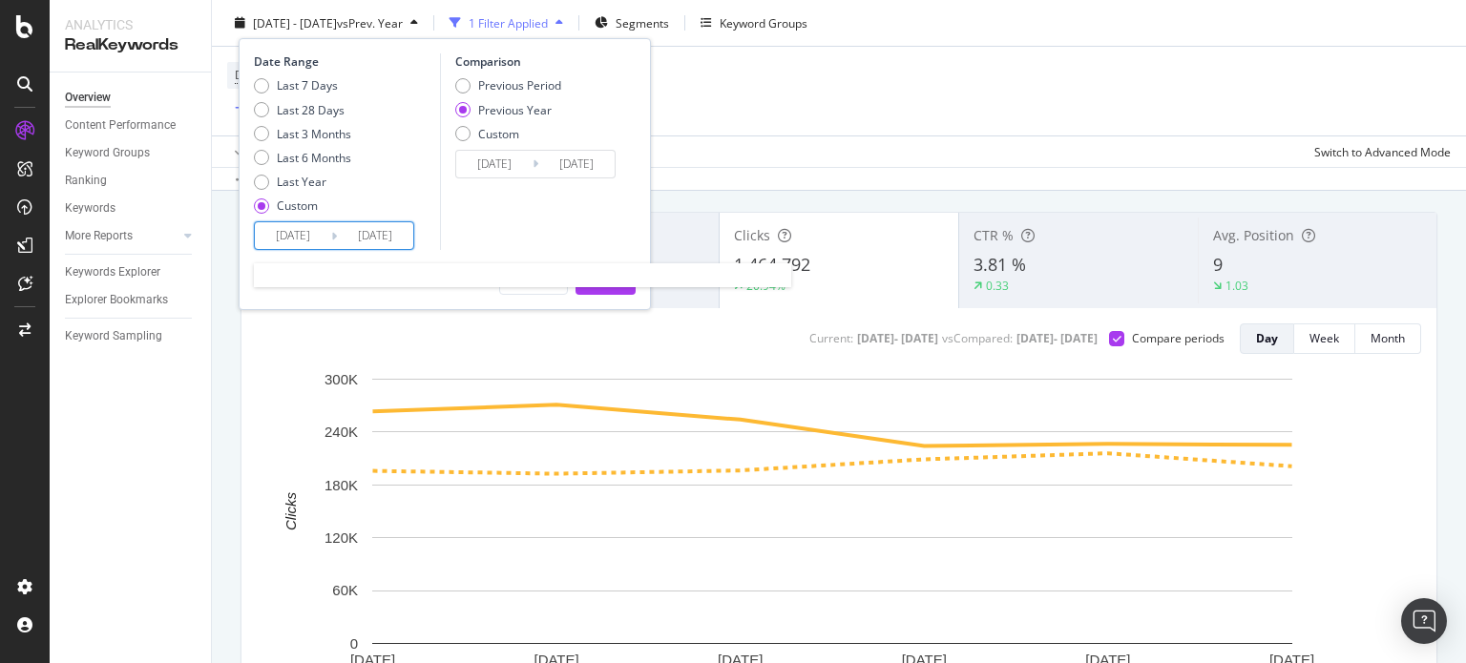
click at [395, 244] on input "[DATE]" at bounding box center [375, 235] width 76 height 27
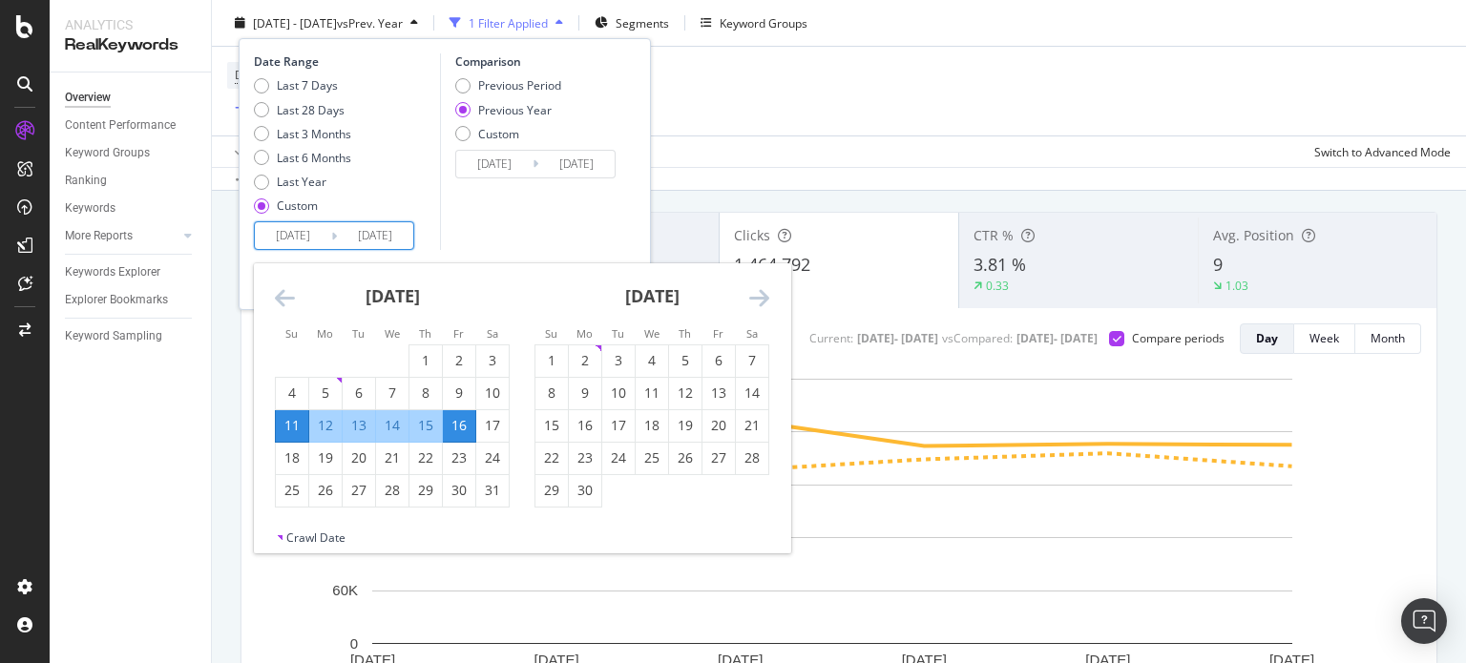
click at [749, 301] on icon "Move forward to switch to the next month." at bounding box center [759, 297] width 20 height 23
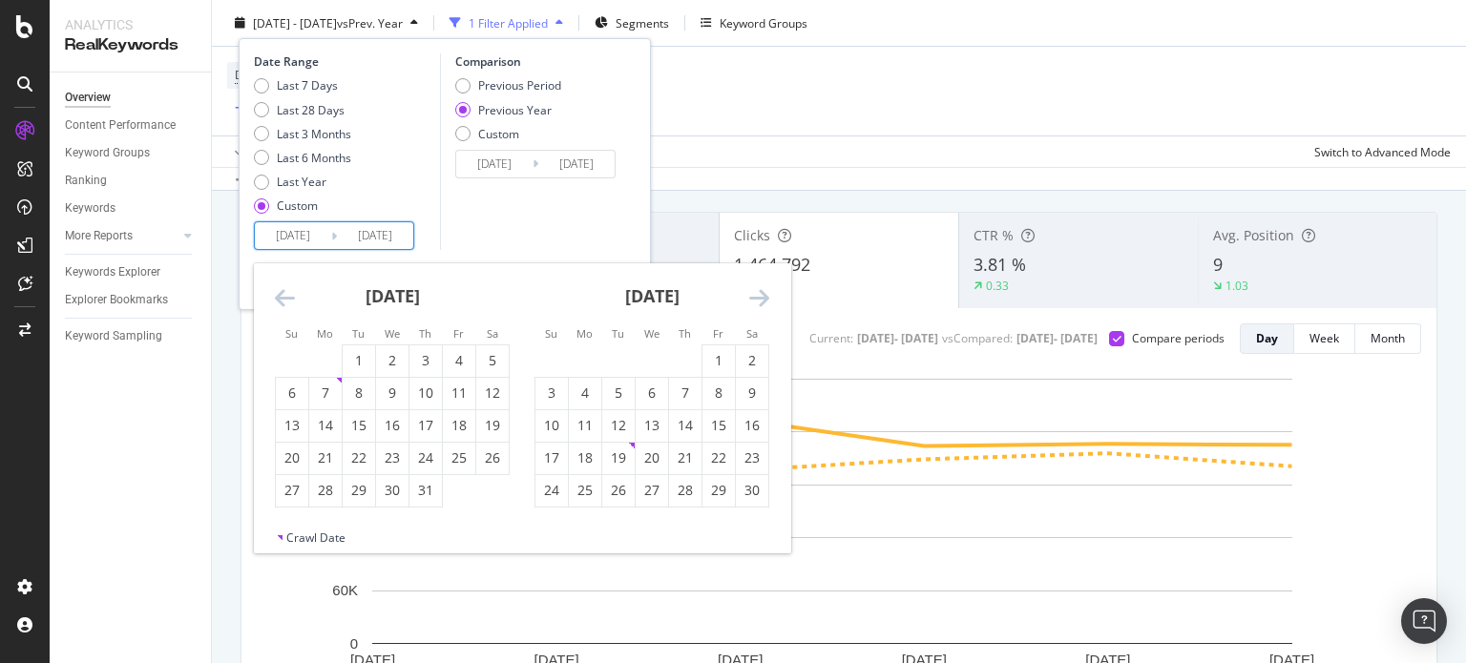
click at [749, 301] on icon "Move forward to switch to the next month." at bounding box center [759, 297] width 20 height 23
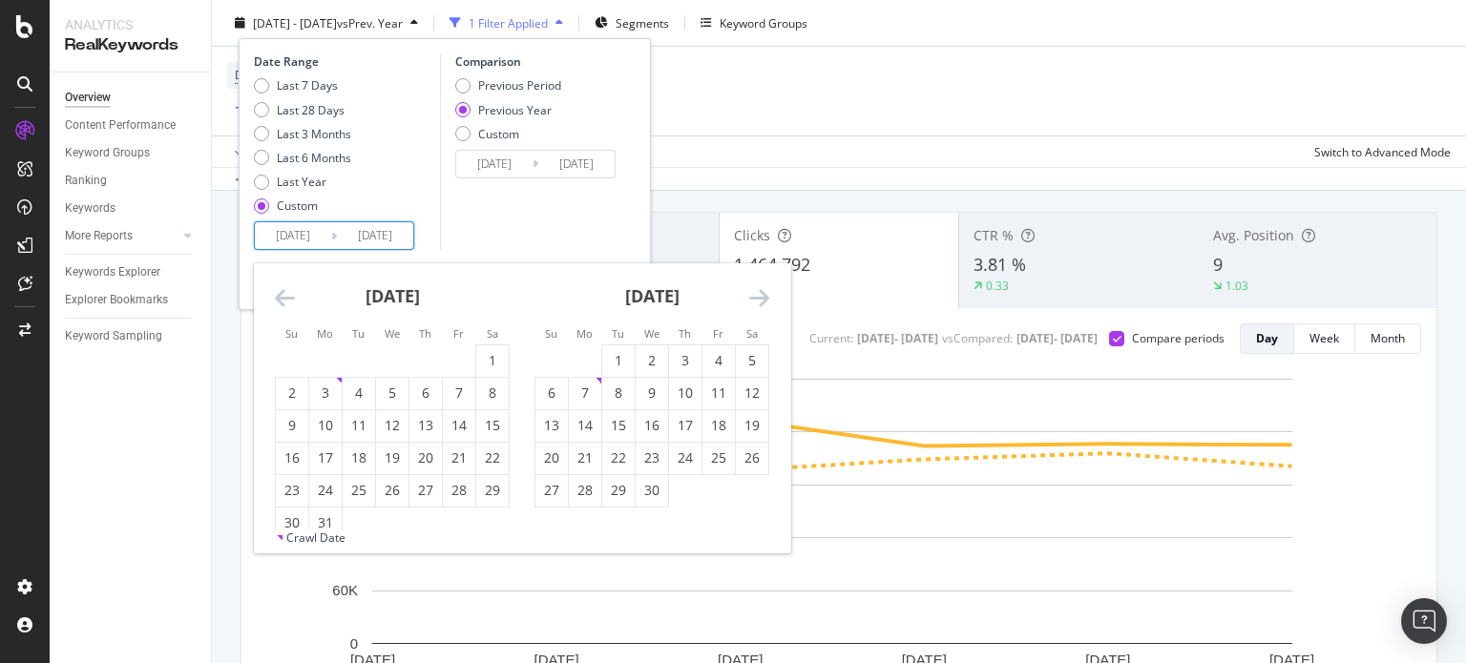
click at [749, 301] on icon "Move forward to switch to the next month." at bounding box center [759, 297] width 20 height 23
click at [544, 418] on div "10" at bounding box center [551, 425] width 32 height 19
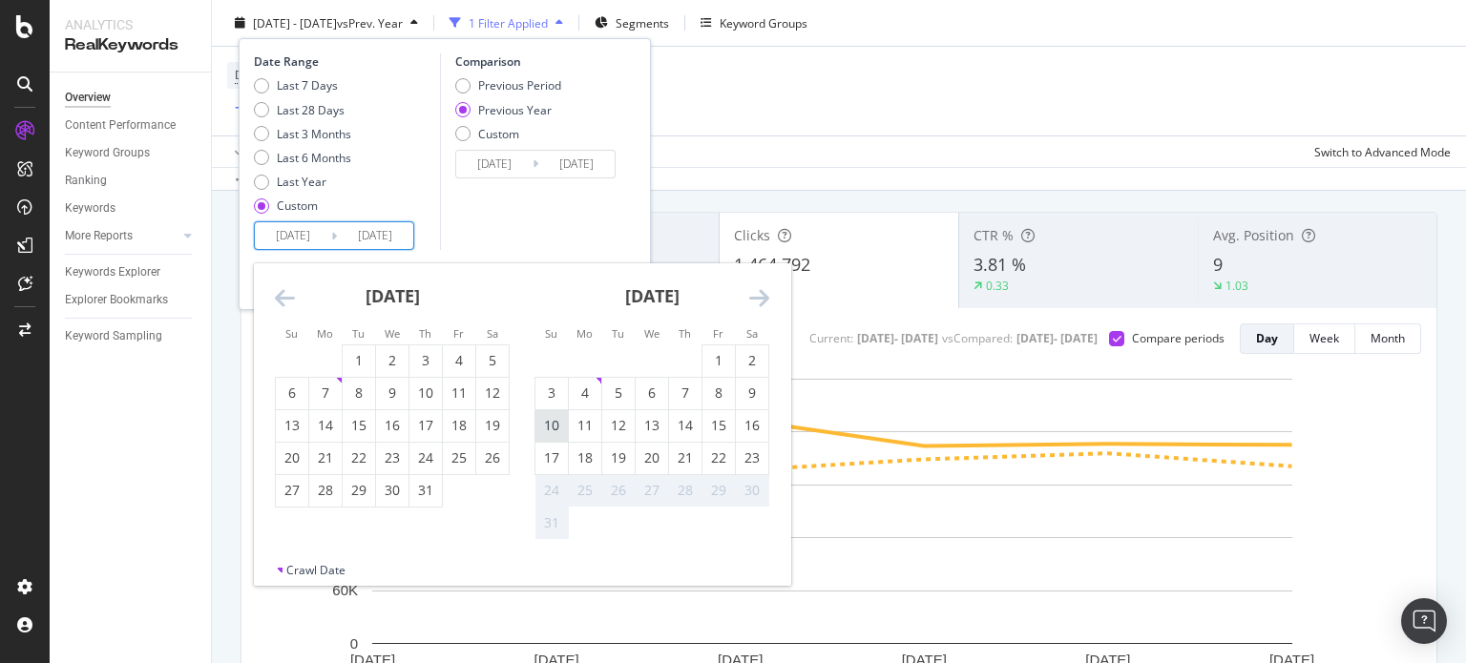
type input "[DATE]"
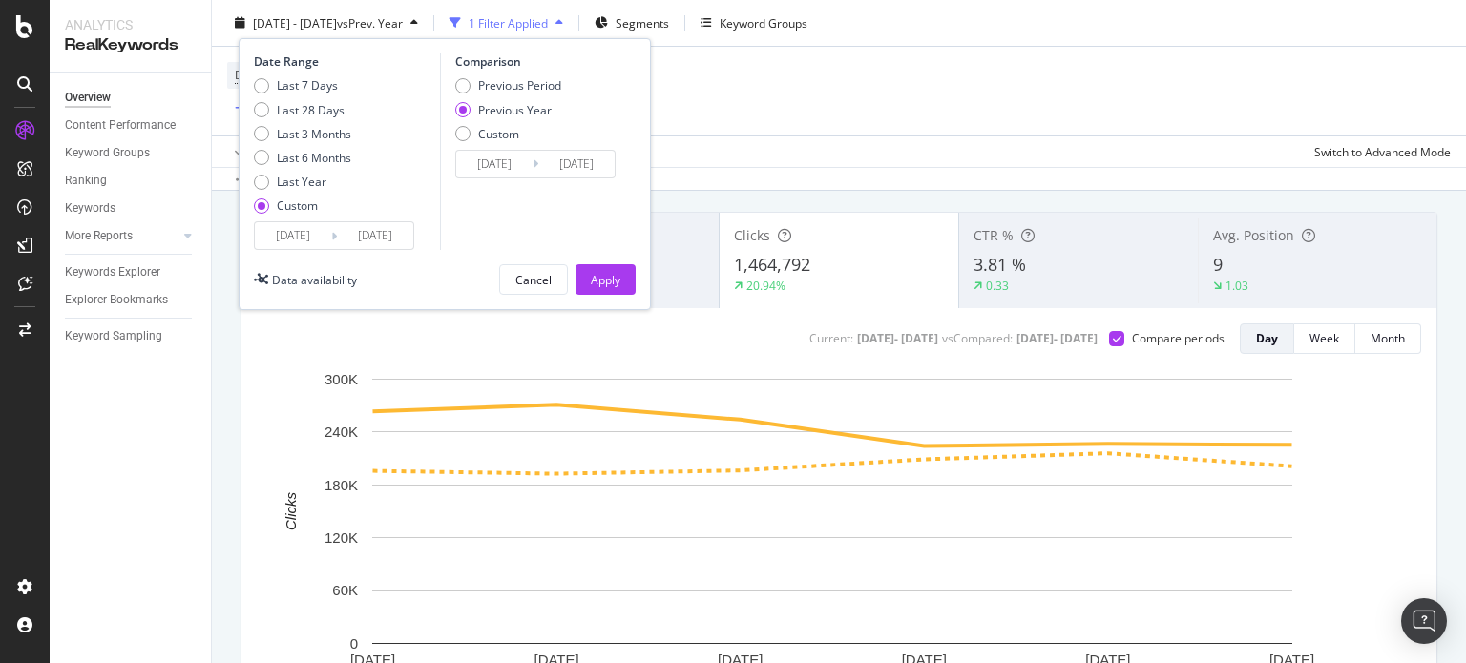
click at [369, 236] on input "[DATE]" at bounding box center [375, 235] width 76 height 27
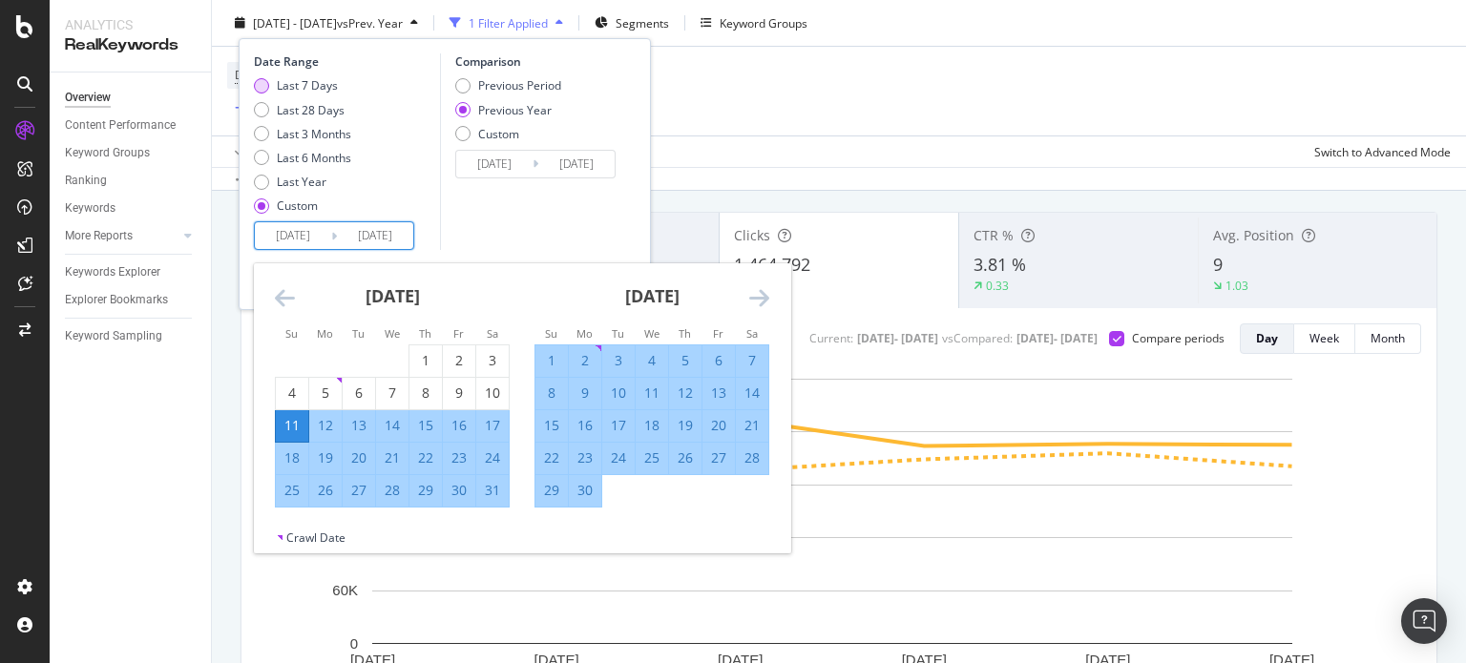
click at [304, 90] on div "Last 7 Days" at bounding box center [307, 85] width 61 height 16
type input "[DATE]"
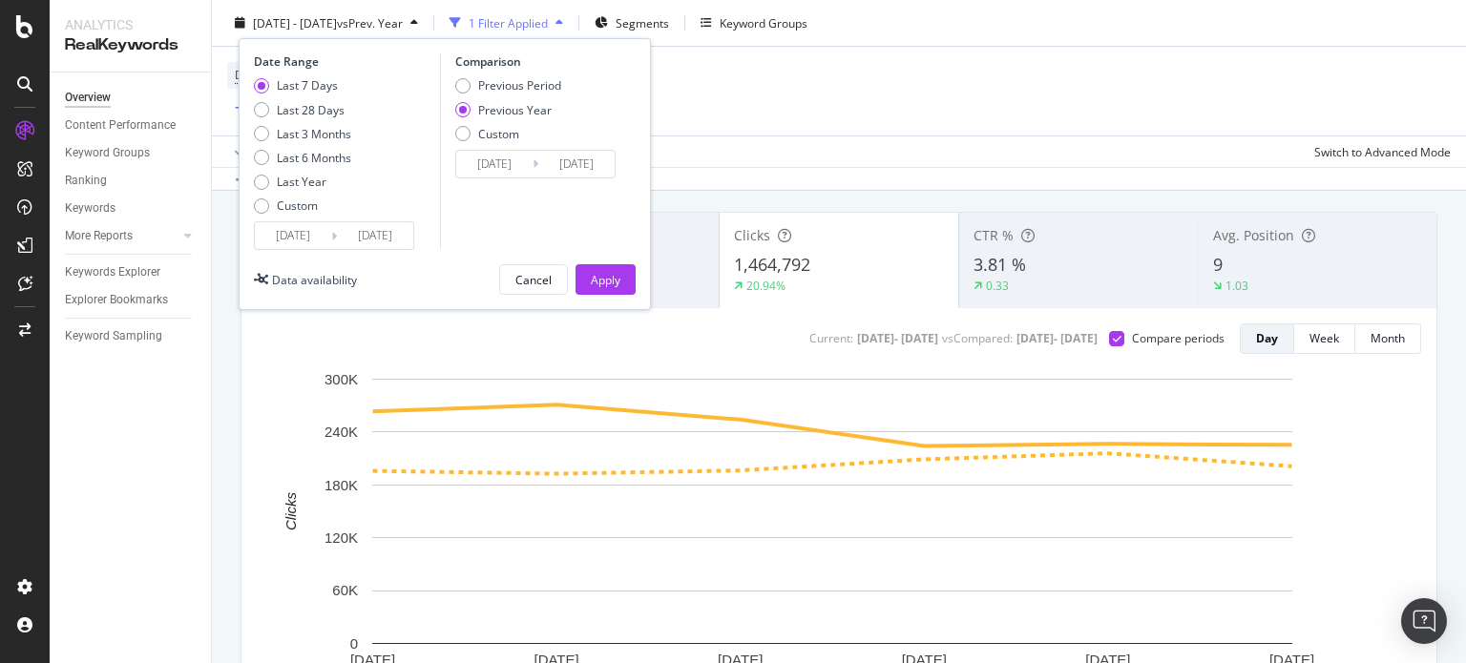
click at [366, 234] on input "[DATE]" at bounding box center [375, 235] width 76 height 27
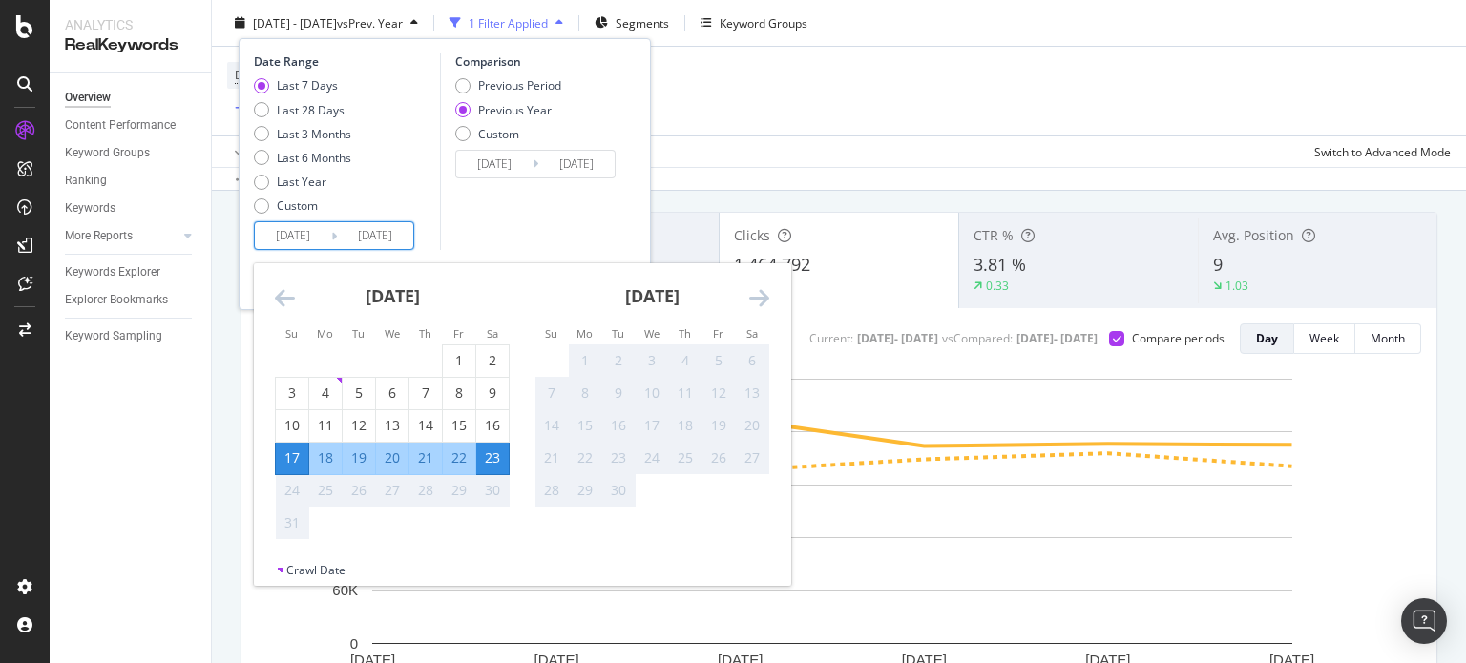
click at [296, 241] on input "[DATE]" at bounding box center [293, 235] width 76 height 27
click at [285, 422] on div "10" at bounding box center [292, 425] width 32 height 19
type input "[DATE]"
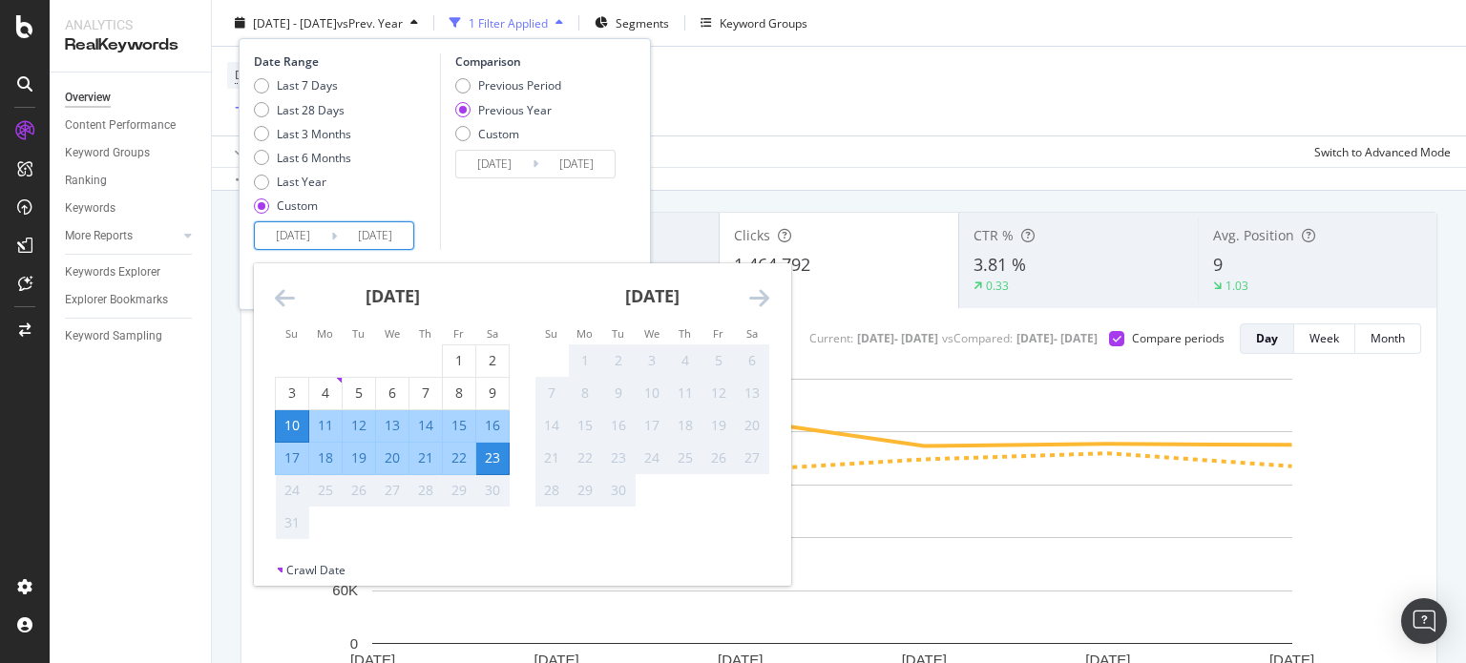
click at [366, 237] on input "[DATE]" at bounding box center [375, 235] width 76 height 27
click at [466, 427] on div "15" at bounding box center [459, 425] width 32 height 19
type input "[DATE]"
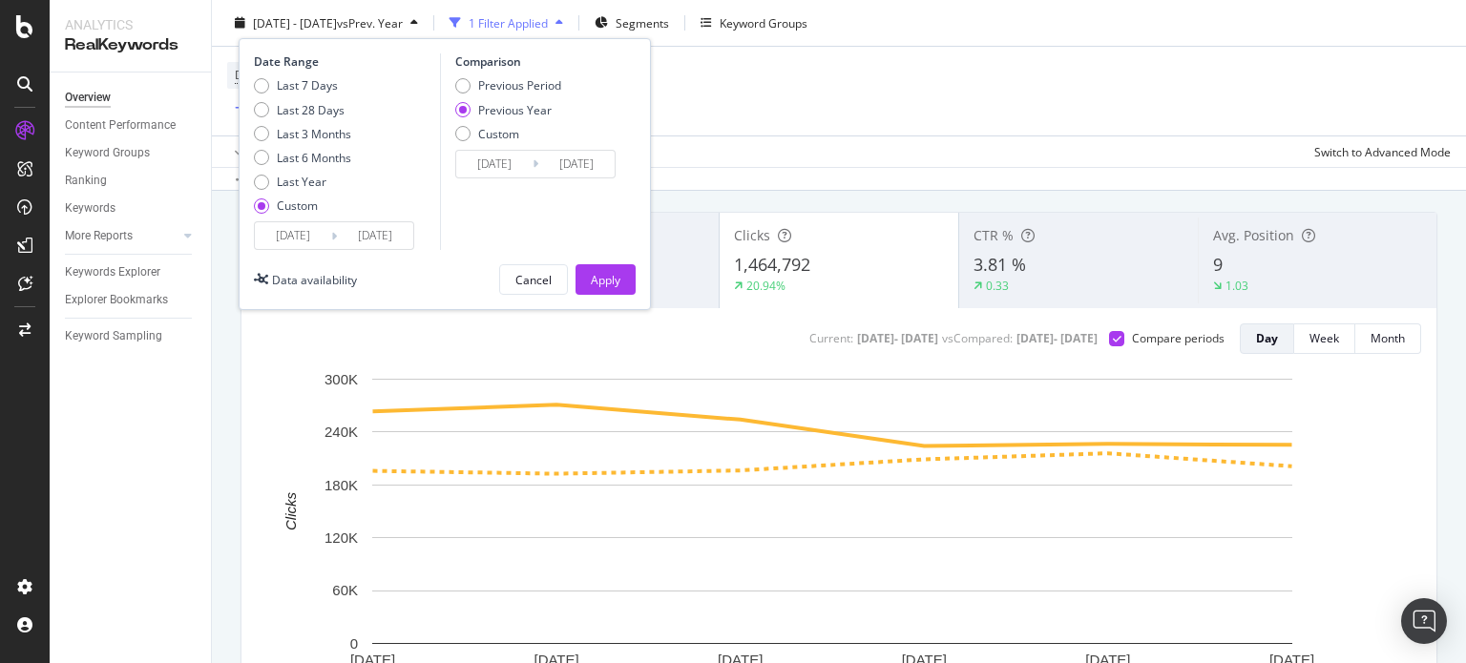
click at [392, 230] on input "[DATE]" at bounding box center [375, 235] width 76 height 27
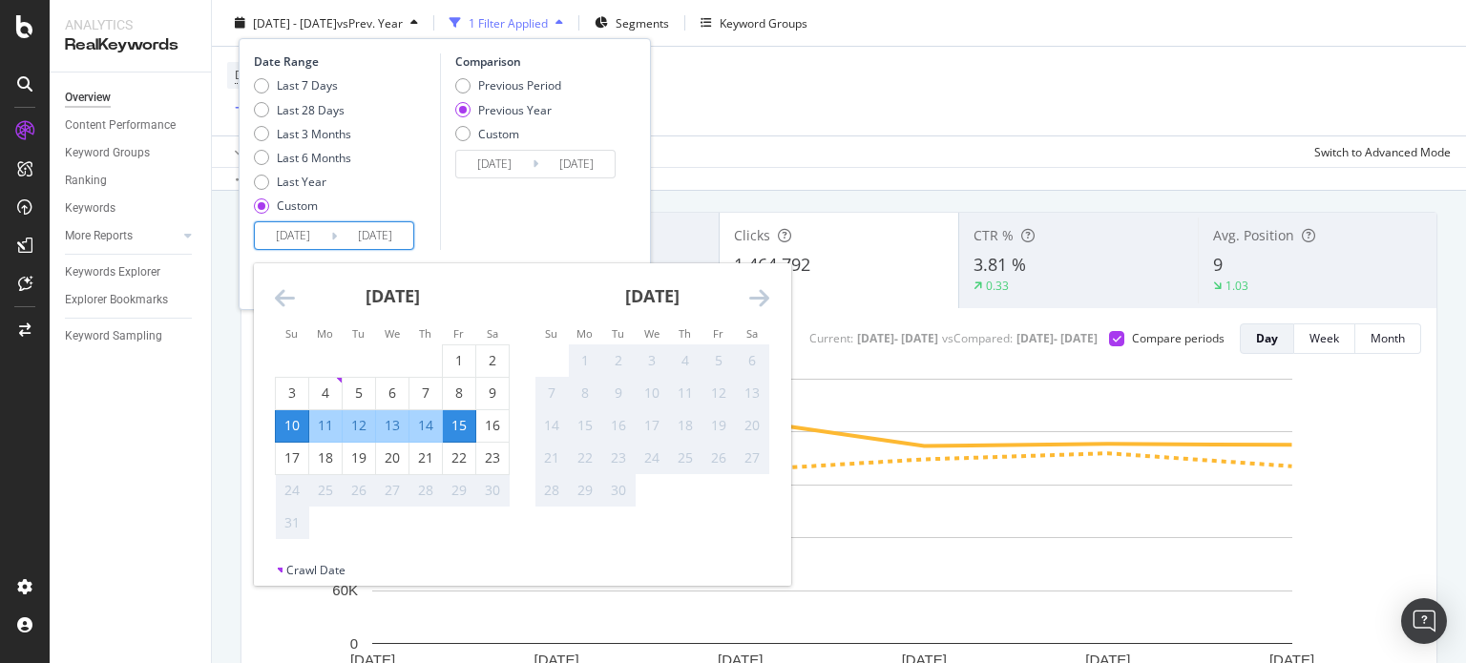
click at [516, 233] on div "Comparison Previous Period Previous Year Custom [DATE] Navigate forward to inte…" at bounding box center [530, 151] width 181 height 197
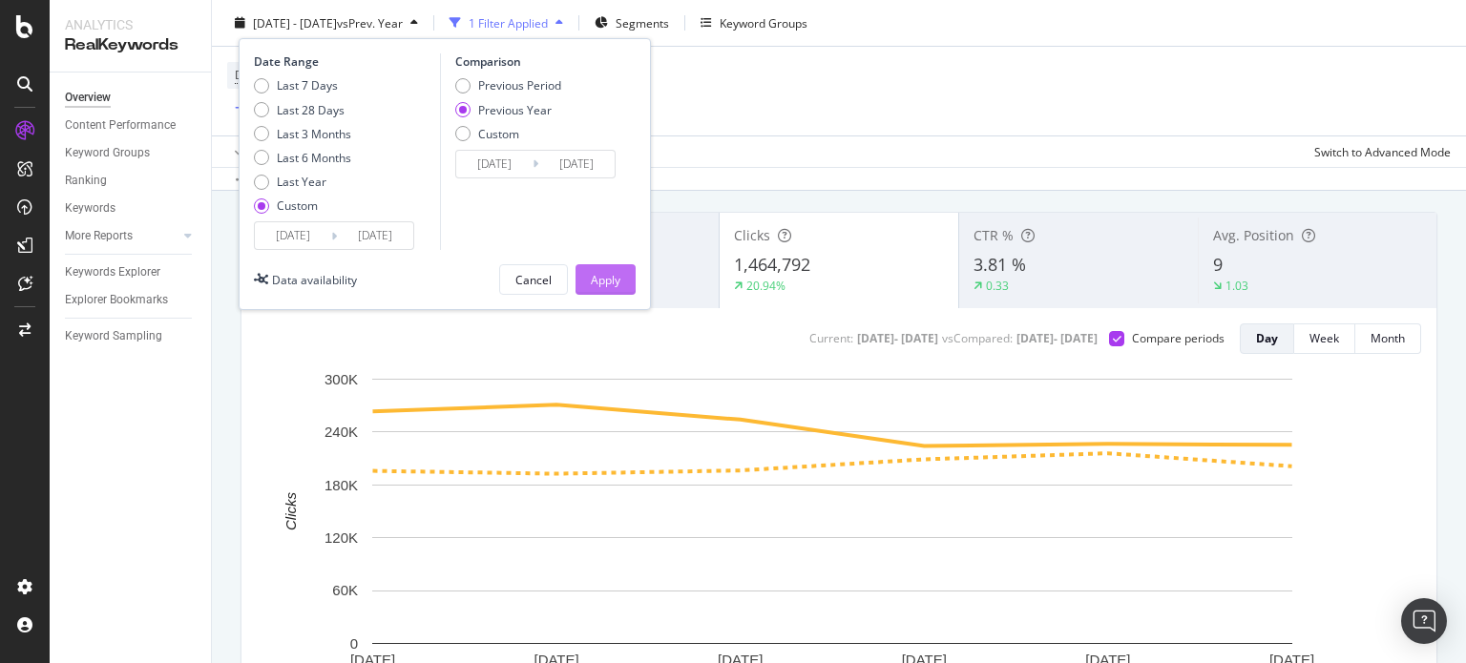
click at [599, 278] on div "Apply" at bounding box center [606, 279] width 30 height 16
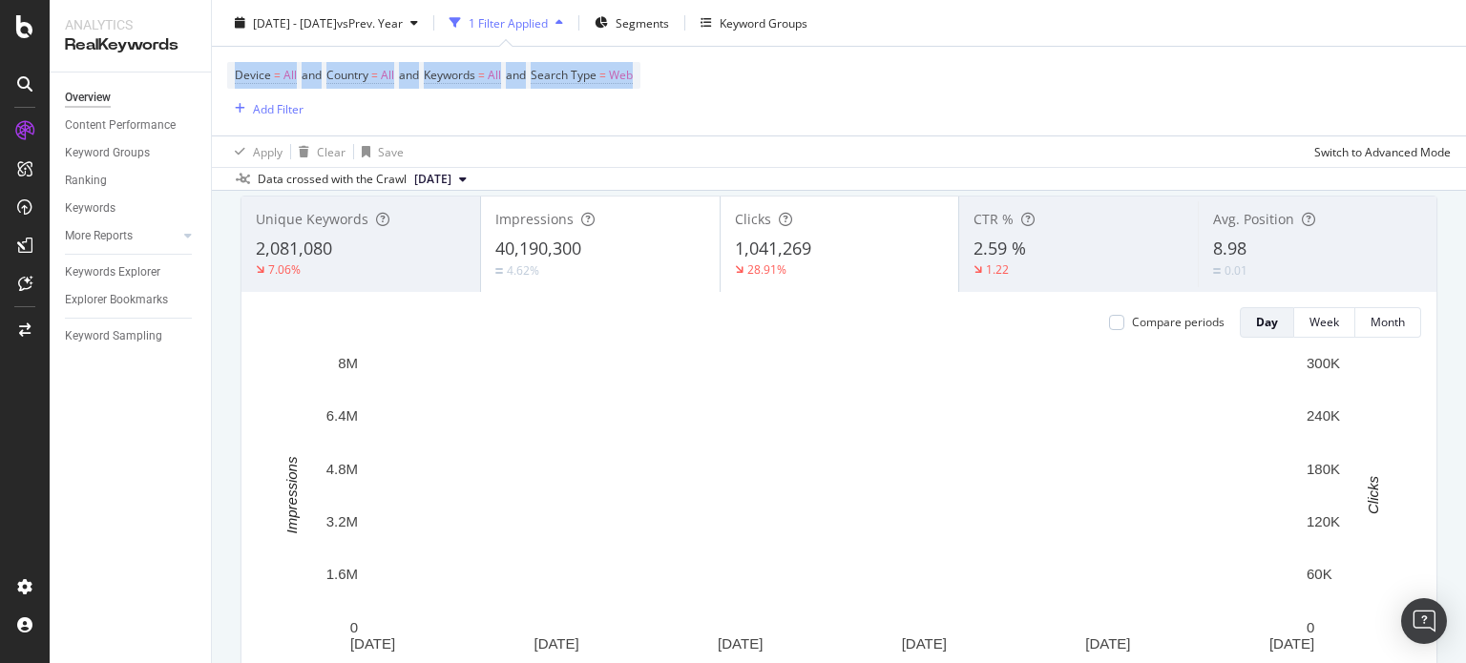
scroll to position [27, 0]
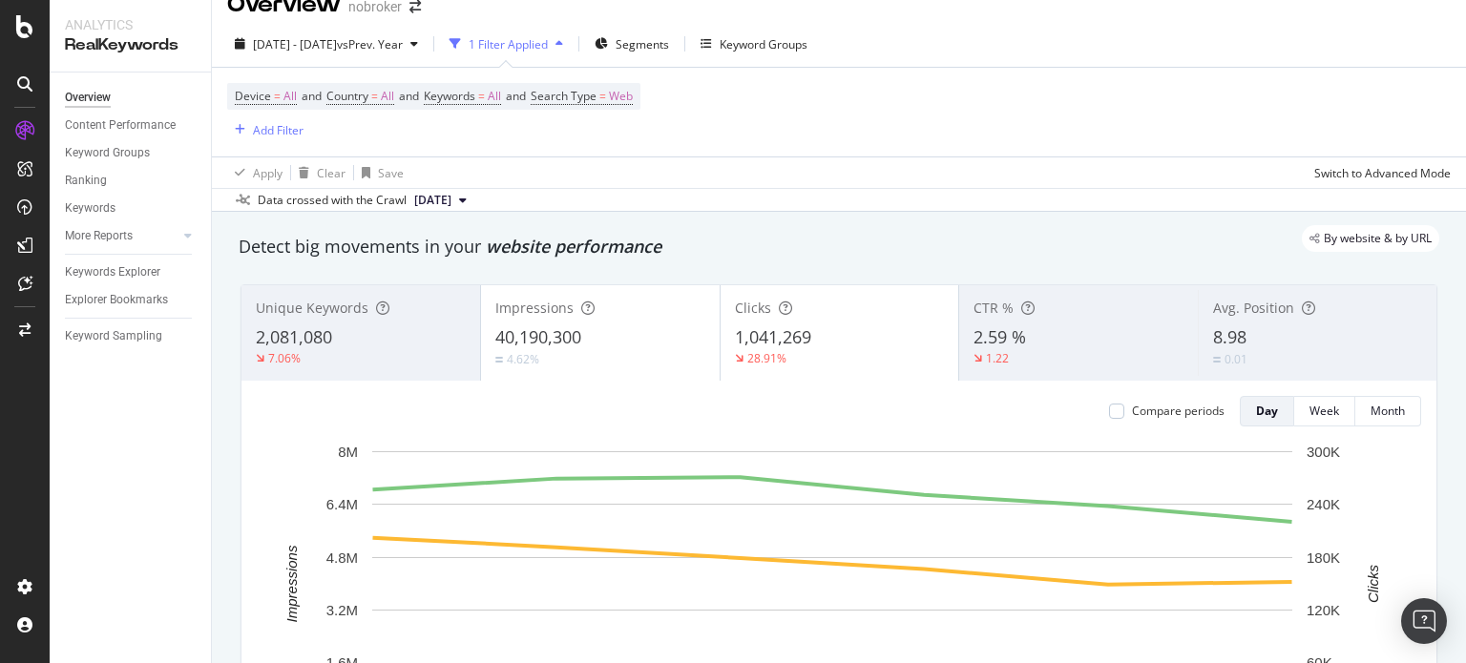
click at [1460, 59] on div "Overview nobroker [DATE] - [DATE] vs Prev. Year 1 Filter Applied Segments Keywo…" at bounding box center [839, 331] width 1254 height 663
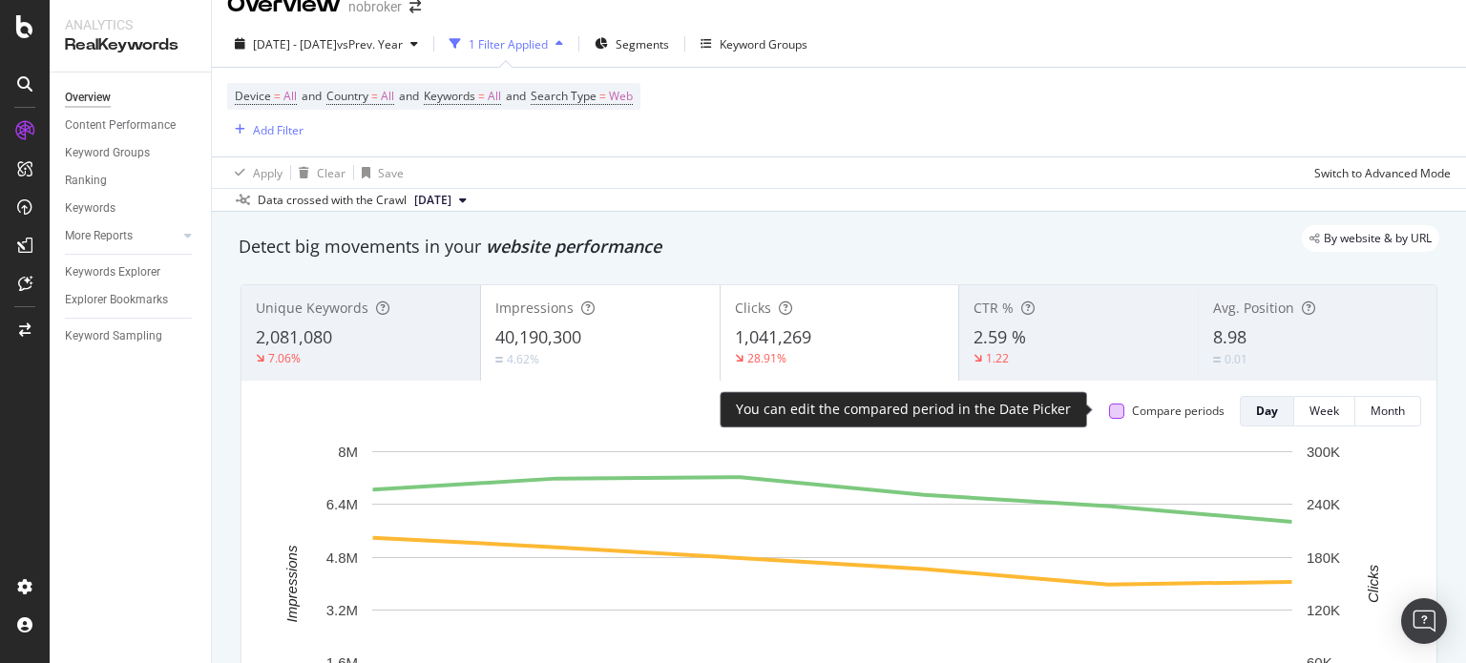
click at [1109, 415] on div at bounding box center [1116, 411] width 15 height 15
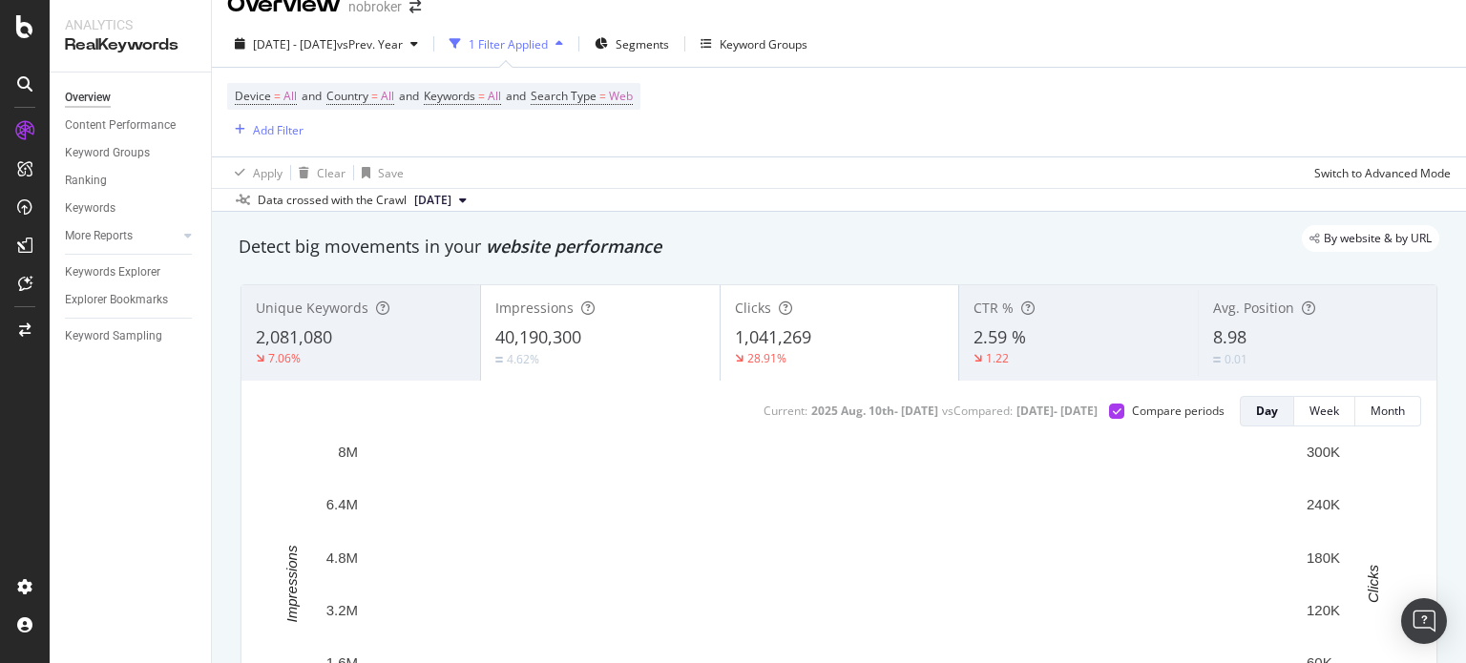
click at [542, 337] on span "40,190,300" at bounding box center [538, 336] width 86 height 23
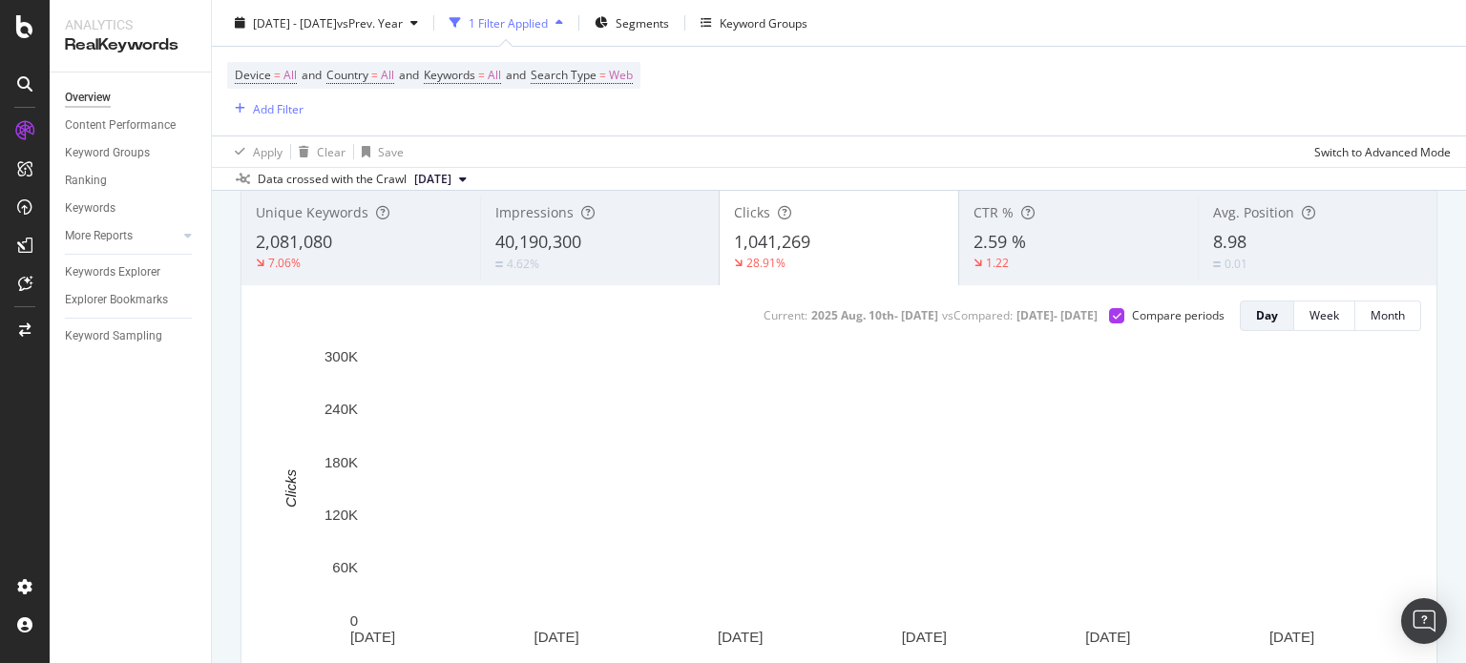
scroll to position [175, 0]
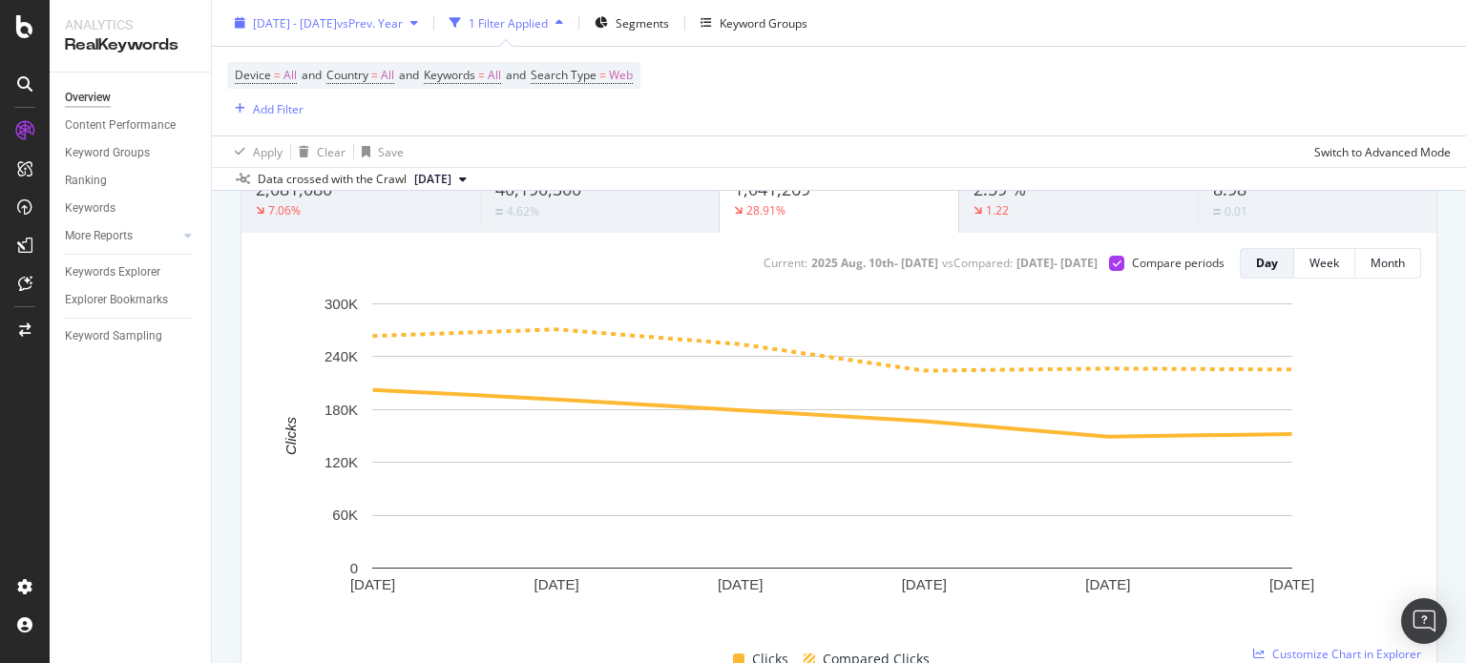
click at [336, 16] on span "[DATE] - [DATE]" at bounding box center [295, 22] width 84 height 16
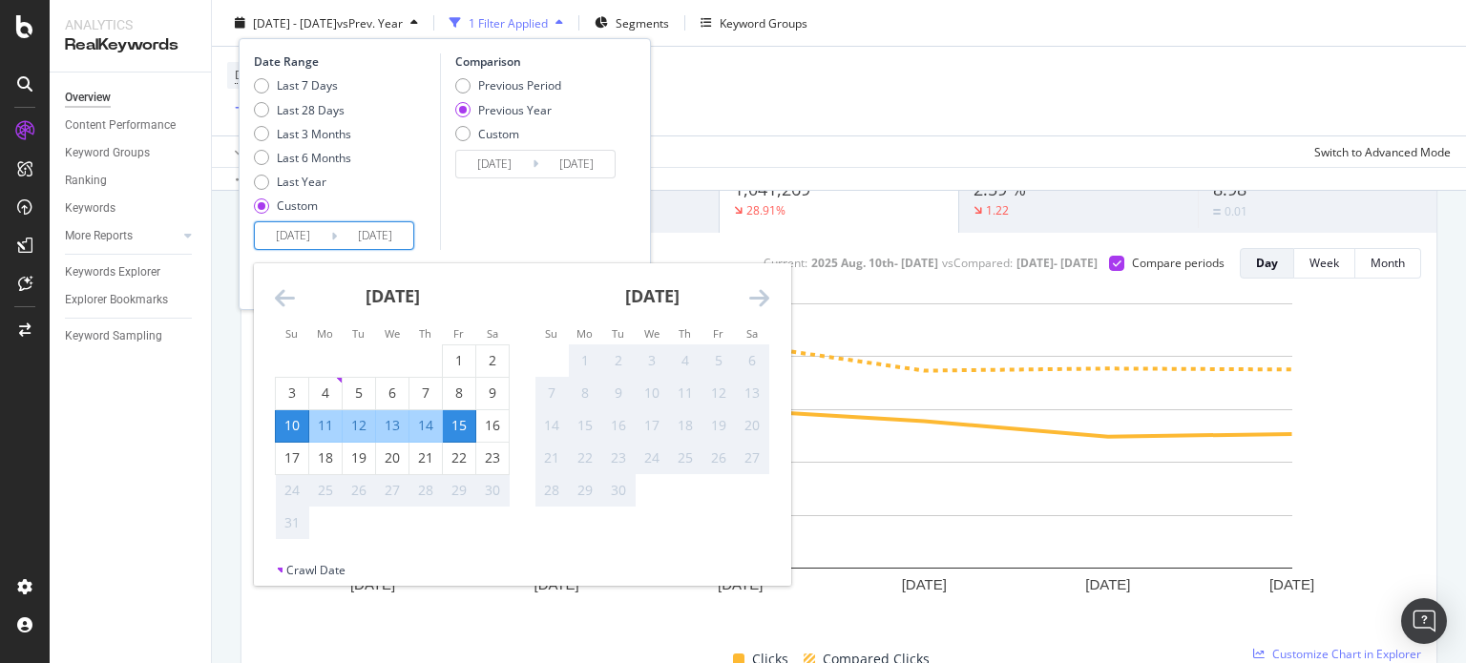
click at [366, 224] on input "[DATE]" at bounding box center [375, 235] width 76 height 27
click at [289, 242] on input "[DATE]" at bounding box center [293, 235] width 76 height 27
click at [295, 323] on div "Su Mo Tu We Th Fr Sa" at bounding box center [391, 333] width 259 height 21
click at [294, 320] on div "[DATE]" at bounding box center [392, 303] width 235 height 81
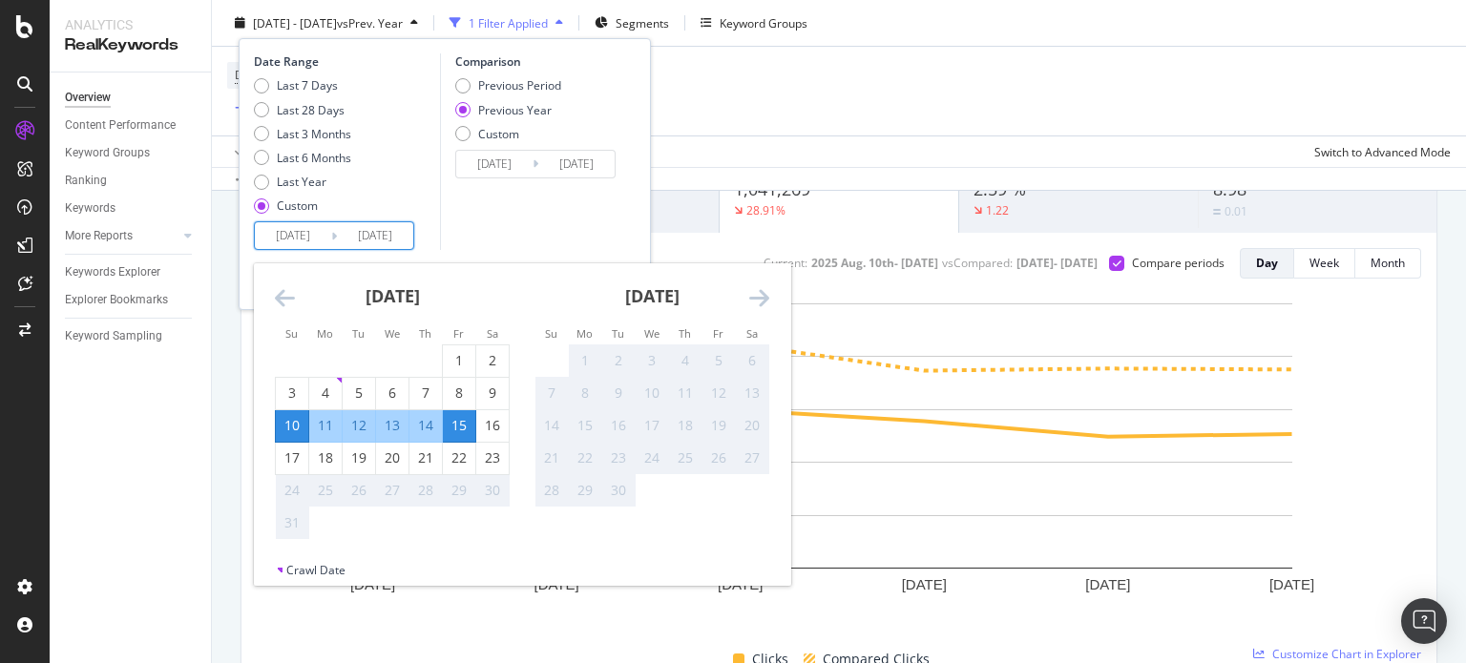
click at [282, 297] on icon "Move backward to switch to the previous month." at bounding box center [285, 297] width 20 height 23
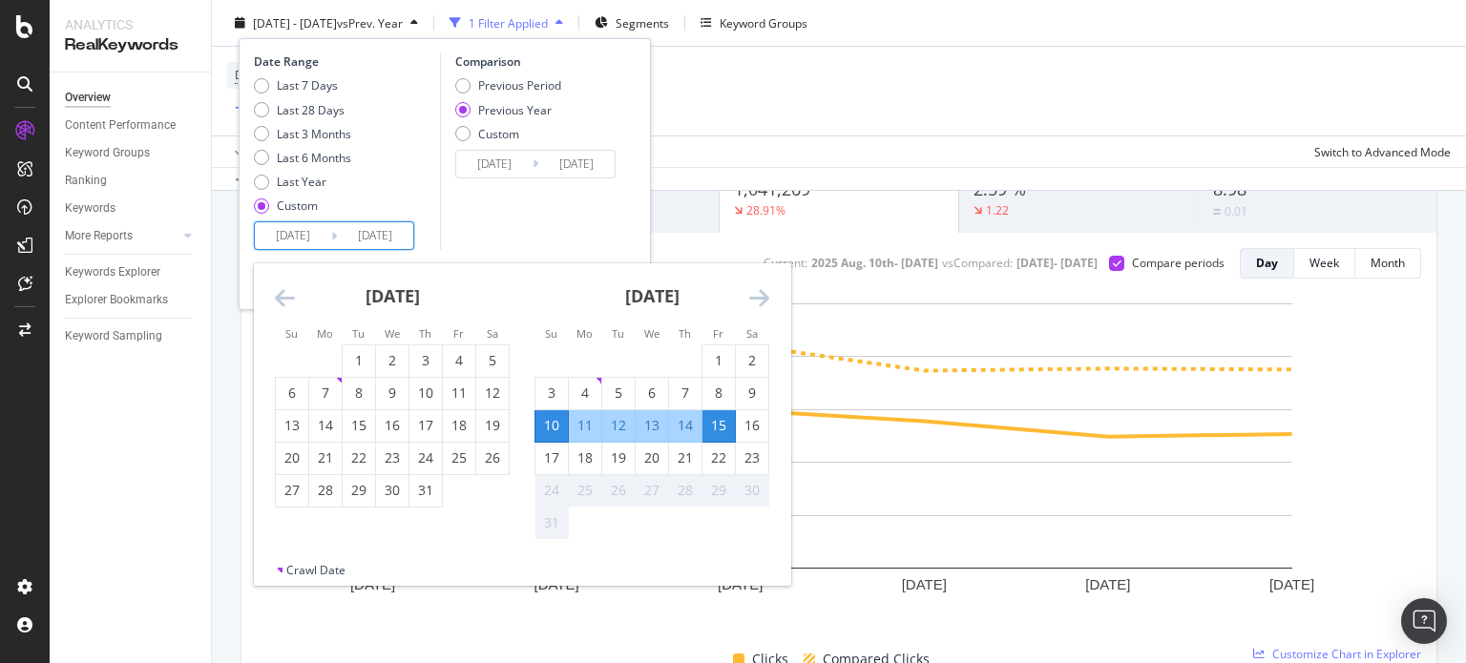
click at [282, 297] on icon "Move backward to switch to the previous month." at bounding box center [285, 297] width 20 height 23
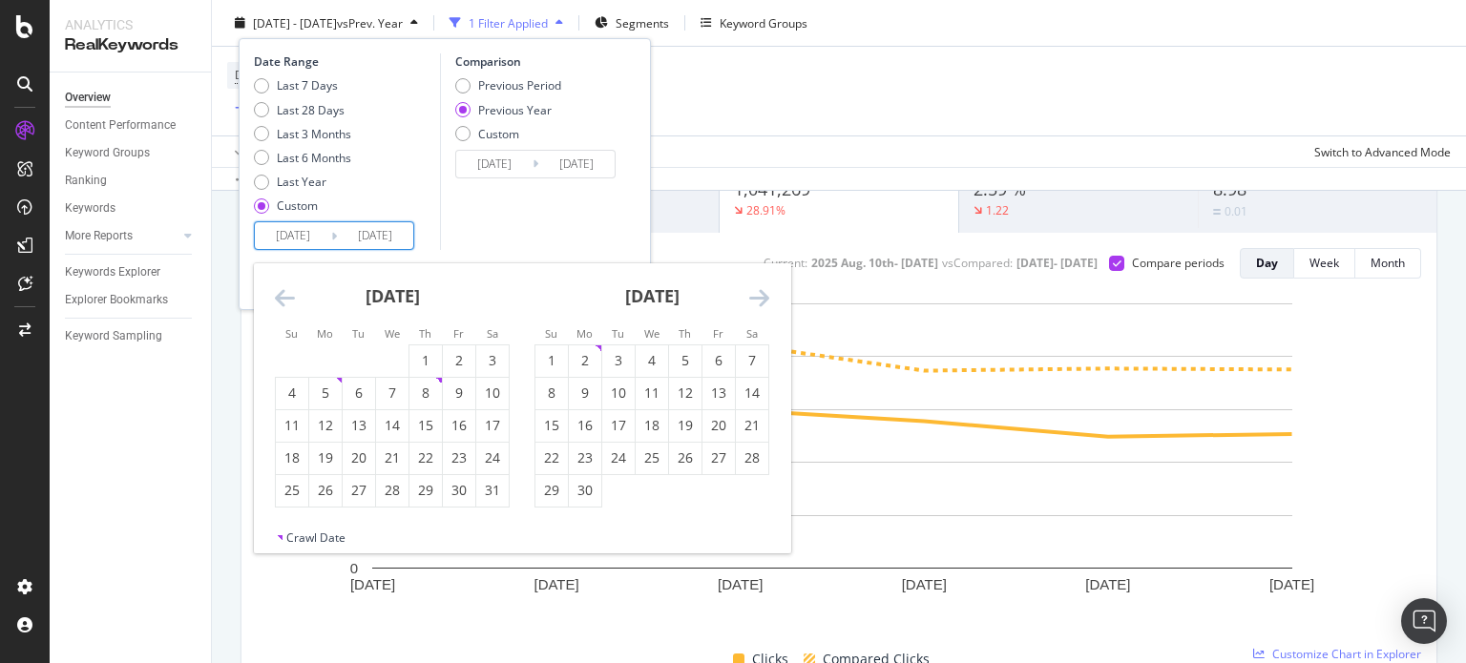
click at [282, 297] on icon "Move backward to switch to the previous month." at bounding box center [285, 297] width 20 height 23
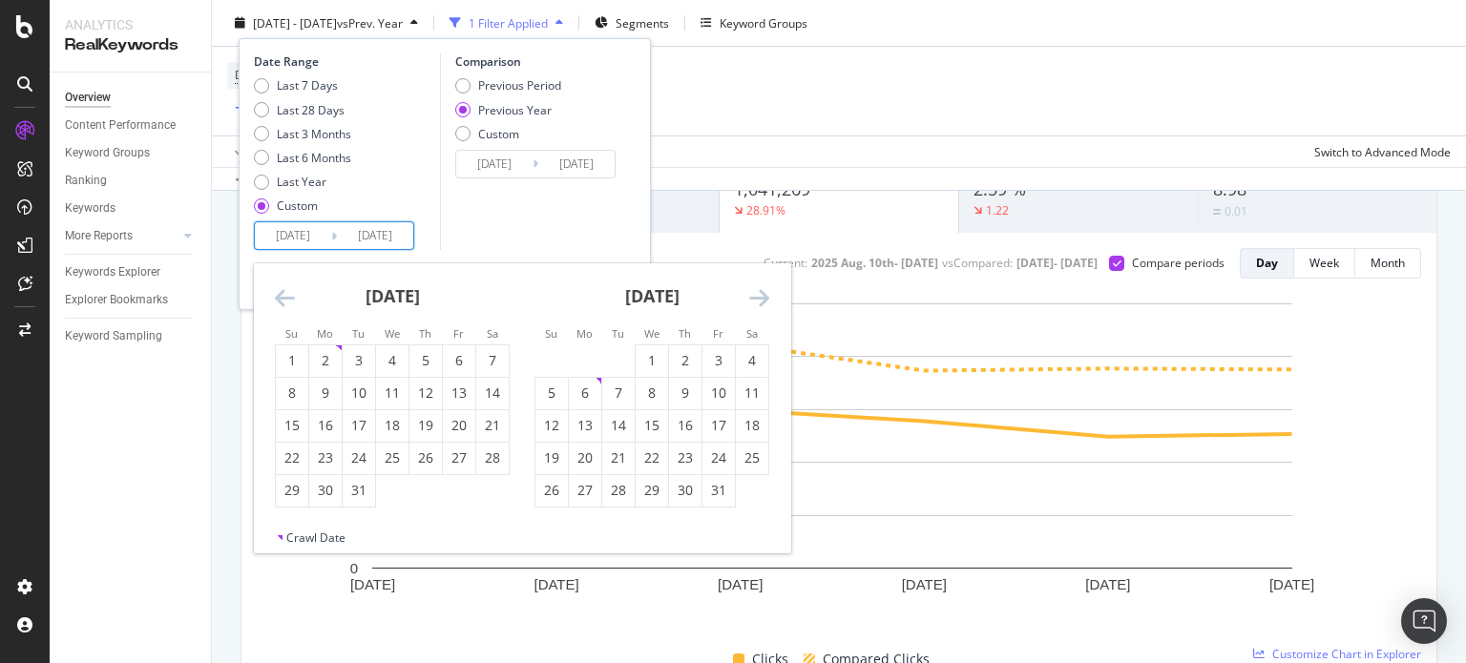
click at [282, 297] on icon "Move backward to switch to the previous month." at bounding box center [285, 297] width 20 height 23
click at [296, 235] on input "[DATE]" at bounding box center [293, 235] width 76 height 27
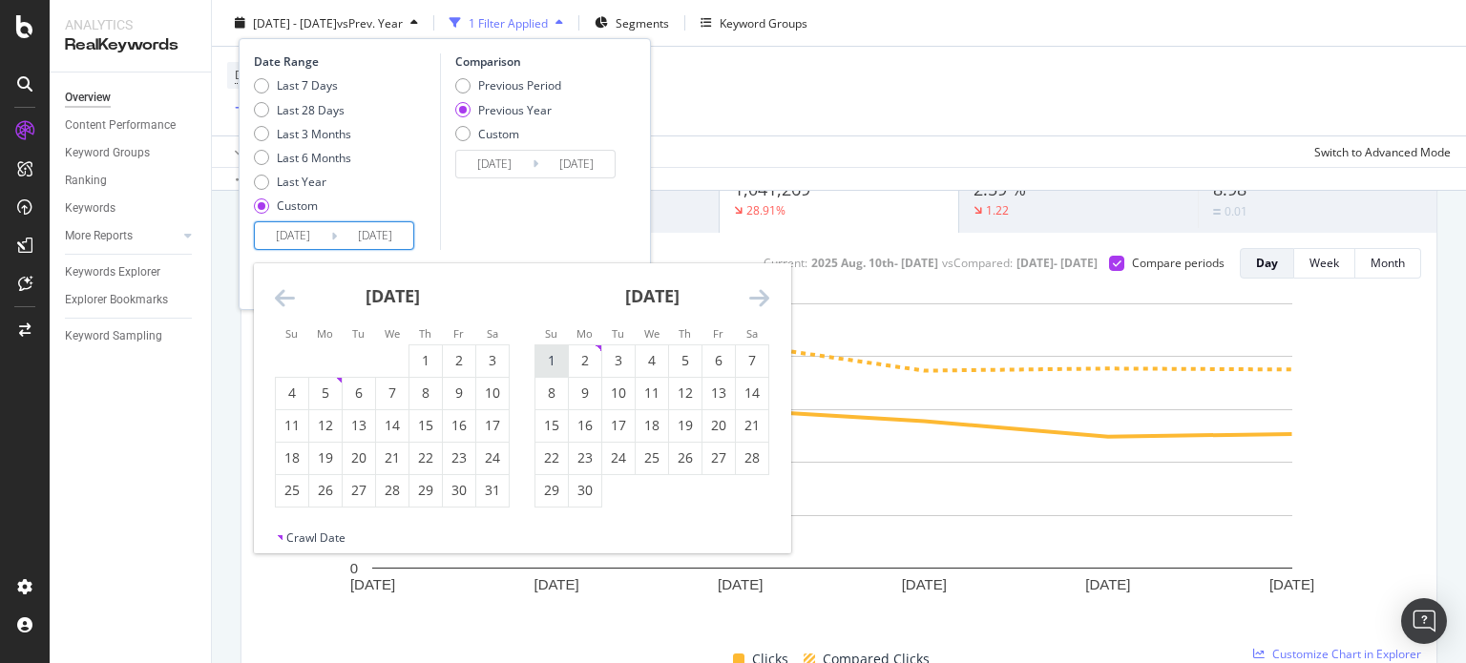
click at [558, 364] on div "1" at bounding box center [551, 360] width 32 height 19
type input "[DATE]"
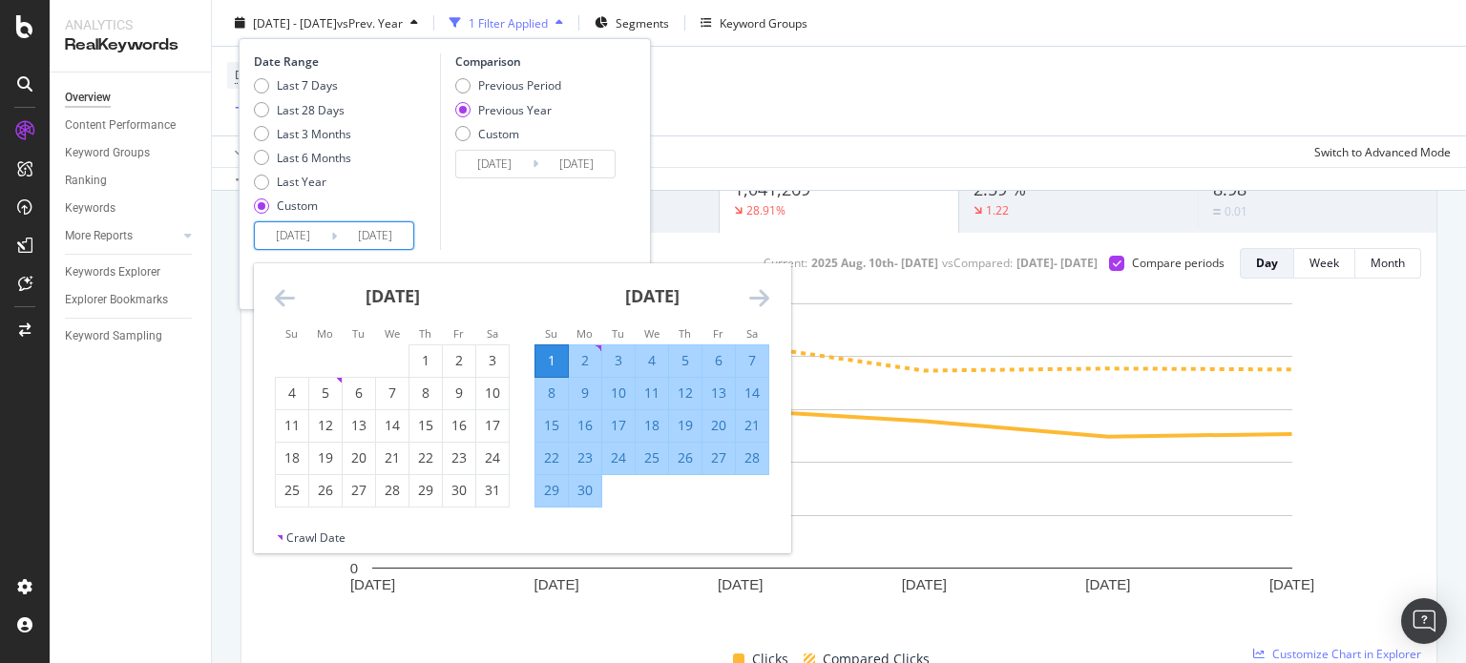
click at [392, 236] on input "[DATE]" at bounding box center [375, 235] width 76 height 27
click at [559, 388] on div "8" at bounding box center [551, 393] width 32 height 19
type input "[DATE]"
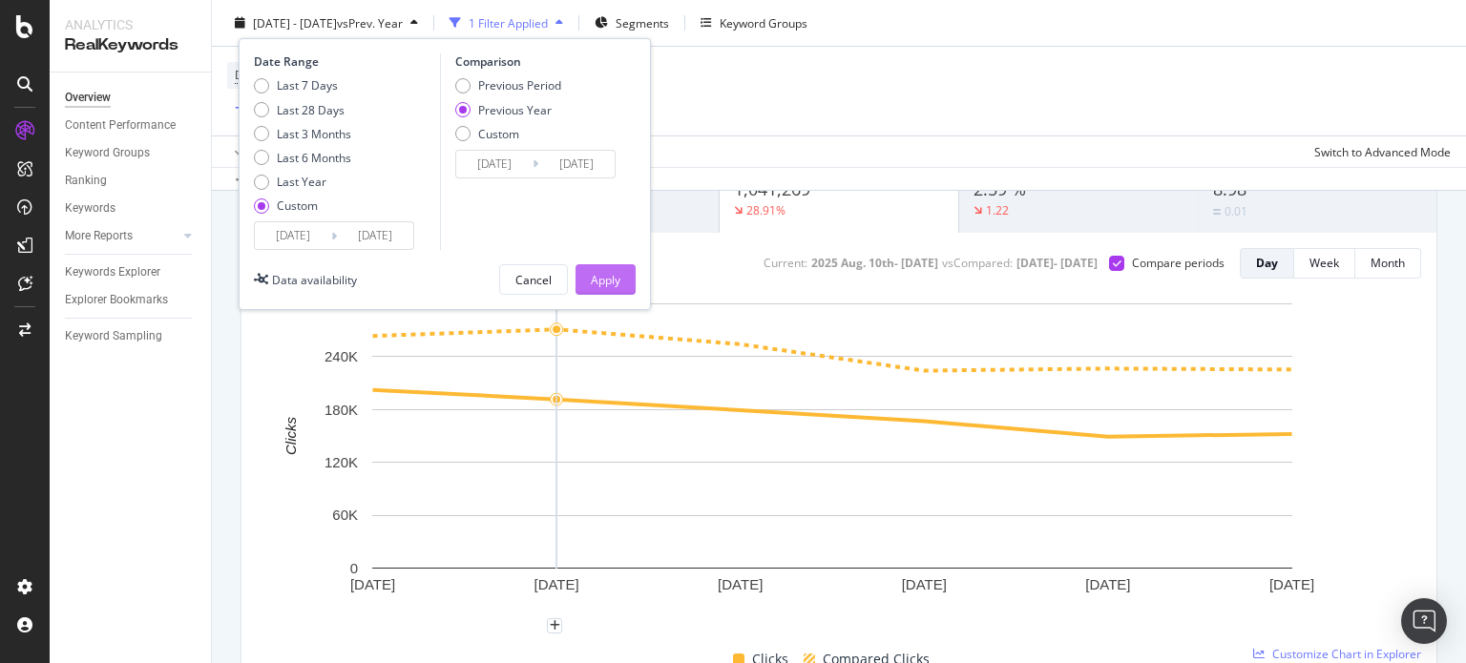
click at [584, 268] on button "Apply" at bounding box center [605, 279] width 60 height 31
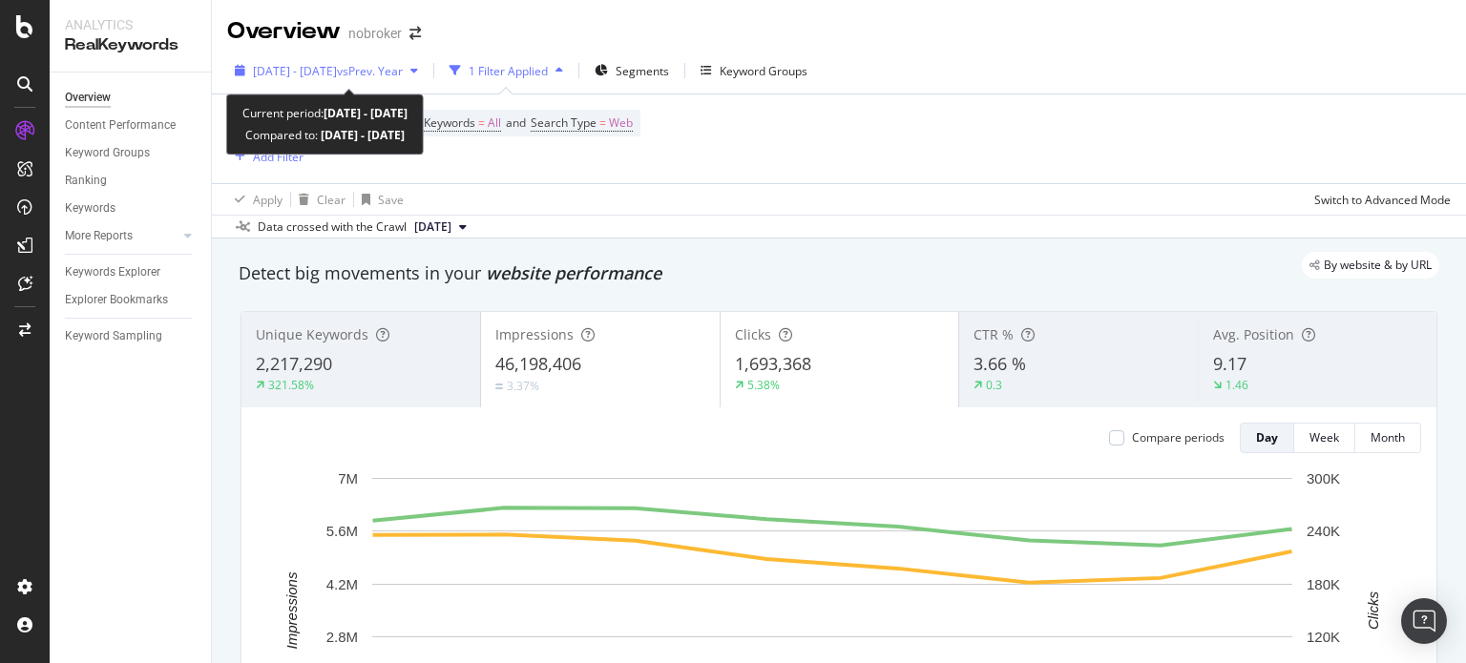
click at [337, 64] on span "[DATE] - [DATE]" at bounding box center [295, 71] width 84 height 16
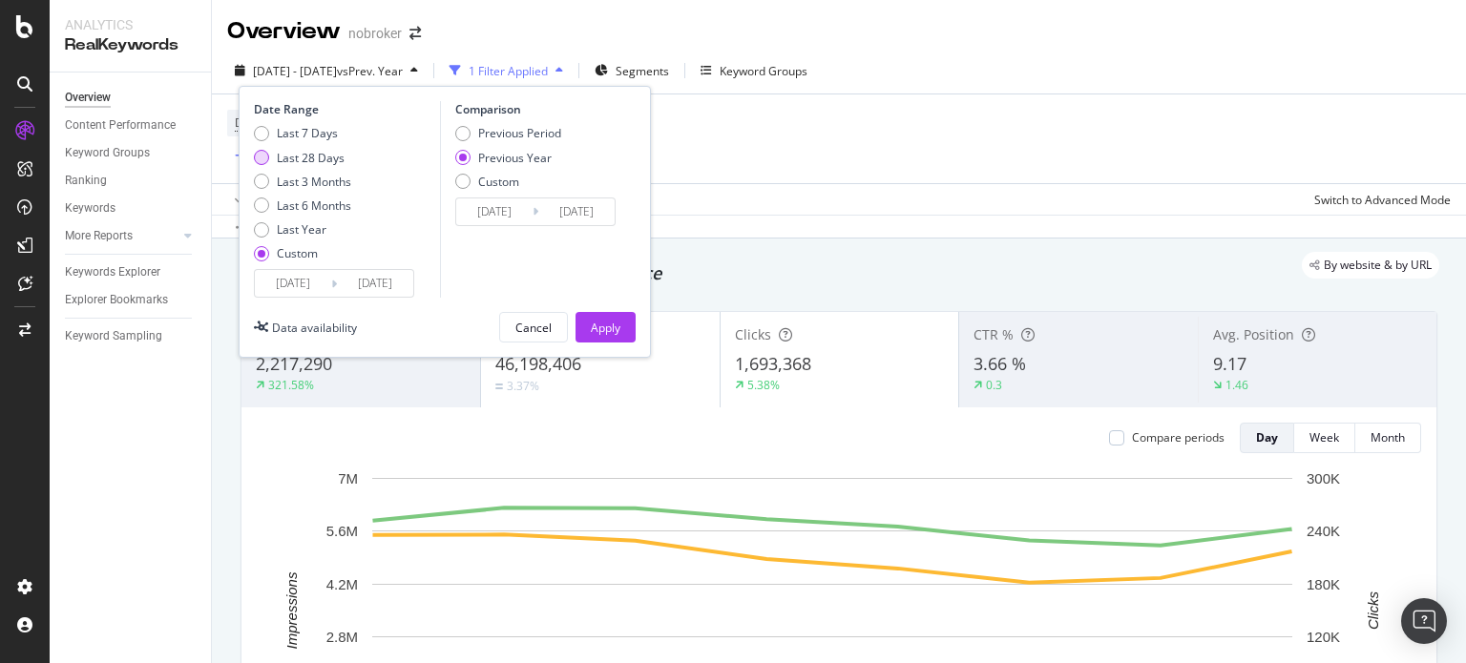
click at [295, 155] on div "Last 28 Days" at bounding box center [311, 158] width 68 height 16
type input "[DATE]"
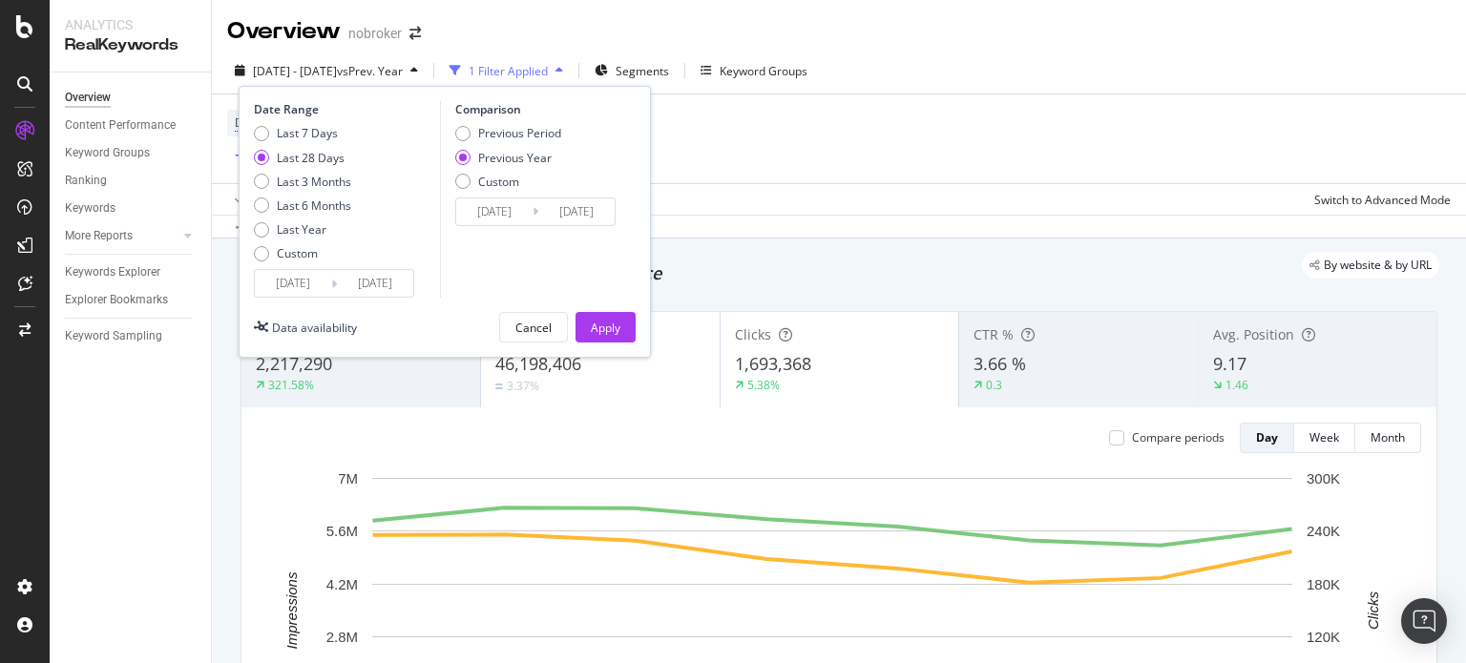
click at [366, 278] on input "[DATE]" at bounding box center [375, 283] width 76 height 27
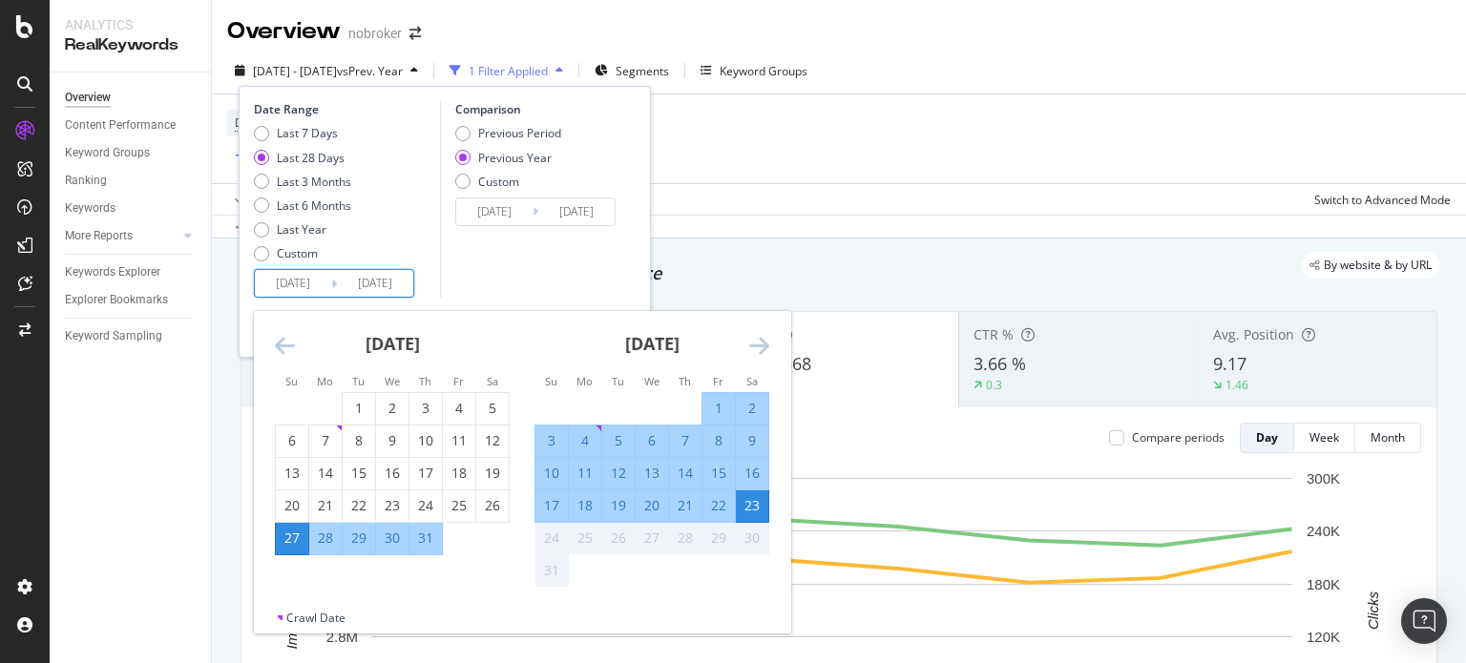
click at [296, 282] on input "[DATE]" at bounding box center [293, 283] width 76 height 27
click at [617, 476] on div "12" at bounding box center [618, 473] width 32 height 19
type input "[DATE]"
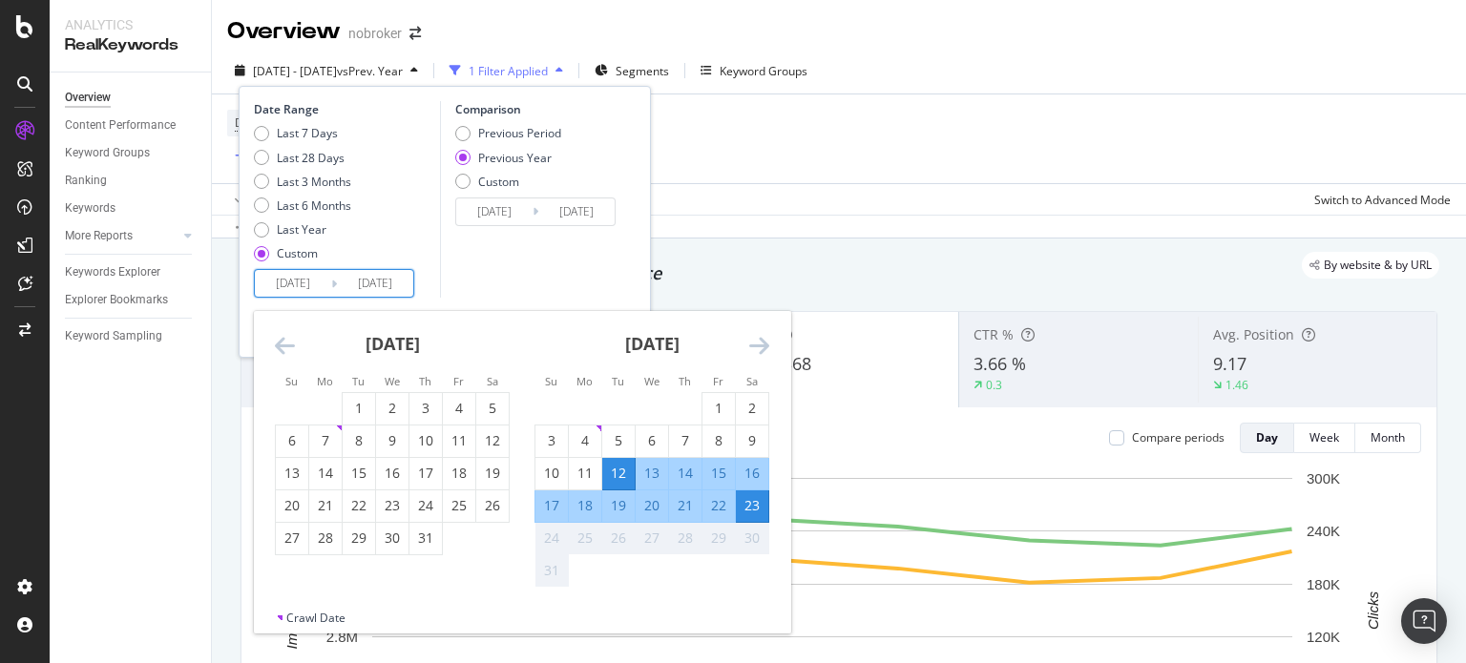
click at [488, 264] on div "Comparison Previous Period Previous Year Custom [DATE] Navigate forward to inte…" at bounding box center [530, 199] width 181 height 197
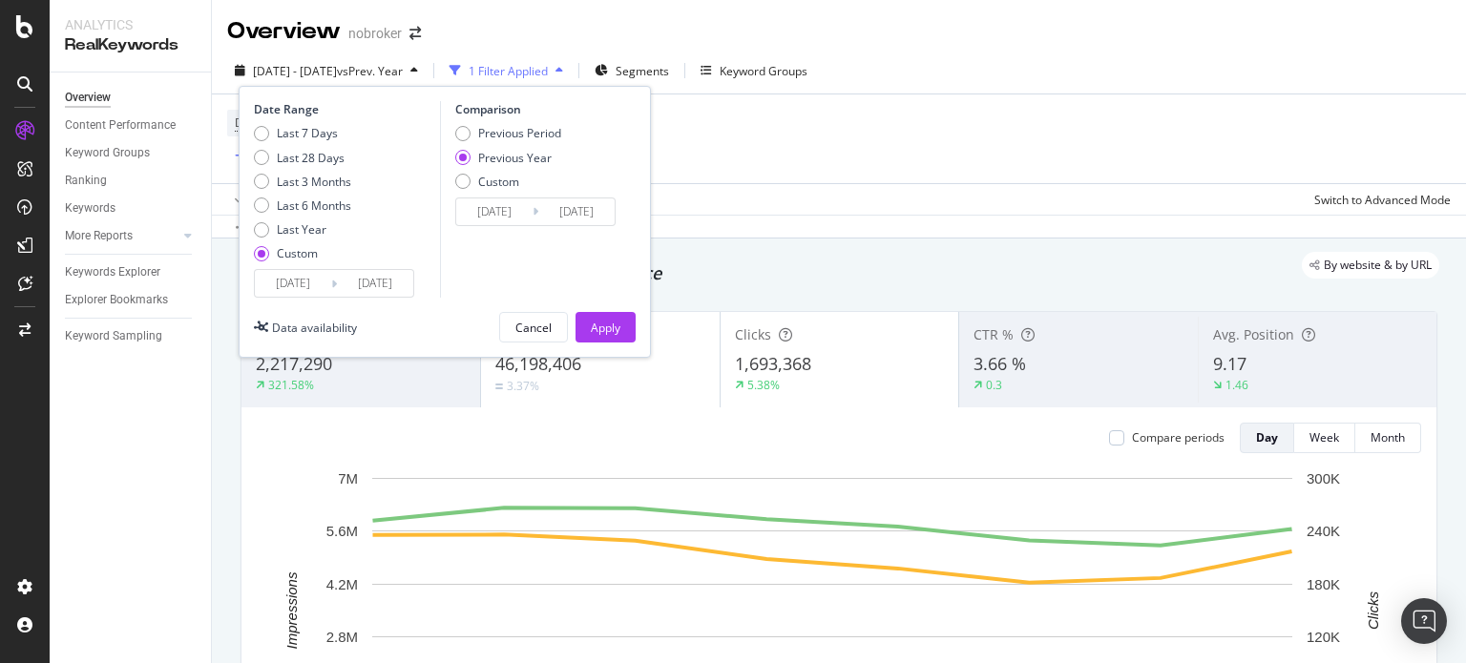
click at [379, 278] on input "[DATE]" at bounding box center [375, 283] width 76 height 27
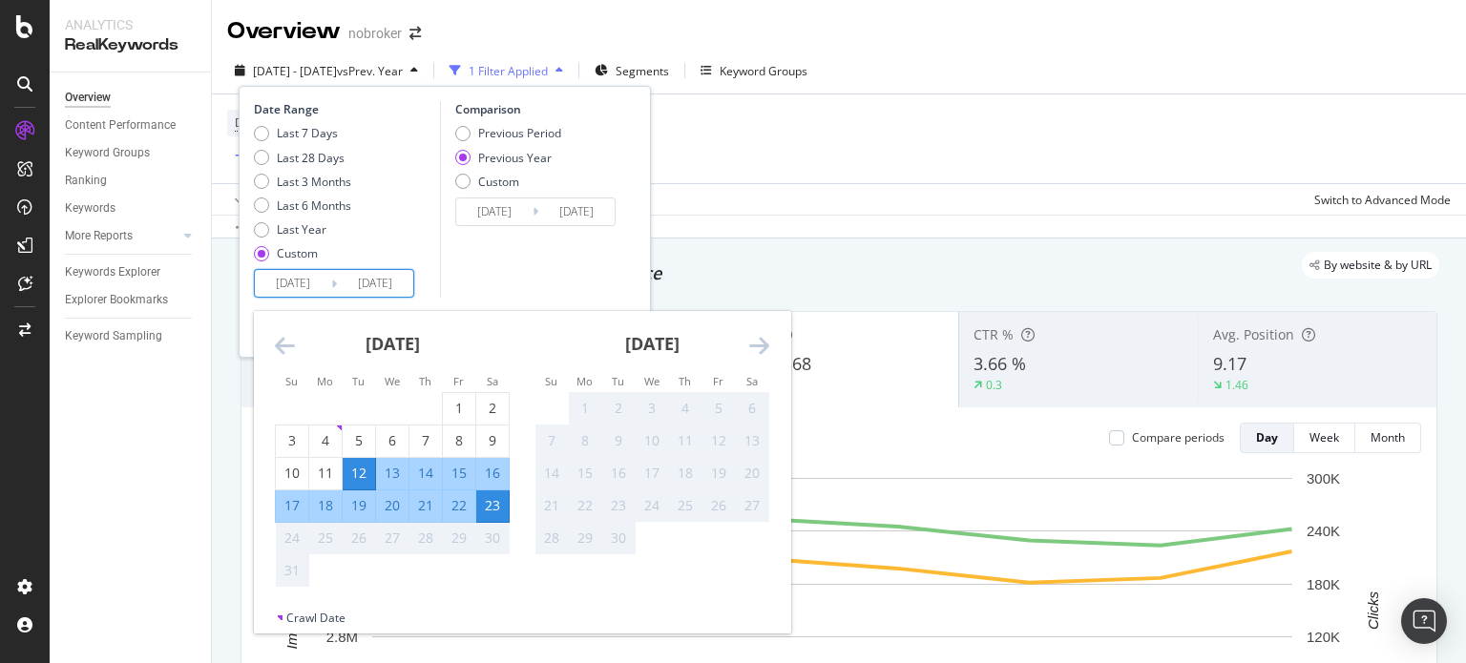
click at [510, 261] on div "Comparison Previous Period Previous Year Custom [DATE] Navigate forward to inte…" at bounding box center [530, 199] width 181 height 197
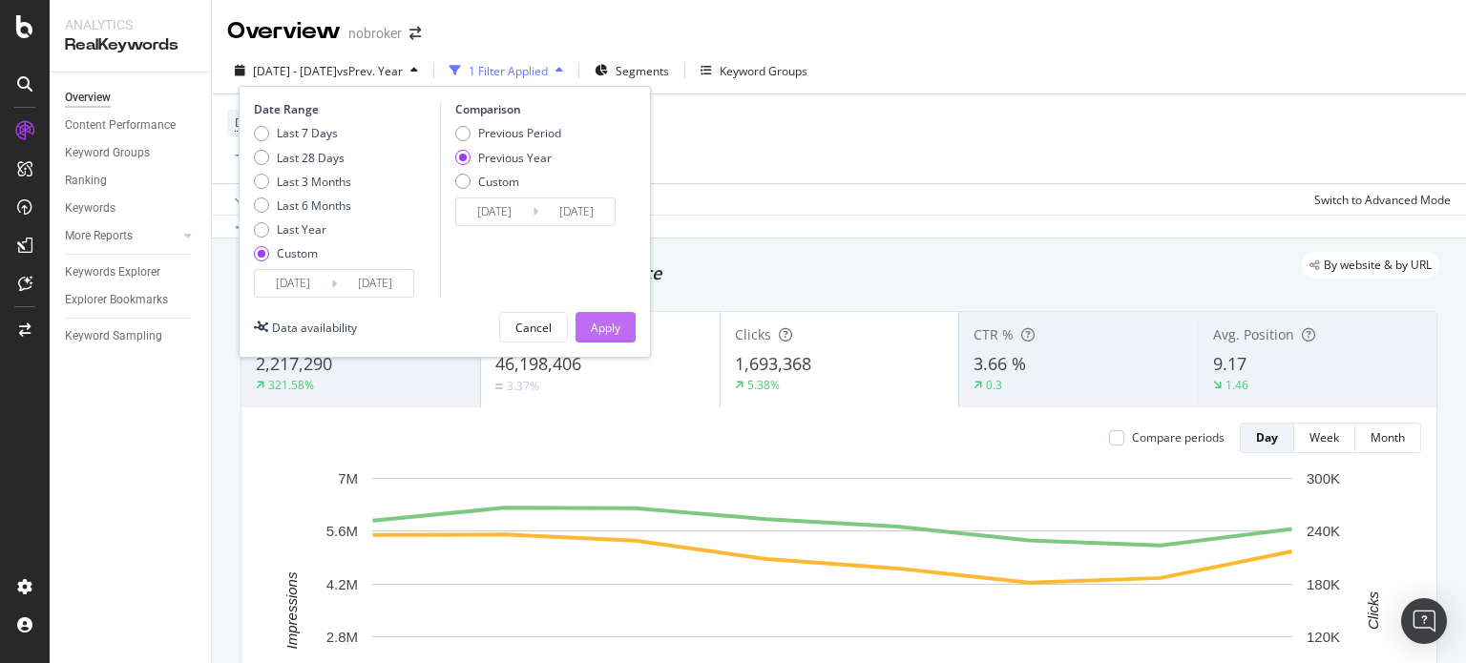
click at [588, 315] on button "Apply" at bounding box center [605, 327] width 60 height 31
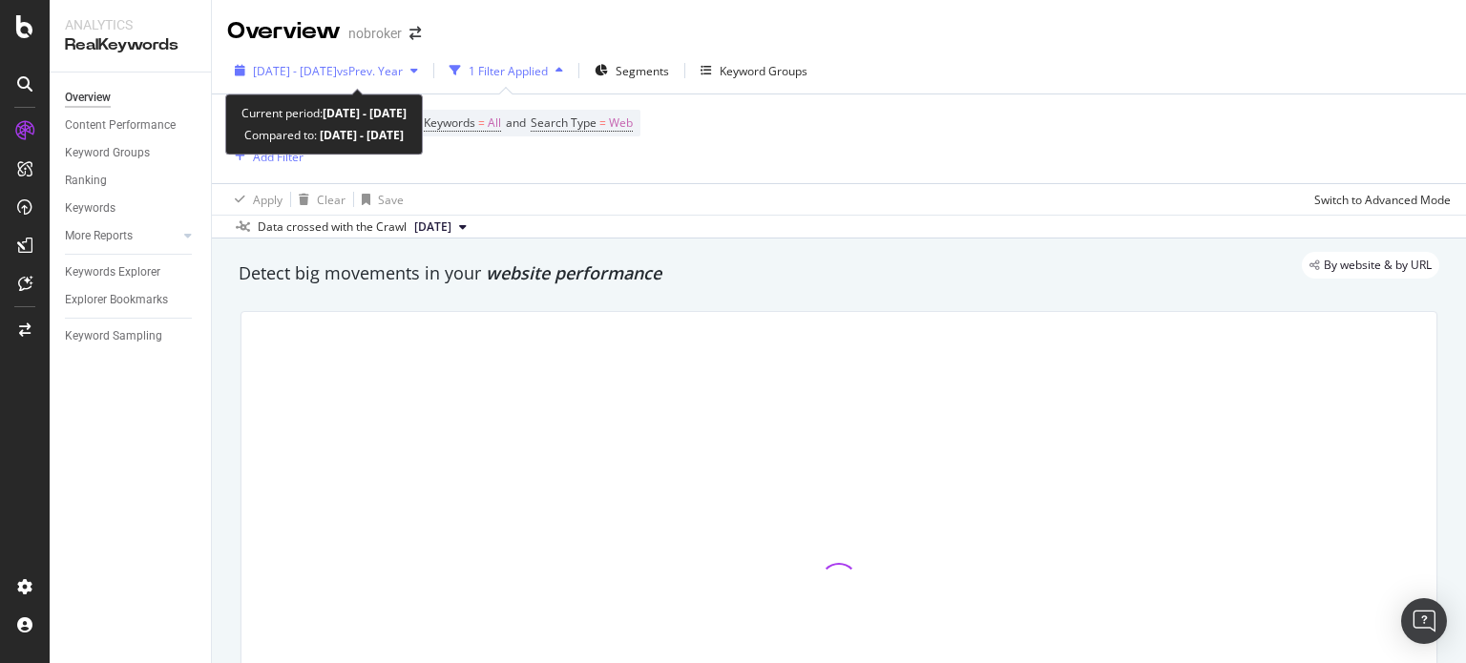
click at [304, 56] on div "[DATE] - [DATE] vs Prev. Year" at bounding box center [326, 70] width 199 height 29
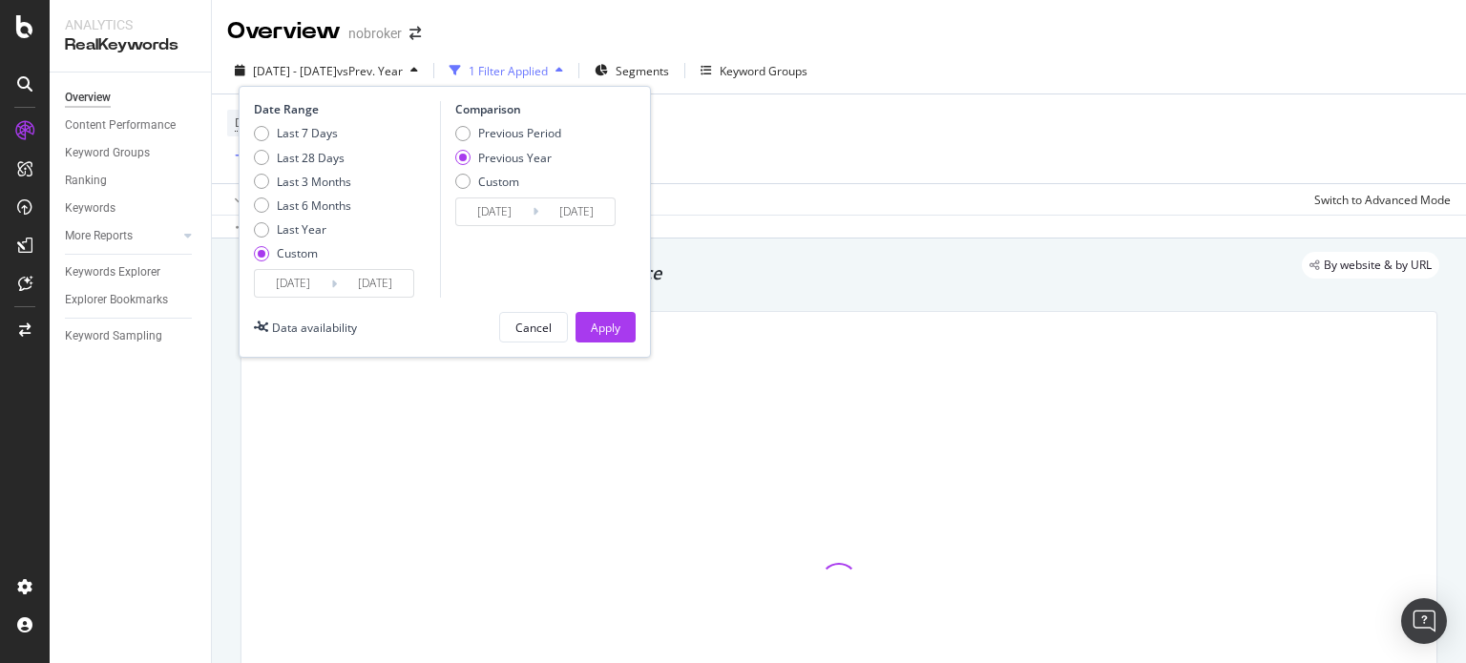
click at [368, 273] on input "[DATE]" at bounding box center [375, 283] width 76 height 27
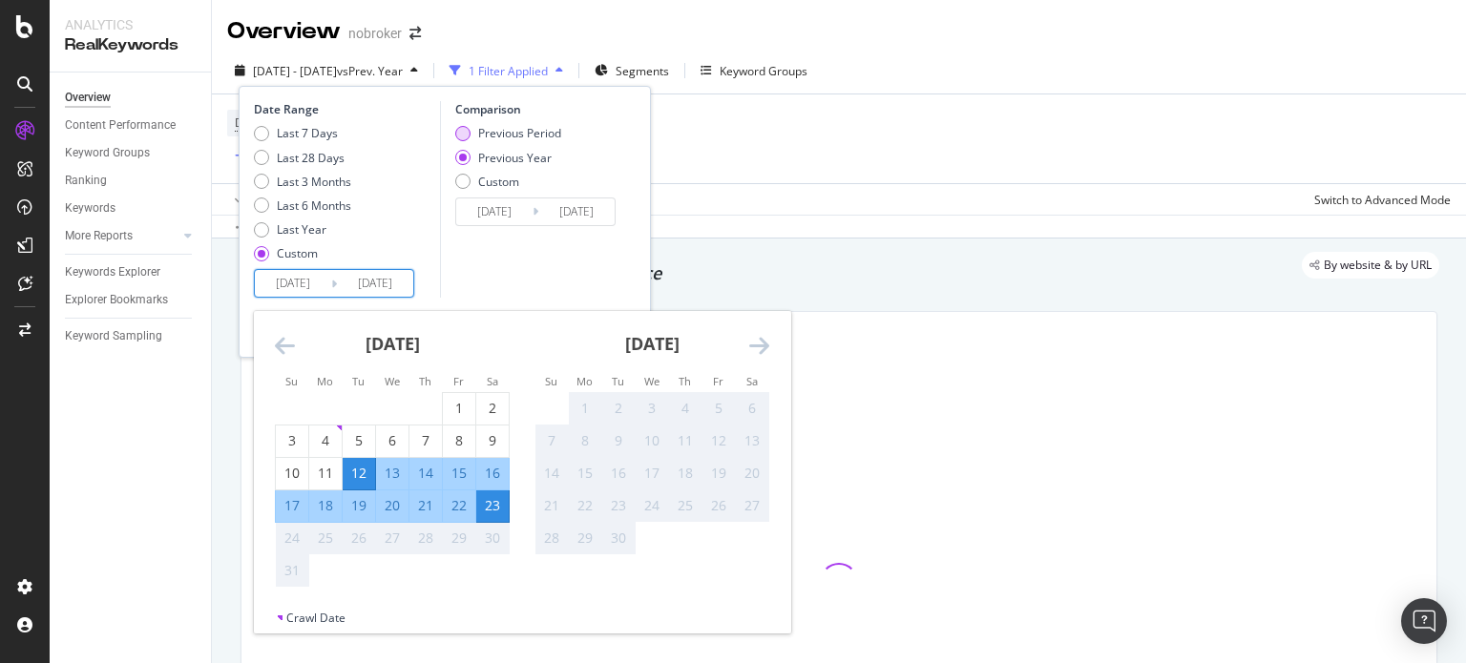
click at [484, 132] on div "Previous Period" at bounding box center [519, 133] width 83 height 16
type input "[DATE]"
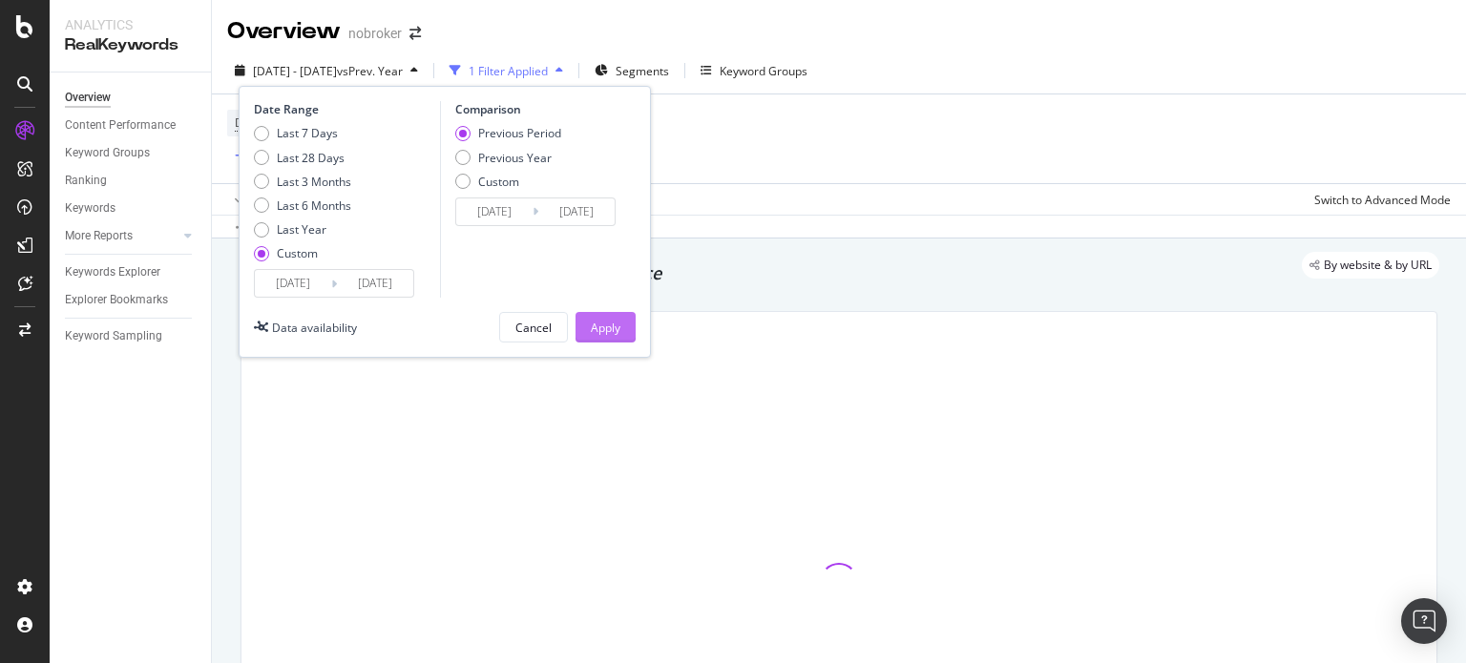
click at [606, 326] on div "Apply" at bounding box center [606, 328] width 30 height 16
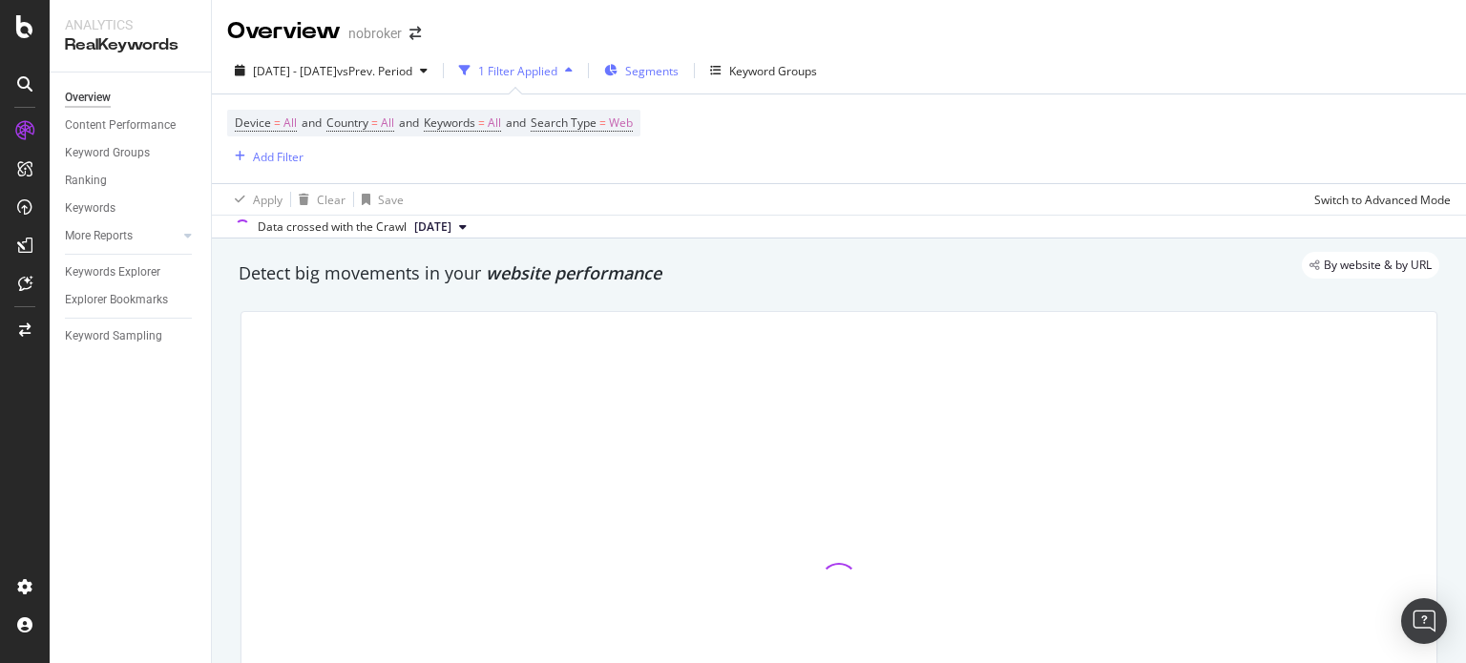
click at [679, 68] on span "Segments" at bounding box center [651, 71] width 53 height 16
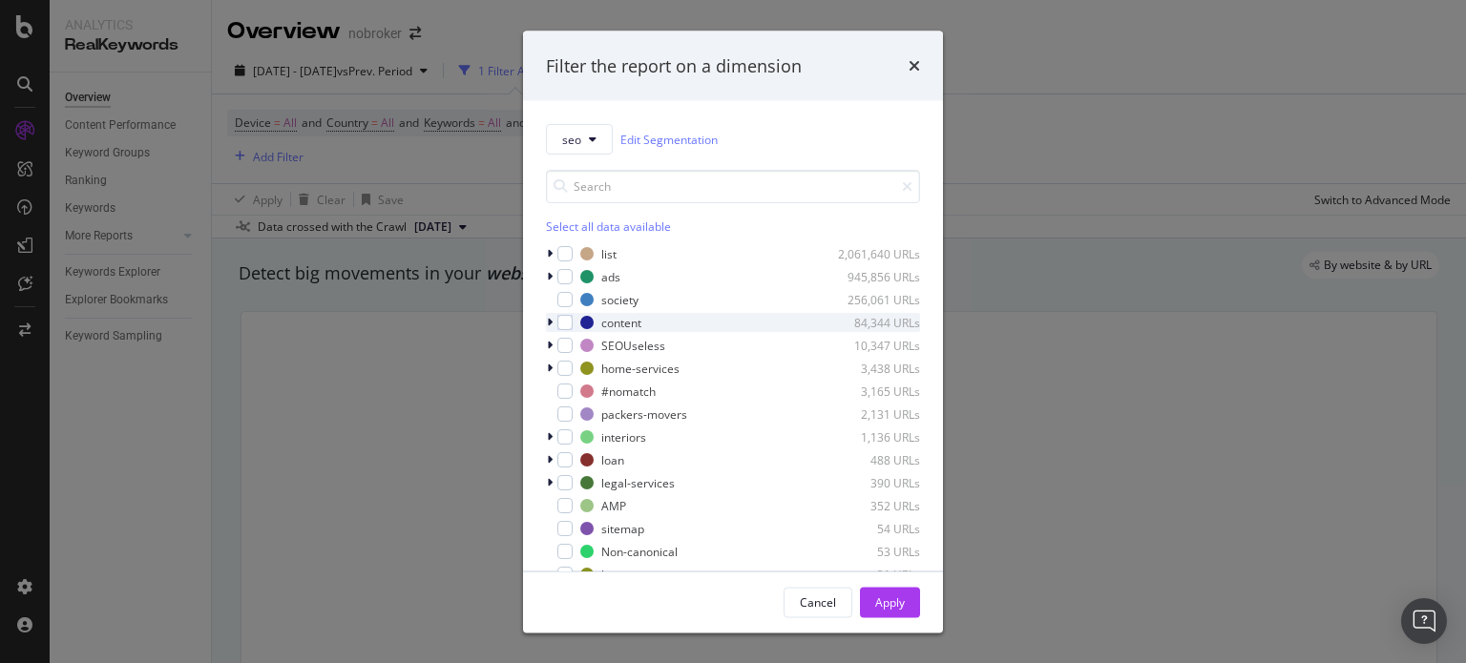
click at [547, 322] on icon "modal" at bounding box center [550, 322] width 6 height 11
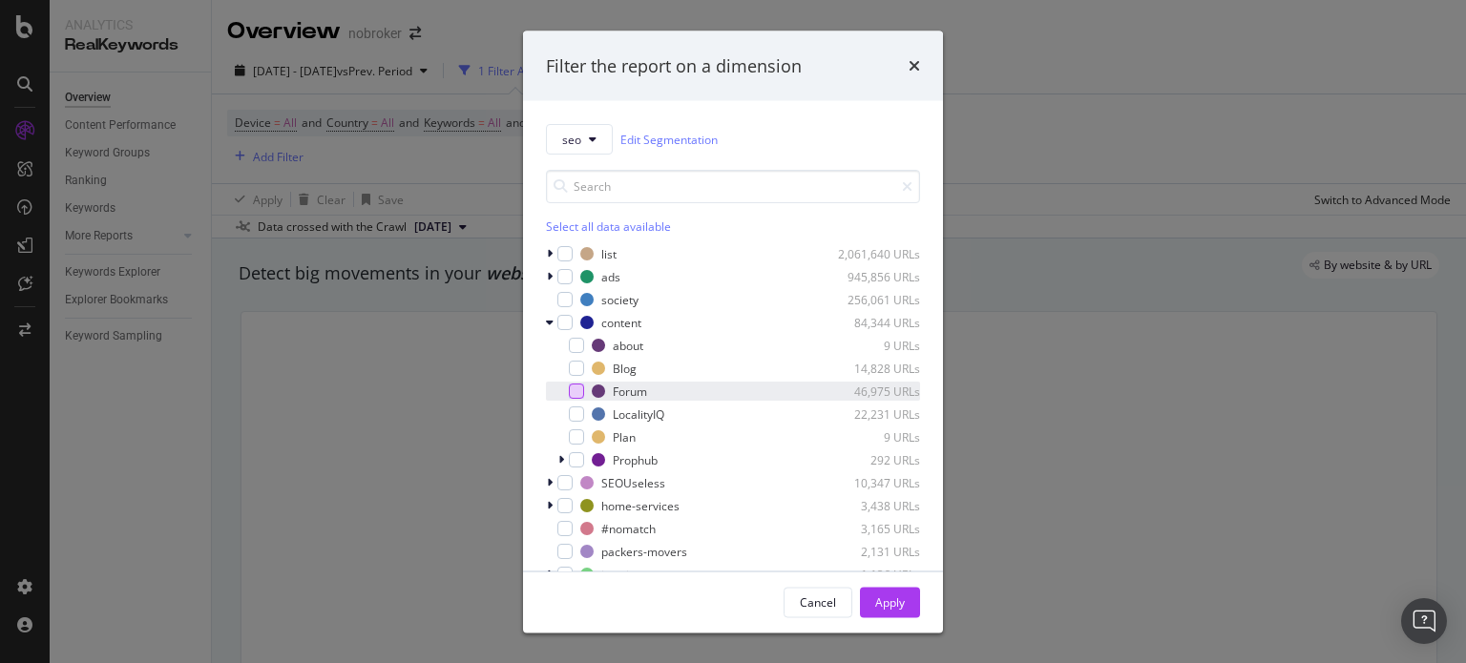
click at [581, 391] on div "modal" at bounding box center [576, 391] width 15 height 15
click at [873, 602] on button "Apply" at bounding box center [890, 602] width 60 height 31
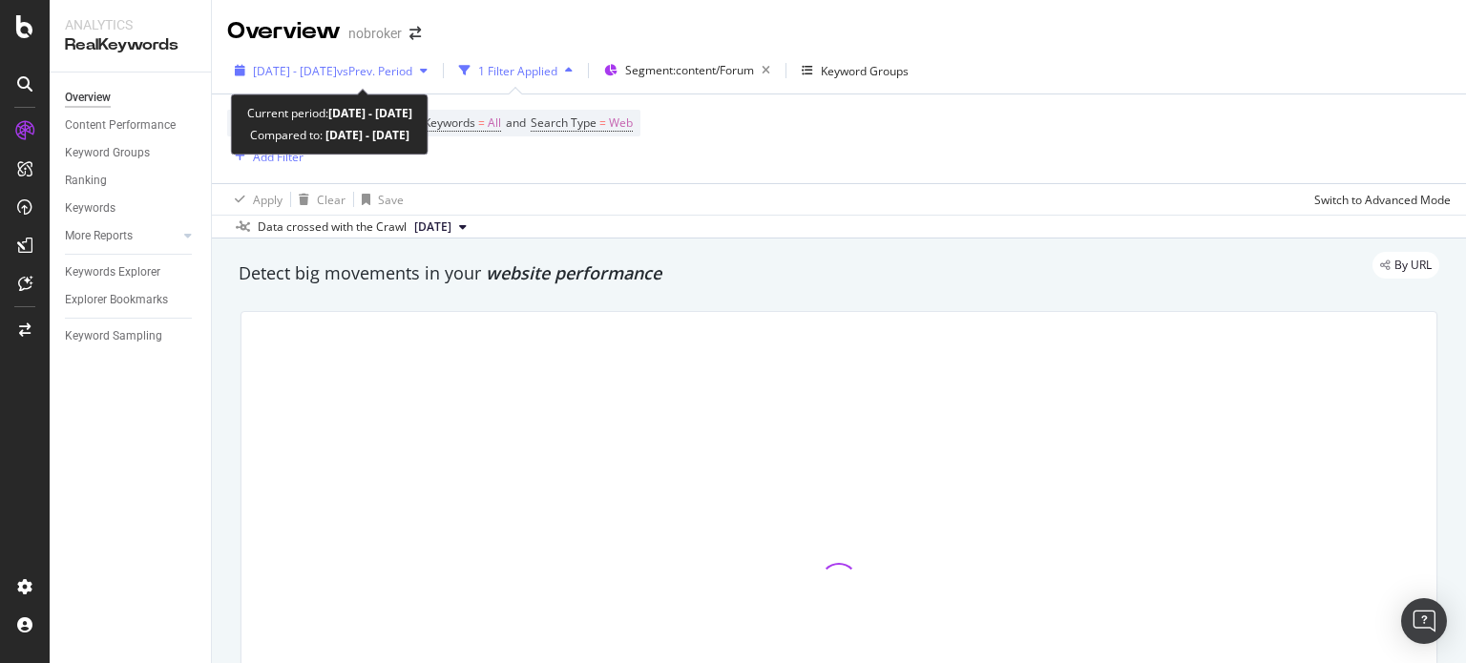
click at [334, 66] on span "[DATE] - [DATE]" at bounding box center [295, 71] width 84 height 16
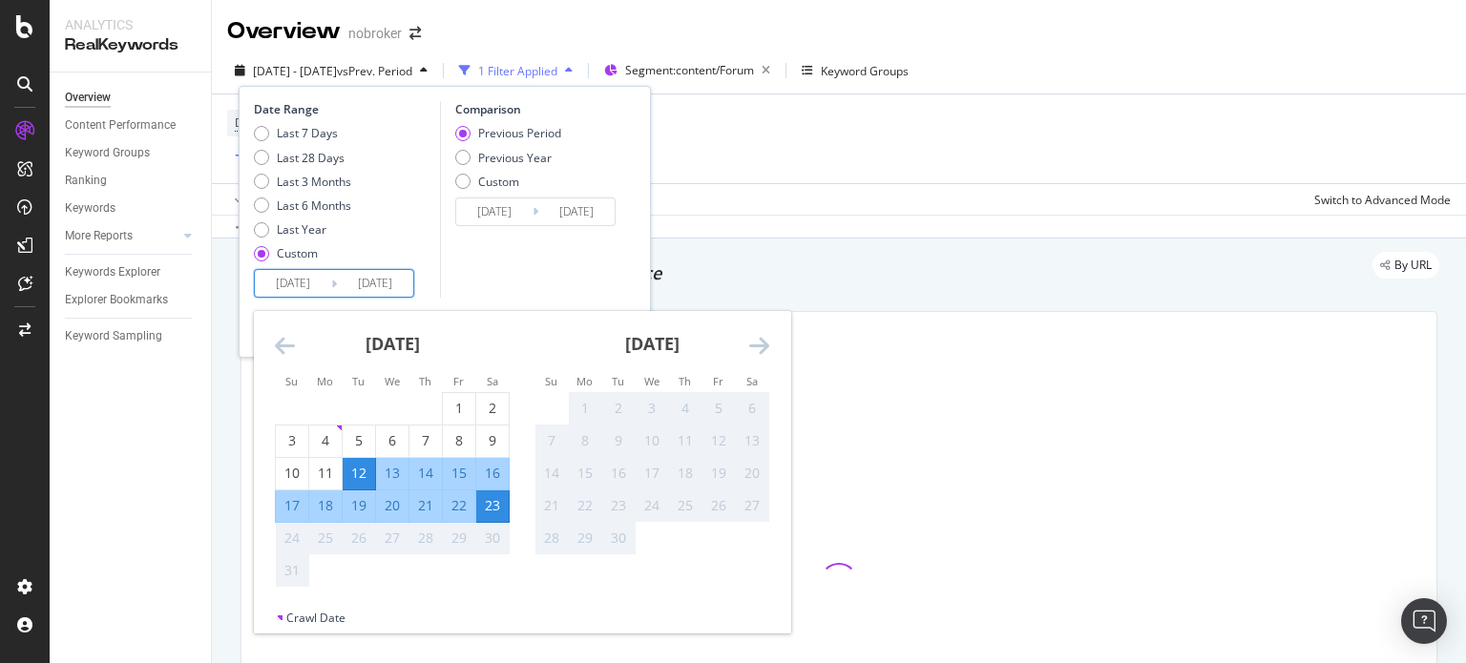
click at [370, 289] on input "[DATE]" at bounding box center [375, 283] width 76 height 27
click at [573, 255] on div "Comparison Previous Period Previous Year Custom [DATE] Navigate forward to inte…" at bounding box center [530, 199] width 181 height 197
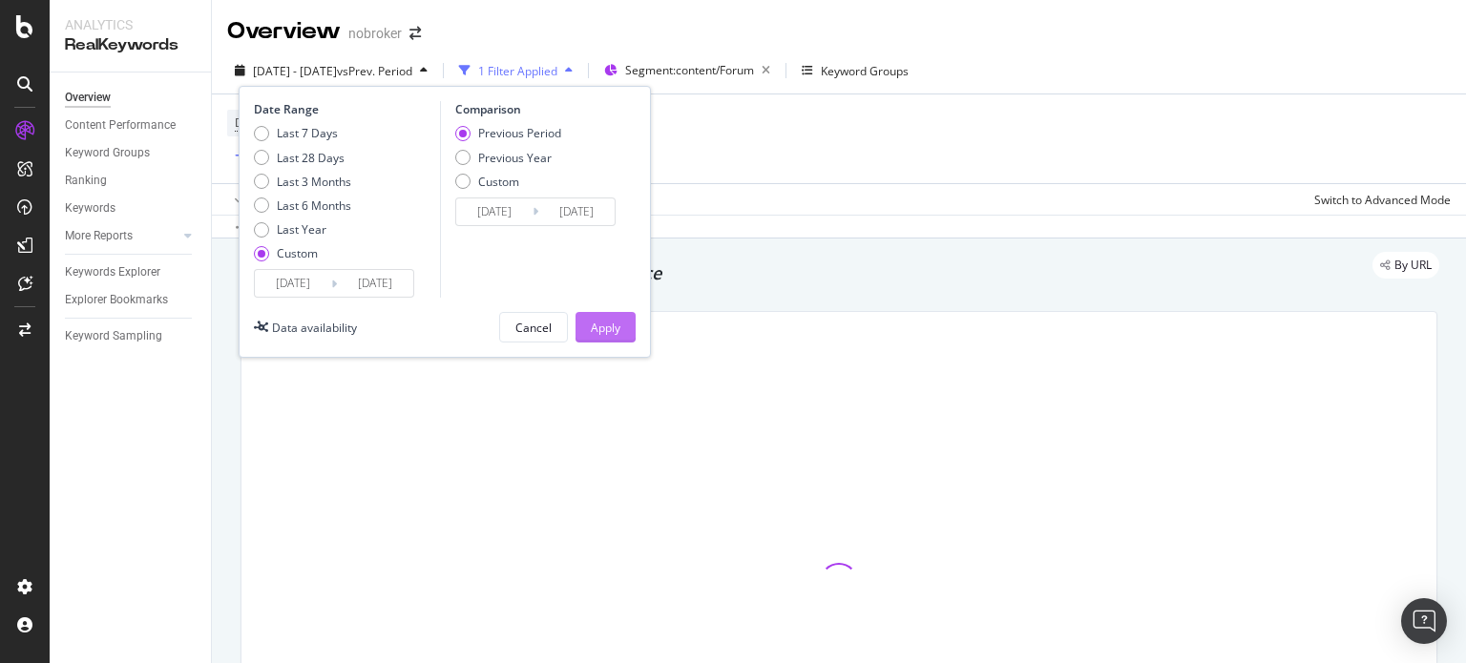
click at [626, 335] on button "Apply" at bounding box center [605, 327] width 60 height 31
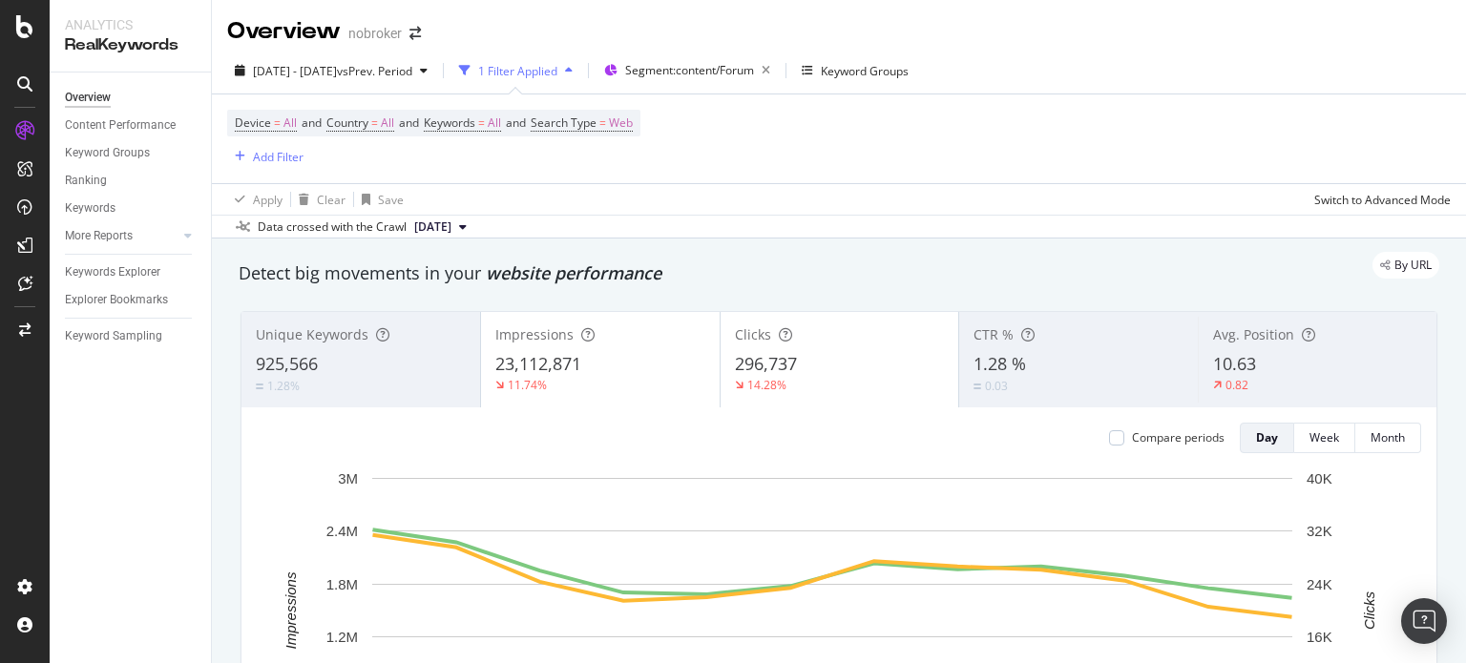
drag, startPoint x: 626, startPoint y: 335, endPoint x: 615, endPoint y: 177, distance: 158.8
click at [615, 177] on div "Device = All and Country = All and Keywords = All and Search Type = Web Add Fil…" at bounding box center [838, 138] width 1223 height 89
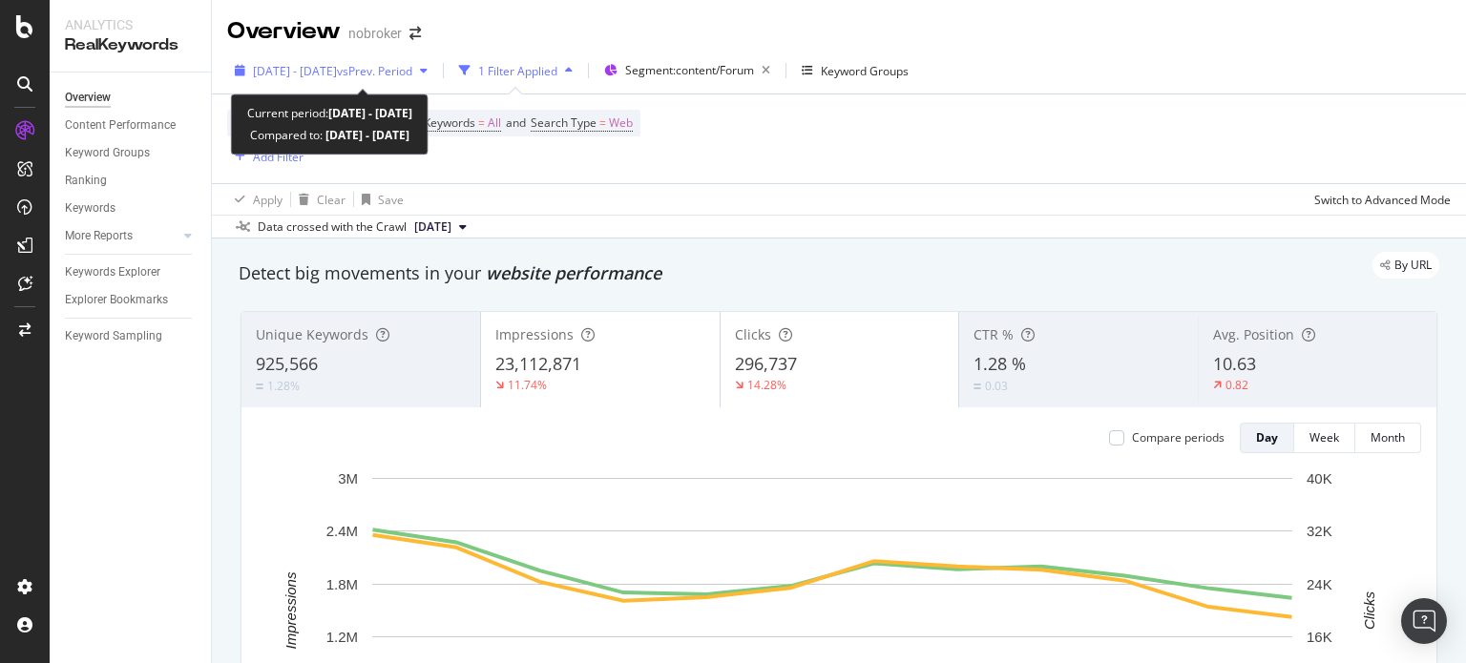
click at [327, 79] on div "[DATE] - [DATE] vs Prev. Period" at bounding box center [331, 70] width 208 height 29
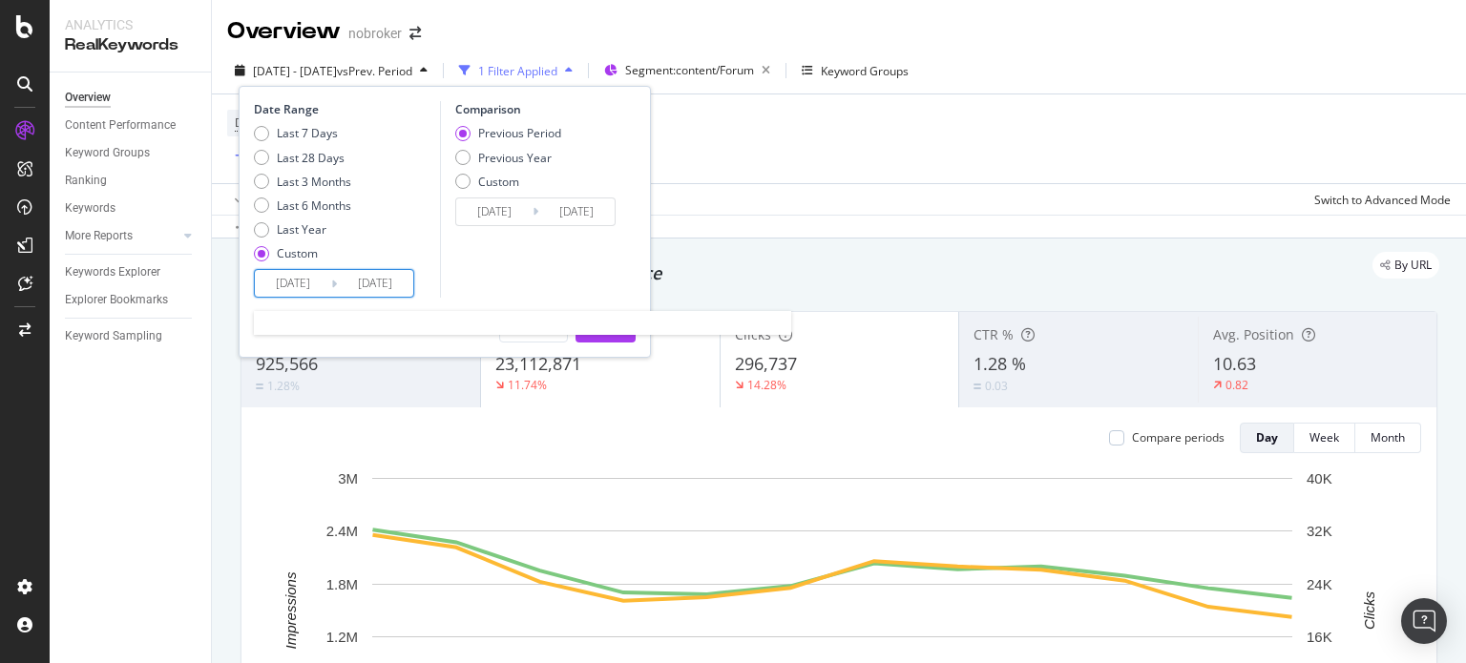
click at [369, 282] on input "[DATE]" at bounding box center [375, 283] width 76 height 27
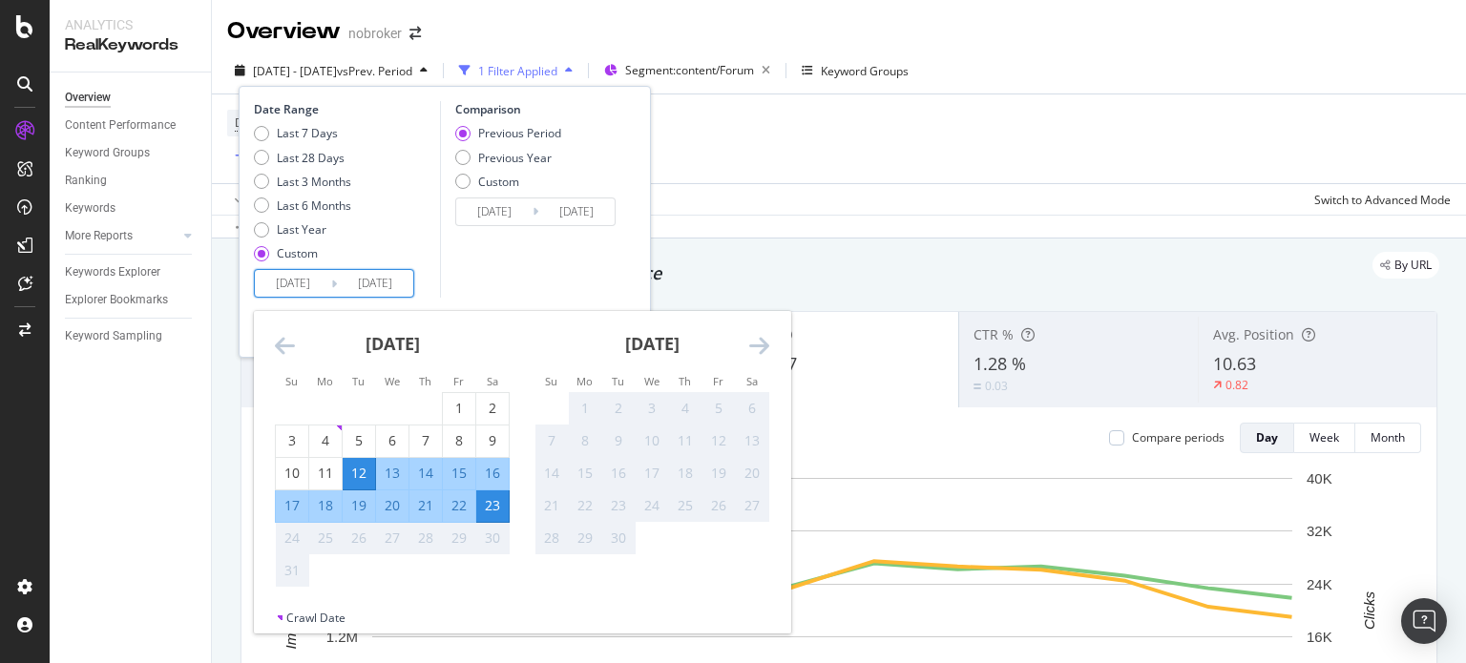
click at [810, 259] on div "By URL" at bounding box center [830, 265] width 1220 height 27
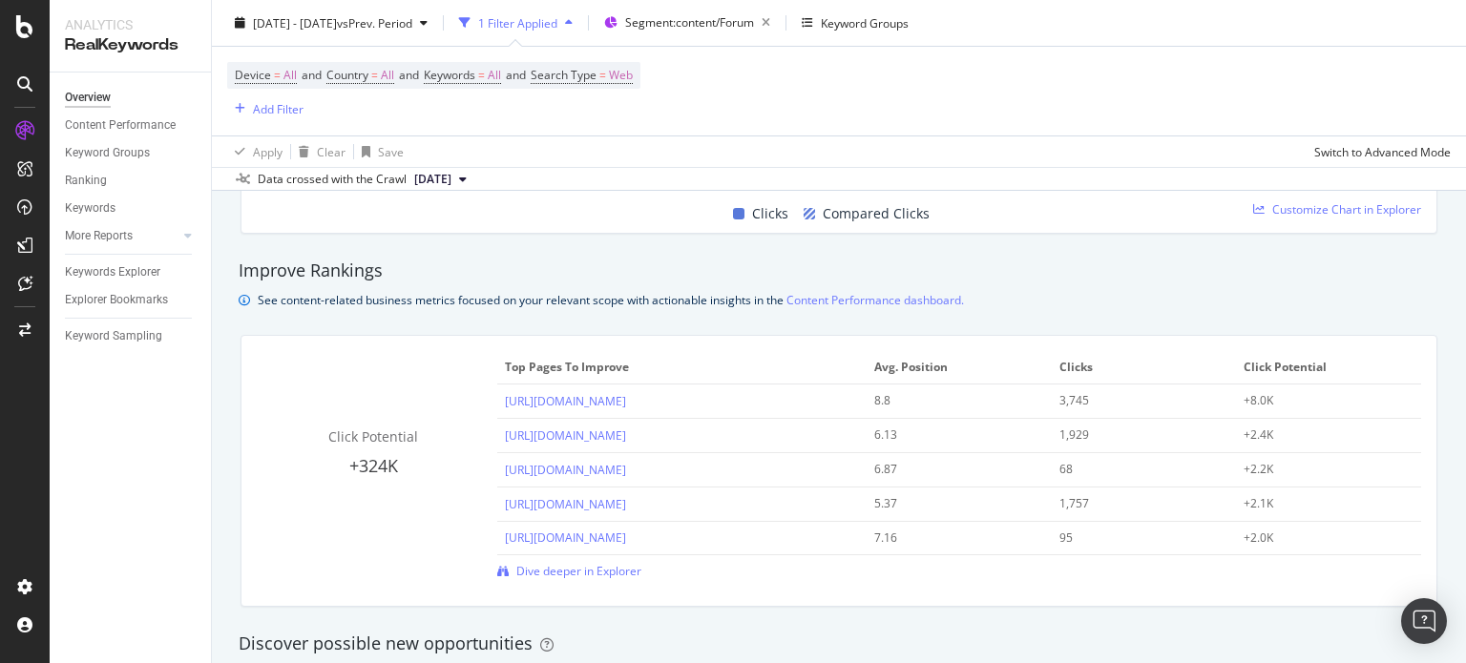
scroll to position [1403, 0]
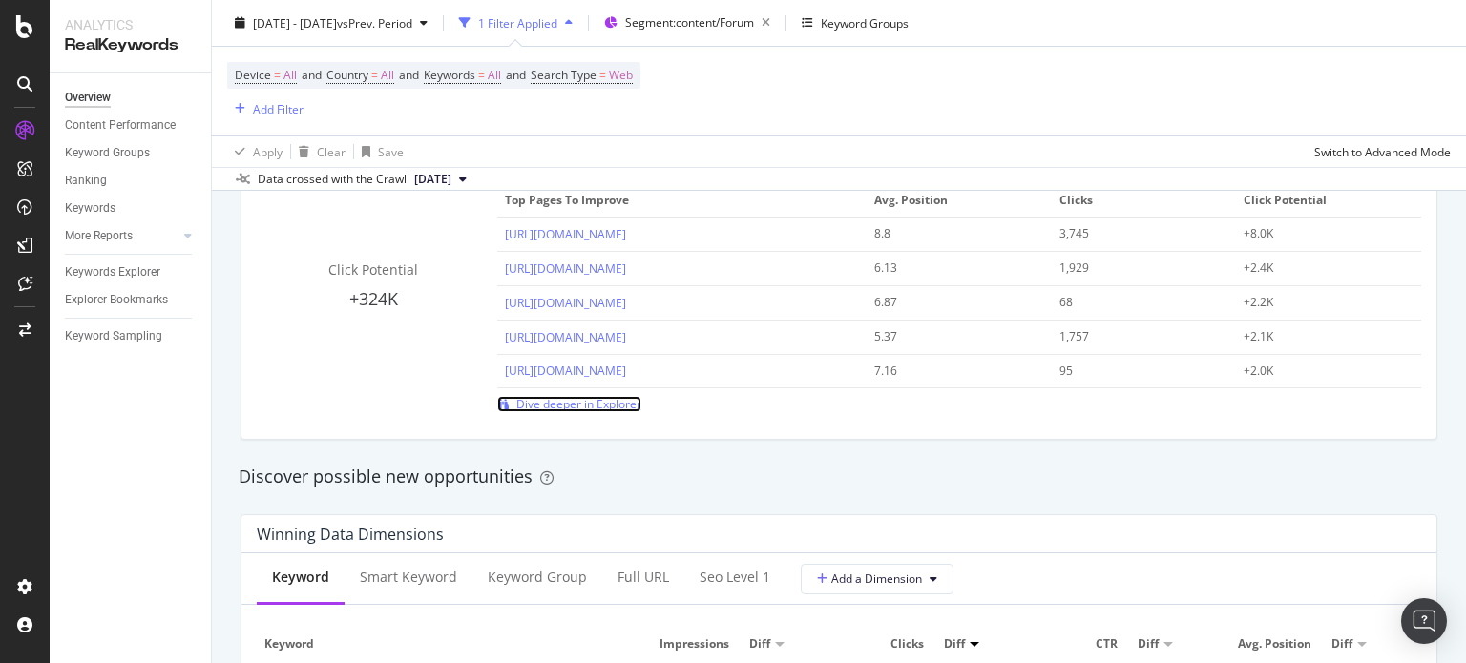
click at [575, 407] on span "Dive deeper in Explorer" at bounding box center [578, 404] width 125 height 16
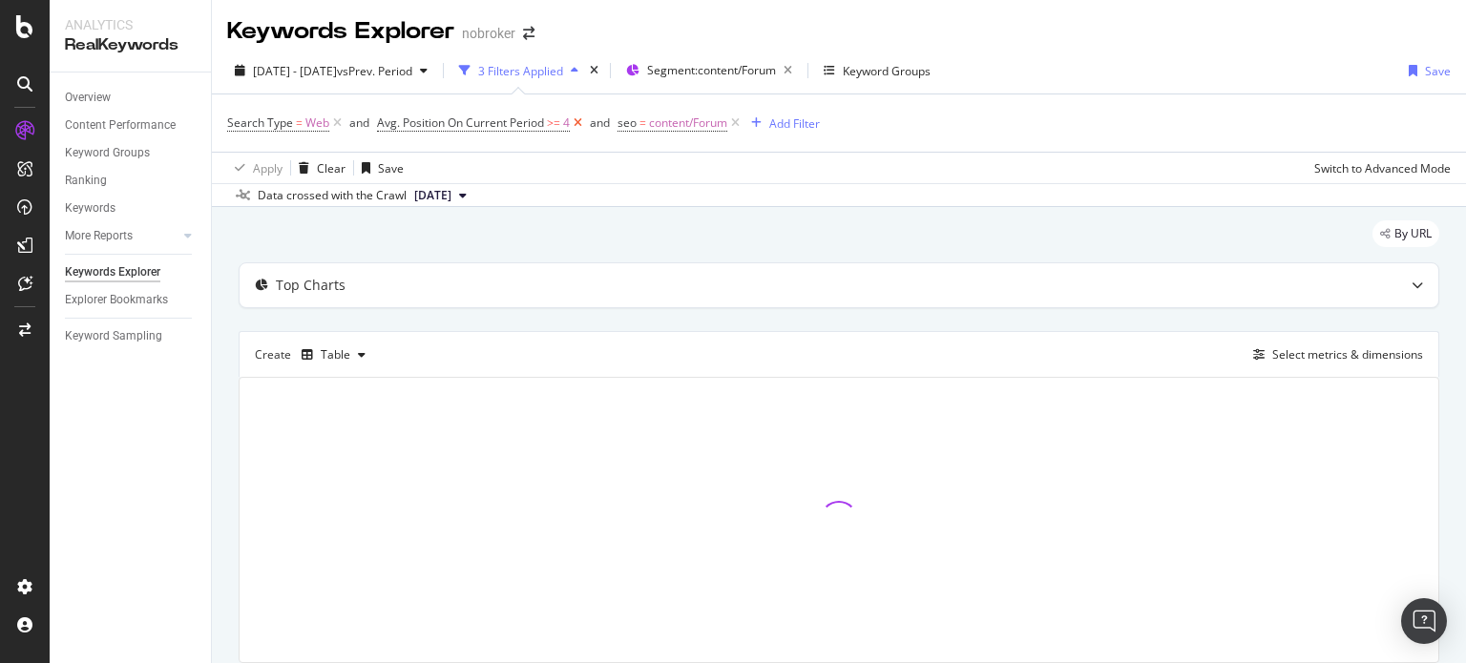
click at [575, 131] on icon at bounding box center [578, 123] width 16 height 19
click at [337, 125] on icon at bounding box center [337, 123] width 16 height 19
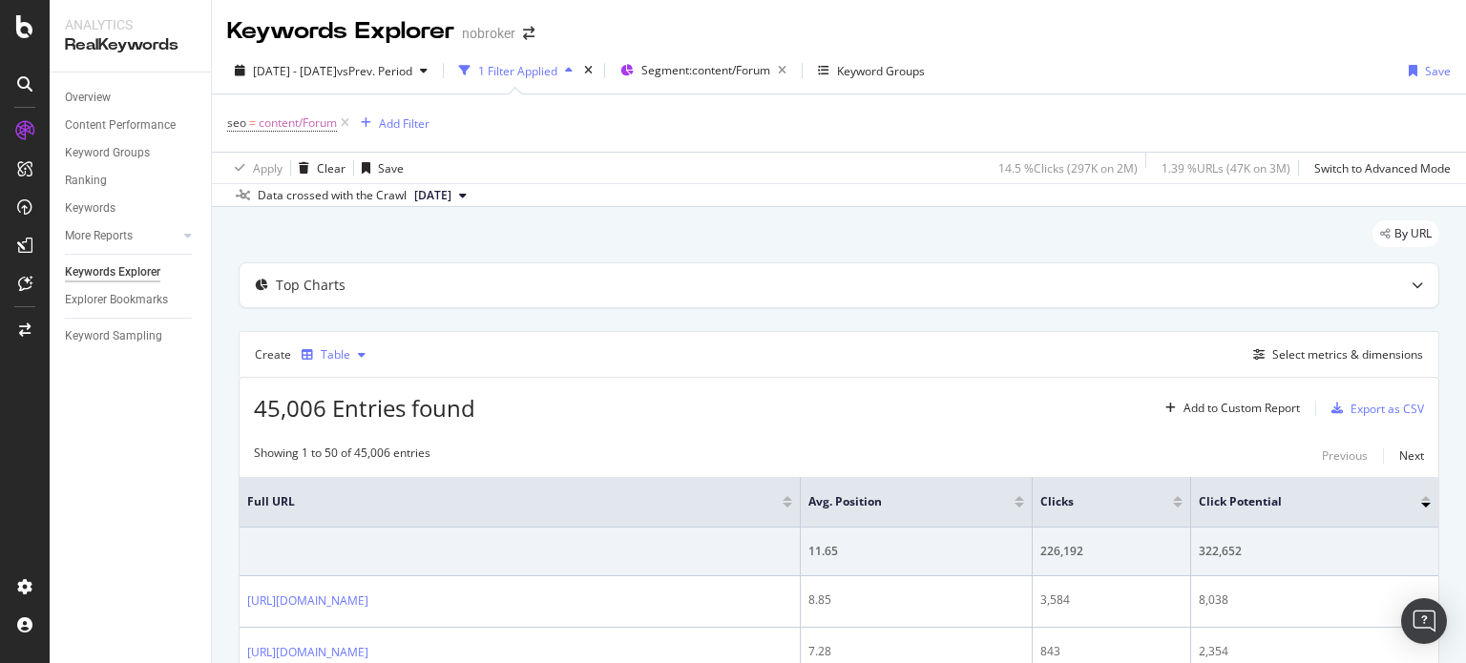
click at [325, 352] on div "Table" at bounding box center [336, 354] width 30 height 11
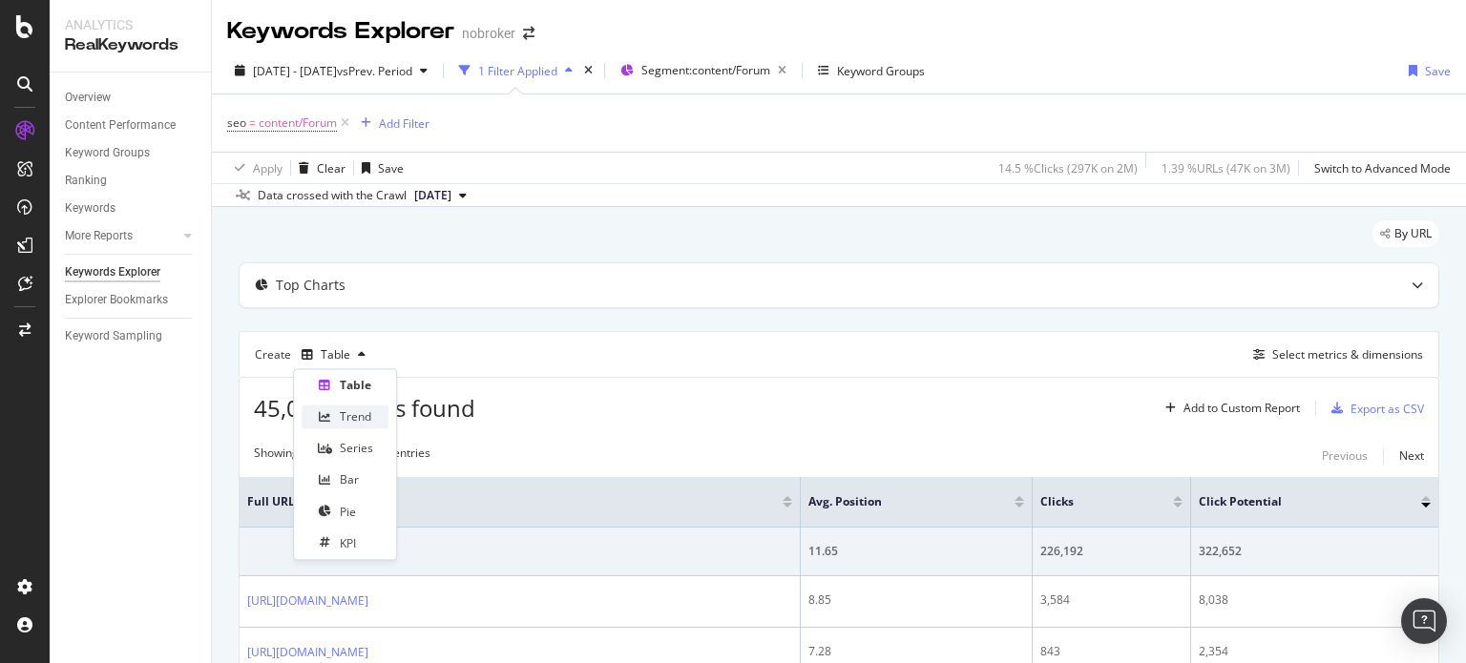
click at [324, 420] on icon at bounding box center [324, 416] width 11 height 11
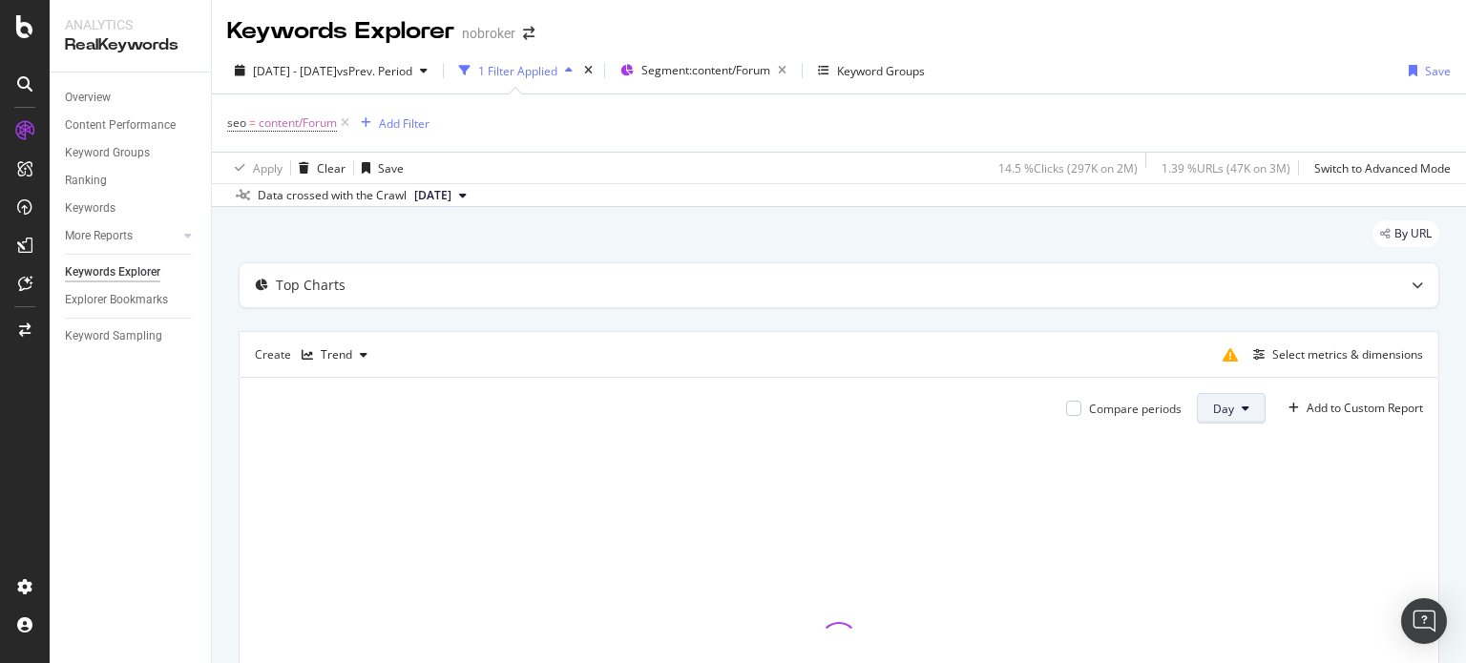
click at [1215, 410] on span "Day" at bounding box center [1223, 409] width 21 height 16
click at [1220, 509] on span "Month" at bounding box center [1215, 516] width 34 height 17
click at [1292, 353] on div "Select metrics & dimensions" at bounding box center [1347, 354] width 151 height 16
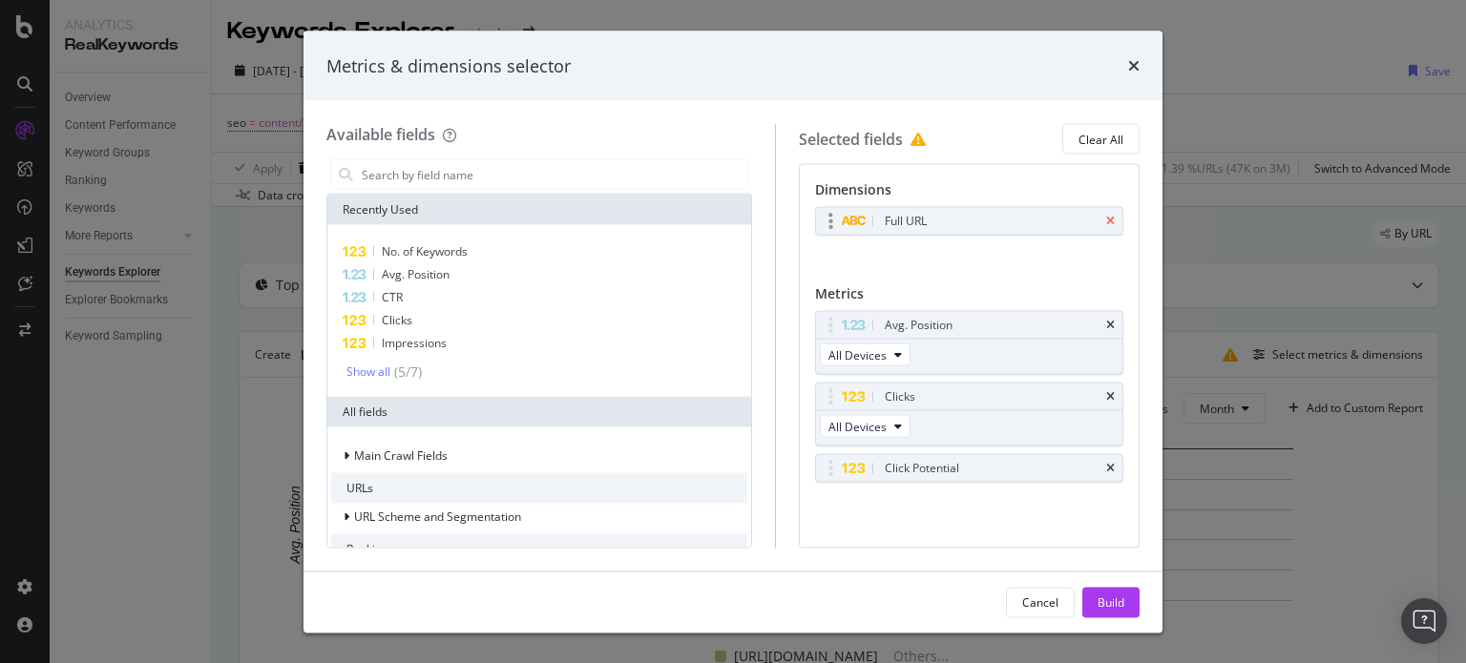
click at [1106, 221] on icon "times" at bounding box center [1110, 221] width 9 height 11
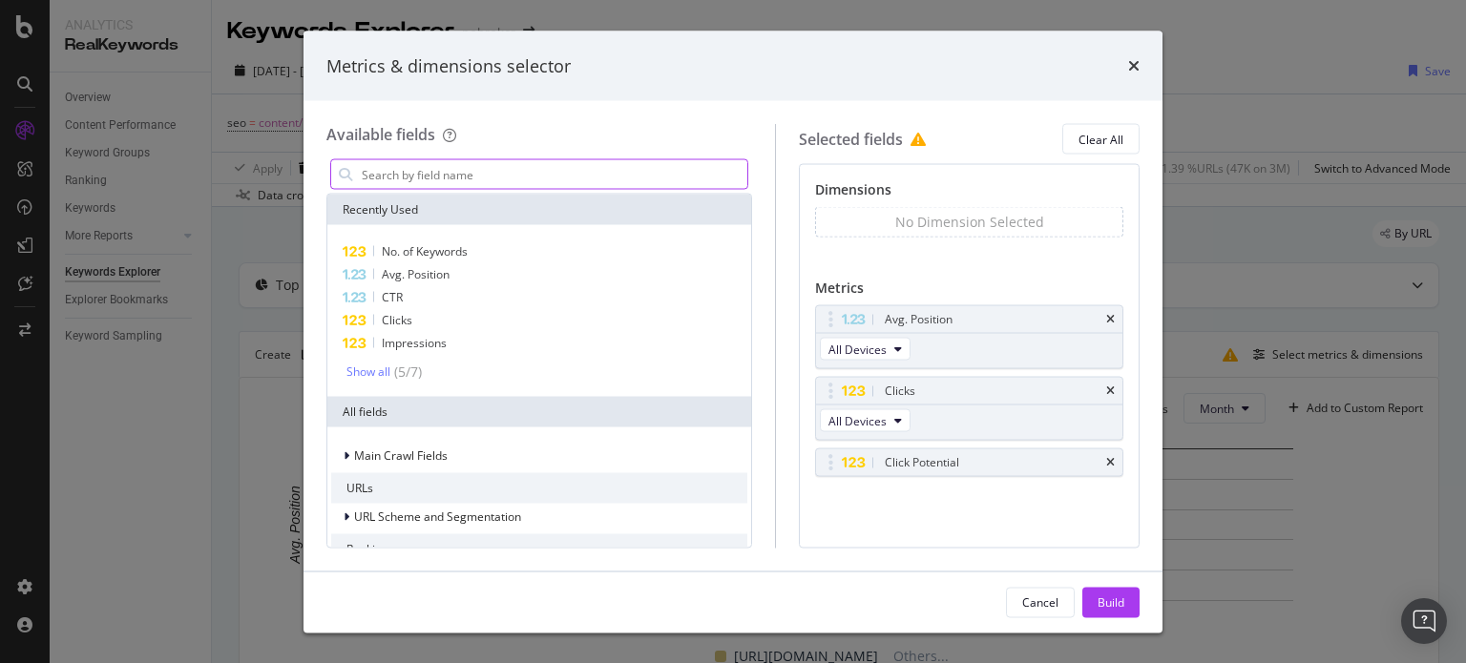
click at [534, 171] on input "modal" at bounding box center [553, 174] width 387 height 29
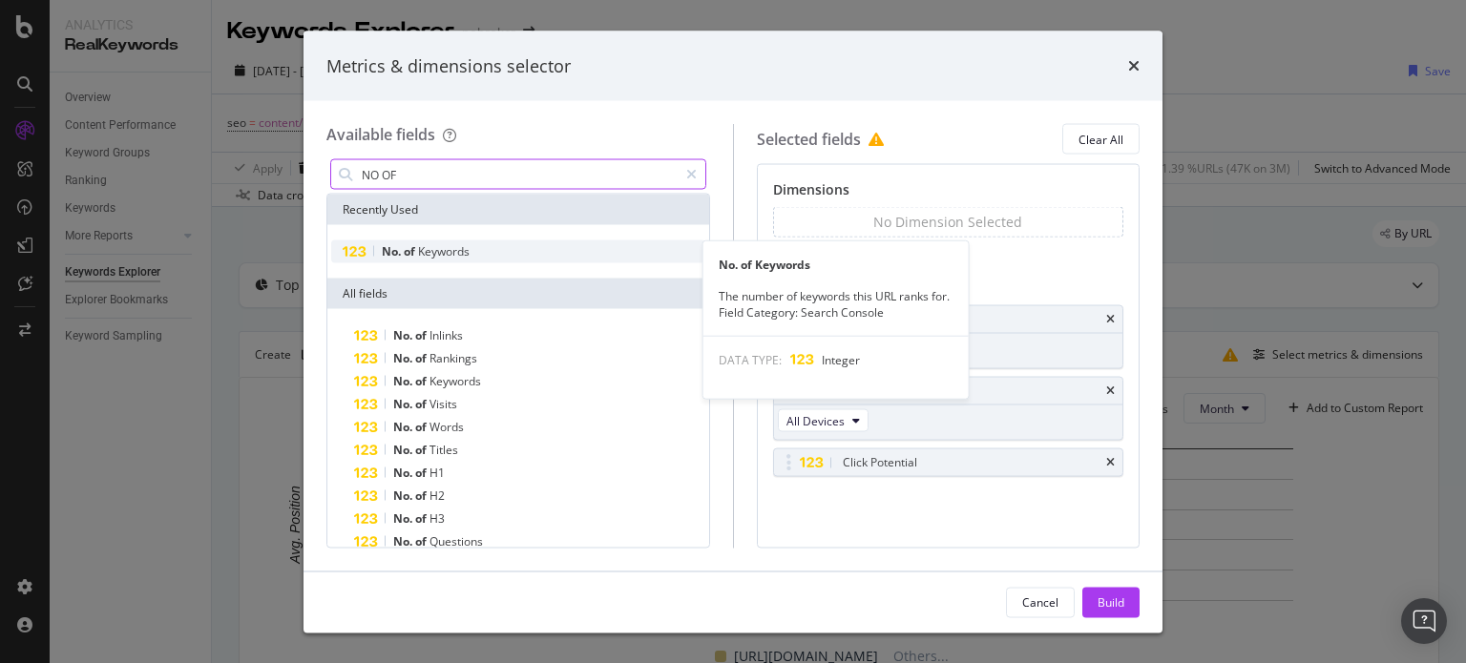
type input "NO OF"
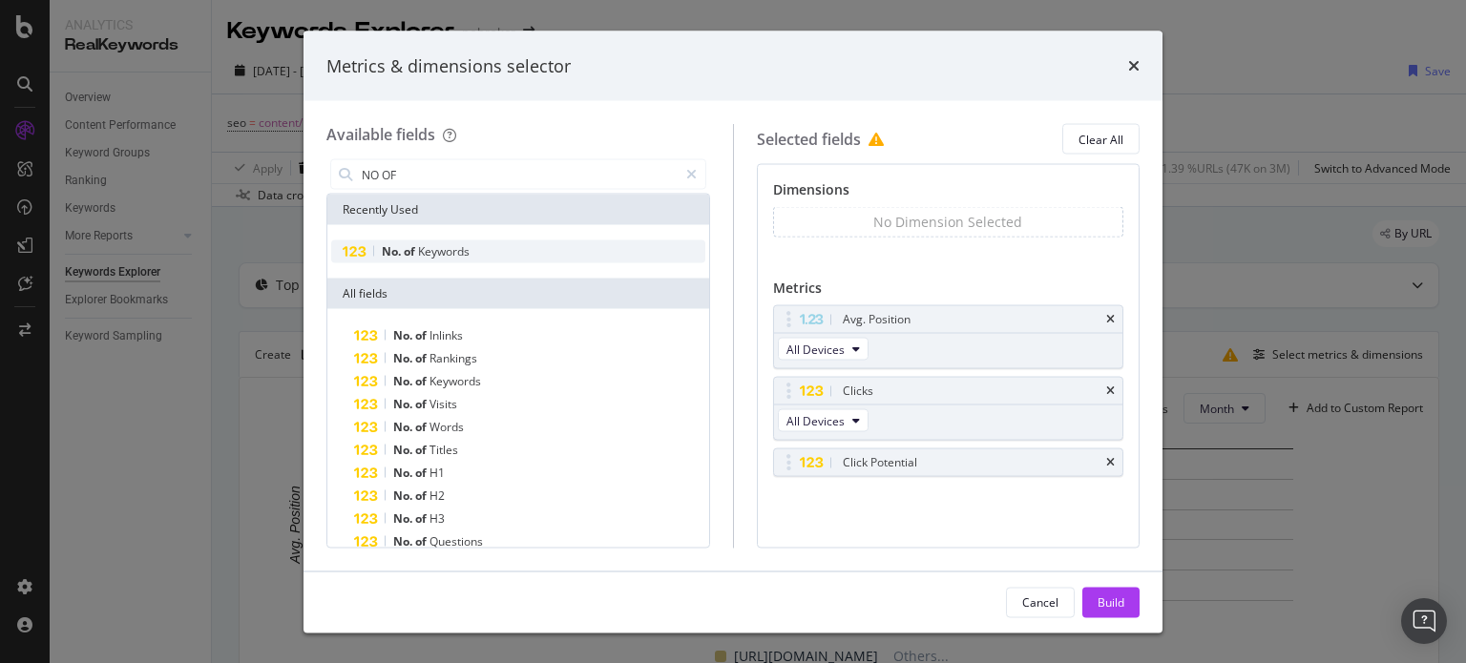
click at [424, 253] on span "Keywords" at bounding box center [444, 251] width 52 height 16
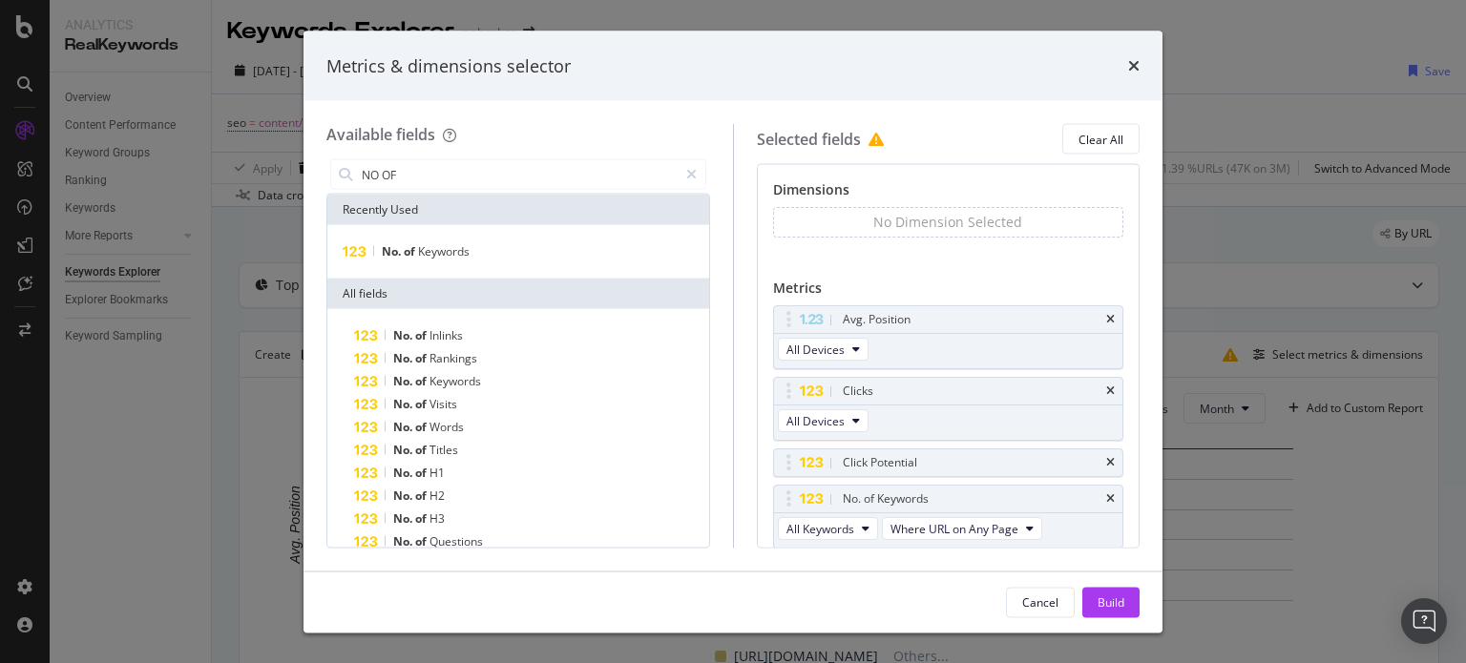
scroll to position [63, 0]
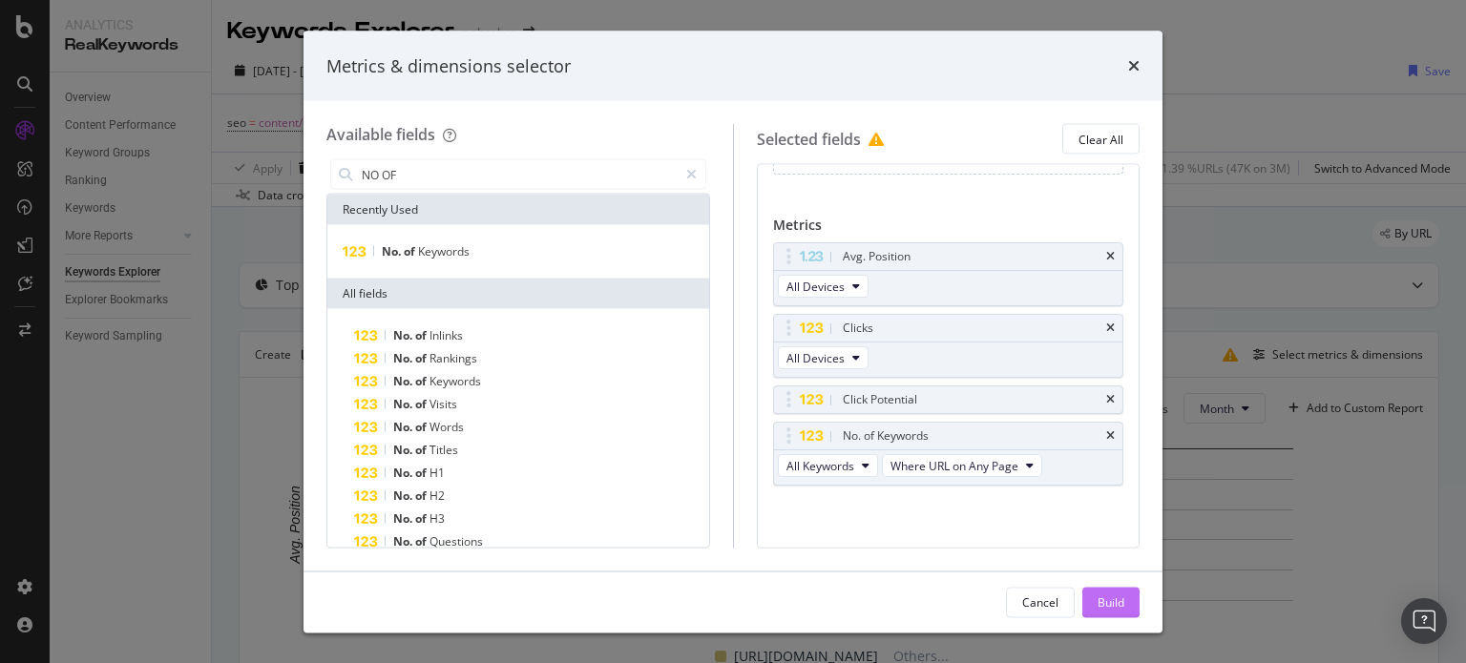
click at [1111, 605] on div "Build" at bounding box center [1111, 602] width 27 height 16
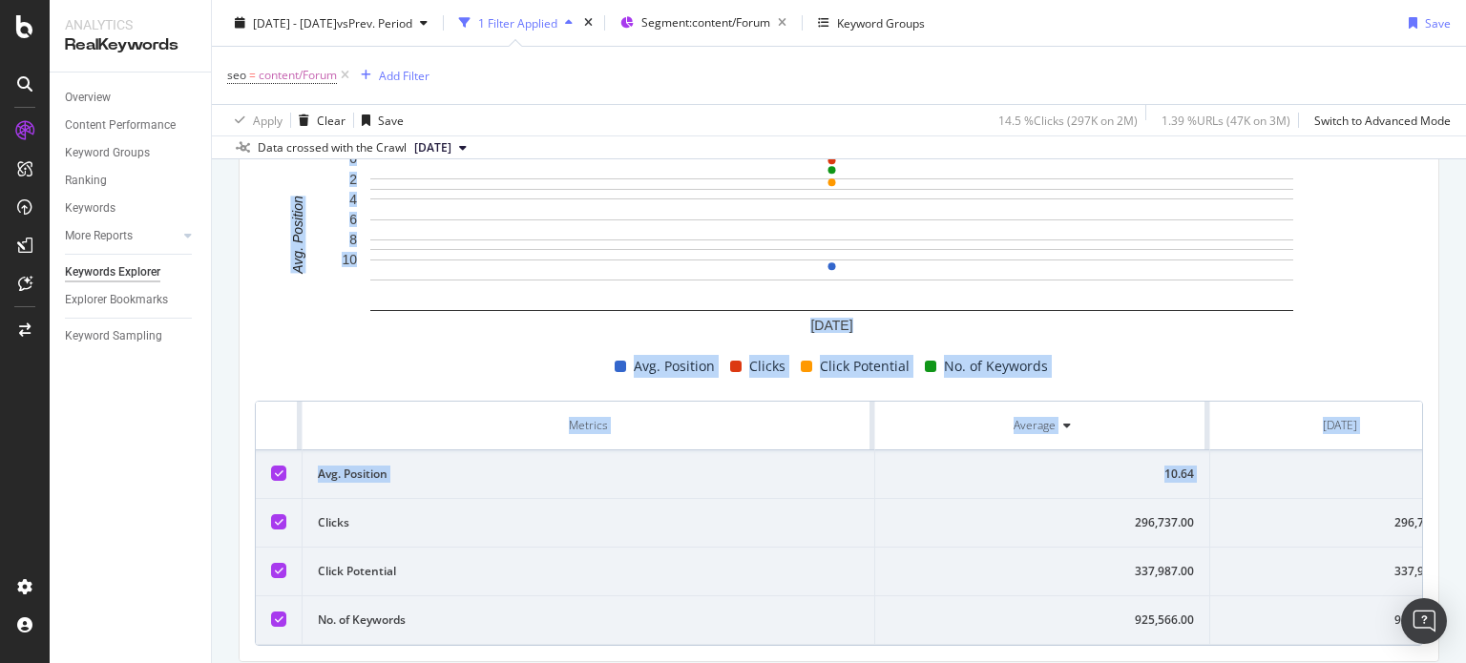
drag, startPoint x: 1465, startPoint y: 302, endPoint x: 1463, endPoint y: 482, distance: 180.4
click at [1463, 482] on div "Keywords Explorer nobroker [DATE] - [DATE] vs Prev. Period 1 Filter Applied Seg…" at bounding box center [839, 331] width 1254 height 663
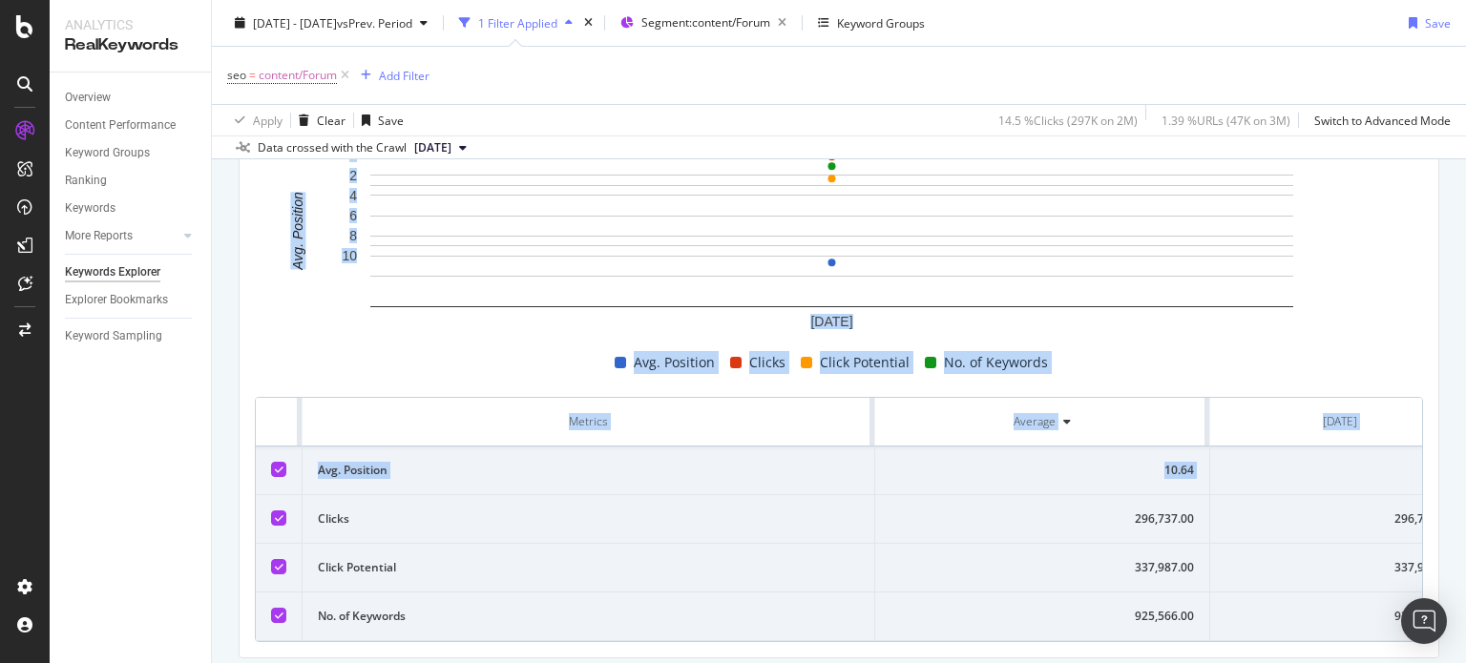
click at [1435, 411] on div "By URL Top Charts Create Trend Select metrics & dimensions Compare periods Mont…" at bounding box center [839, 319] width 1254 height 812
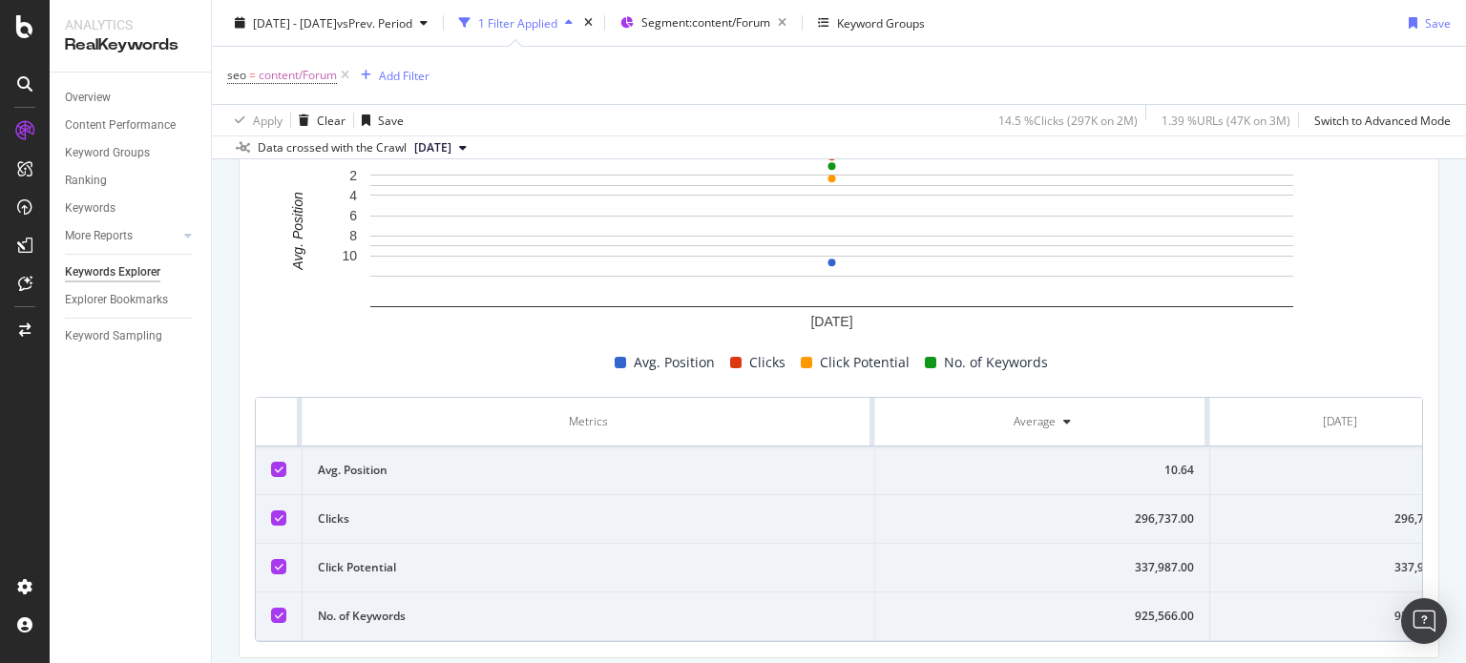
scroll to position [367, 0]
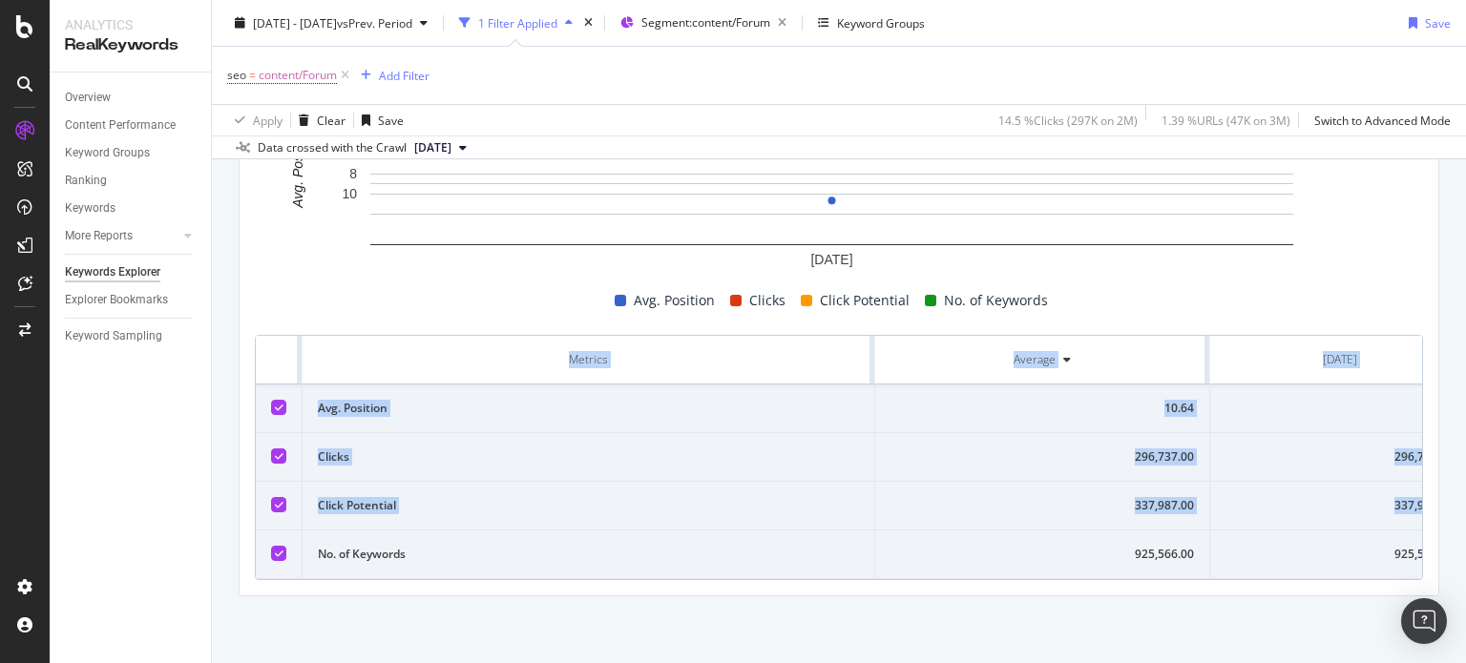
drag, startPoint x: 1465, startPoint y: 371, endPoint x: 1465, endPoint y: 484, distance: 112.6
click at [1465, 484] on div "Keywords Explorer nobroker [DATE] - [DATE] vs Prev. Period 1 Filter Applied Seg…" at bounding box center [839, 331] width 1254 height 663
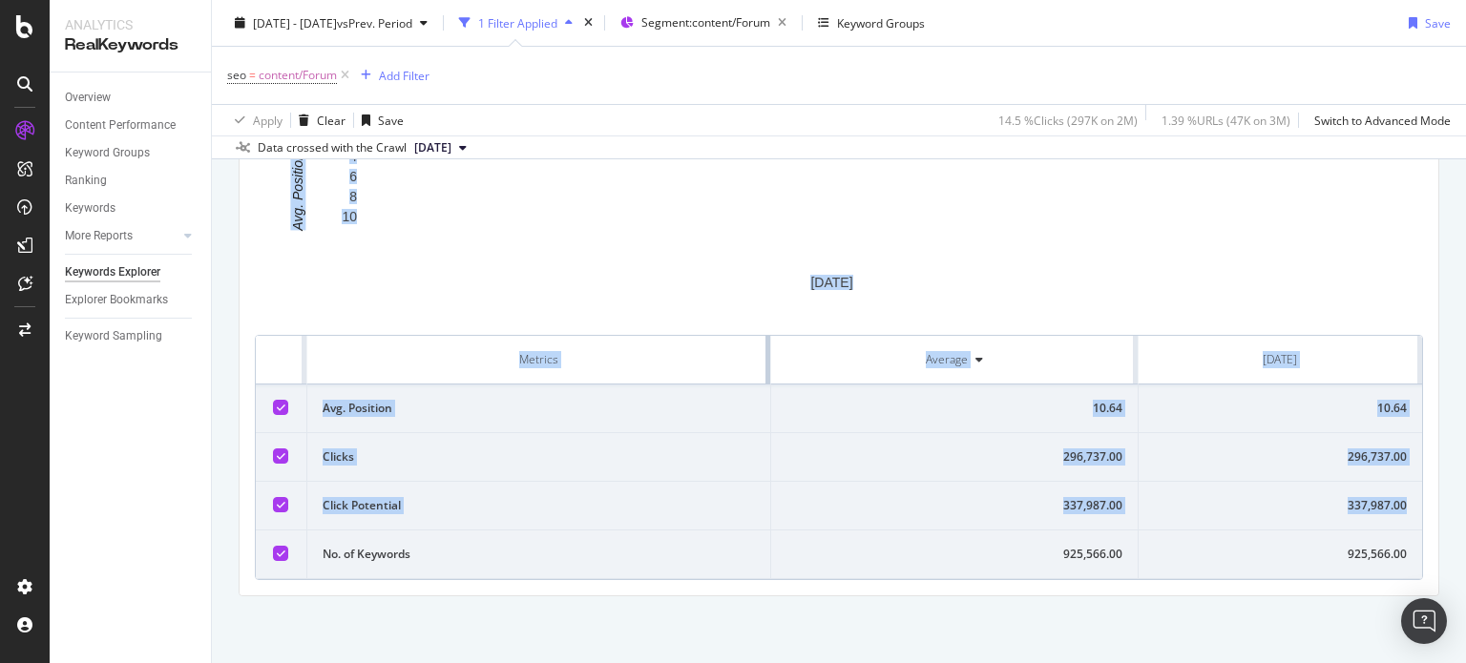
scroll to position [353, 0]
click at [720, 446] on td "Clicks" at bounding box center [539, 457] width 464 height 49
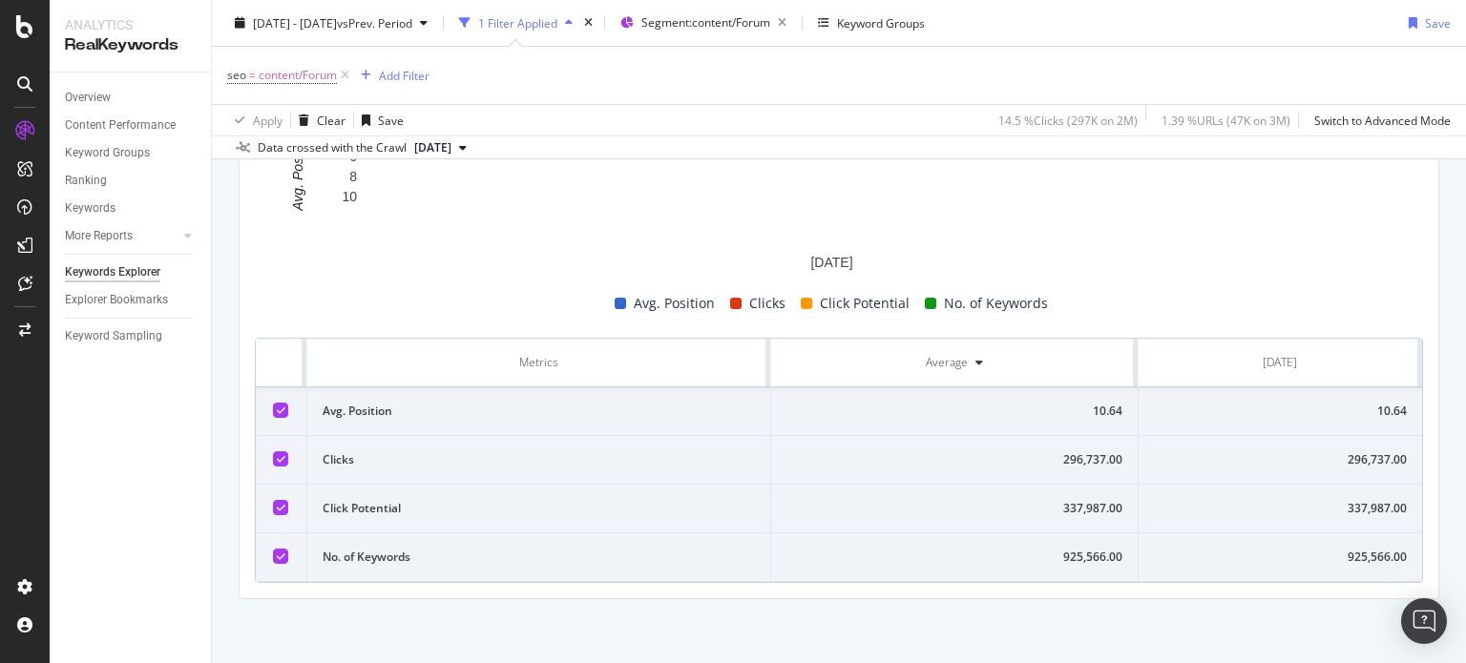
drag, startPoint x: 264, startPoint y: 353, endPoint x: 1254, endPoint y: 584, distance: 1016.3
click at [1254, 584] on div "Compare periods Month Add to Custom Report [DATE] 0 2 4 6 8 10 Avg. Position Da…" at bounding box center [839, 312] width 1199 height 574
click at [1434, 450] on div "By URL Top Charts Create Trend Select metrics & dimensions Compare periods Mont…" at bounding box center [839, 260] width 1254 height 812
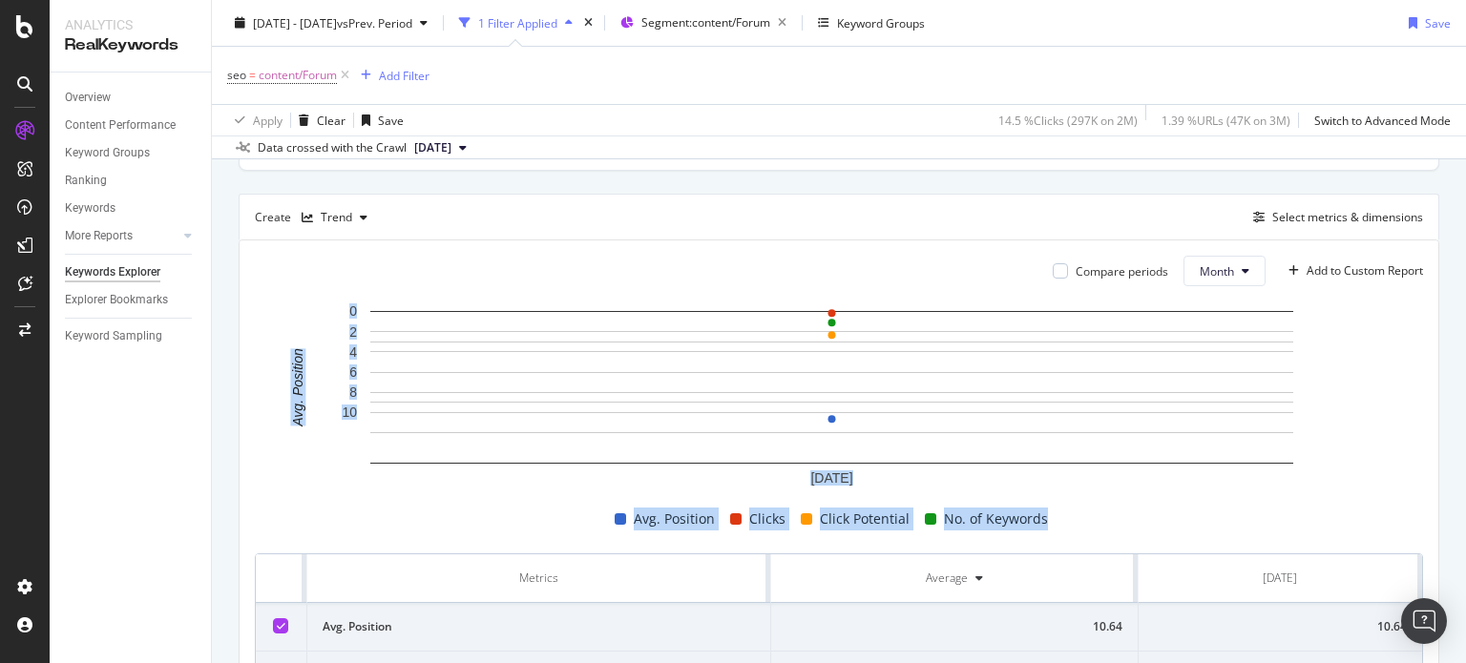
scroll to position [131, 0]
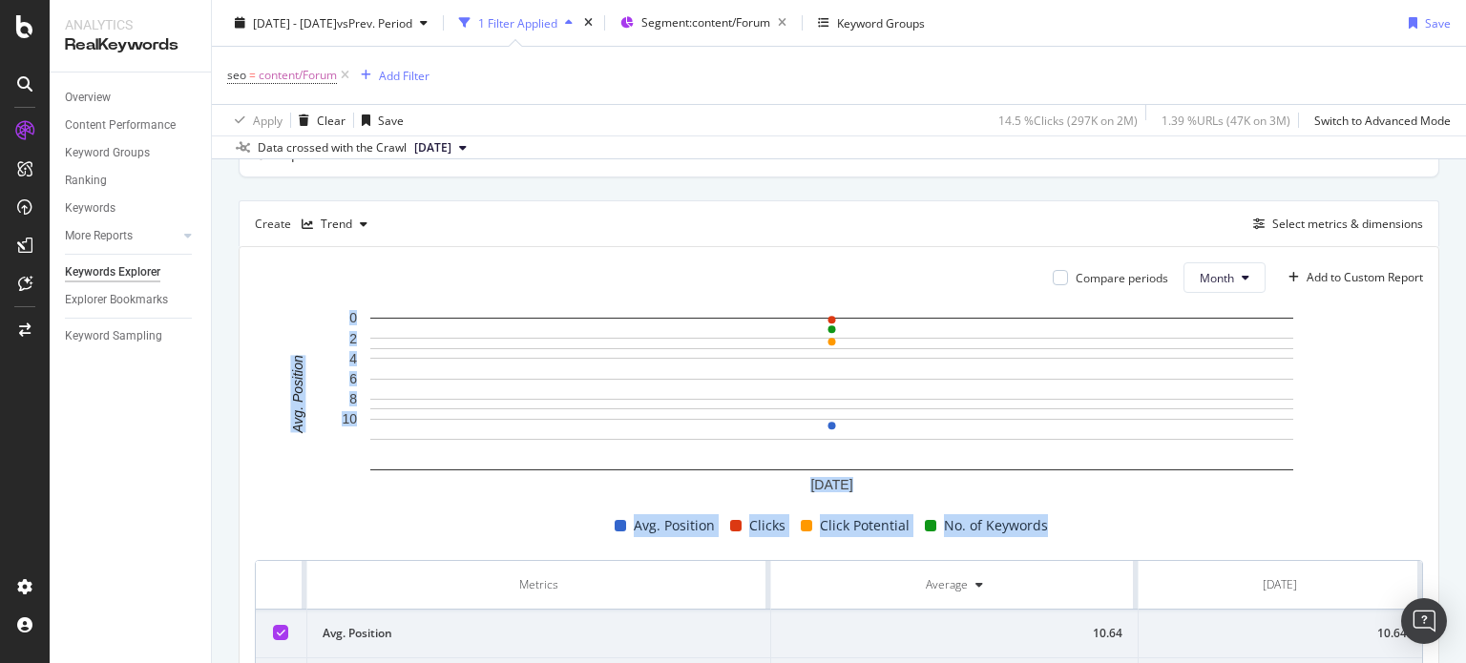
drag, startPoint x: 1465, startPoint y: 438, endPoint x: 1461, endPoint y: 301, distance: 137.5
click at [1461, 301] on div "Keywords Explorer nobroker [DATE] - [DATE] vs Prev. Period 1 Filter Applied Seg…" at bounding box center [839, 331] width 1254 height 663
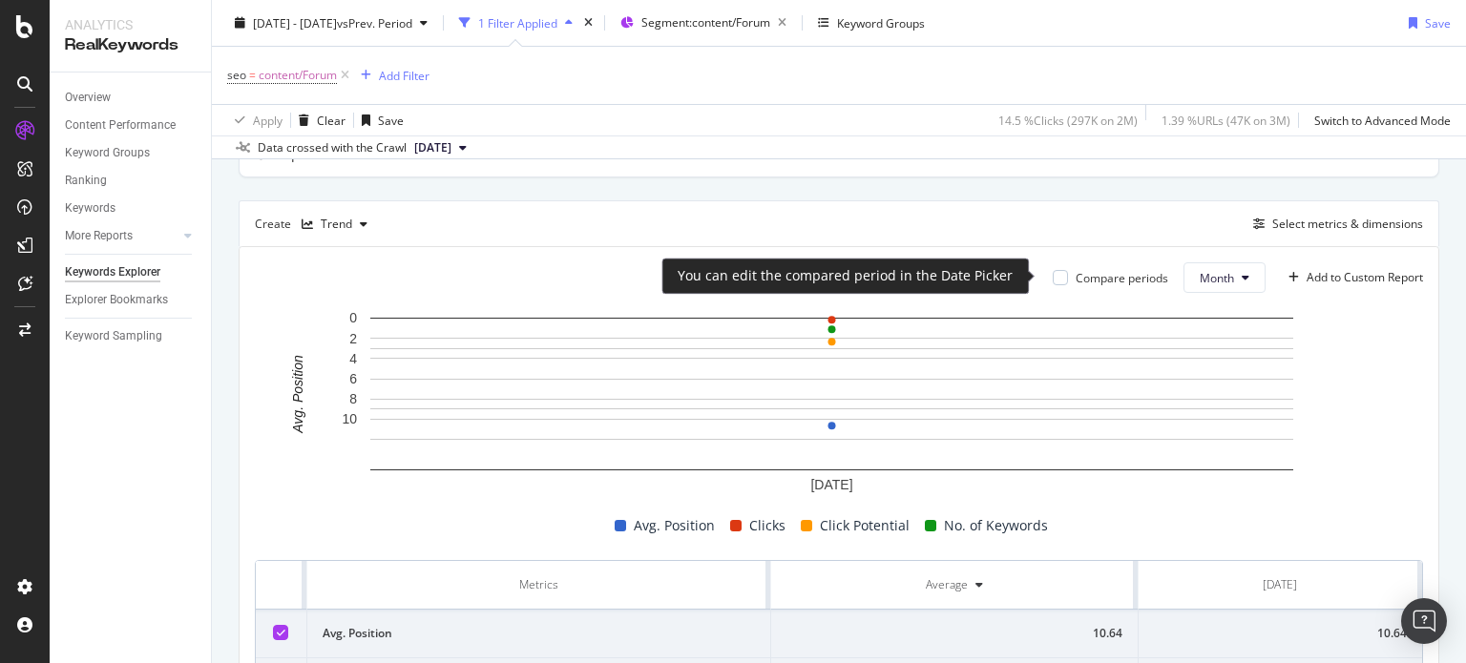
click at [1054, 274] on div "Compare periods" at bounding box center [1110, 278] width 115 height 16
click at [1053, 274] on div at bounding box center [1060, 277] width 15 height 15
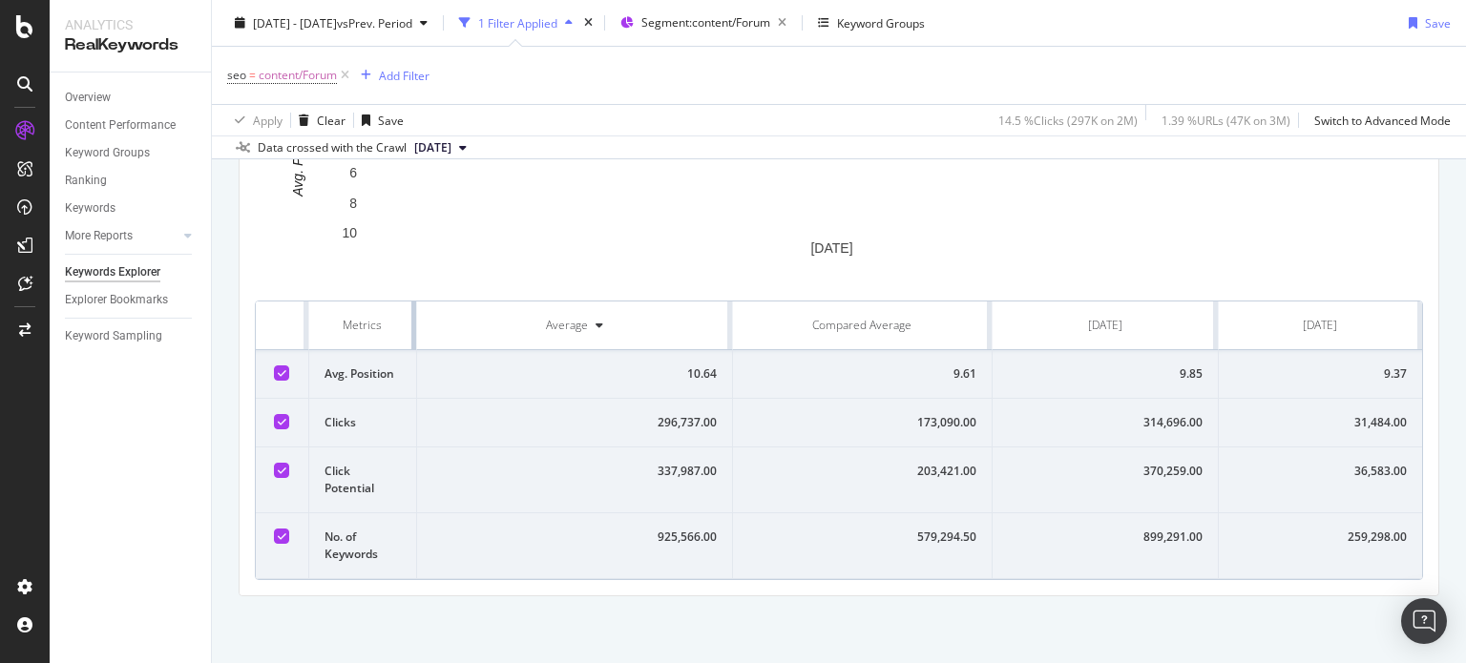
scroll to position [367, 0]
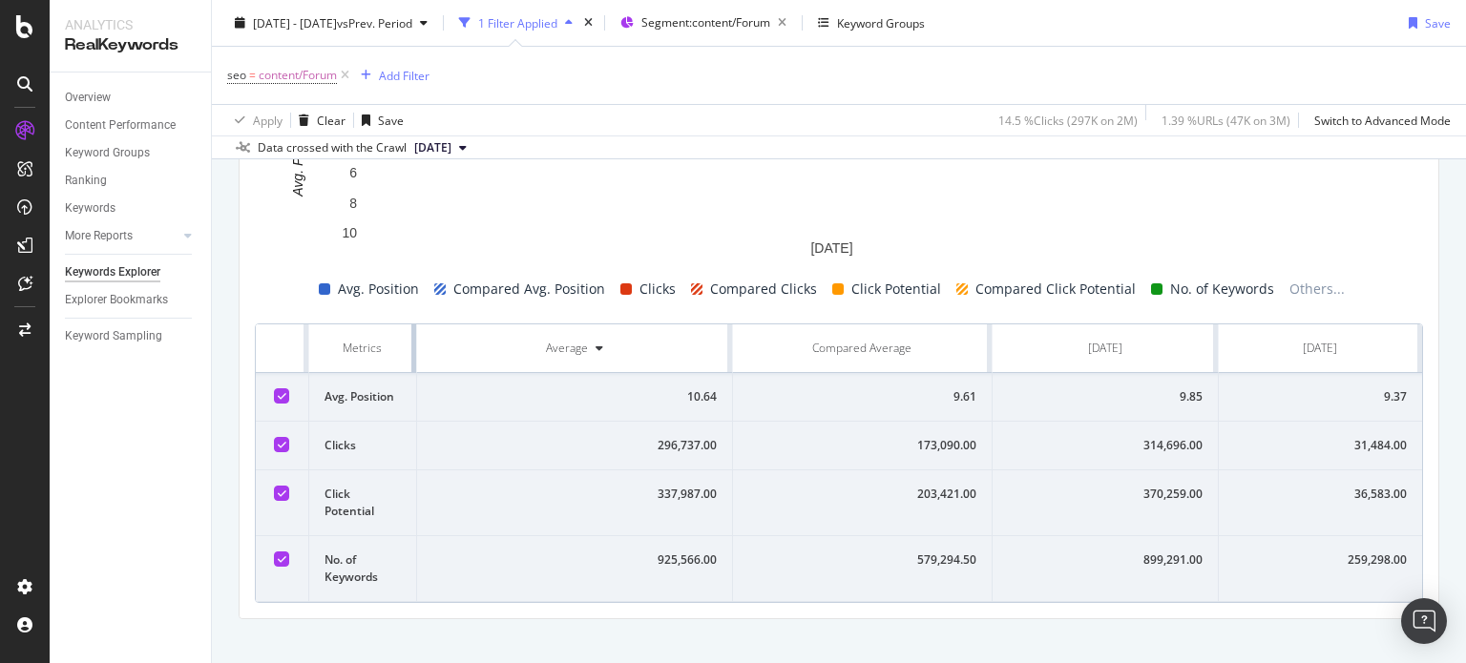
drag, startPoint x: 675, startPoint y: 340, endPoint x: 371, endPoint y: 372, distance: 305.2
click at [371, 372] on table "Metrics Average Compared Average [DATE] [DATE] Avg. Position 10.64 9.61 9.85 9.…" at bounding box center [839, 463] width 1166 height 278
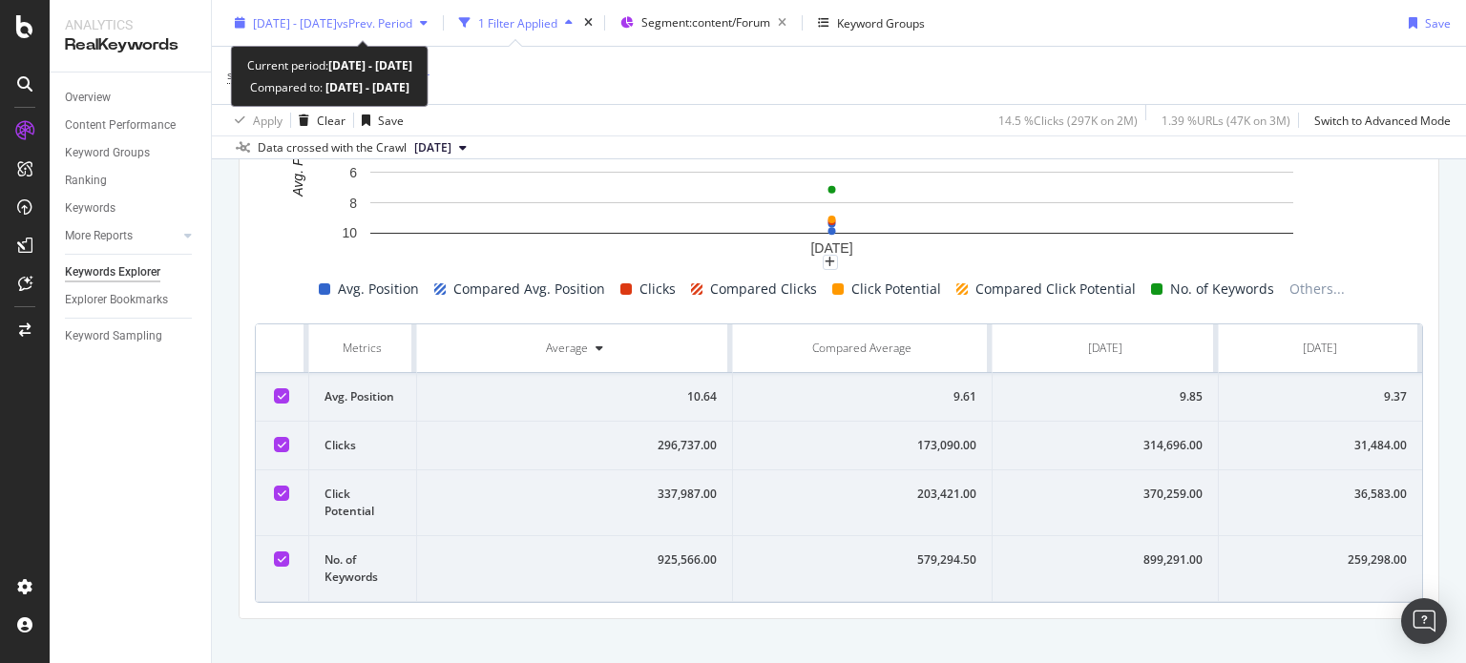
click at [337, 26] on span "[DATE] - [DATE]" at bounding box center [295, 22] width 84 height 16
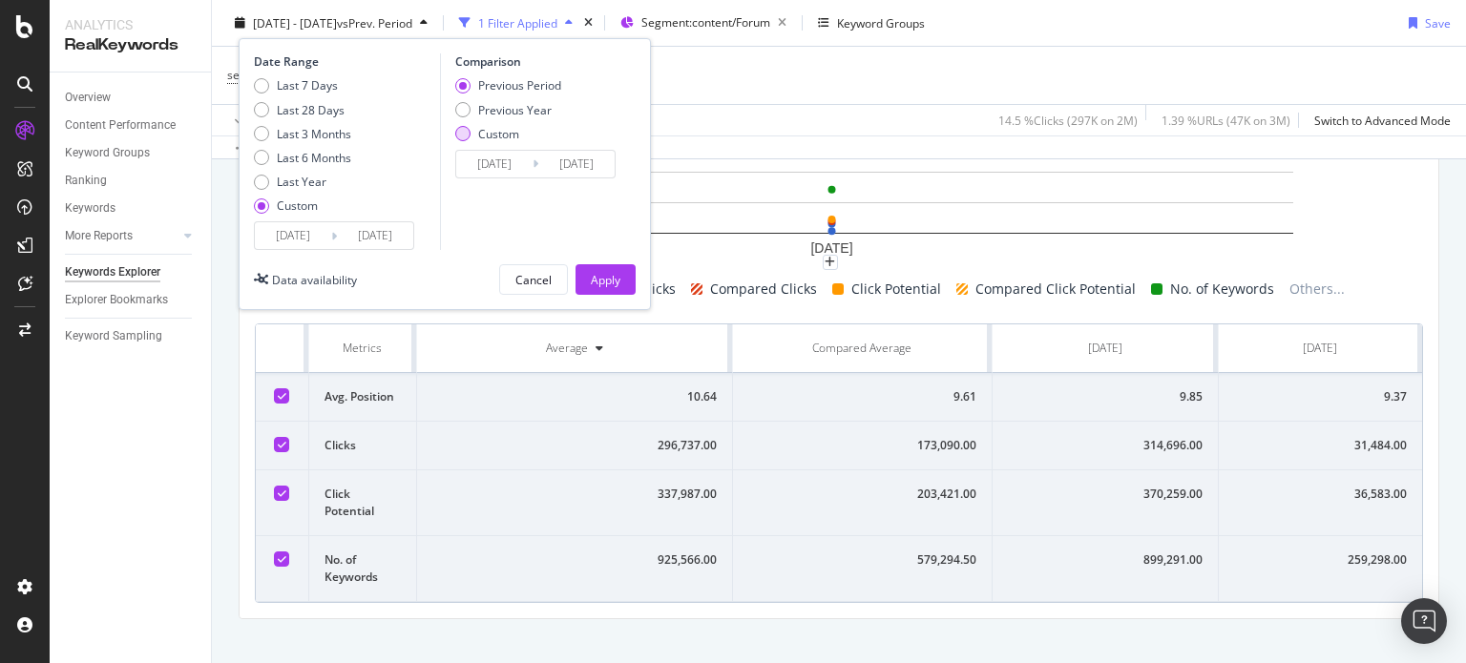
click at [484, 136] on div "Custom" at bounding box center [498, 133] width 41 height 16
click at [485, 157] on input "[DATE]" at bounding box center [494, 164] width 76 height 27
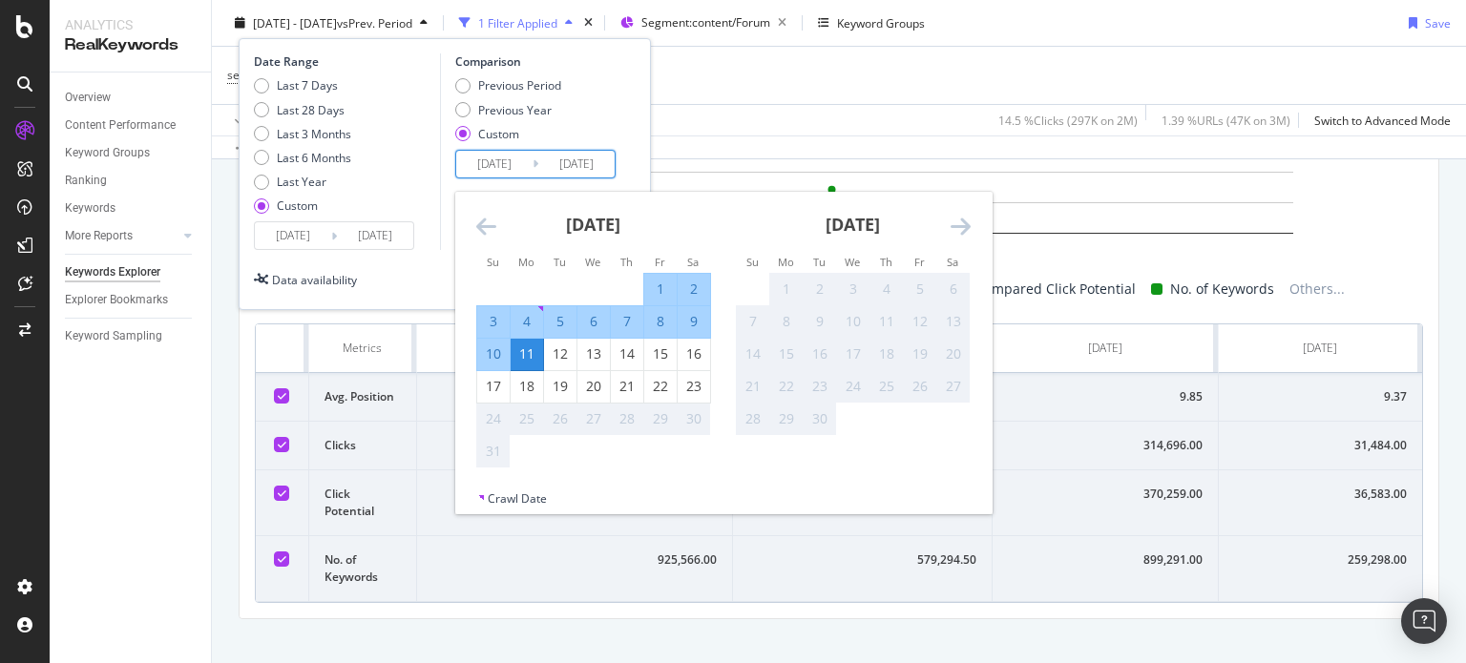
click at [501, 168] on input "[DATE]" at bounding box center [494, 164] width 76 height 27
click at [658, 298] on div "1" at bounding box center [660, 288] width 32 height 31
type input "[DATE]"
click at [491, 164] on input "[DATE]" at bounding box center [494, 164] width 76 height 27
click at [416, 261] on div "Date Range Last 7 Days Last 28 Days Last 3 Months Last 6 Months Last Year Custo…" at bounding box center [445, 174] width 412 height 272
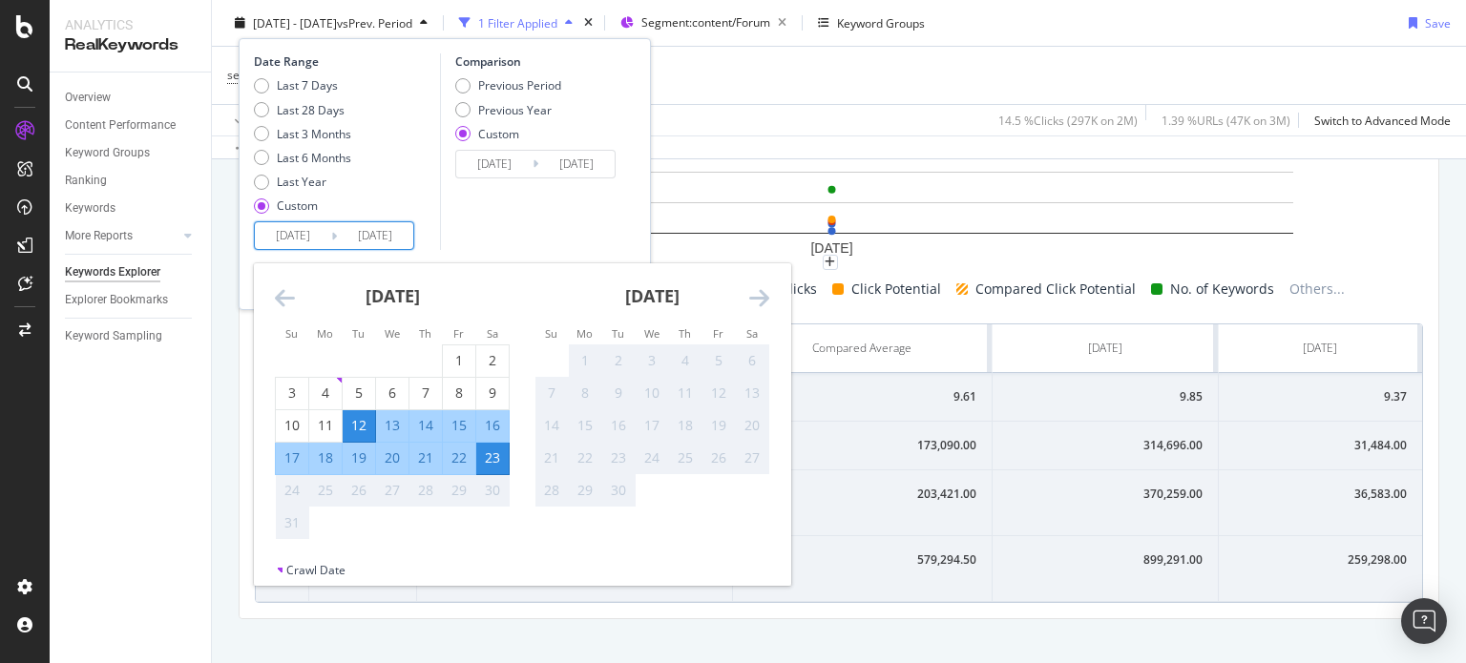
click at [283, 228] on input "[DATE]" at bounding box center [293, 235] width 76 height 27
click at [474, 211] on div "Comparison Previous Period Previous Year Custom [DATE] Navigate forward to inte…" at bounding box center [530, 151] width 181 height 197
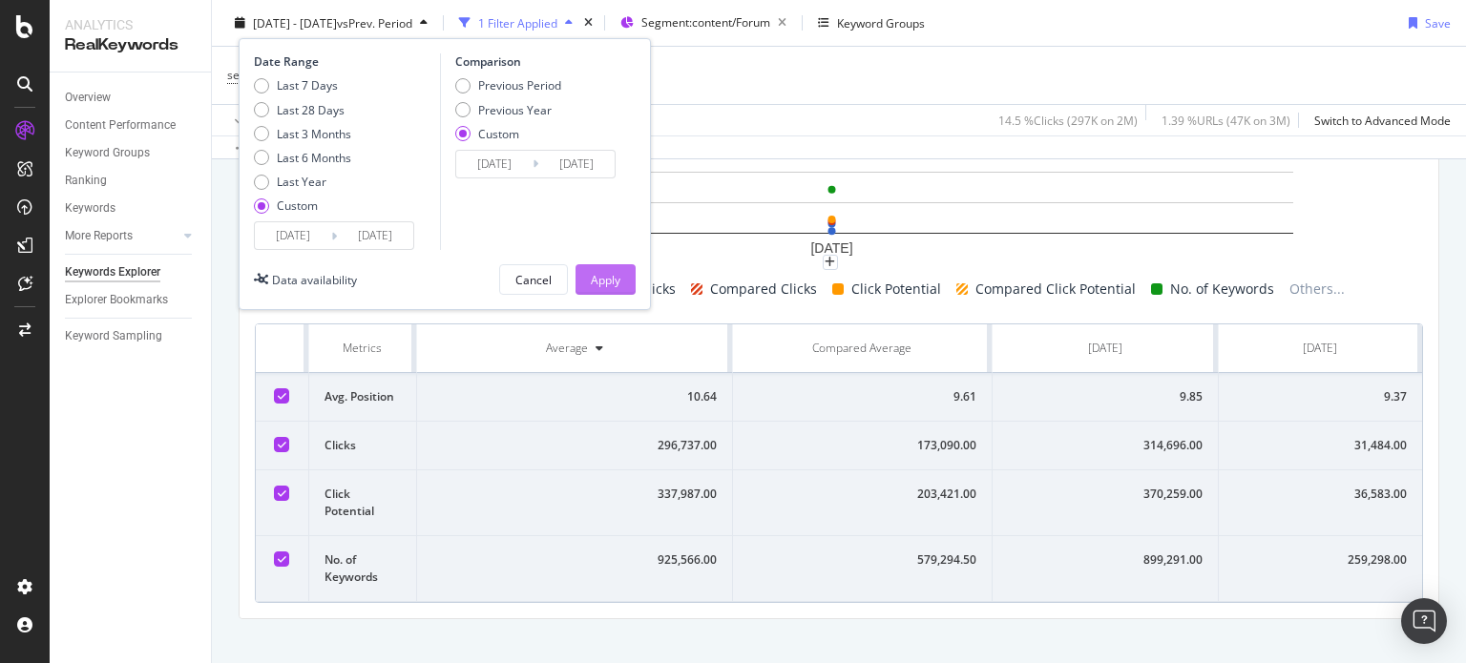
click at [602, 276] on div "Apply" at bounding box center [606, 279] width 30 height 16
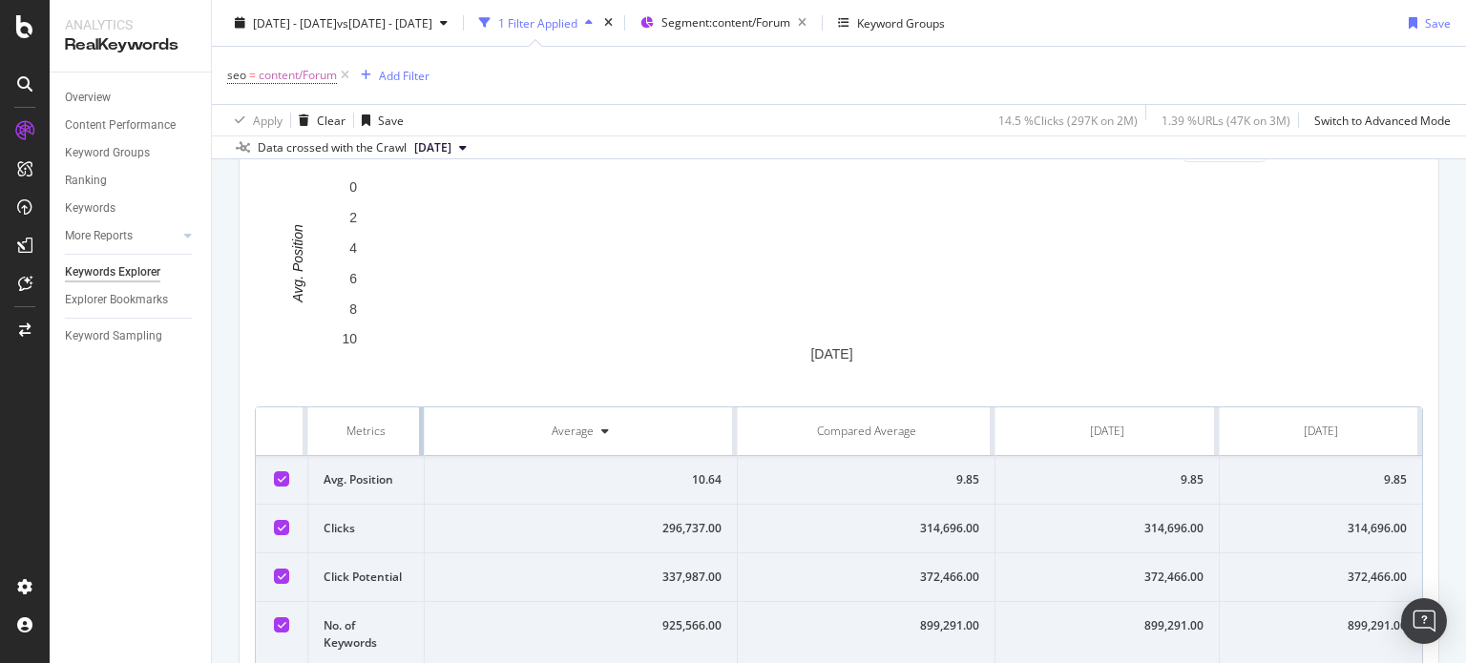
drag, startPoint x: 679, startPoint y: 450, endPoint x: 376, endPoint y: 479, distance: 303.9
click at [376, 479] on table "Metrics Average Compared Average [DATE] [DATE] Avg. Position 10.64 9.85 9.85 9.…" at bounding box center [839, 538] width 1166 height 261
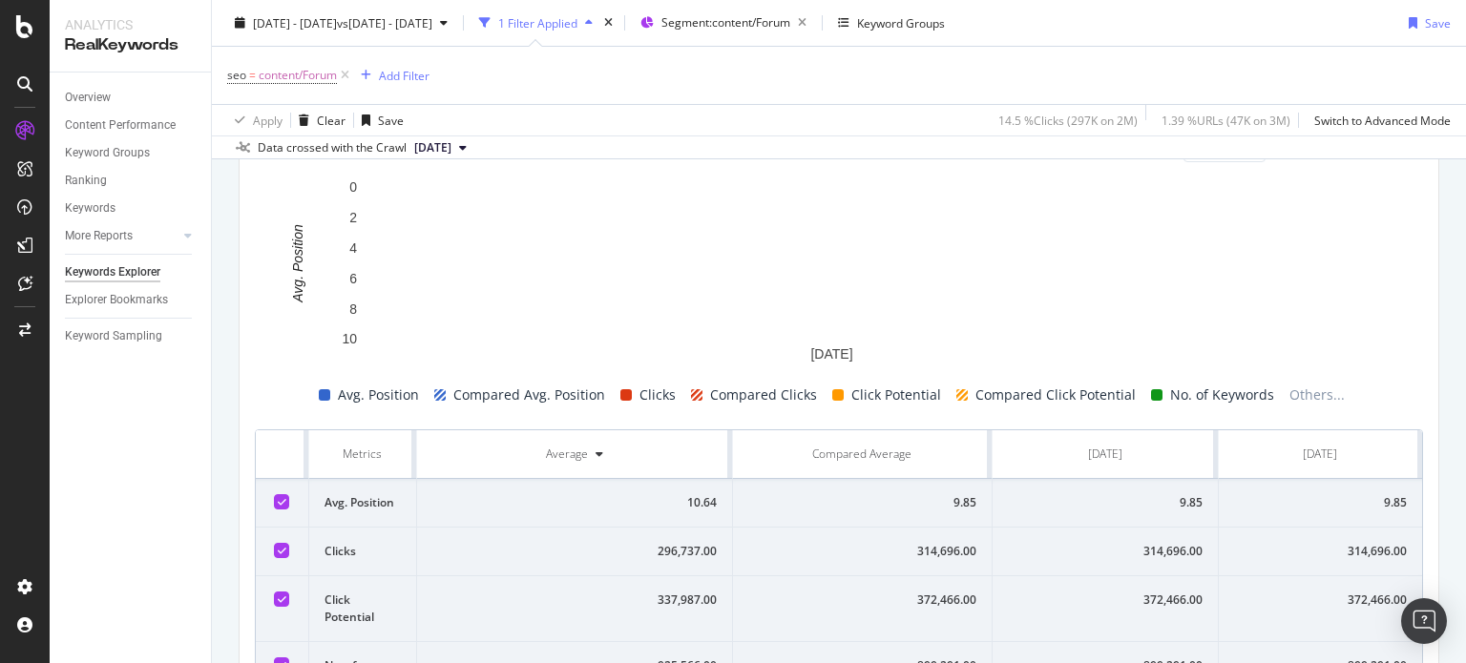
scroll to position [387, 0]
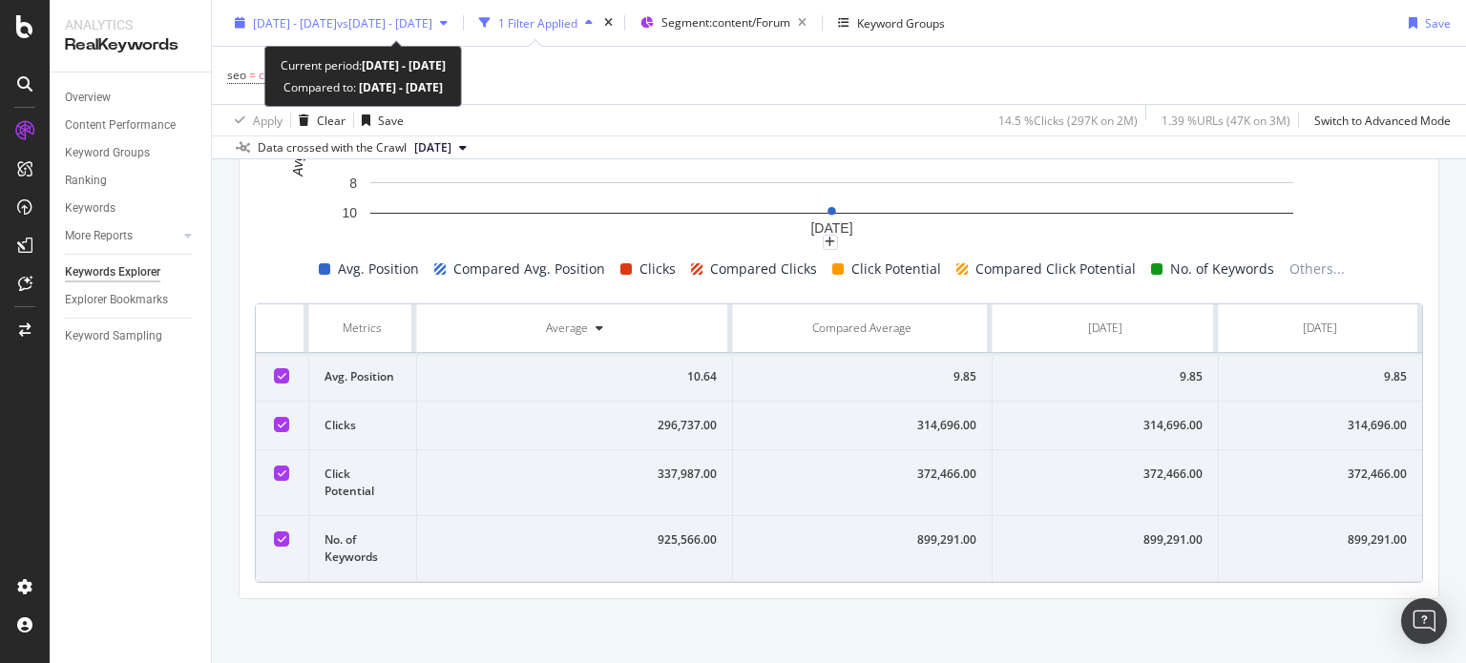
click at [432, 24] on span "vs [DATE] - [DATE]" at bounding box center [384, 22] width 95 height 16
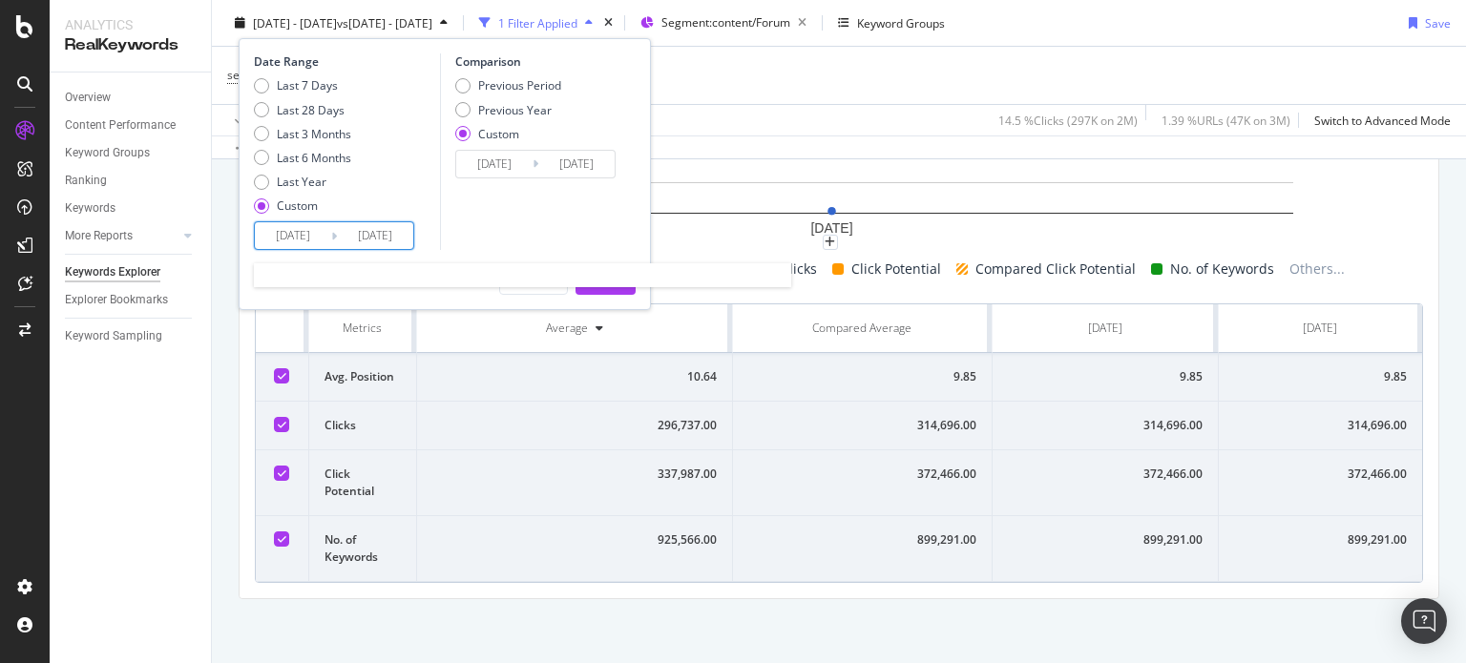
click at [381, 240] on input "[DATE]" at bounding box center [375, 235] width 76 height 27
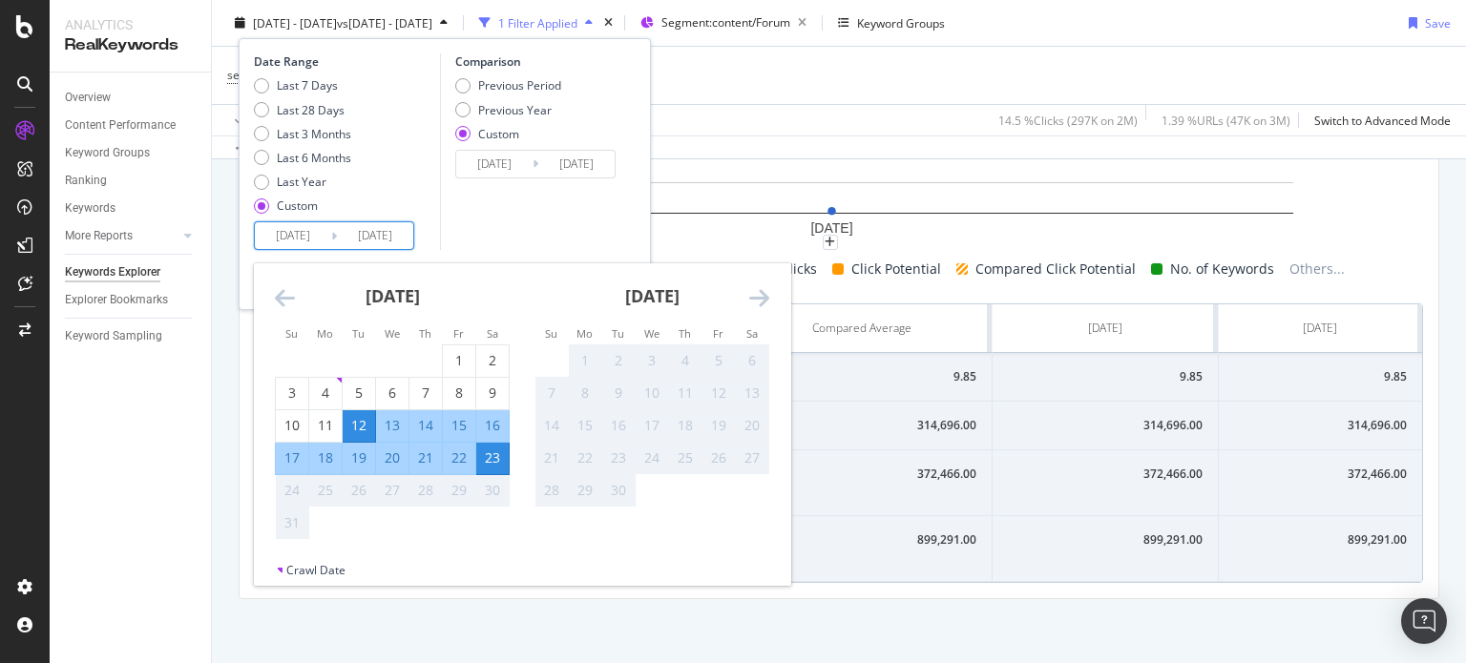
click at [490, 196] on div "Comparison Previous Period Previous Year Custom [DATE] Navigate forward to inte…" at bounding box center [530, 151] width 181 height 197
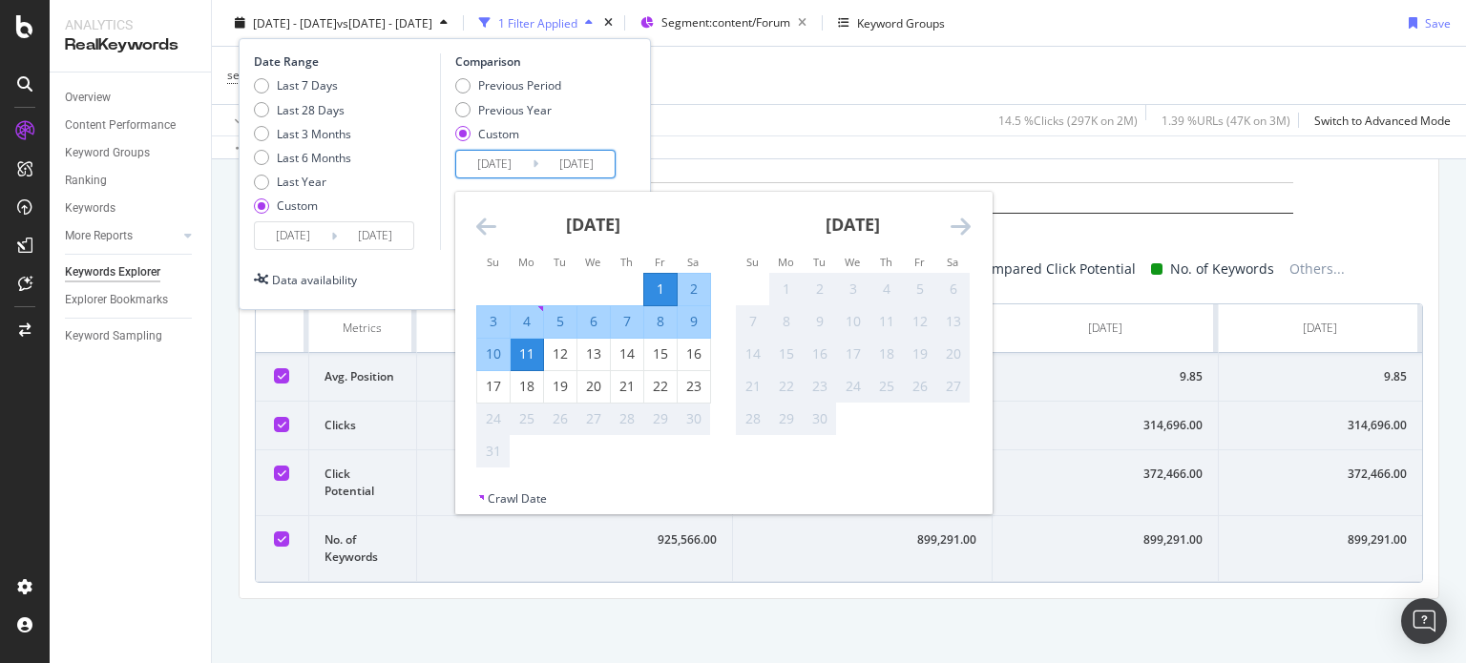
click at [485, 167] on input "[DATE]" at bounding box center [494, 164] width 76 height 27
click at [443, 199] on div "Comparison Previous Period Previous Year Custom [DATE] Navigate forward to inte…" at bounding box center [530, 151] width 181 height 197
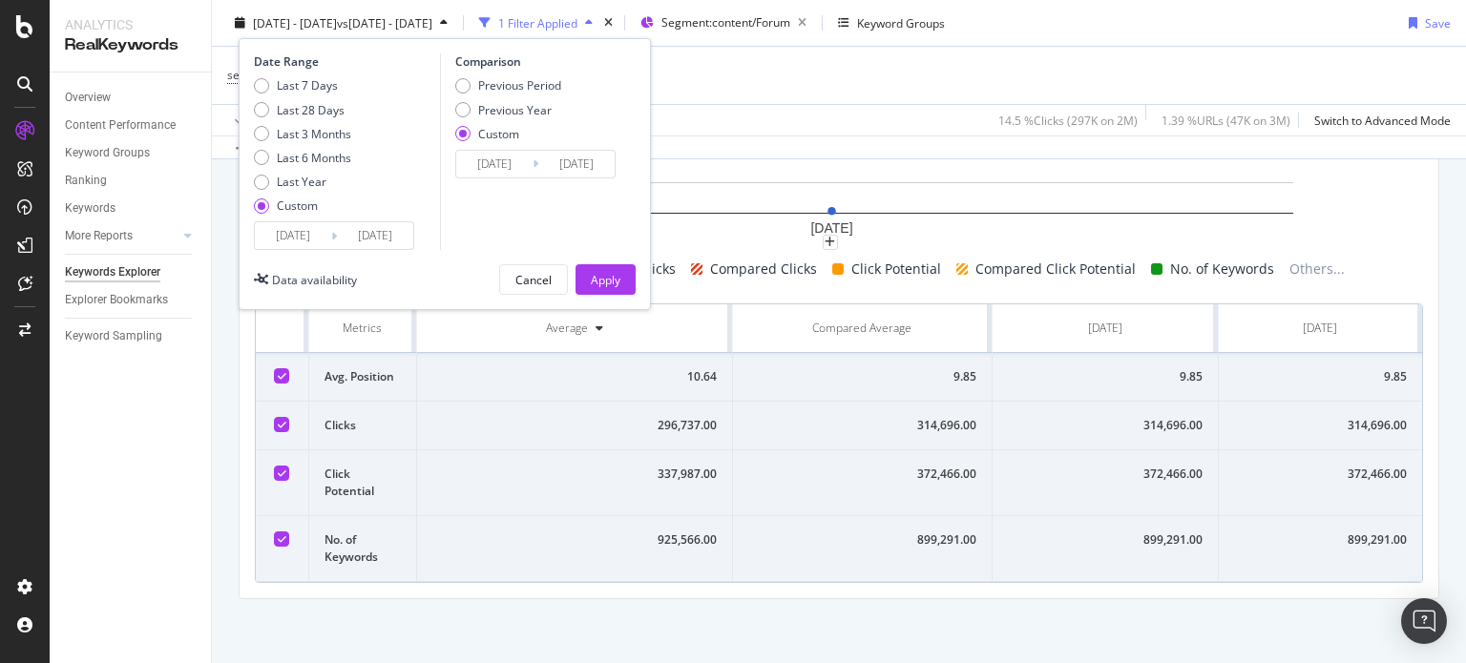
click at [393, 232] on input "[DATE]" at bounding box center [375, 235] width 76 height 27
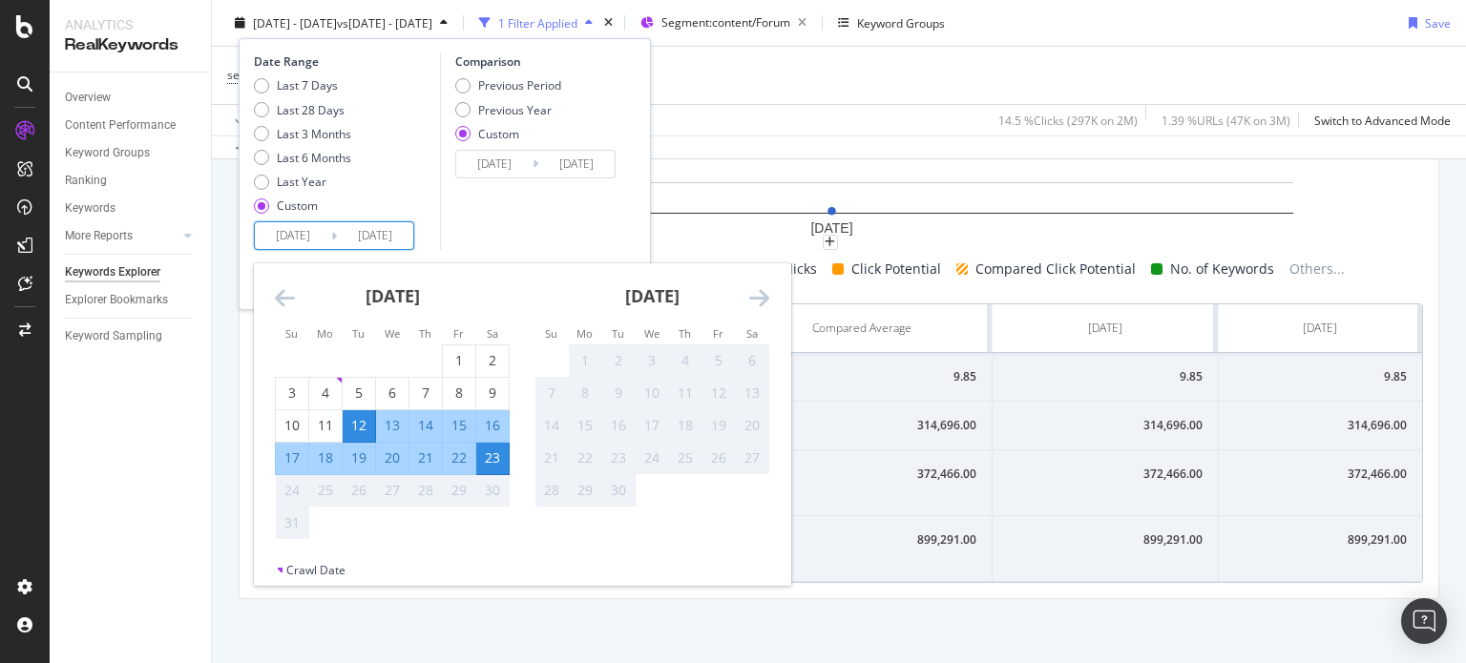
click at [576, 220] on div "Comparison Previous Period Previous Year Custom [DATE] Navigate forward to inte…" at bounding box center [530, 151] width 181 height 197
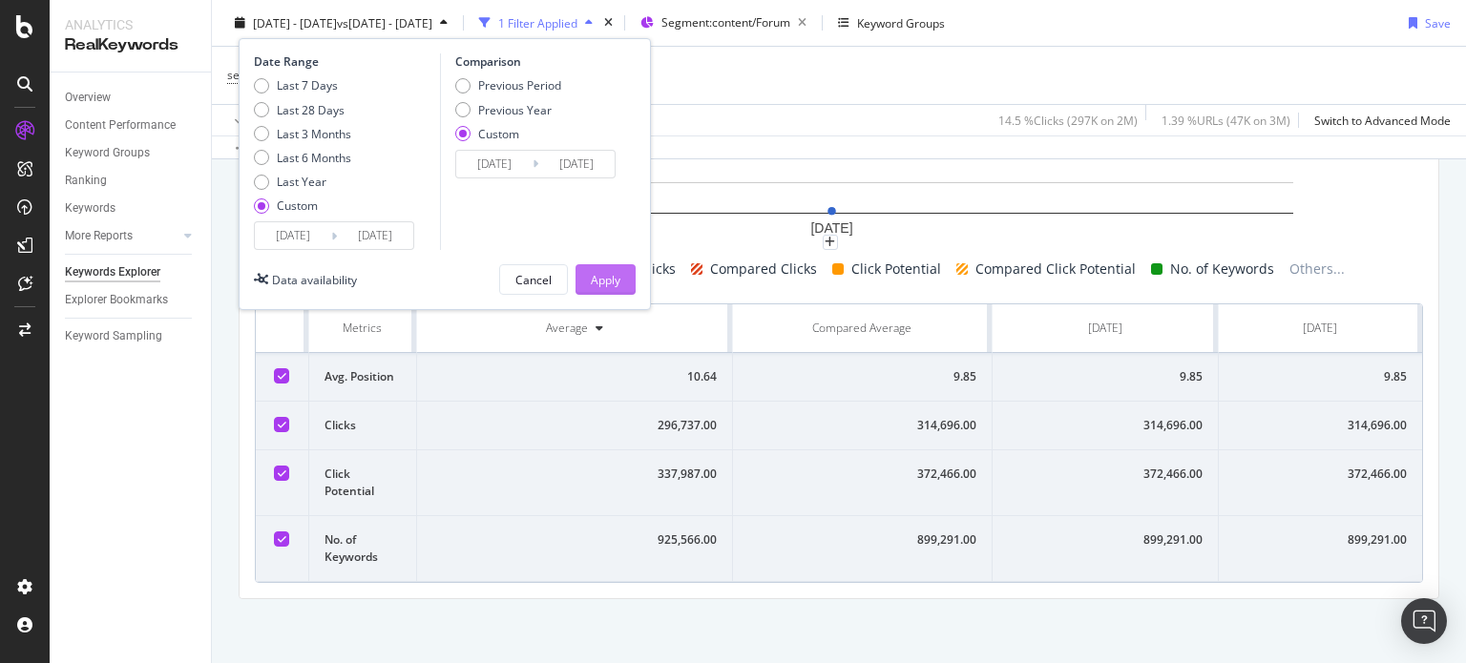
click at [607, 282] on div "Apply" at bounding box center [606, 279] width 30 height 16
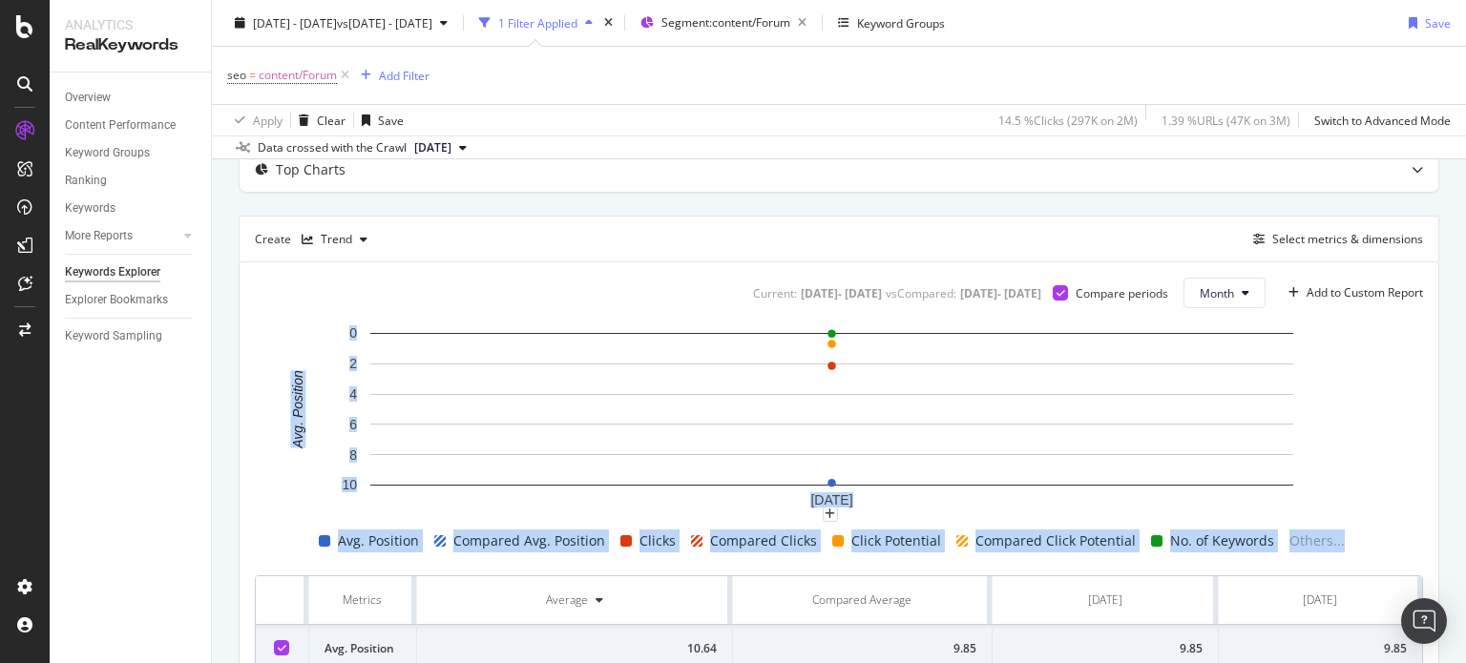
scroll to position [100, 0]
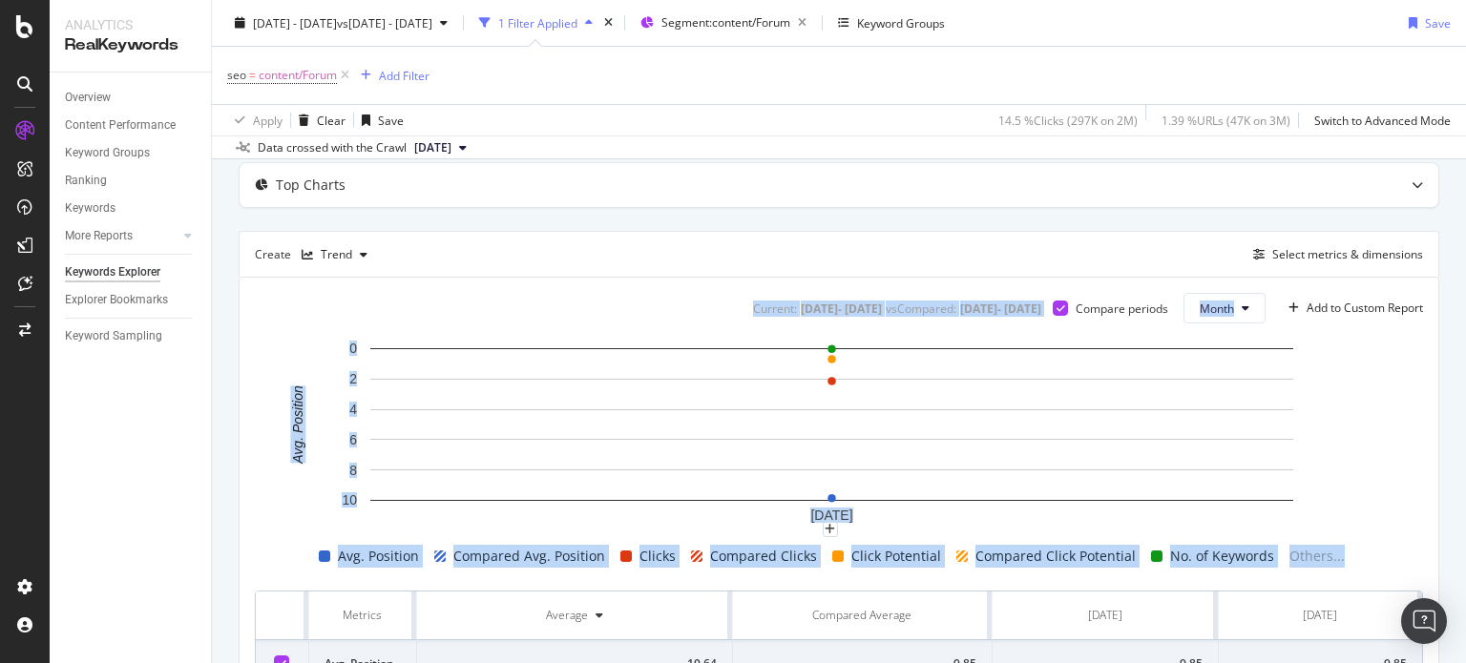
drag, startPoint x: 1465, startPoint y: 443, endPoint x: 1465, endPoint y: 272, distance: 170.8
click at [1465, 272] on div "Keywords Explorer nobroker [DATE] - [DATE] vs [DATE] - [DATE] 1 Filter Applied …" at bounding box center [839, 331] width 1254 height 663
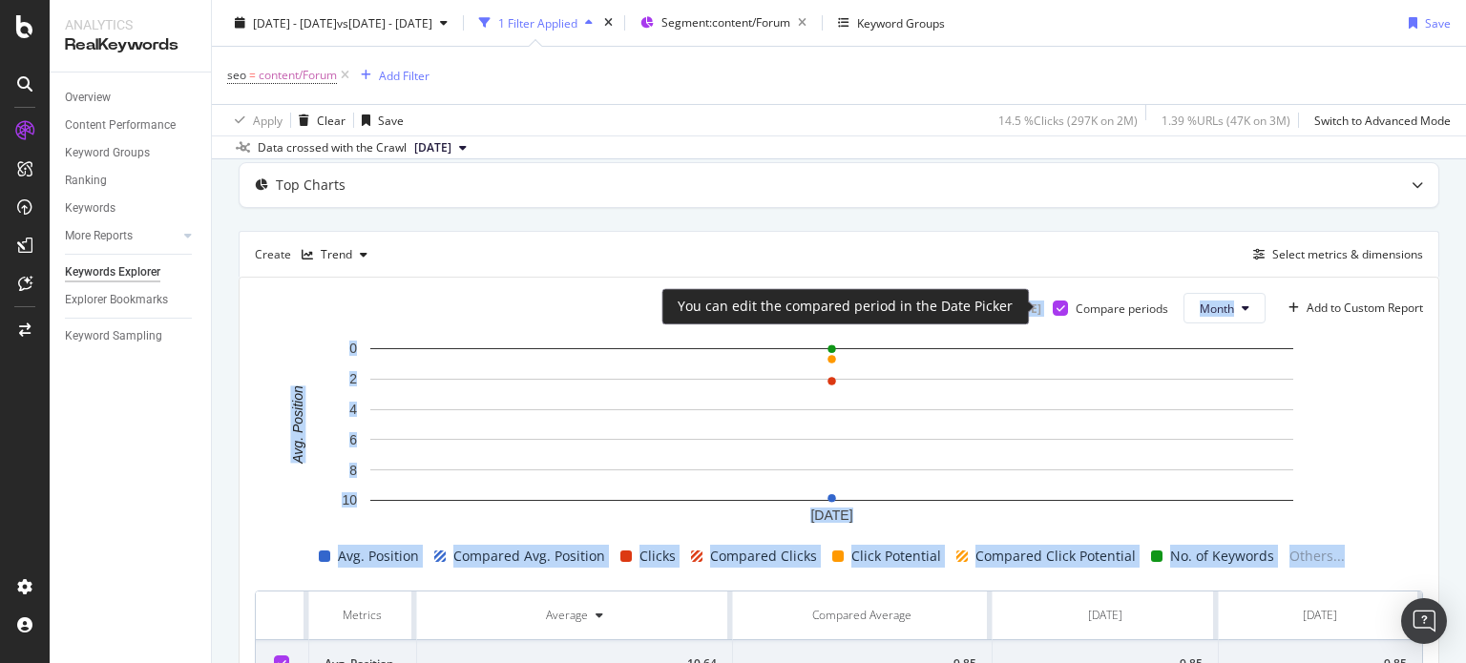
click at [1056, 307] on icon at bounding box center [1060, 308] width 9 height 10
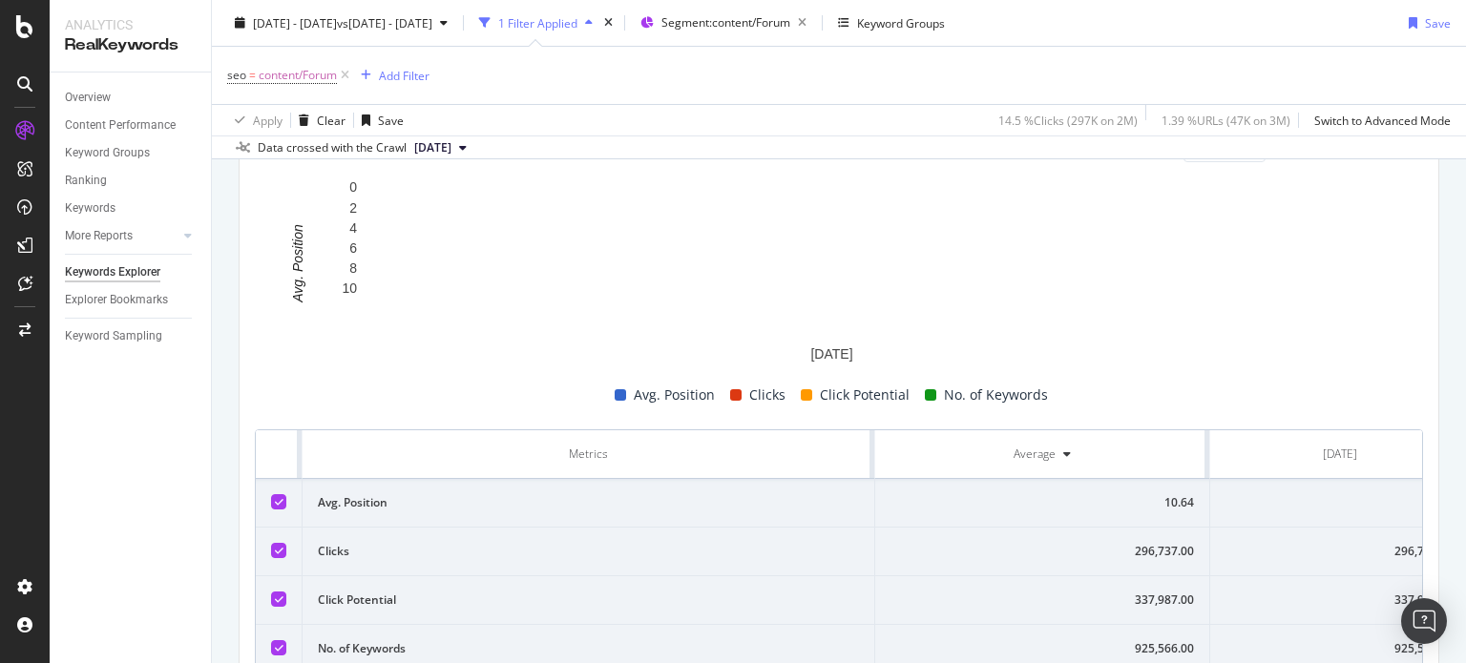
scroll to position [367, 0]
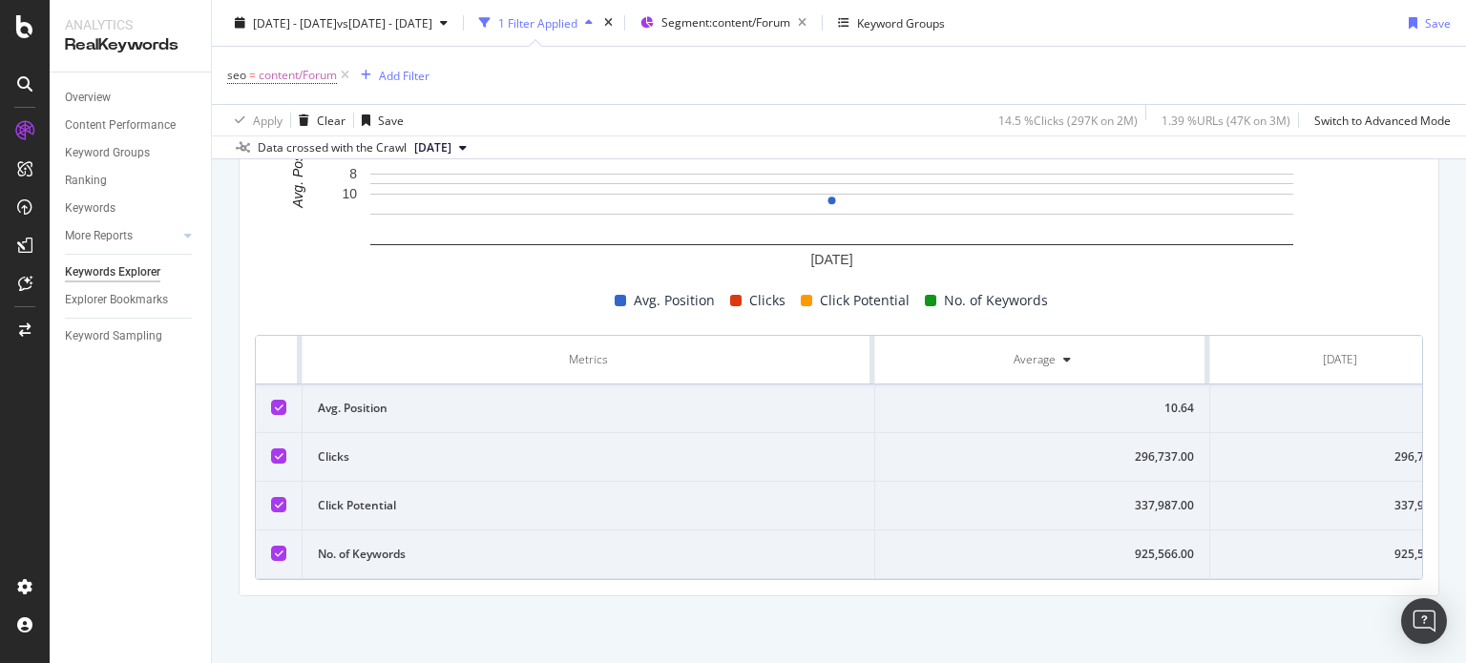
click at [875, 340] on th "Average" at bounding box center [1042, 360] width 335 height 49
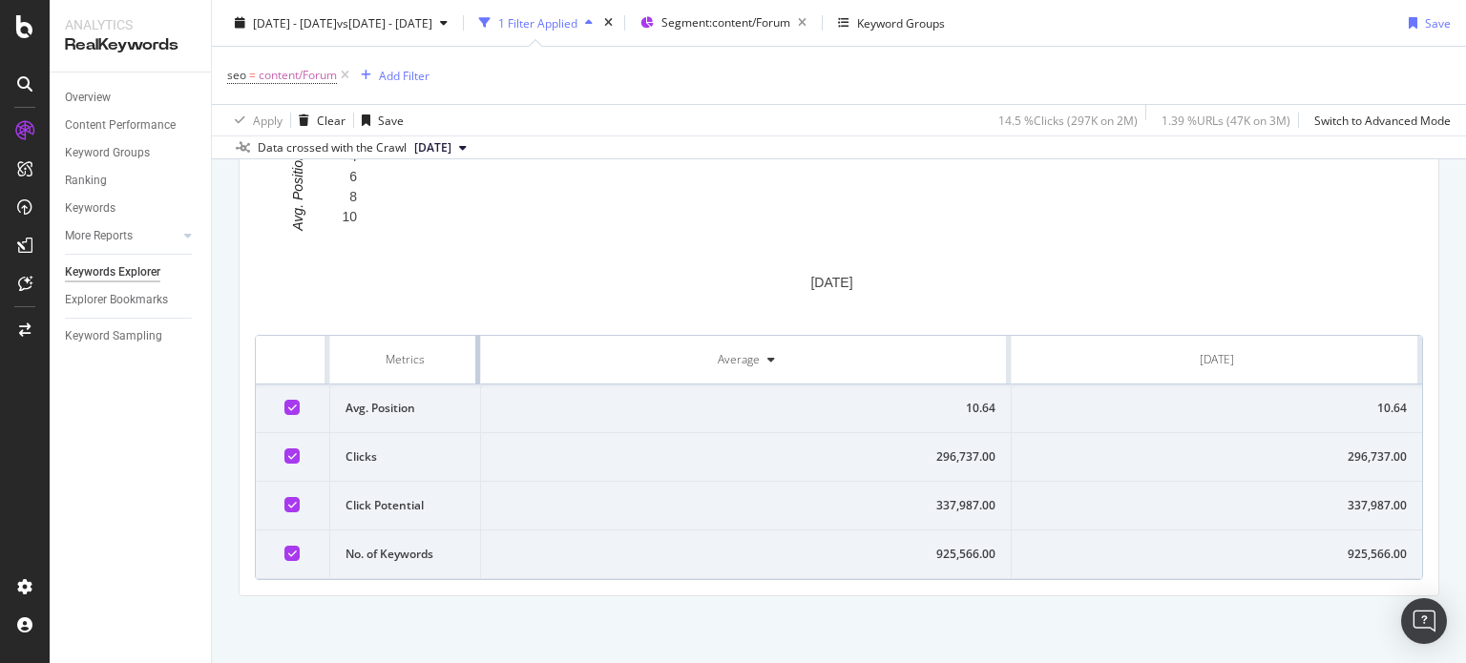
drag, startPoint x: 870, startPoint y: 346, endPoint x: 361, endPoint y: 370, distance: 510.2
click at [361, 370] on th "Metrics" at bounding box center [405, 360] width 151 height 49
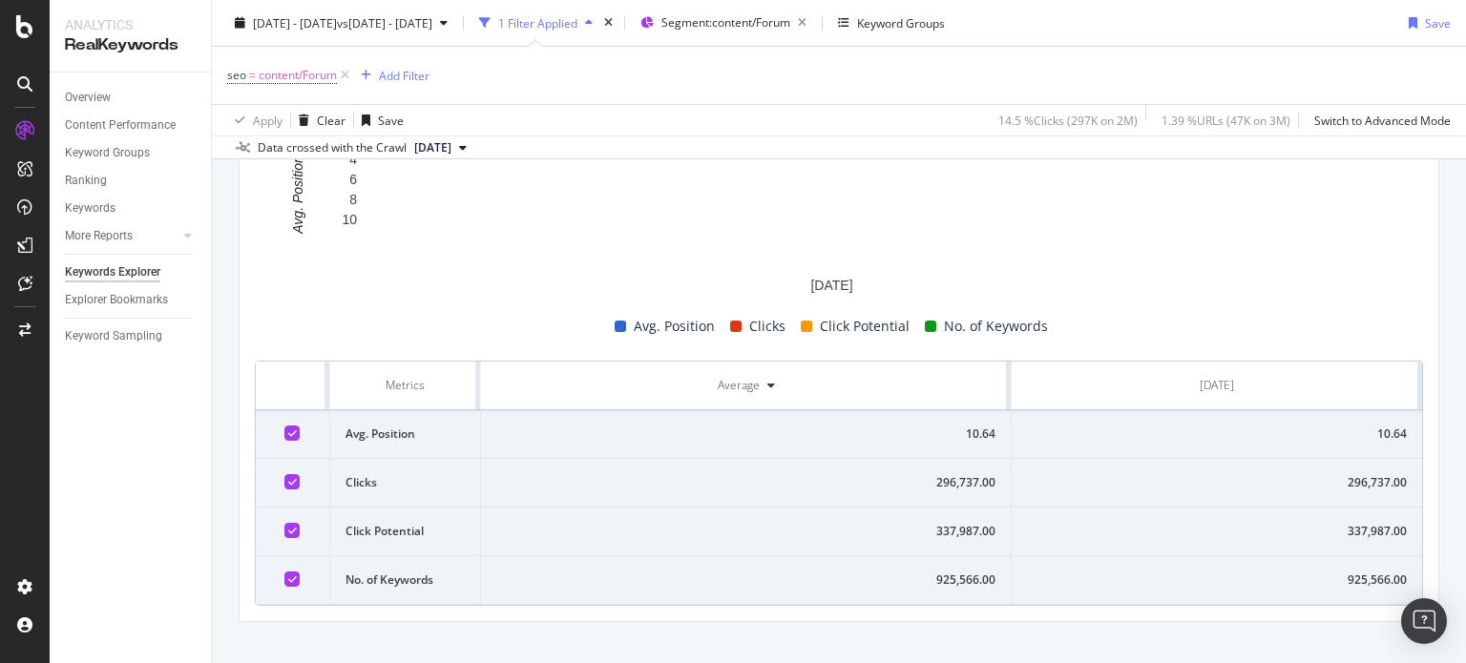
scroll to position [353, 0]
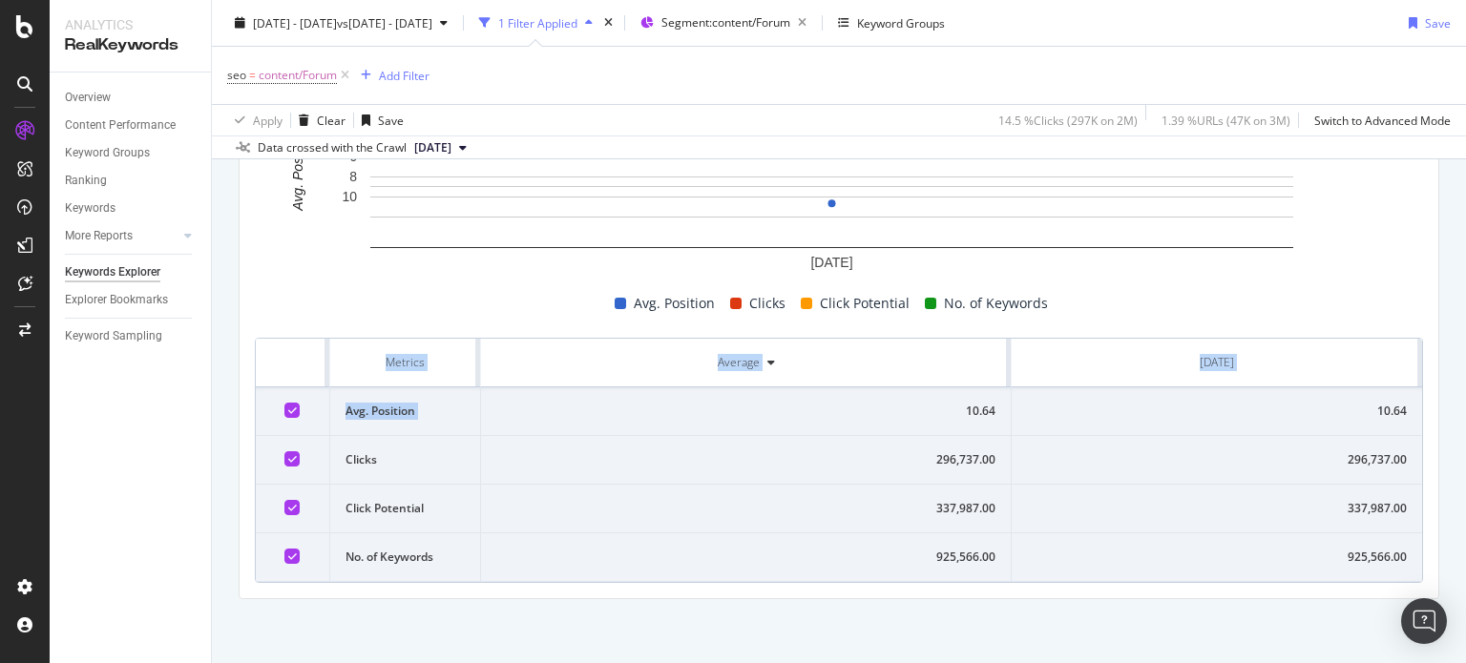
drag, startPoint x: 279, startPoint y: 350, endPoint x: 672, endPoint y: 408, distance: 397.3
click at [672, 408] on table "Metrics Average [DATE] Avg. Position 10.64 10.64 Clicks 296,737.00 296,737.00 C…" at bounding box center [839, 460] width 1166 height 243
